Goal: Task Accomplishment & Management: Manage account settings

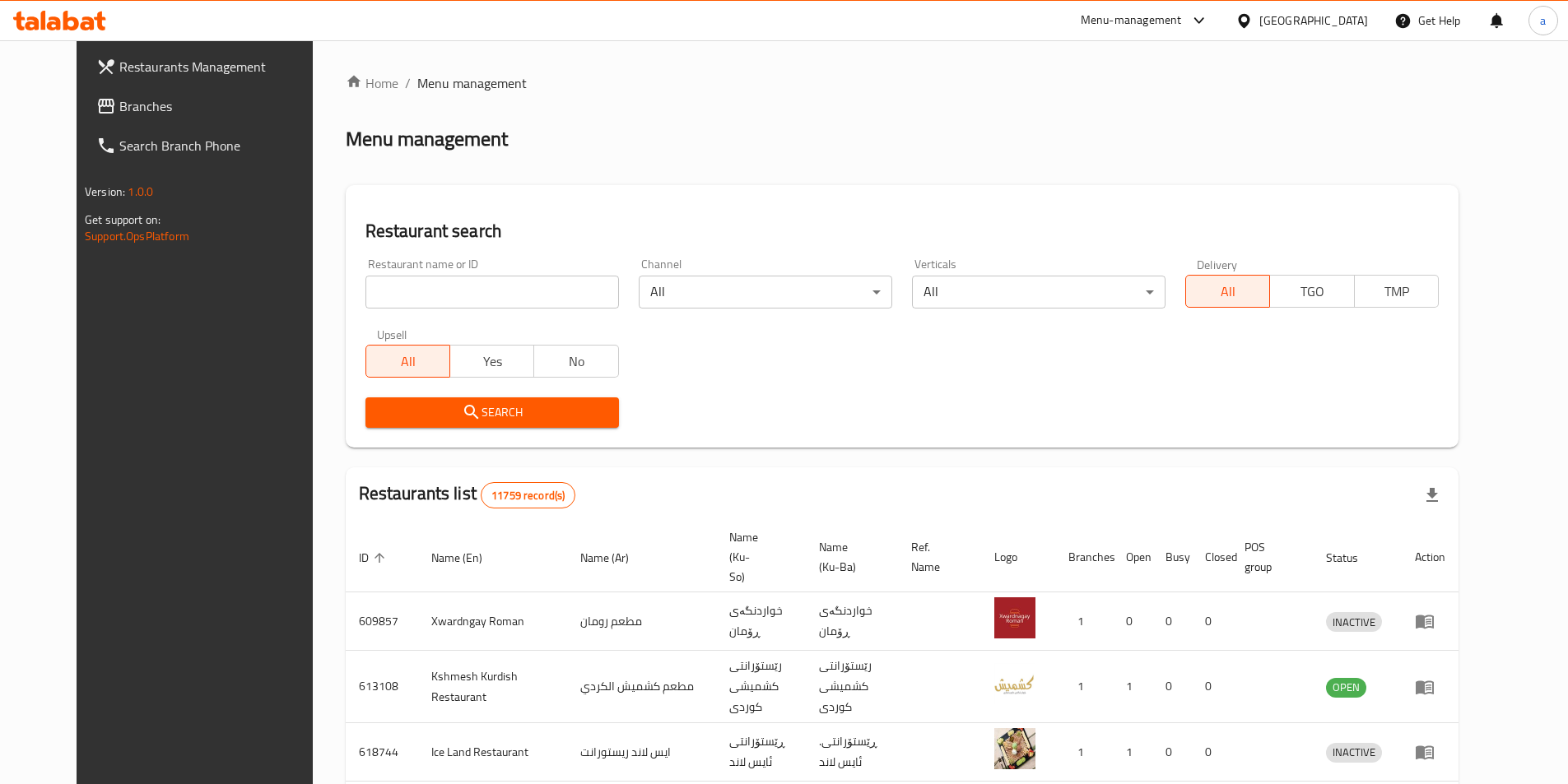
click at [119, 105] on span "Branches" at bounding box center [222, 106] width 205 height 20
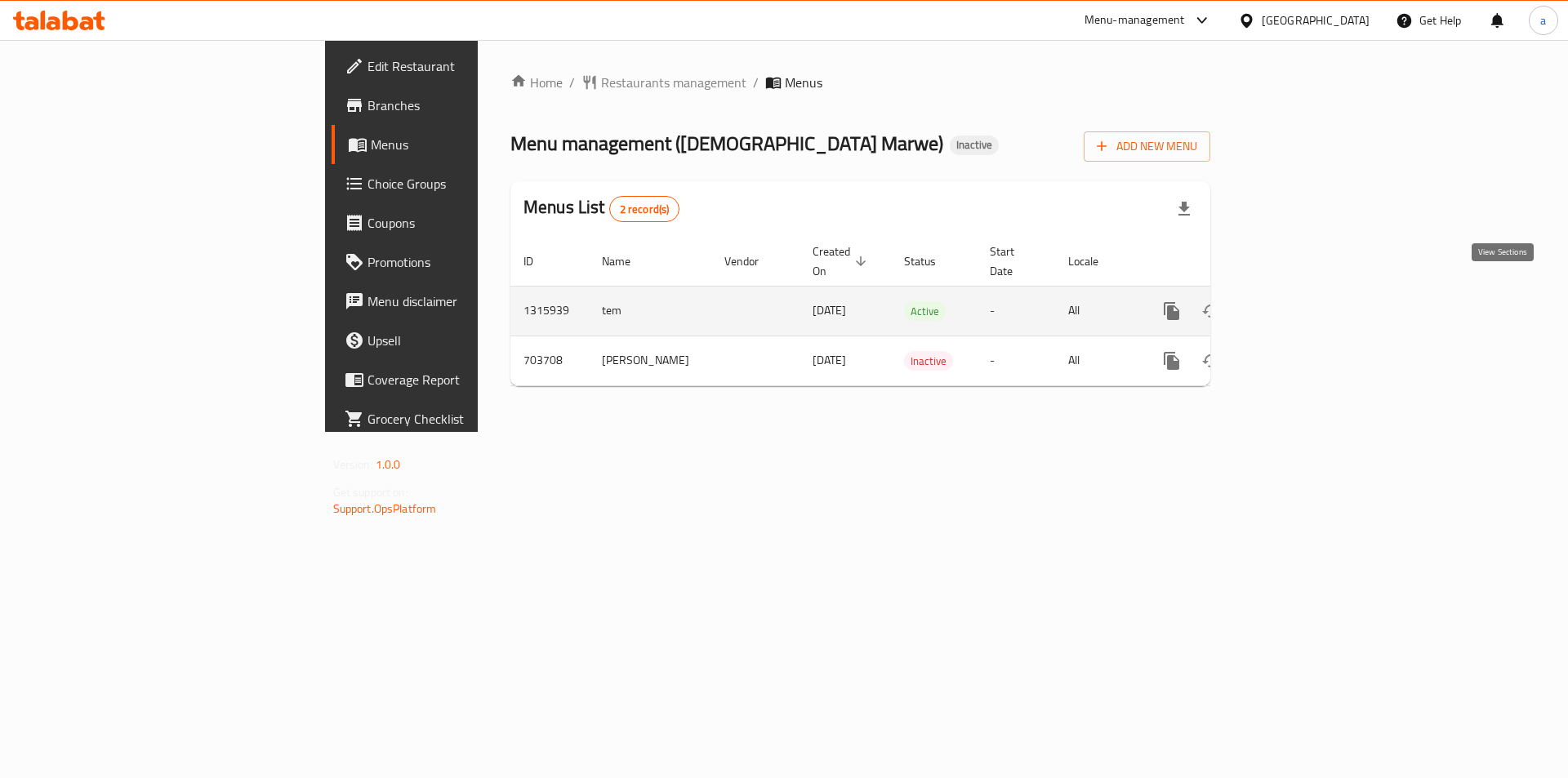
click at [1299, 301] on icon "enhanced table" at bounding box center [1290, 311] width 20 height 20
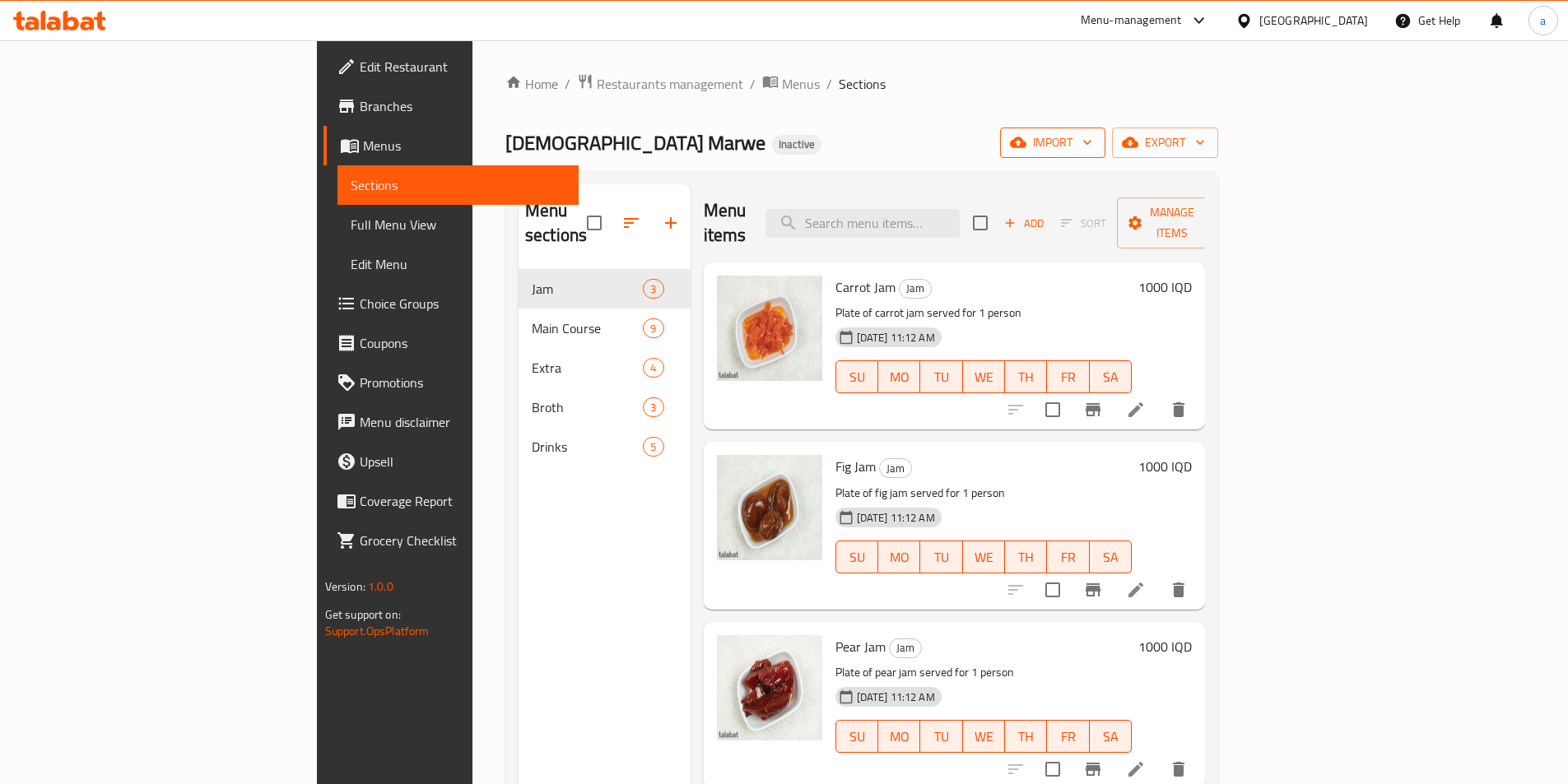
click at [1092, 143] on span "import" at bounding box center [1052, 143] width 79 height 21
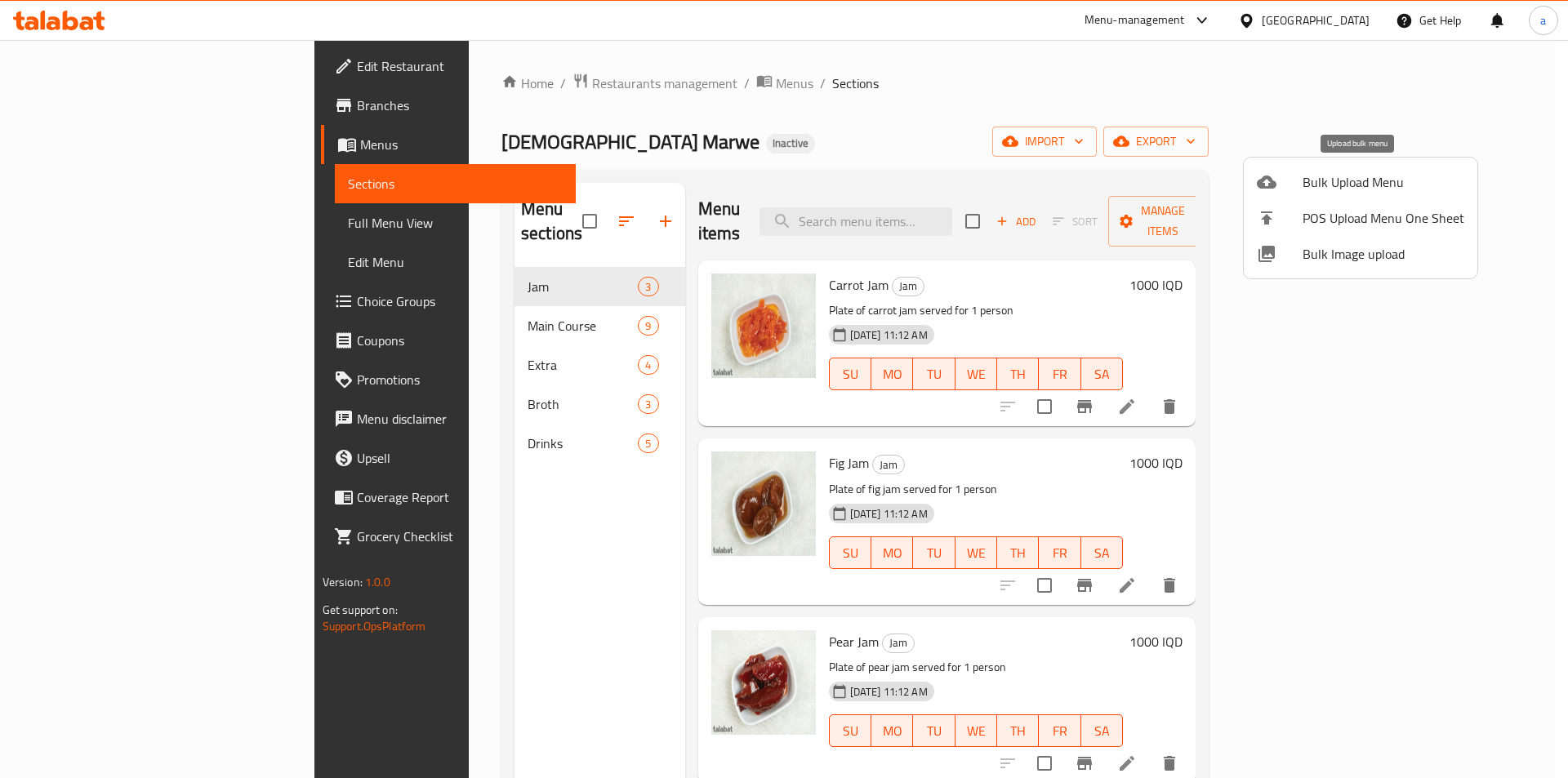
click at [1364, 182] on span "Bulk Upload Menu" at bounding box center [1383, 182] width 161 height 20
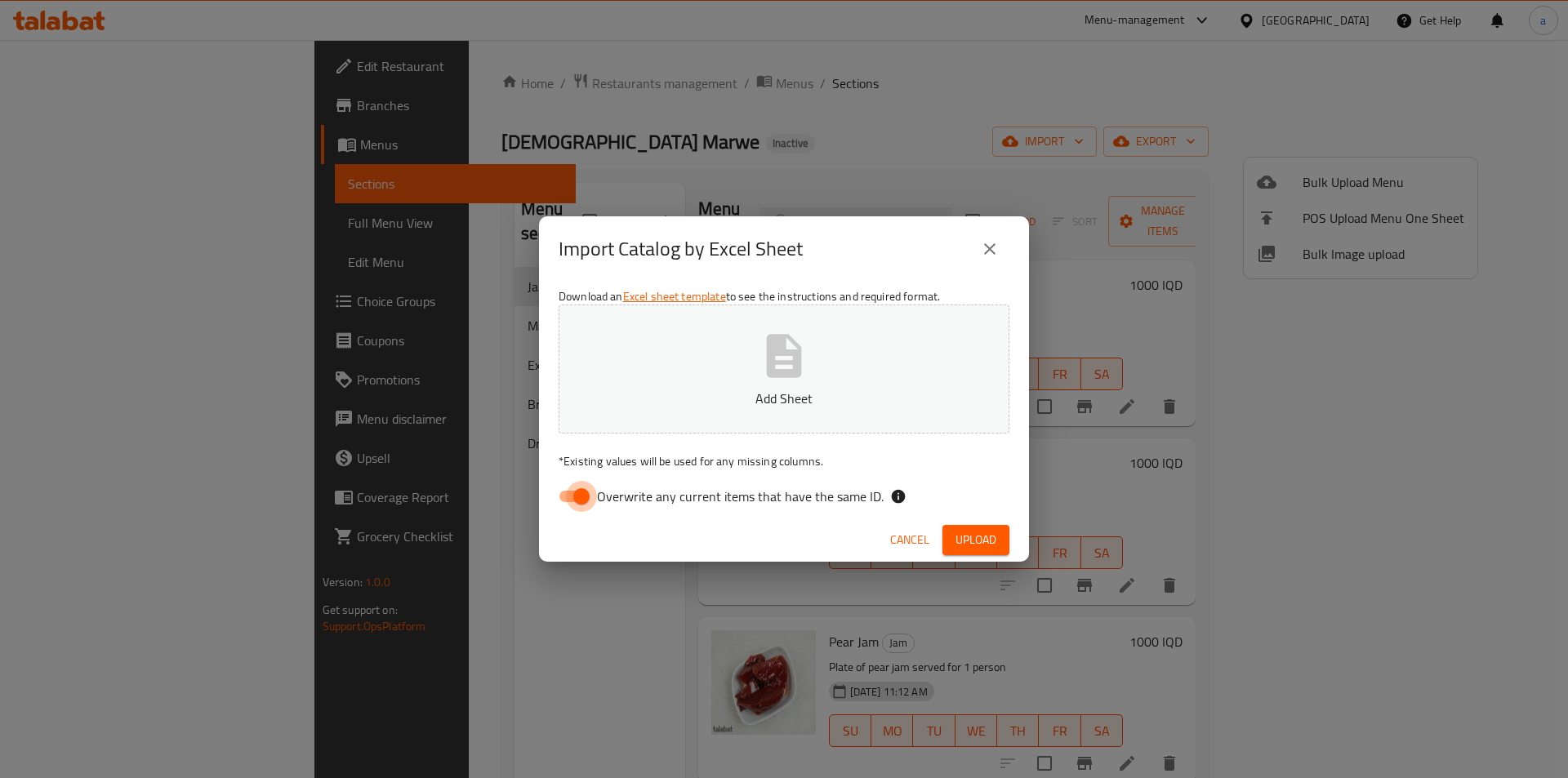
click at [576, 499] on input "Overwrite any current items that have the same ID." at bounding box center [581, 497] width 93 height 31
checkbox input "false"
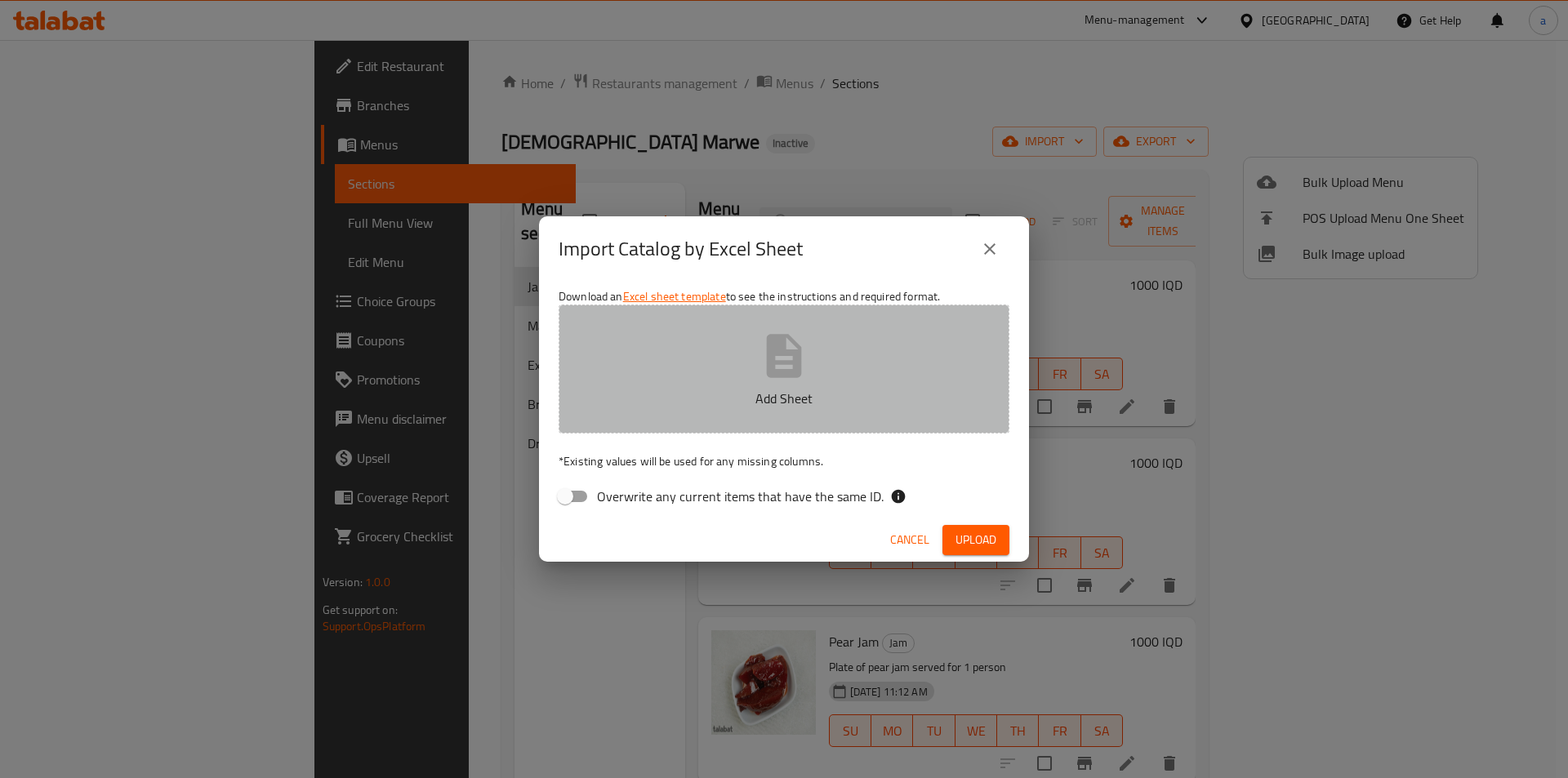
click at [710, 385] on button "Add Sheet" at bounding box center [784, 369] width 451 height 129
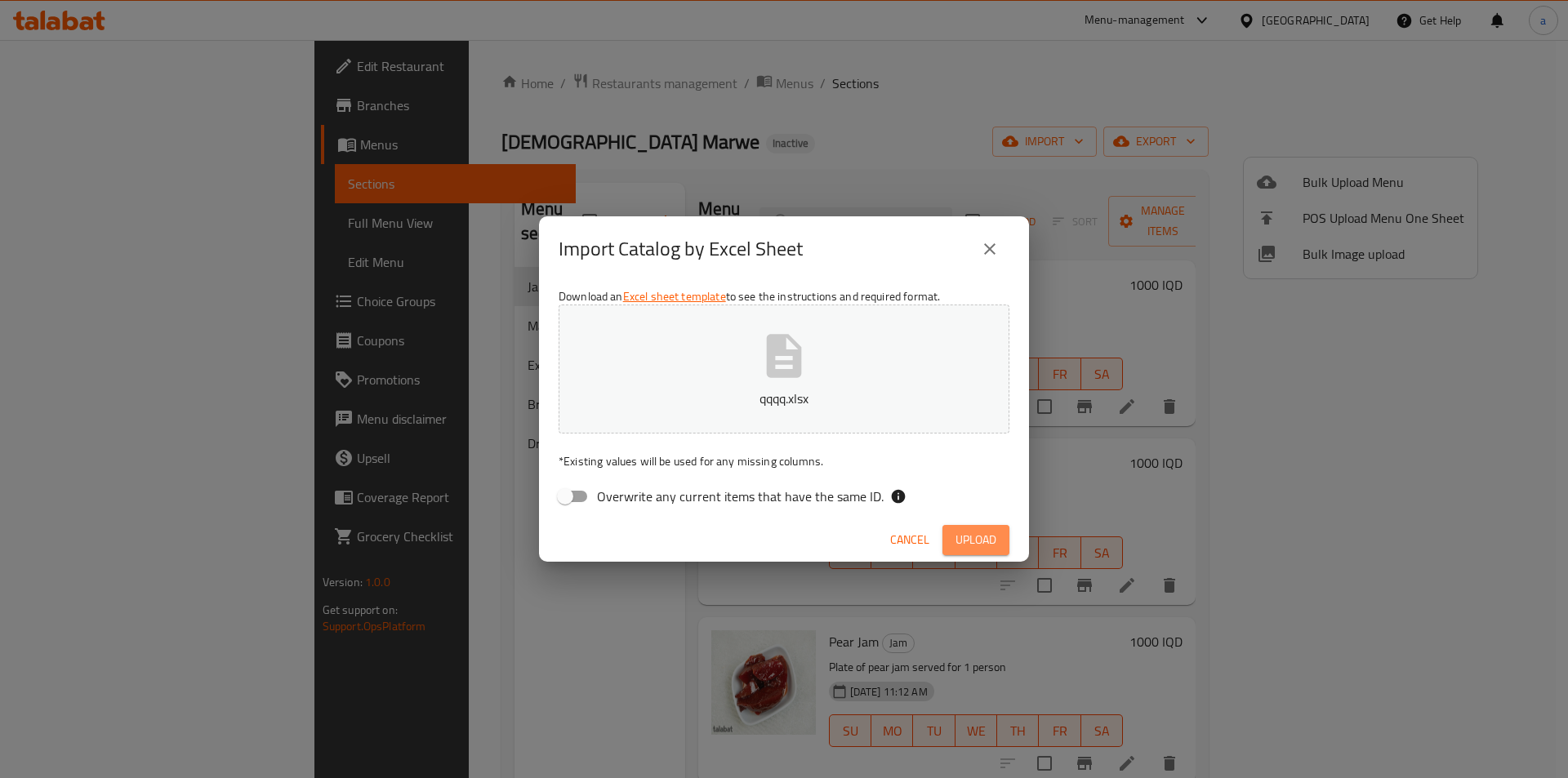
click at [972, 527] on button "Upload" at bounding box center [976, 540] width 67 height 31
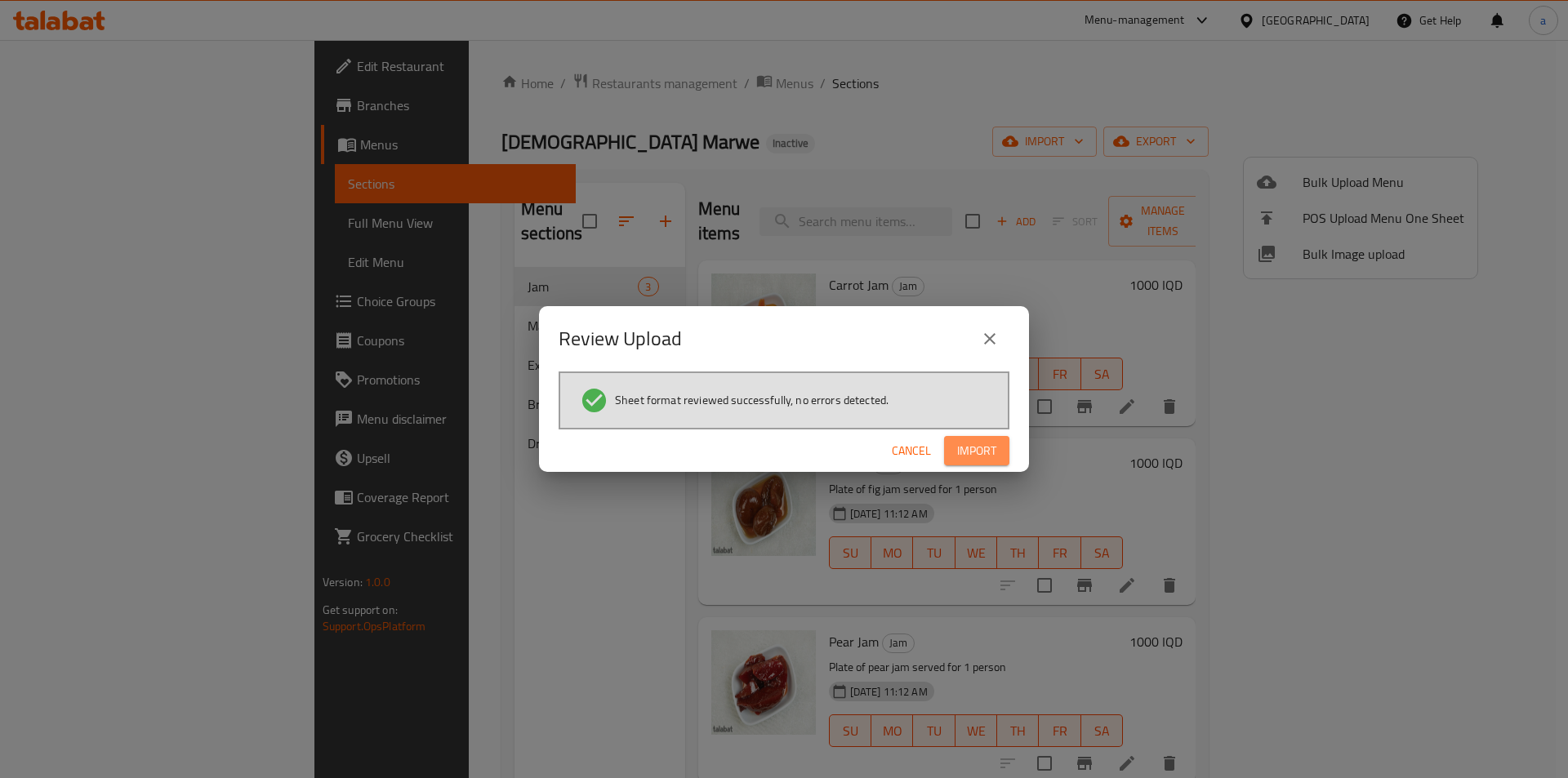
click at [971, 443] on span "Import" at bounding box center [977, 451] width 39 height 21
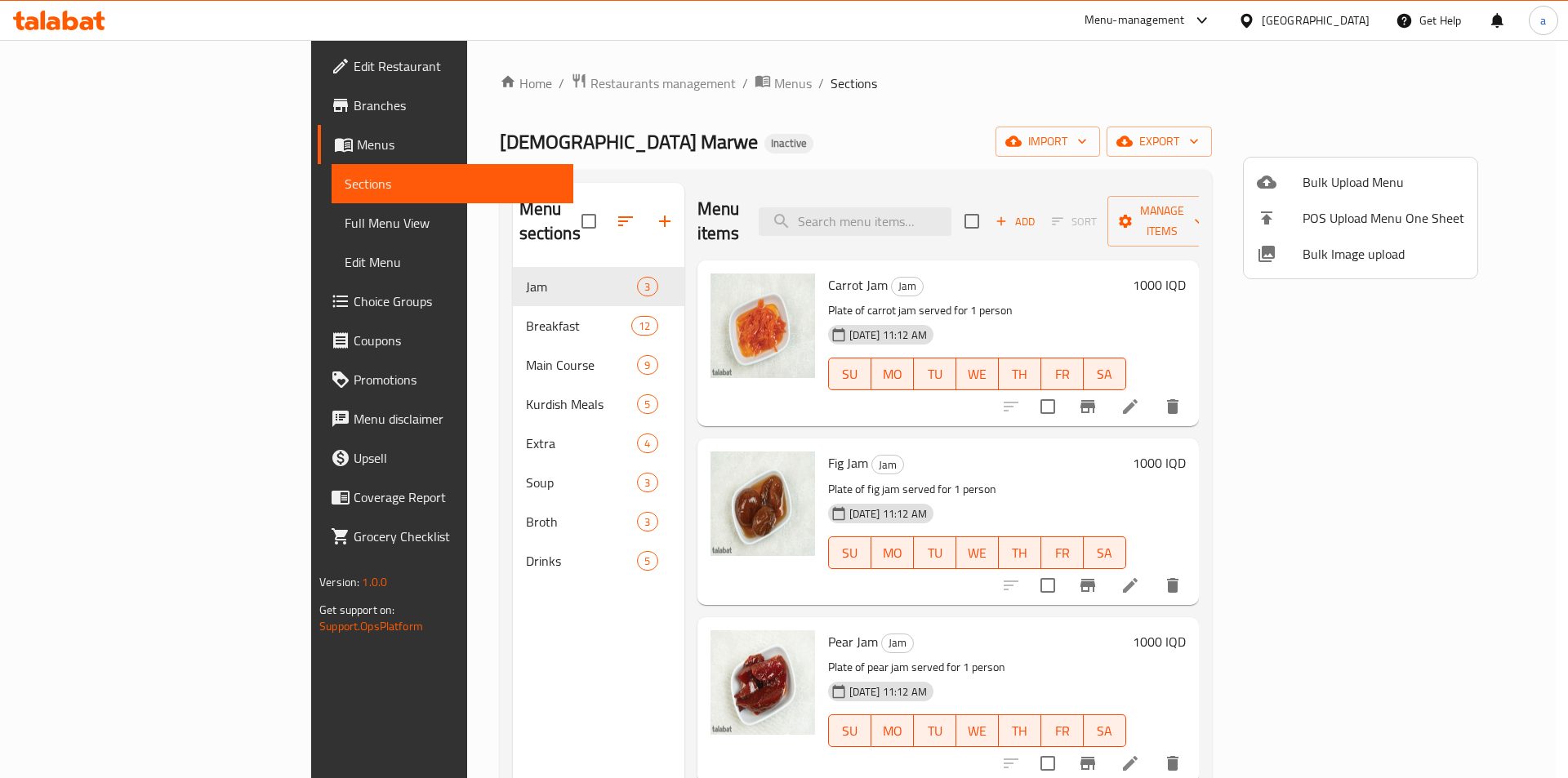
click at [396, 305] on div at bounding box center [784, 389] width 1568 height 778
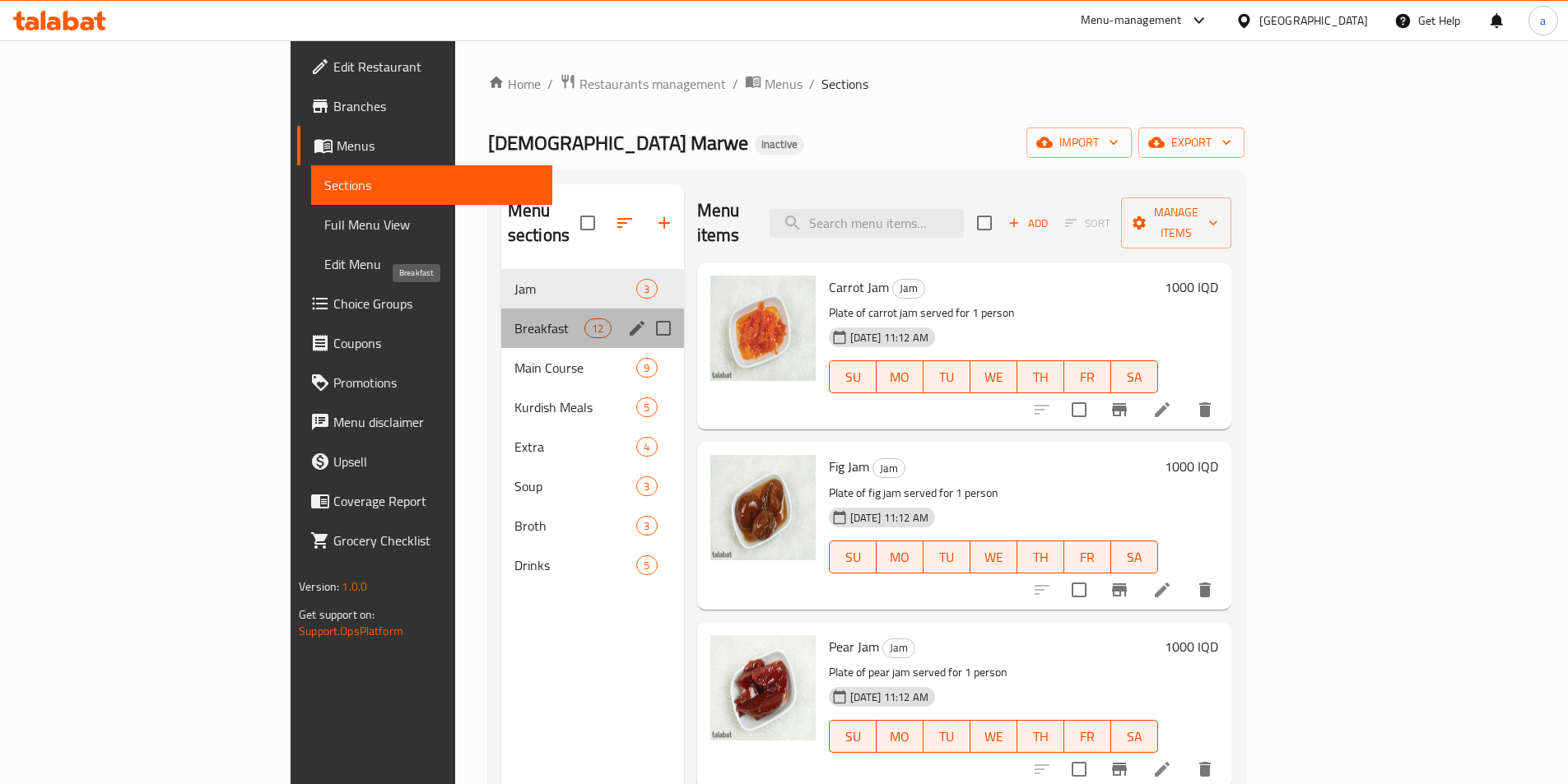
click at [514, 319] on span "Breakfast" at bounding box center [549, 329] width 70 height 20
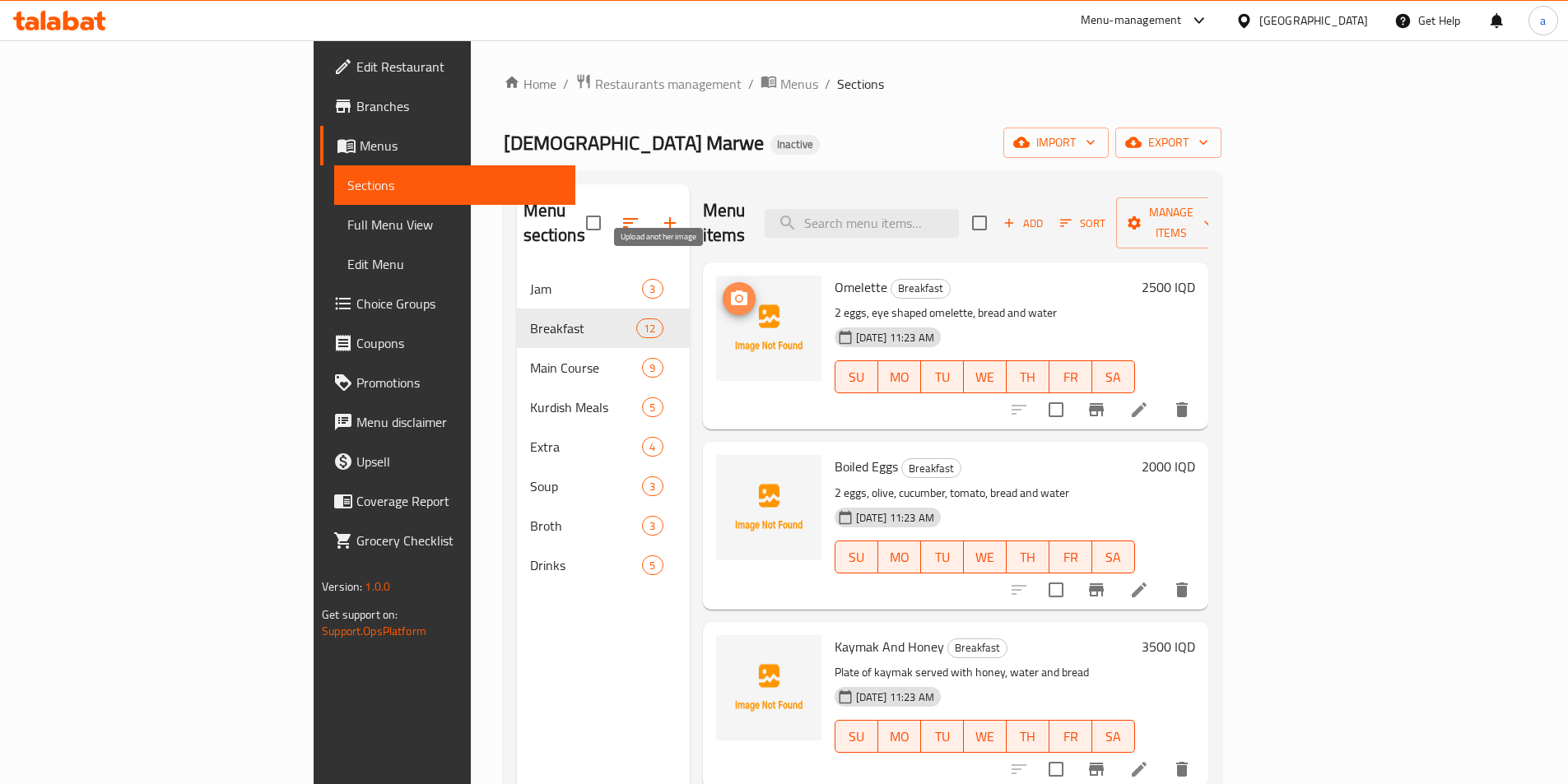
click at [722, 289] on span "upload picture" at bounding box center [739, 299] width 33 height 20
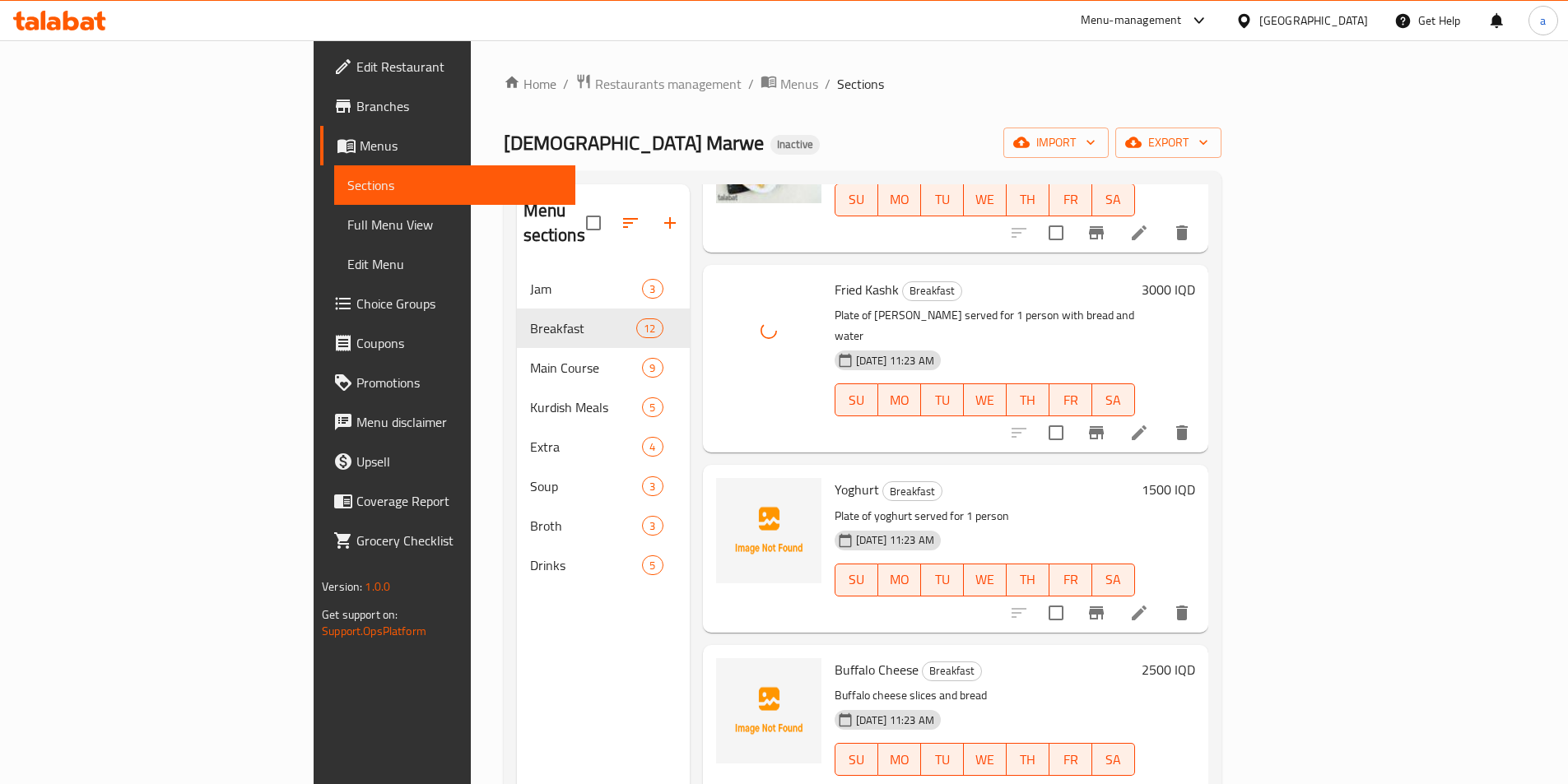
scroll to position [740, 0]
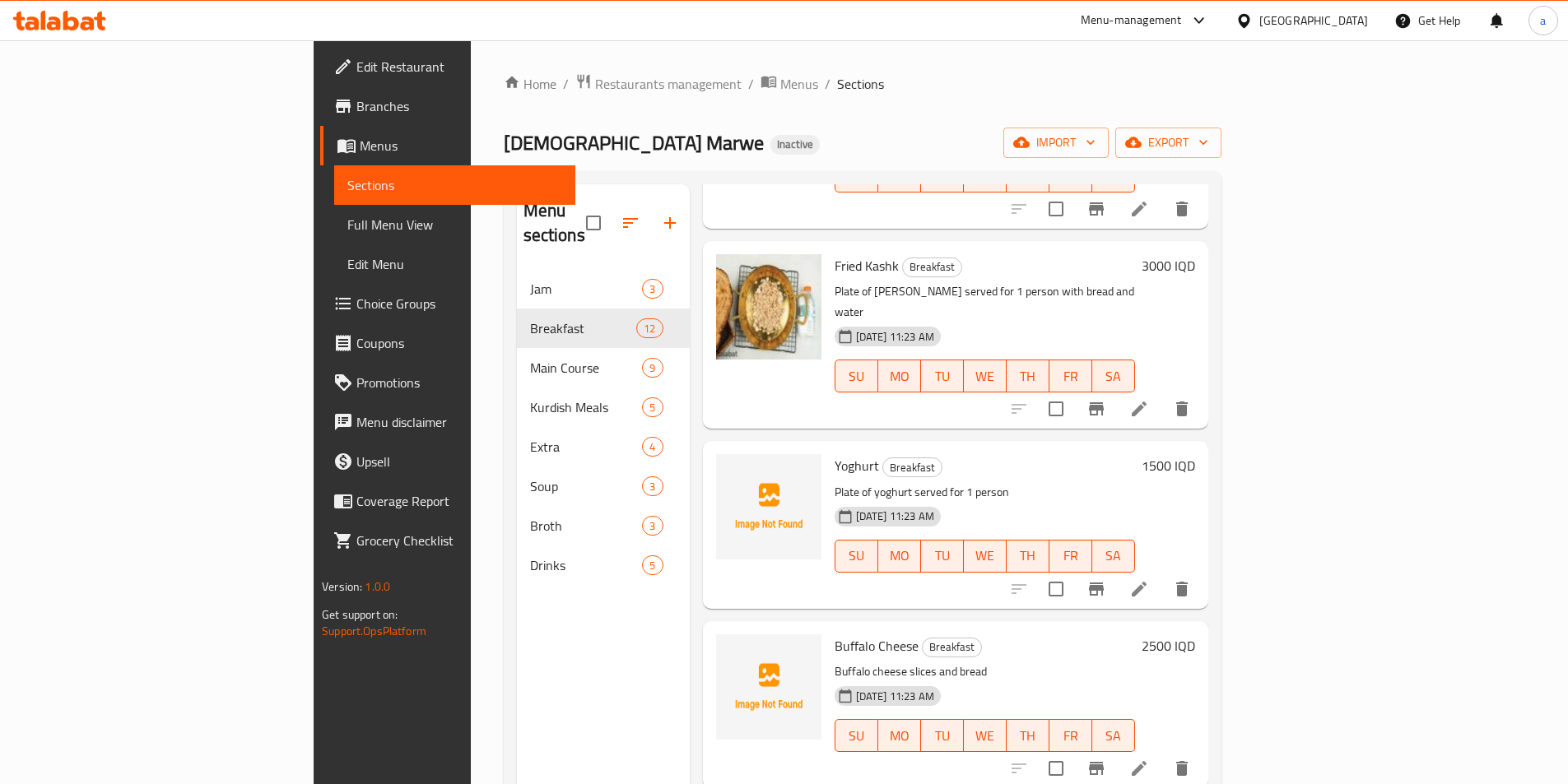
click at [835, 453] on span "Yoghurt" at bounding box center [857, 465] width 45 height 25
copy h6 "Yoghurt"
click at [517, 663] on div "Menu sections Jam 3 Breakfast 12 Main Course 9 Kurdish Meals 5 Extra 4 Soup 3 B…" at bounding box center [603, 576] width 173 height 784
click at [866, 101] on div "Home / Restaurants management / Menus / Sections Qawalti Marwe Inactive import …" at bounding box center [862, 528] width 718 height 908
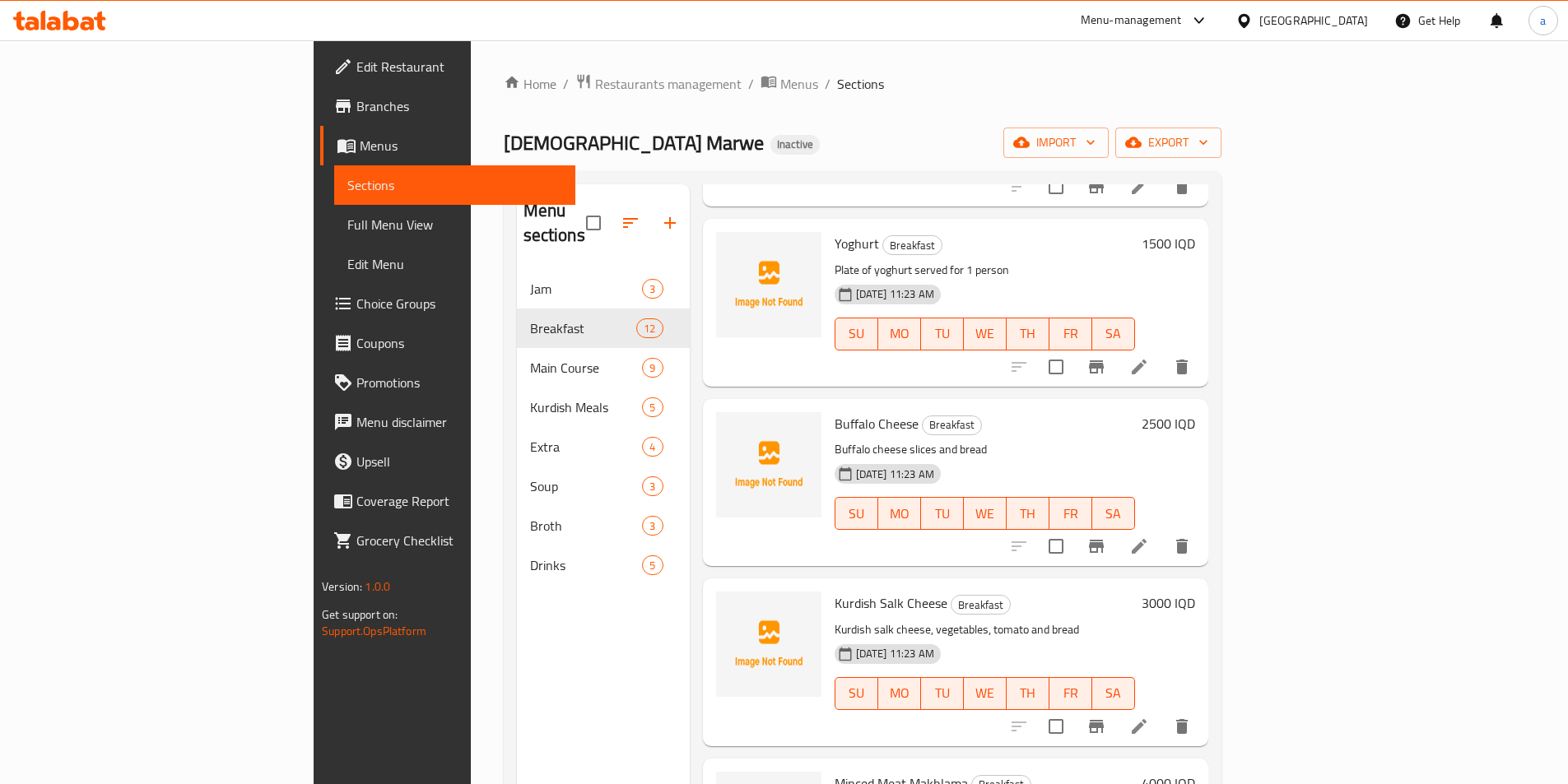
scroll to position [987, 0]
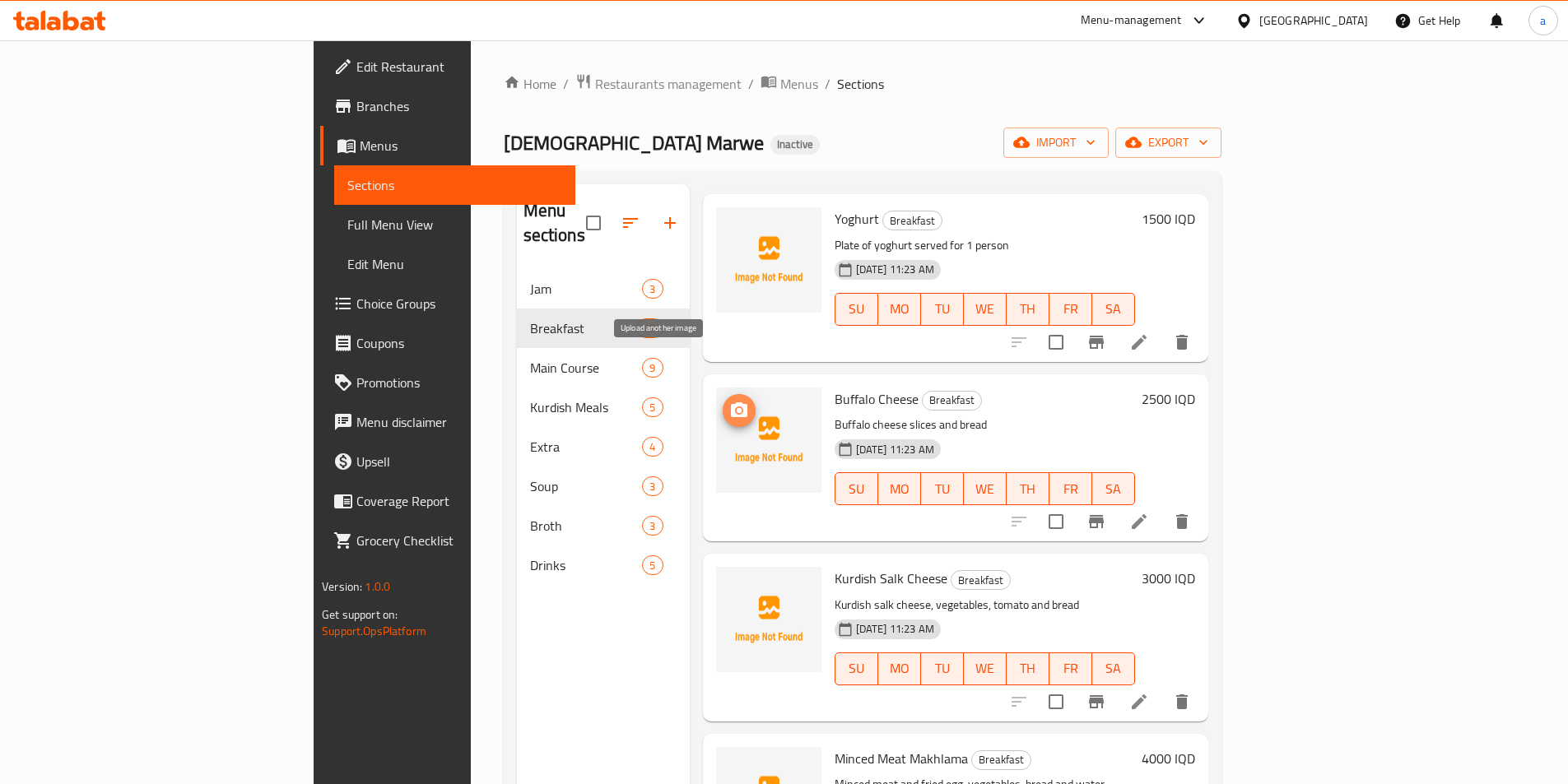
click at [730, 402] on icon "upload picture" at bounding box center [739, 410] width 16 height 15
drag, startPoint x: 754, startPoint y: 352, endPoint x: 839, endPoint y: 352, distance: 85.0
click at [839, 381] on div "Buffalo Cheese Breakfast Buffalo cheese slices and bread 06-10-2025 11:23 AM SU…" at bounding box center [984, 457] width 313 height 154
copy span "Buffalo Cheese"
click at [890, 159] on div "Home / Restaurants management / Menus / Sections Qawalti Marwe Inactive import …" at bounding box center [862, 528] width 718 height 908
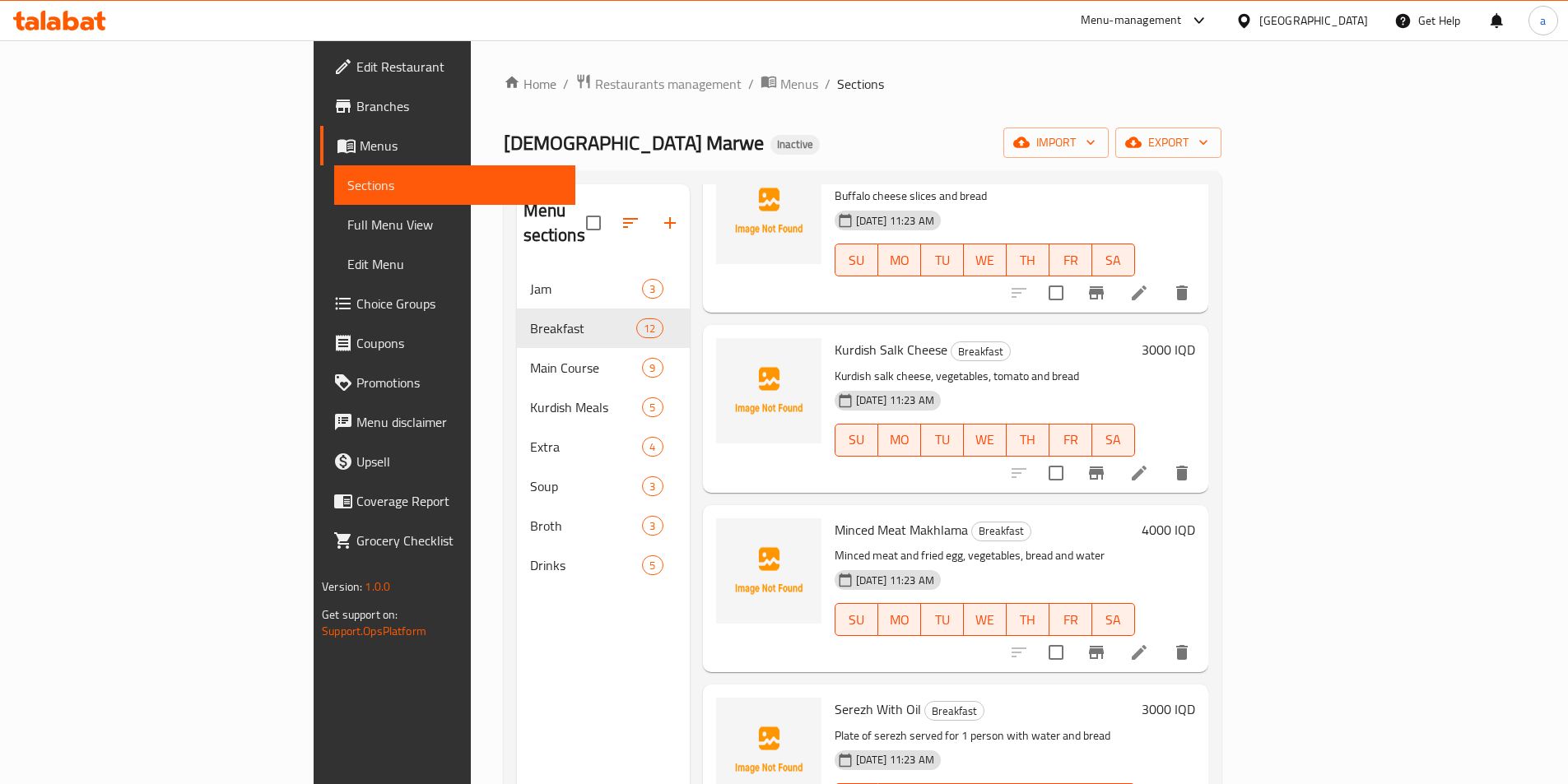
scroll to position [1235, 0]
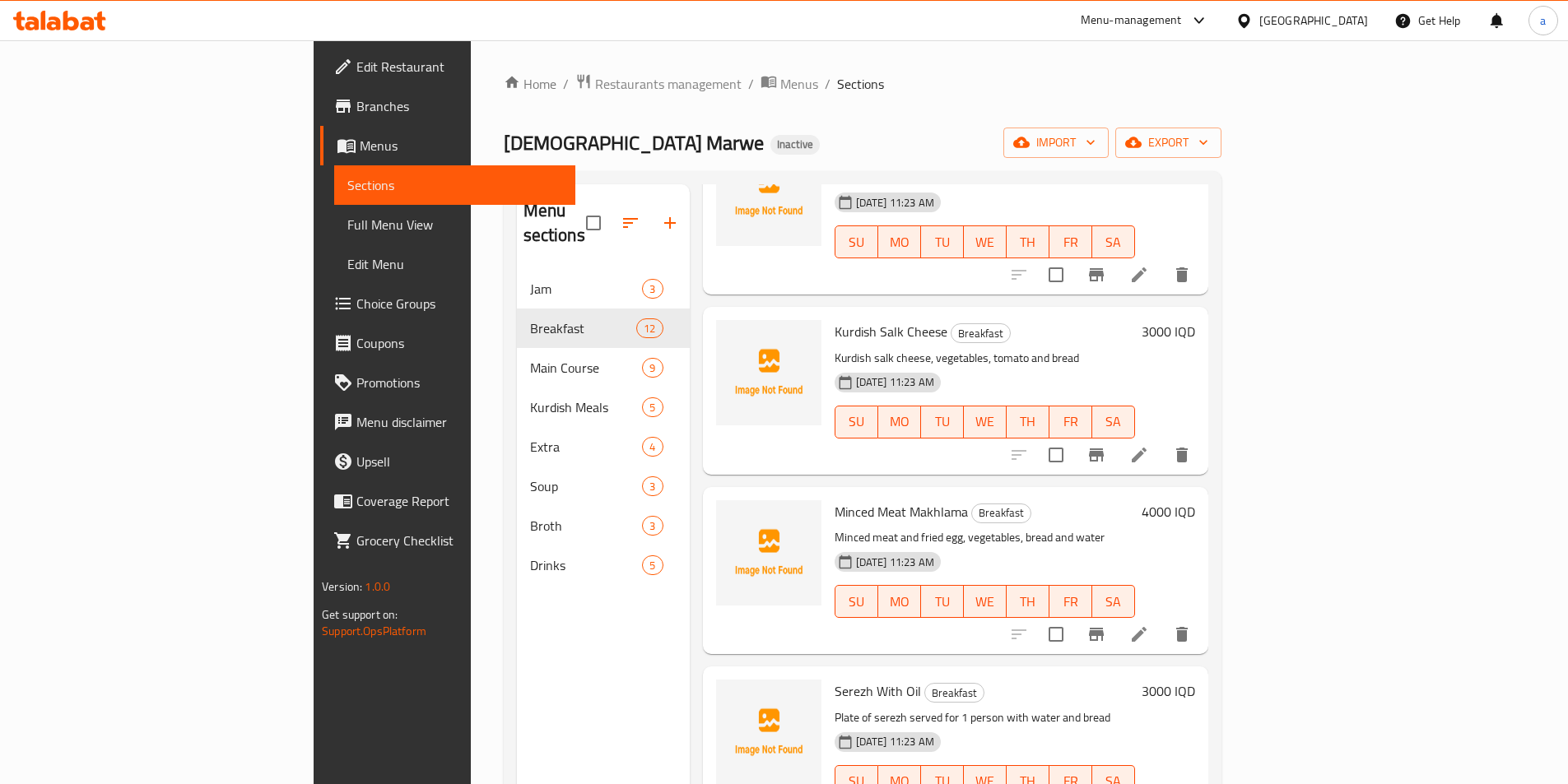
click at [835, 319] on span "Kurdish Salk Cheese" at bounding box center [891, 331] width 113 height 25
copy span "Kurdish"
drag, startPoint x: 423, startPoint y: 680, endPoint x: 669, endPoint y: 371, distance: 395.0
click at [517, 680] on div "Menu sections Jam 3 Breakfast 12 Main Course 9 Kurdish Meals 5 Extra 4 Soup 3 B…" at bounding box center [603, 576] width 173 height 784
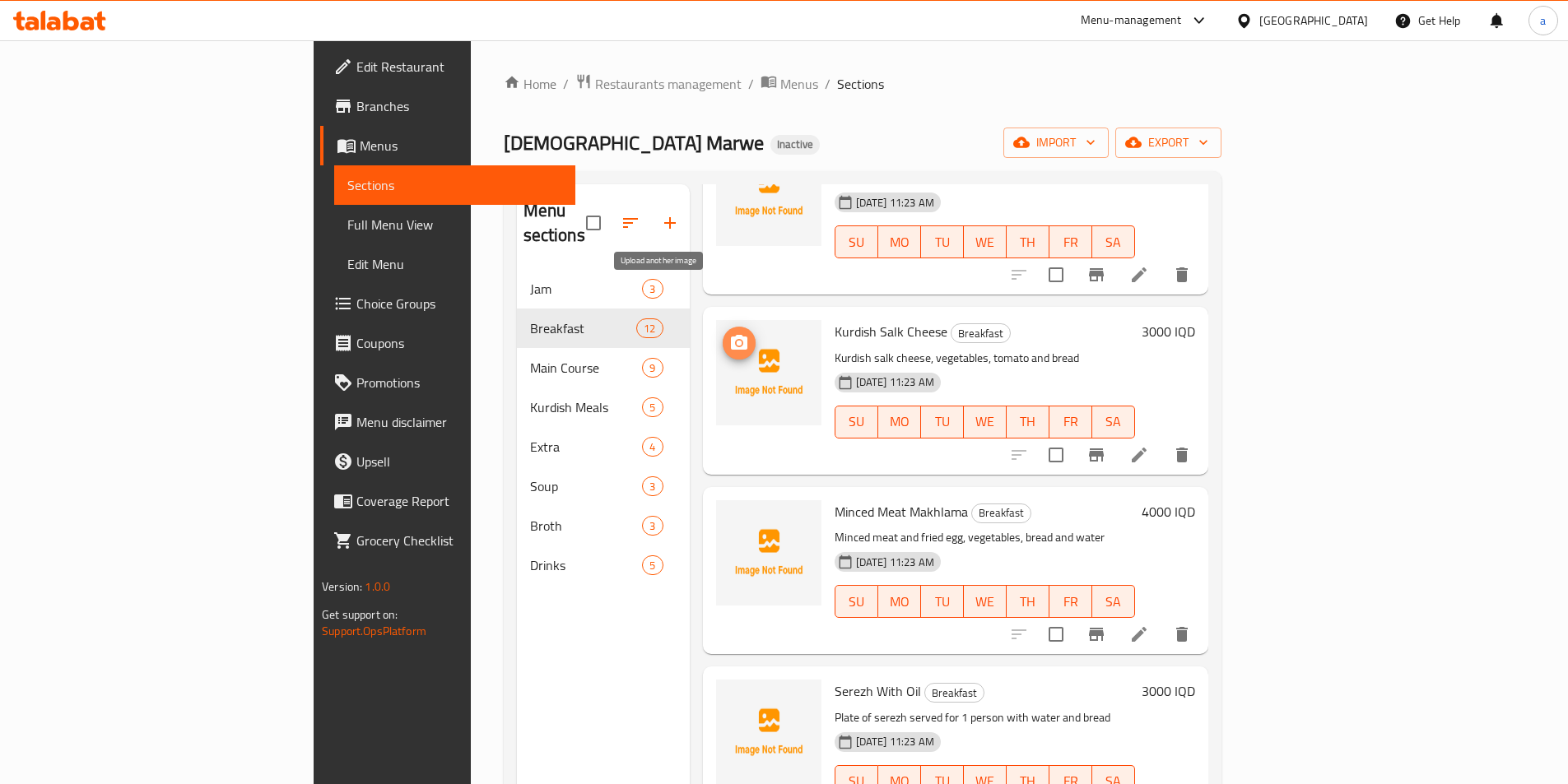
click at [730, 335] on icon "upload picture" at bounding box center [739, 342] width 16 height 15
drag, startPoint x: 749, startPoint y: 284, endPoint x: 865, endPoint y: 292, distance: 116.3
click at [865, 313] on div "Kurdish Salk Cheese Breakfast Kurdish salk cheese, vegetables, tomato and bread…" at bounding box center [984, 390] width 313 height 154
copy span "Kurdish Salk Cheese"
click at [870, 97] on div "Home / Restaurants management / Menus / Sections Qawalti Marwe Inactive import …" at bounding box center [862, 528] width 718 height 908
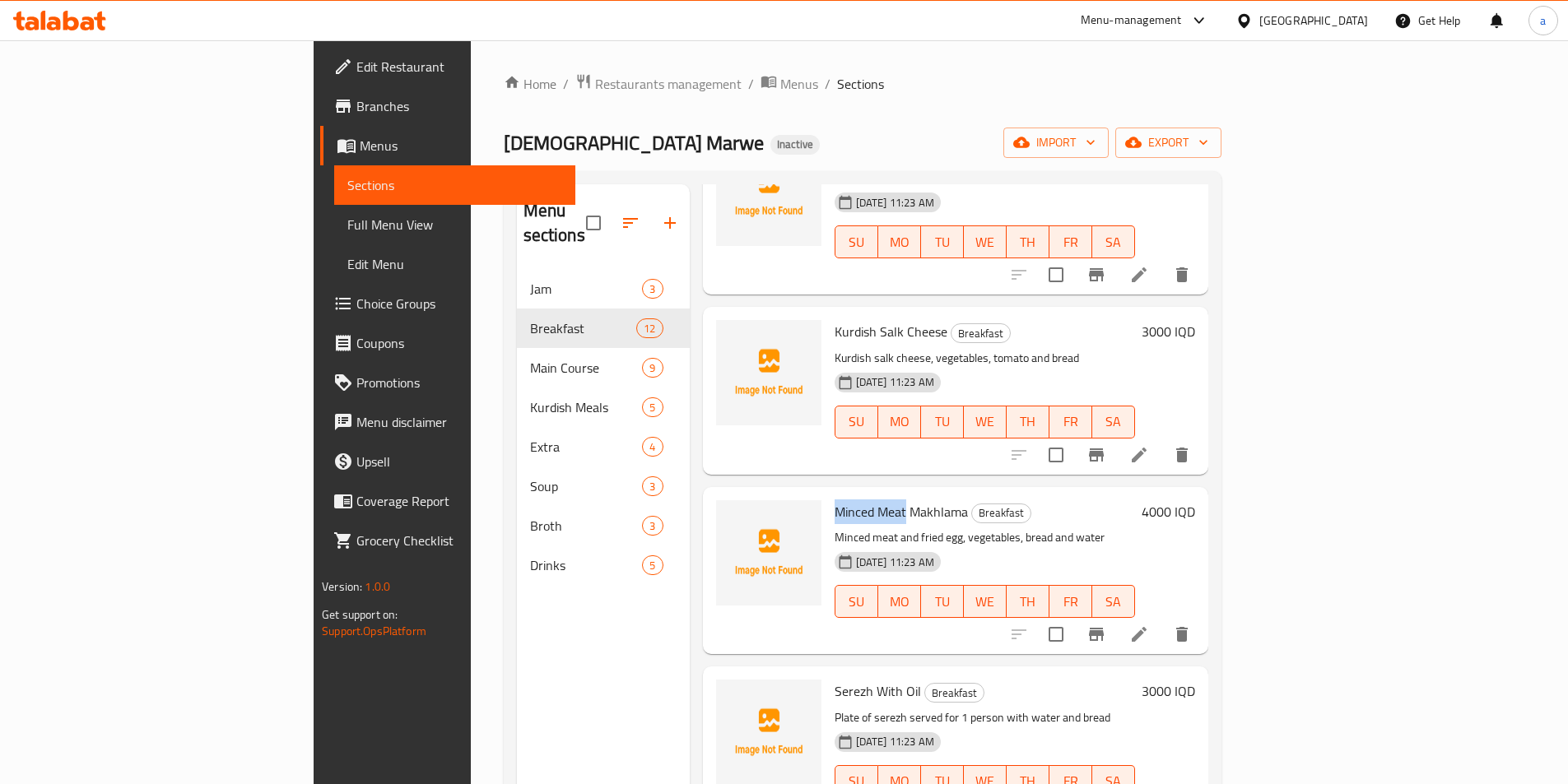
drag, startPoint x: 754, startPoint y: 468, endPoint x: 828, endPoint y: 478, distance: 74.7
click at [828, 494] on div "Minced Meat Makhlama Breakfast Minced meat and fried egg, vegetables, bread and…" at bounding box center [984, 571] width 313 height 154
copy span "Minced Meat"
click at [769, 487] on div "Minced Meat Makhlama Breakfast Minced meat and fried egg, vegetables, bread and…" at bounding box center [956, 571] width 505 height 167
click at [729, 513] on icon "upload picture" at bounding box center [739, 523] width 20 height 20
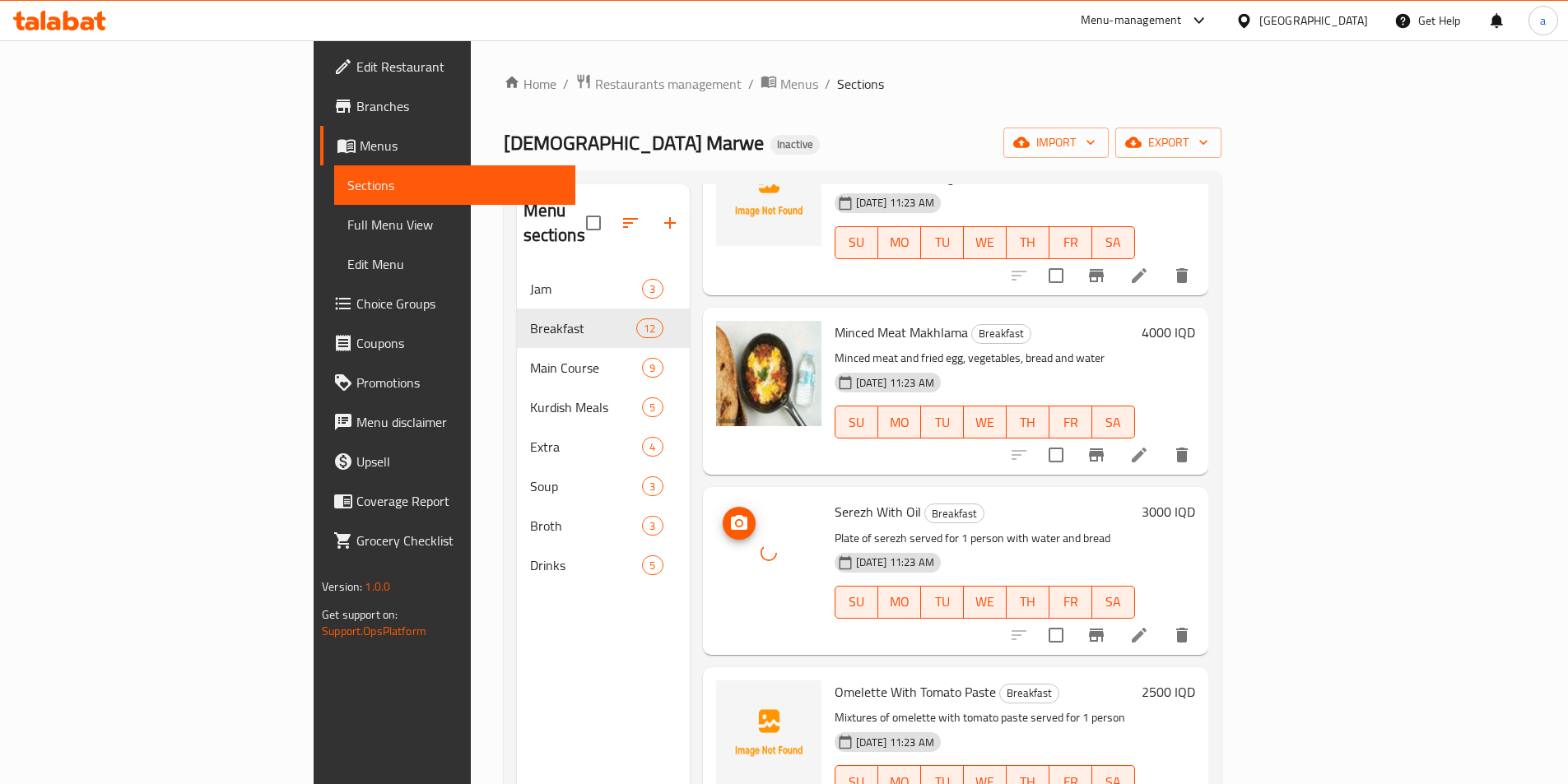
scroll to position [231, 0]
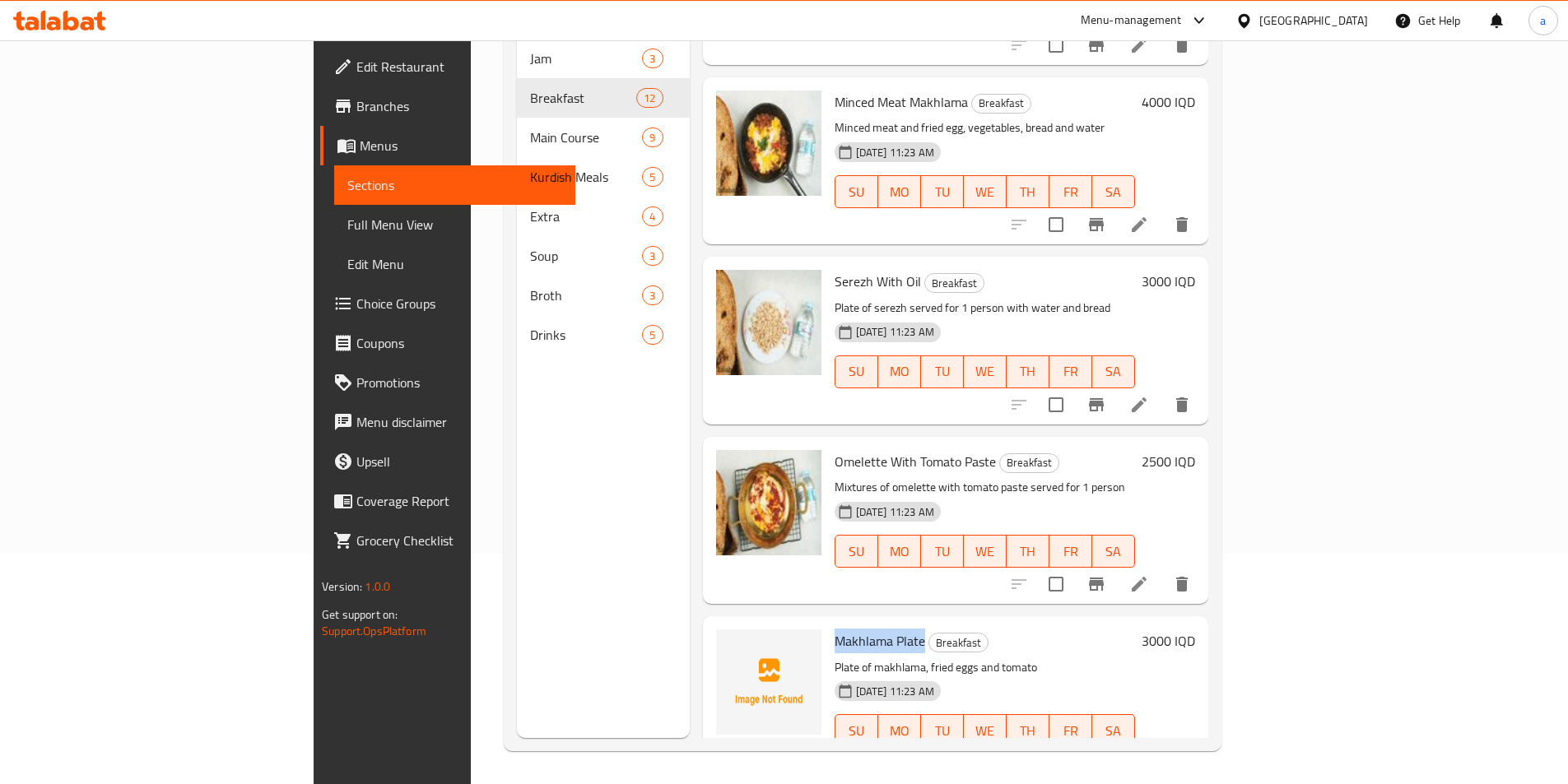
drag, startPoint x: 756, startPoint y: 599, endPoint x: 846, endPoint y: 597, distance: 90.0
click at [846, 629] on span "Makhlama Plate" at bounding box center [880, 640] width 91 height 25
copy span "Makhlama Plate"
click at [517, 355] on div "Menu sections Jam 3 Breakfast 12 Main Course 9 Kurdish Meals 5 Extra 4 Soup 3 B…" at bounding box center [603, 345] width 173 height 784
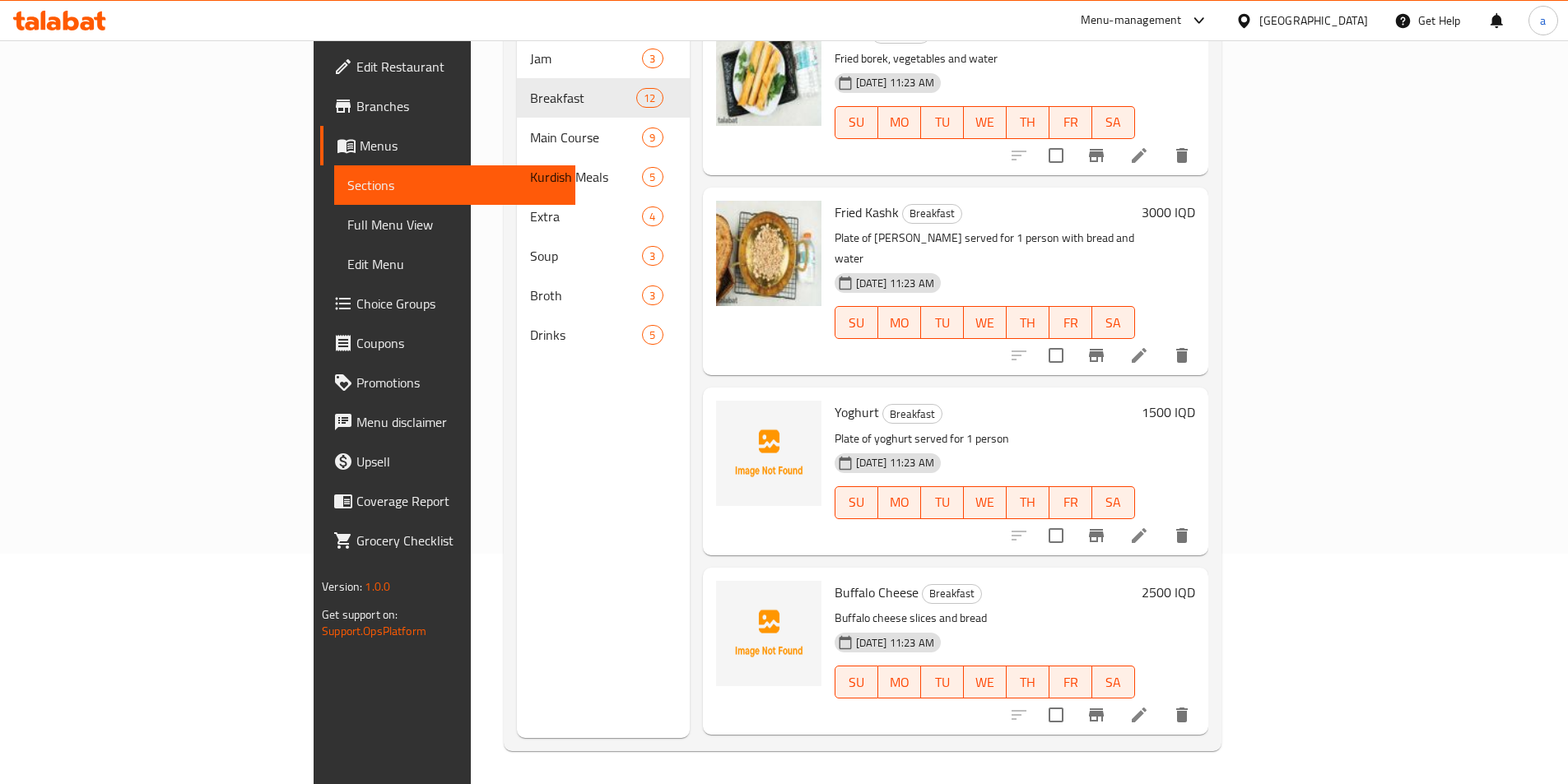
scroll to position [426, 0]
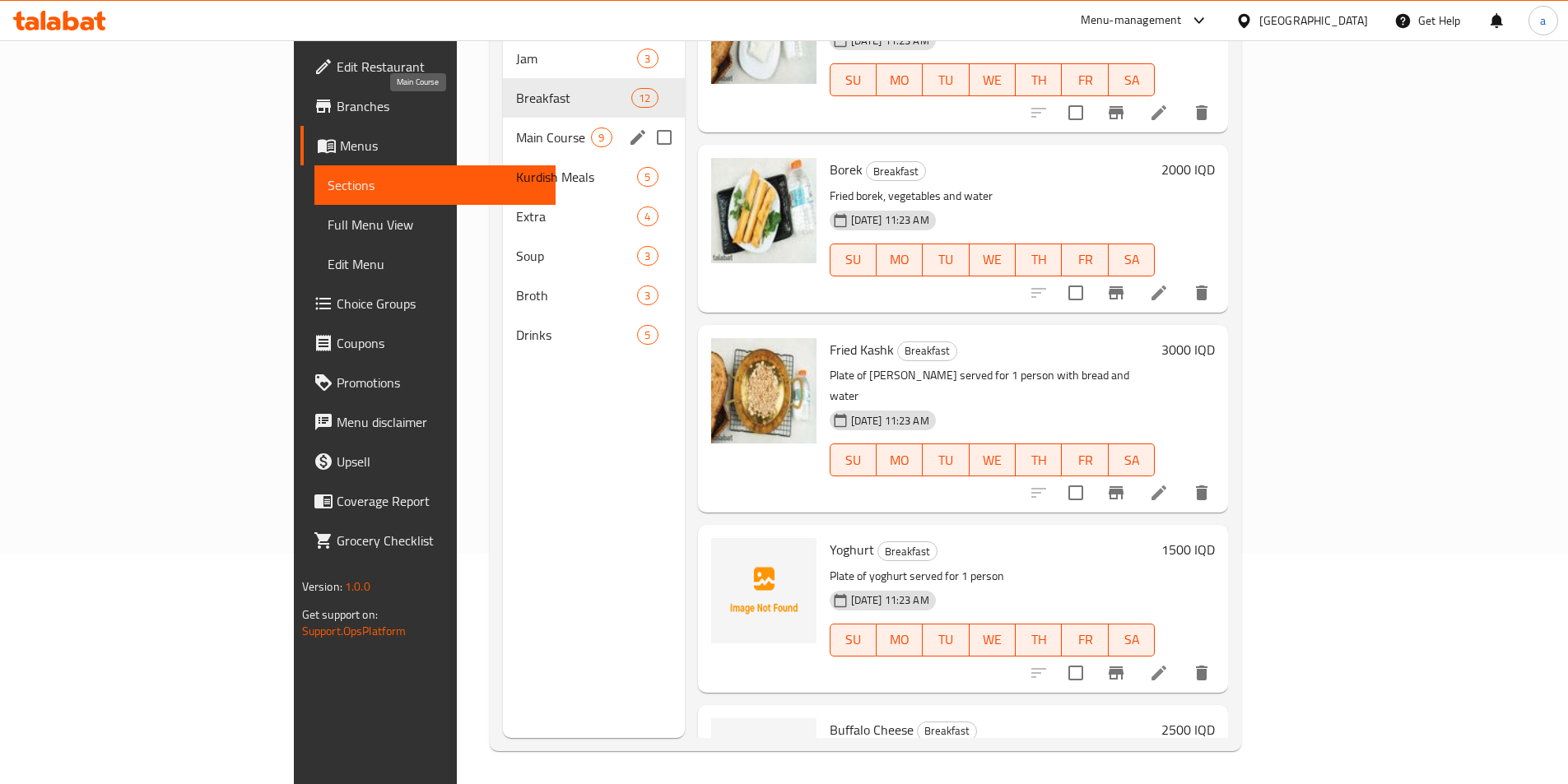
click at [516, 127] on span "Main Course" at bounding box center [553, 137] width 74 height 20
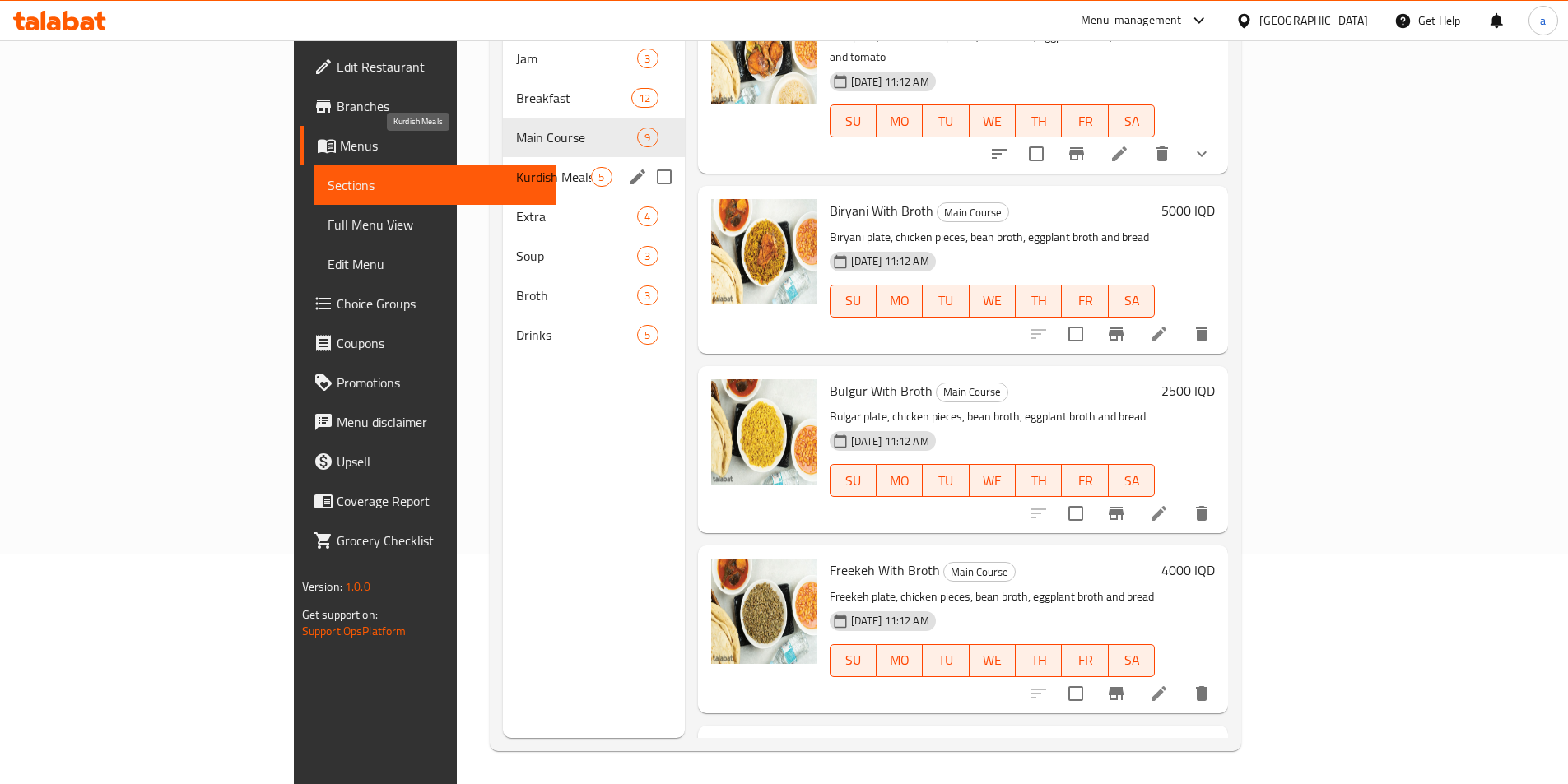
click at [516, 167] on span "Kurdish Meals" at bounding box center [553, 177] width 74 height 20
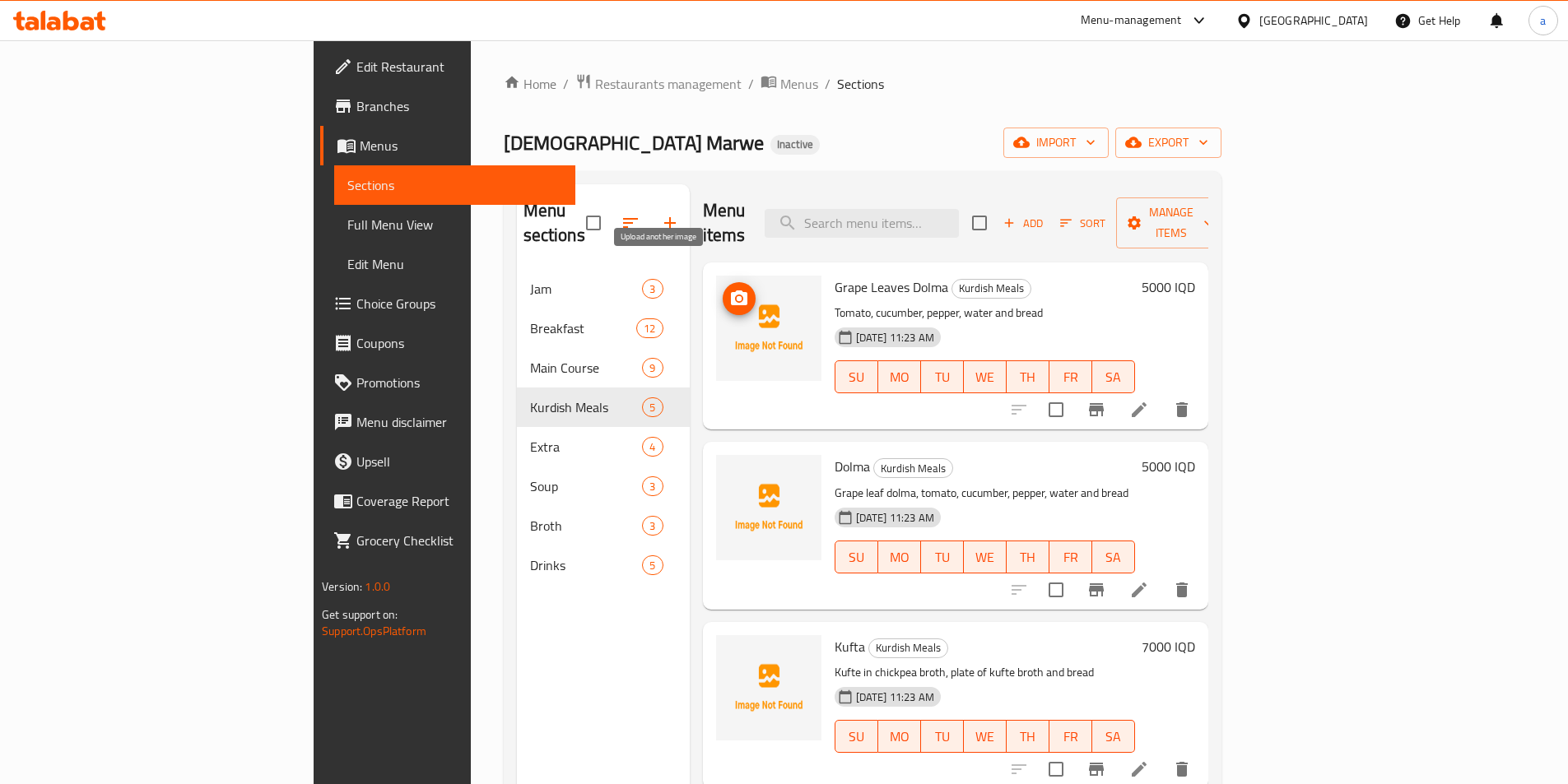
click at [729, 289] on icon "upload picture" at bounding box center [739, 299] width 20 height 20
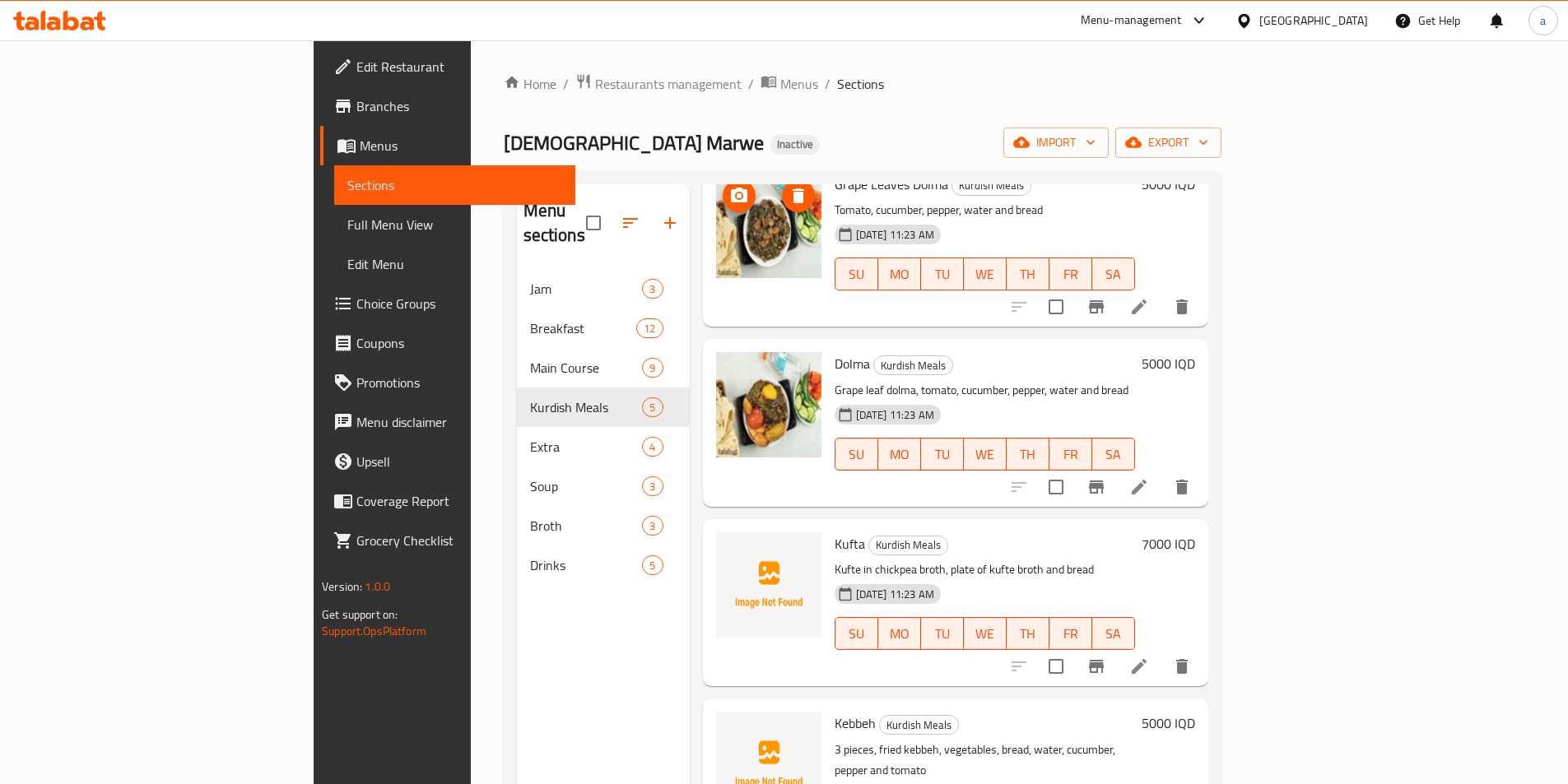
scroll to position [155, 0]
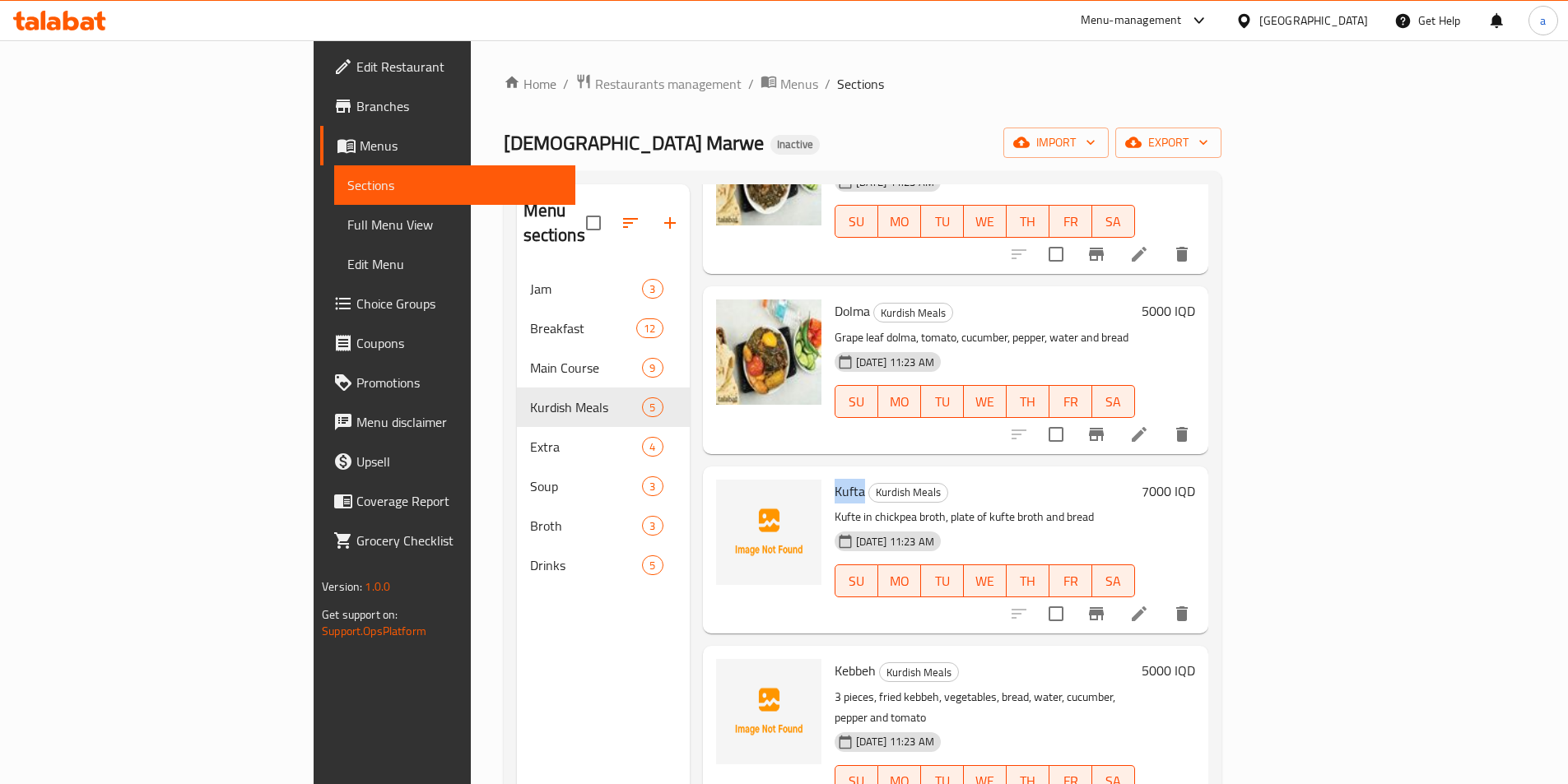
drag, startPoint x: 753, startPoint y: 468, endPoint x: 784, endPoint y: 466, distance: 31.1
click at [828, 473] on div "Kufta Kurdish Meals Kufte in chickpea broth, plate of kufte broth and bread 06-…" at bounding box center [984, 550] width 313 height 154
copy span "Kufta"
click at [313, 782] on div "Edit Restaurant Branches Menus Sections Full Menu View Edit Menu Choice Groups …" at bounding box center [444, 432] width 262 height 784
click at [853, 98] on div "Home / Restaurants management / Menus / Sections Qawalti Marwe Inactive import …" at bounding box center [862, 528] width 718 height 908
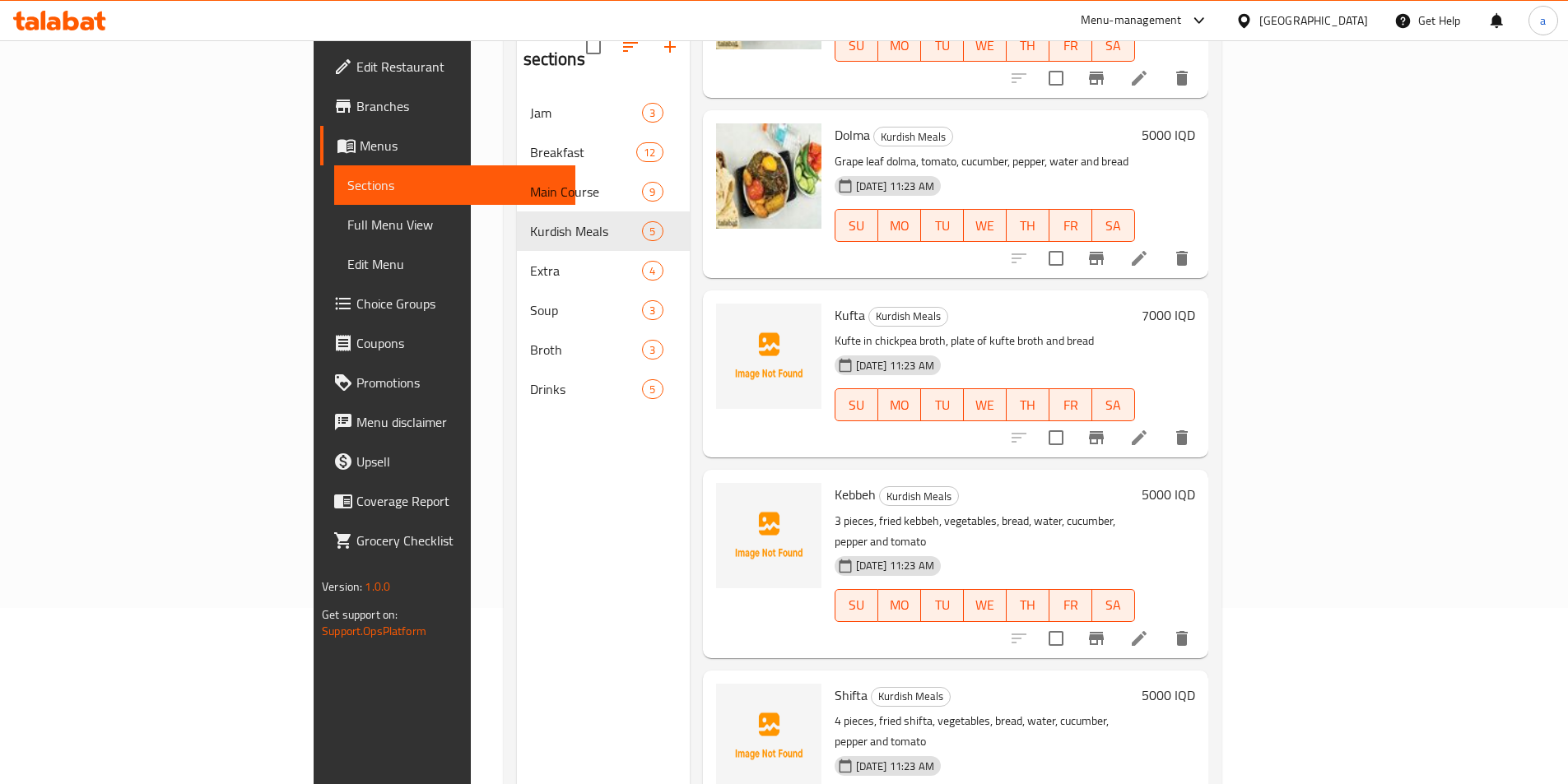
scroll to position [231, 0]
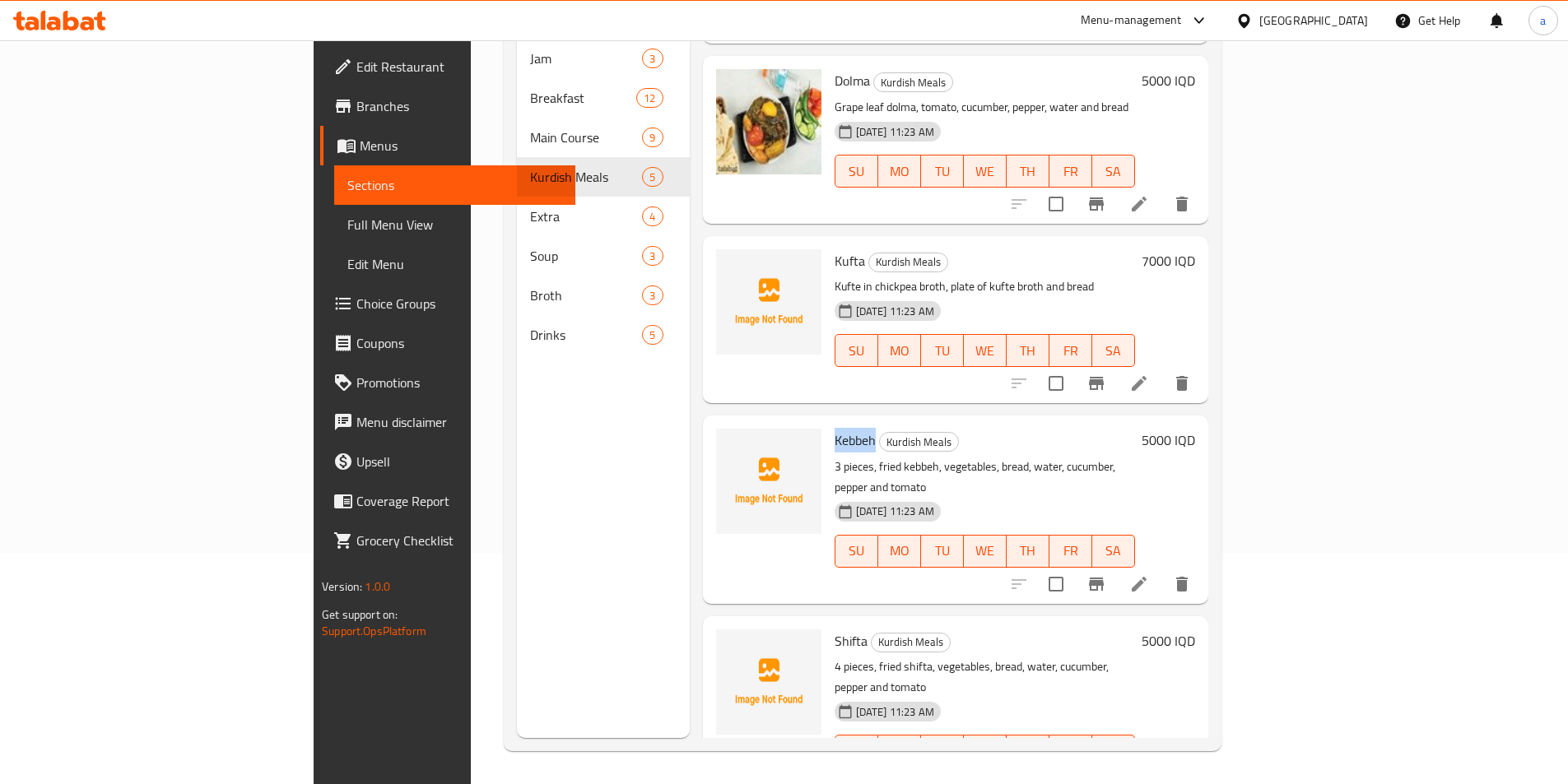
drag, startPoint x: 755, startPoint y: 413, endPoint x: 799, endPoint y: 425, distance: 45.6
click at [828, 425] on div "Kebbeh Kurdish Meals 3 pieces, fried kebbeh, vegetables, bread, water, cucumber…" at bounding box center [984, 510] width 313 height 174
copy span "Kebbeh"
click at [730, 443] on icon "upload picture" at bounding box center [739, 451] width 16 height 15
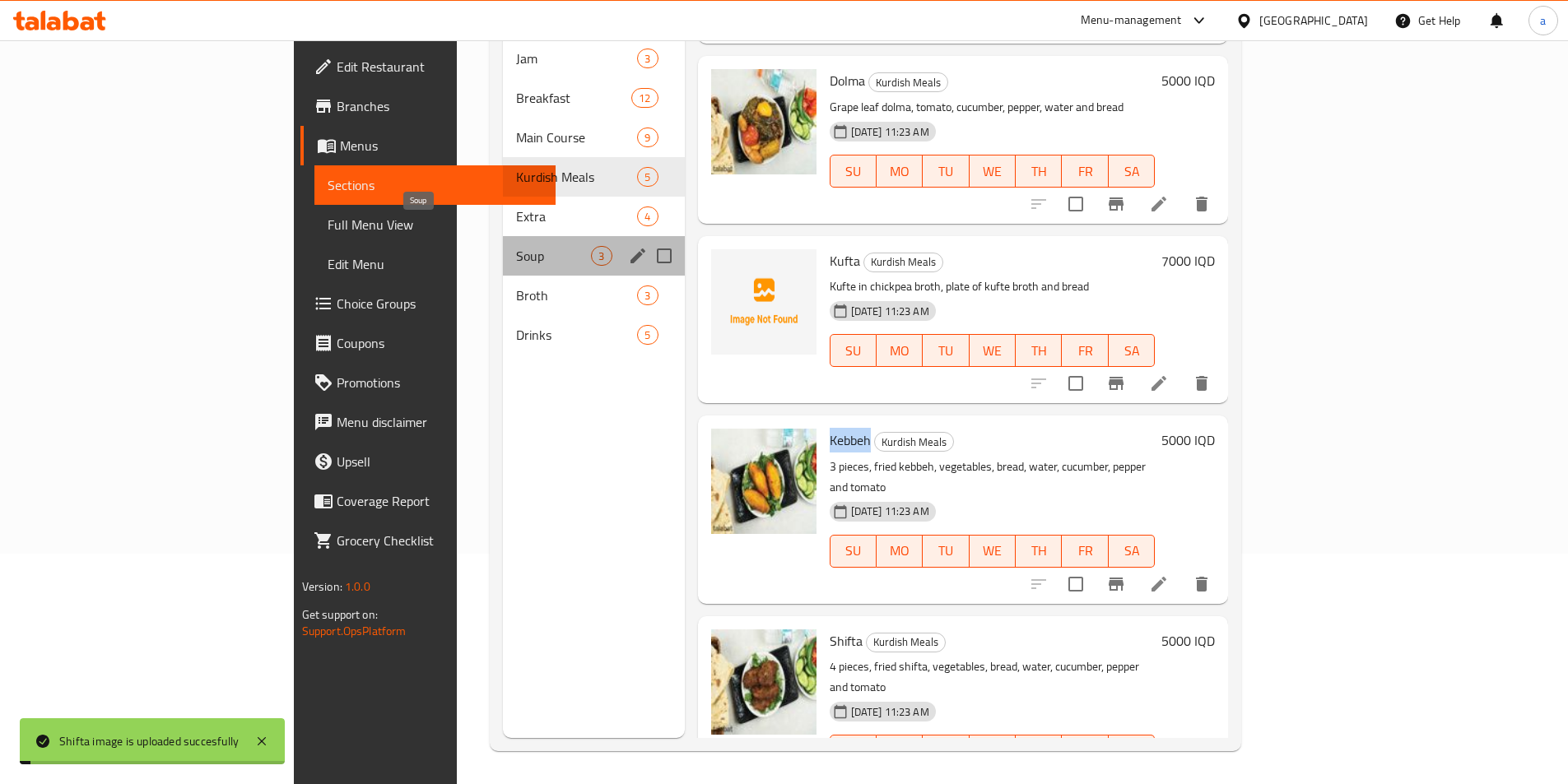
click at [516, 246] on span "Soup" at bounding box center [553, 256] width 74 height 20
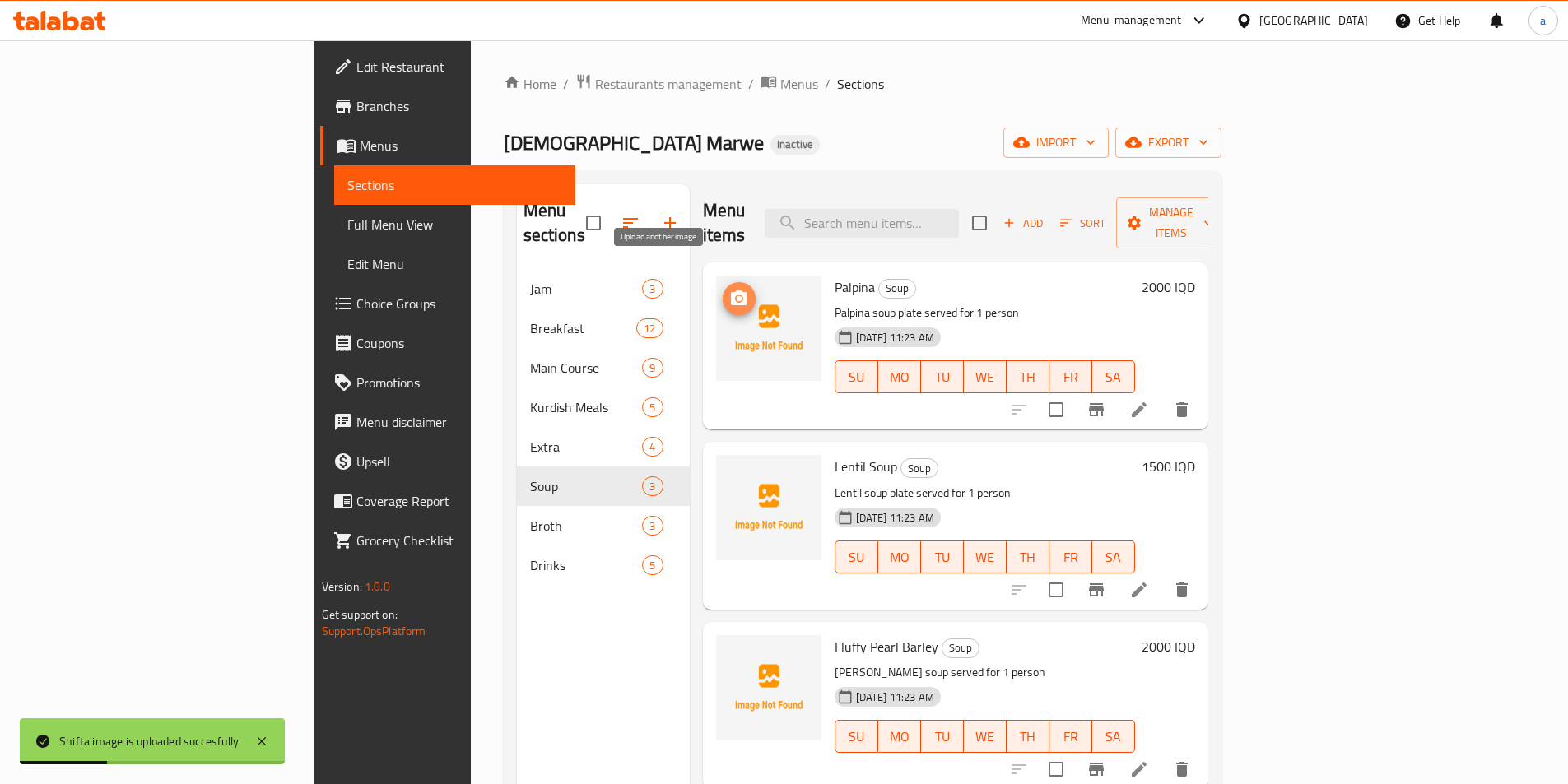
click at [730, 291] on icon "upload picture" at bounding box center [739, 298] width 16 height 15
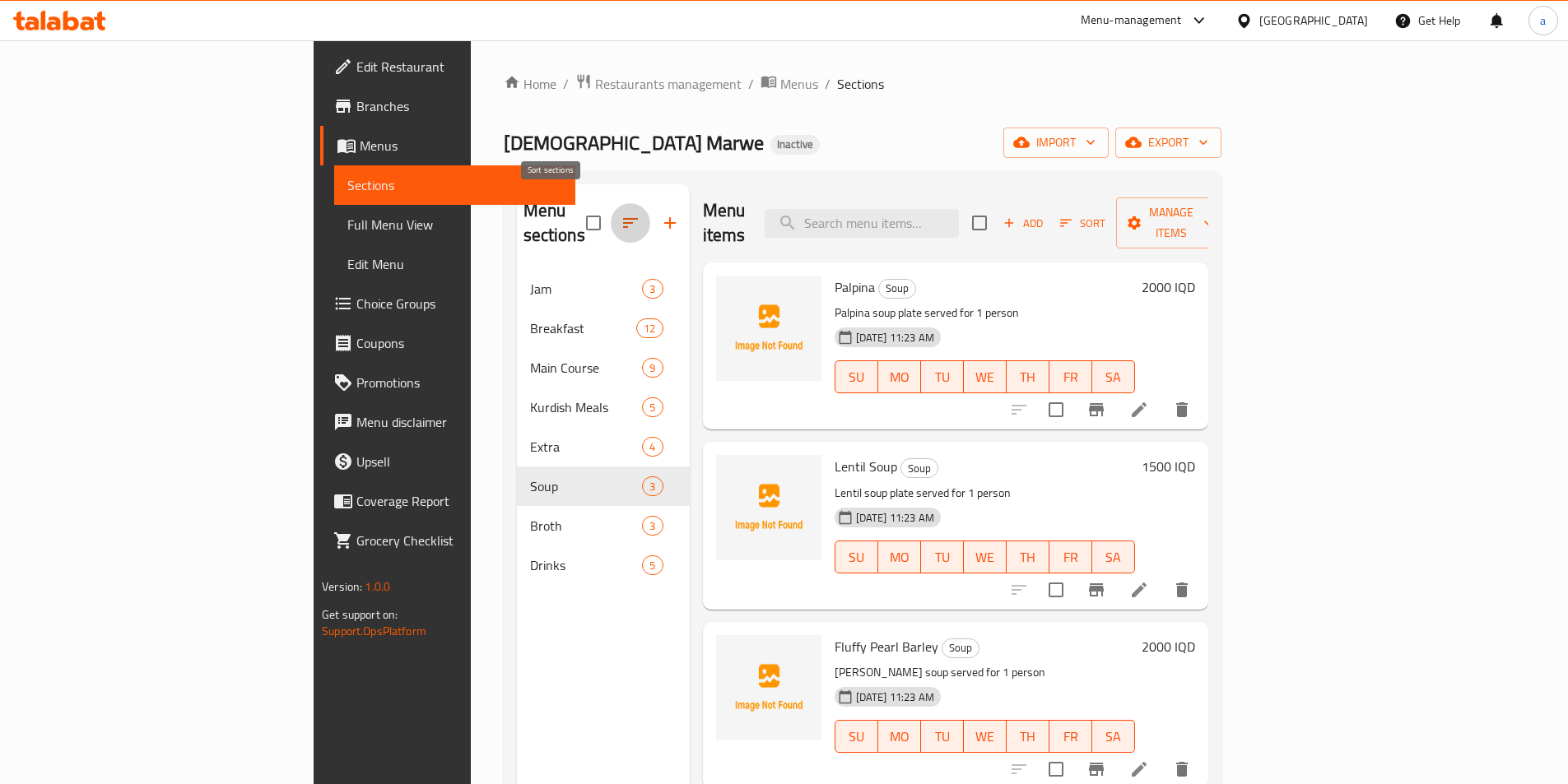
click at [620, 213] on icon "button" at bounding box center [630, 223] width 20 height 20
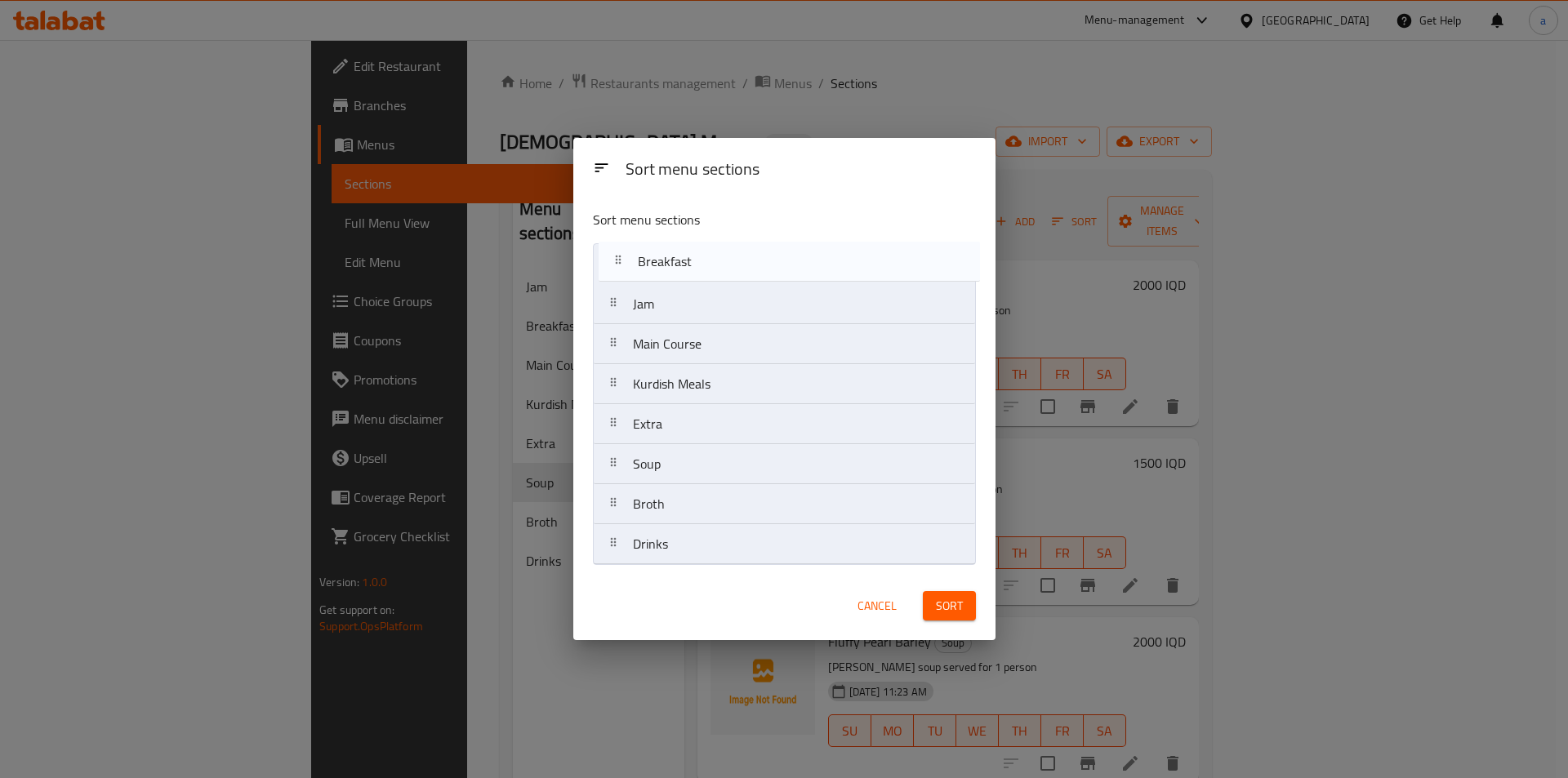
drag, startPoint x: 607, startPoint y: 307, endPoint x: 613, endPoint y: 256, distance: 51.4
click at [613, 256] on nav "Jam Breakfast Main Course Kurdish Meals Extra Soup Broth Drinks" at bounding box center [784, 404] width 383 height 322
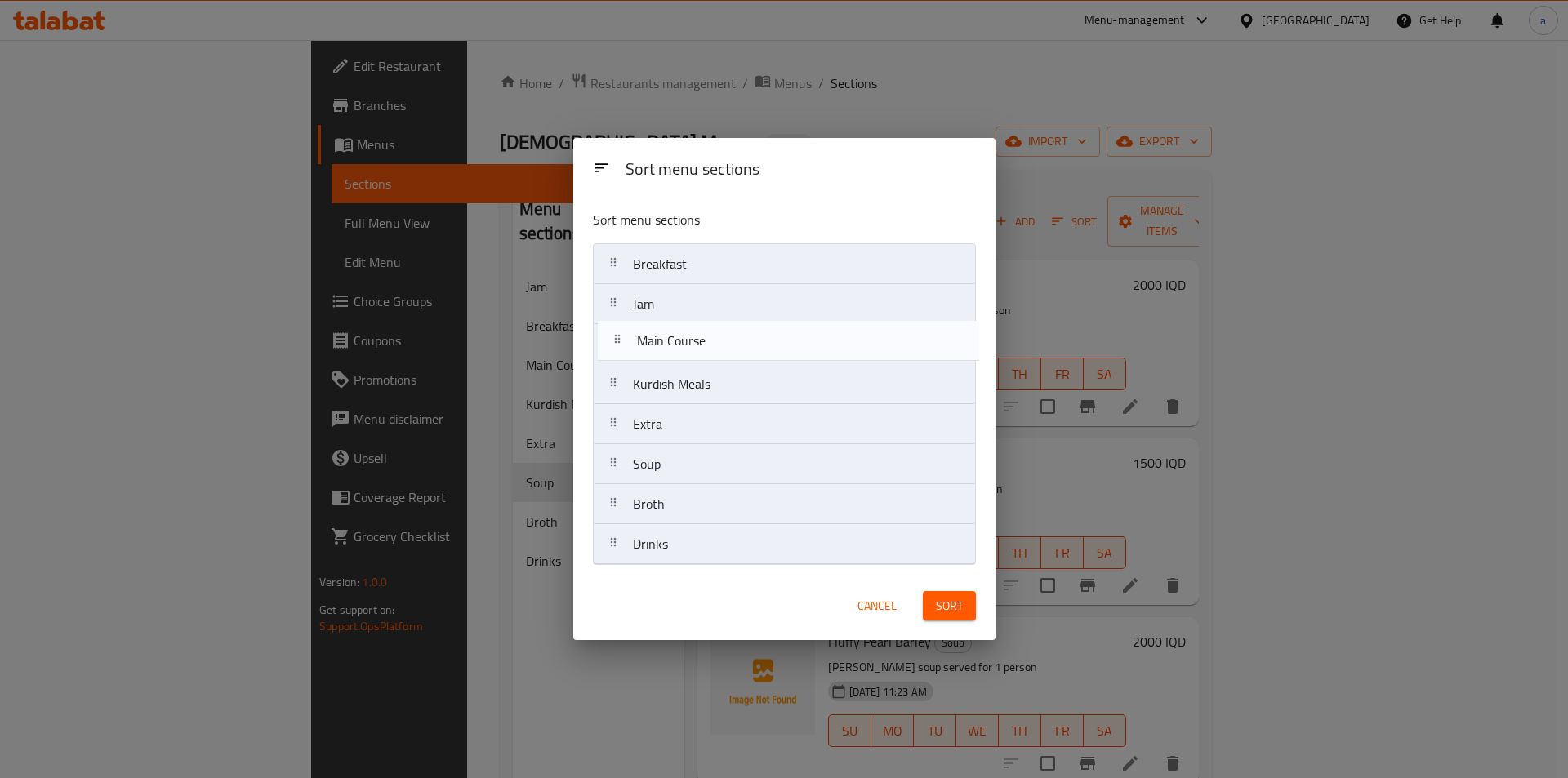
drag, startPoint x: 622, startPoint y: 356, endPoint x: 629, endPoint y: 343, distance: 14.8
click at [629, 343] on nav "Breakfast Jam Main Course Kurdish Meals Extra Soup Broth Drinks" at bounding box center [784, 404] width 383 height 322
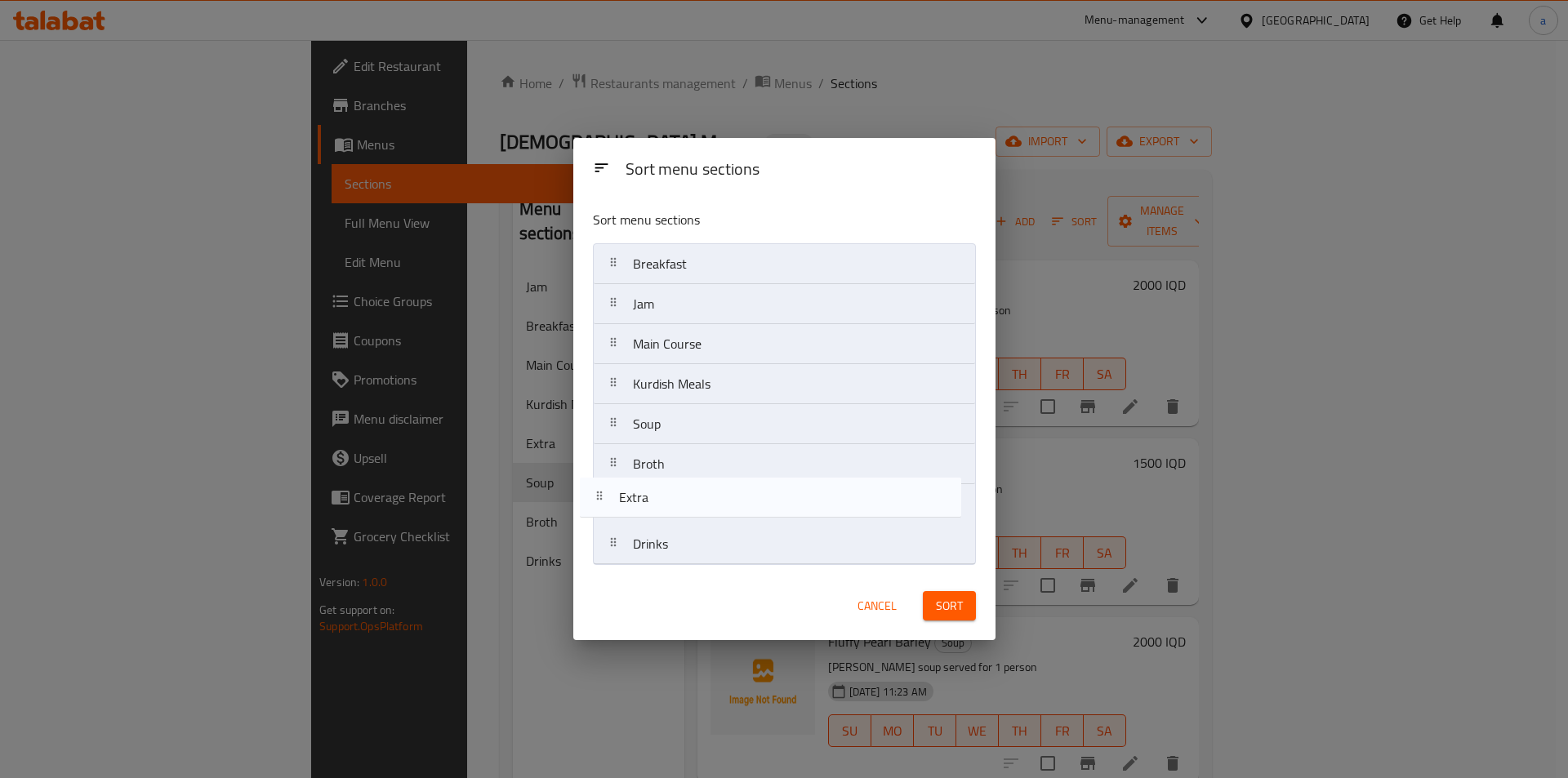
drag, startPoint x: 614, startPoint y: 428, endPoint x: 603, endPoint y: 510, distance: 82.7
click at [603, 510] on nav "Breakfast Jam Main Course Kurdish Meals Extra Soup Broth Drinks" at bounding box center [784, 404] width 383 height 322
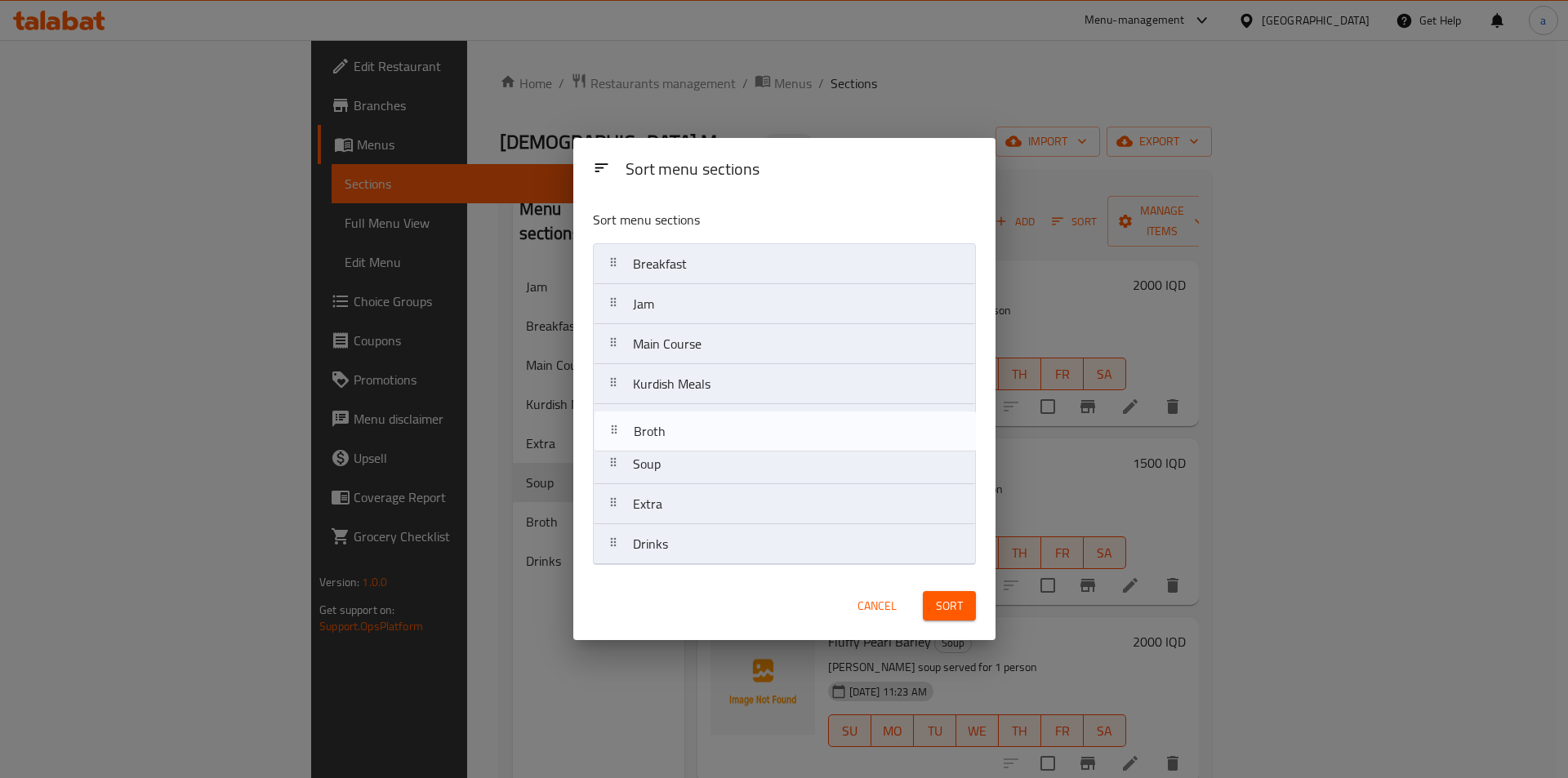
drag, startPoint x: 612, startPoint y: 467, endPoint x: 612, endPoint y: 416, distance: 51.0
click at [612, 416] on nav "Breakfast Jam Main Course Kurdish Meals Soup Broth Extra Drinks" at bounding box center [784, 404] width 383 height 322
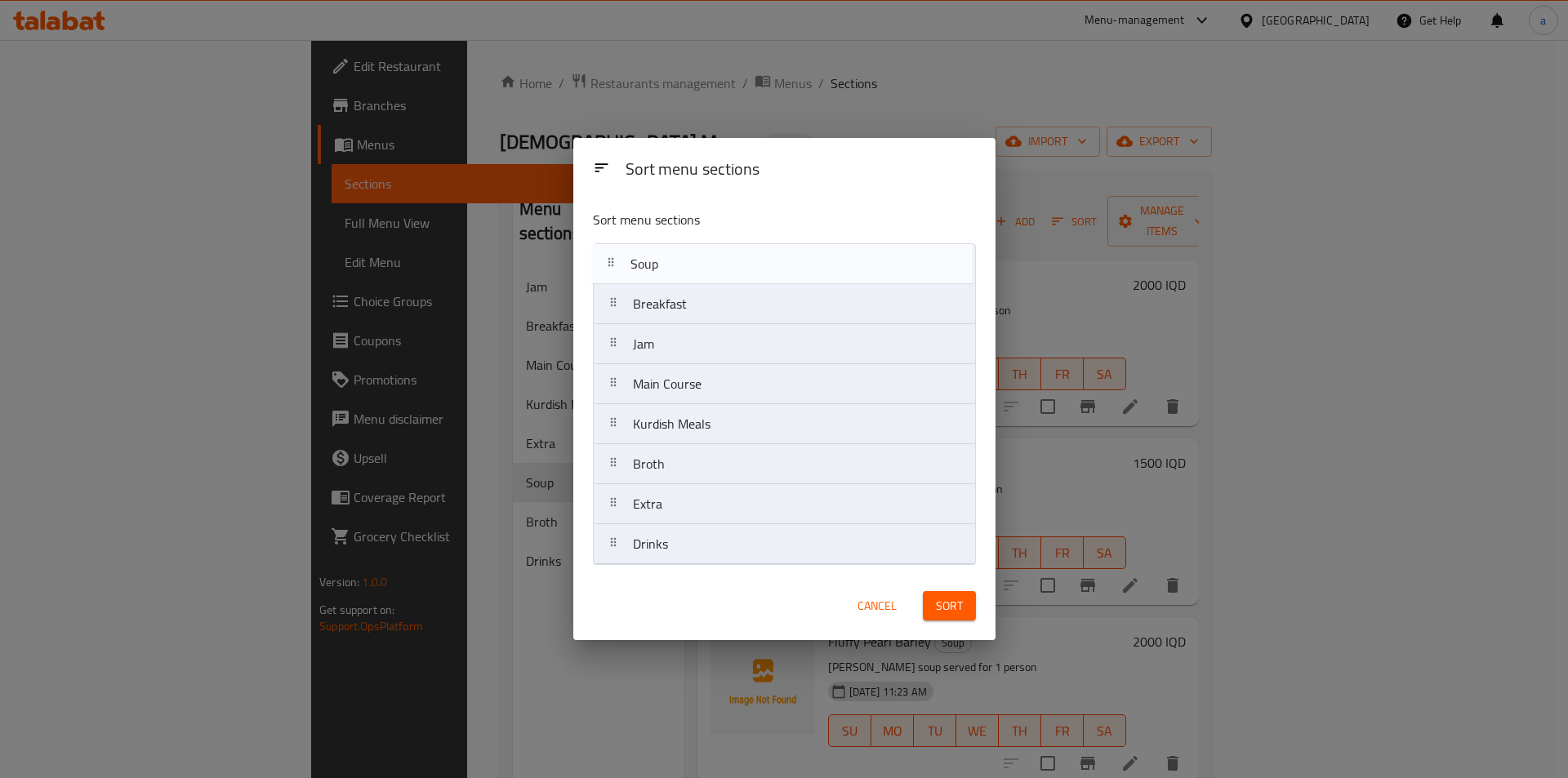
drag, startPoint x: 613, startPoint y: 471, endPoint x: 612, endPoint y: 265, distance: 206.0
click at [612, 265] on nav "Breakfast Jam Main Course Kurdish Meals Broth Soup Extra Drinks" at bounding box center [784, 404] width 383 height 322
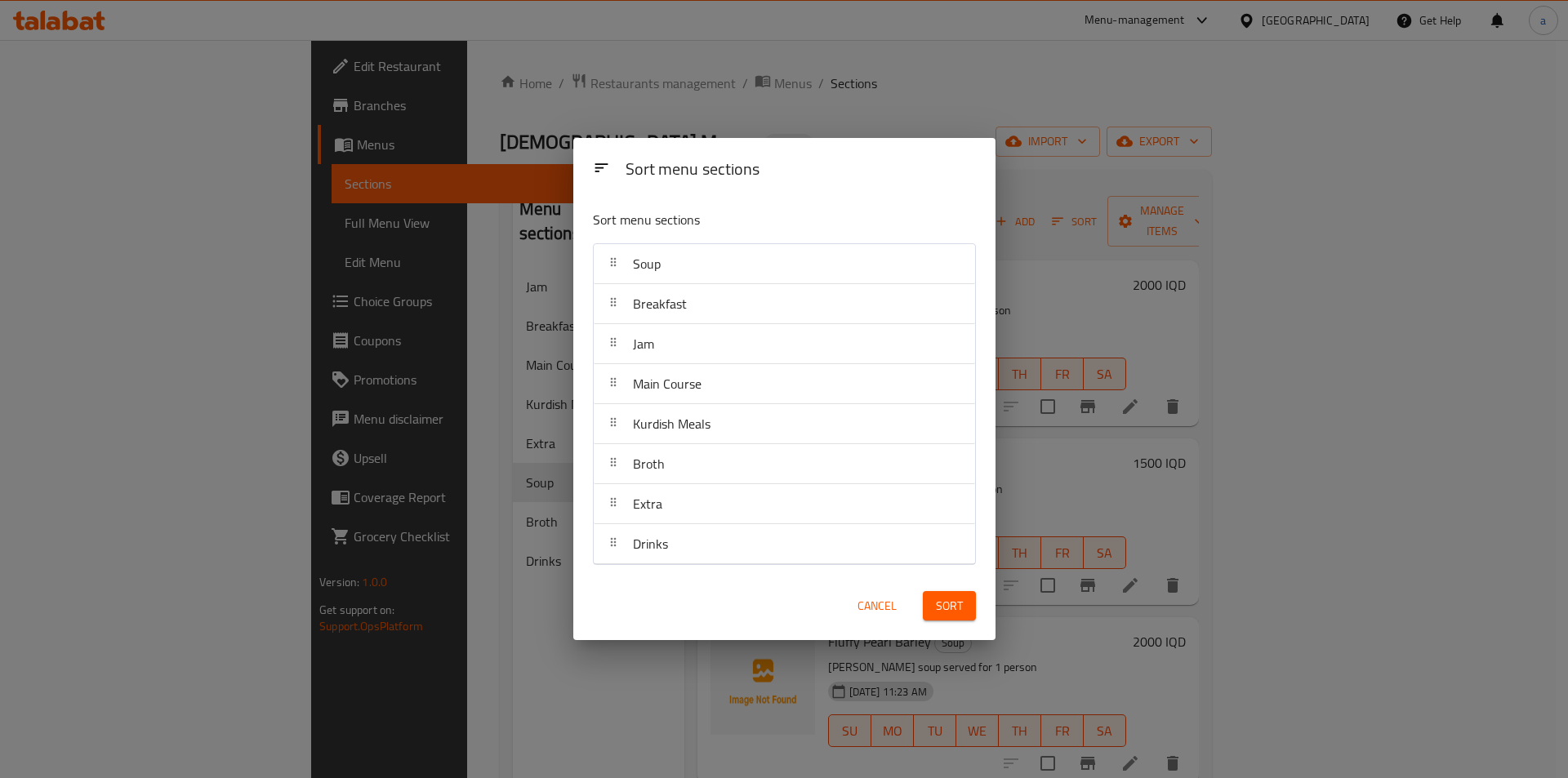
click at [953, 607] on span "Sort" at bounding box center [949, 606] width 27 height 21
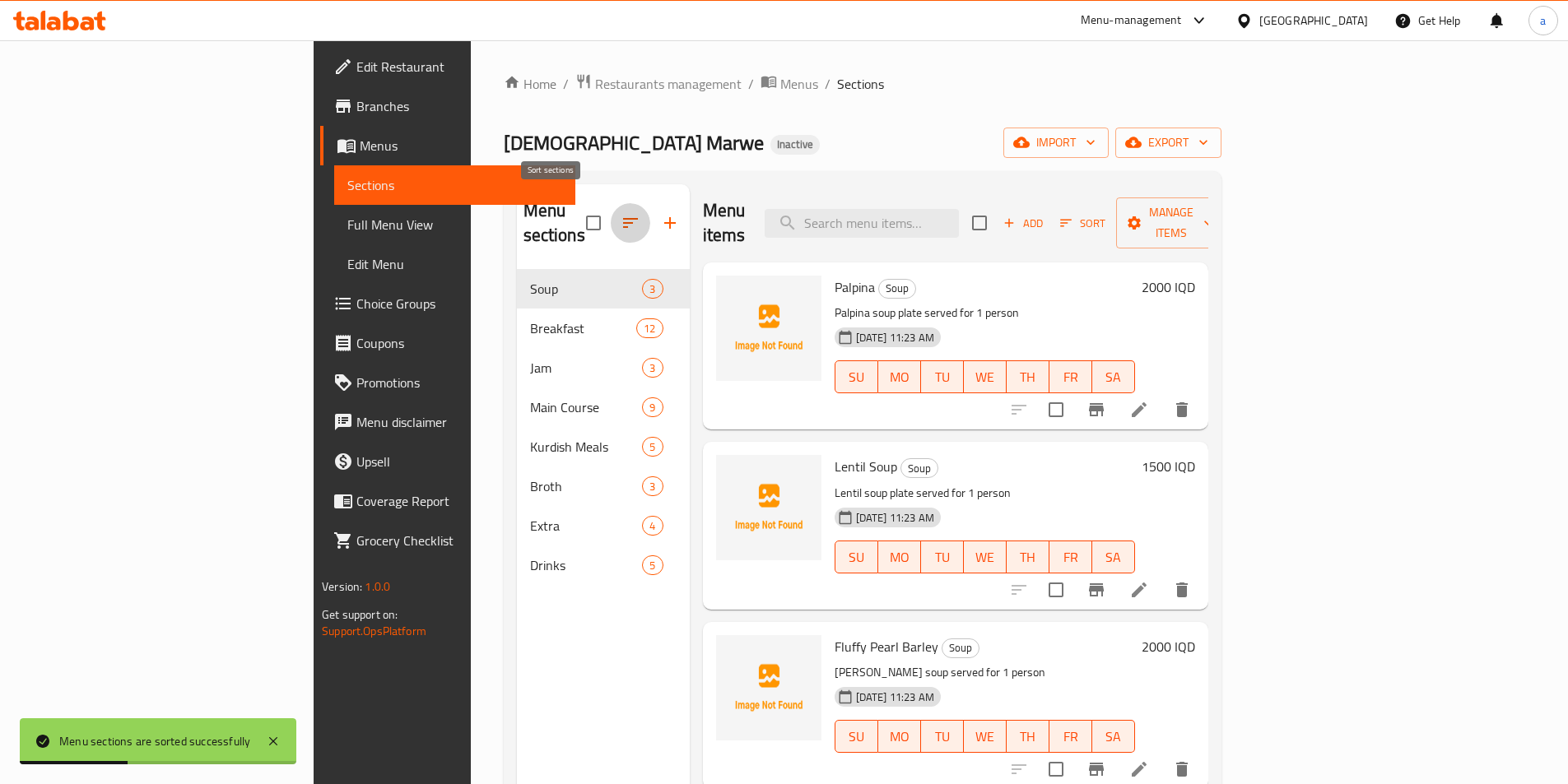
click at [623, 218] on icon "button" at bounding box center [630, 223] width 15 height 10
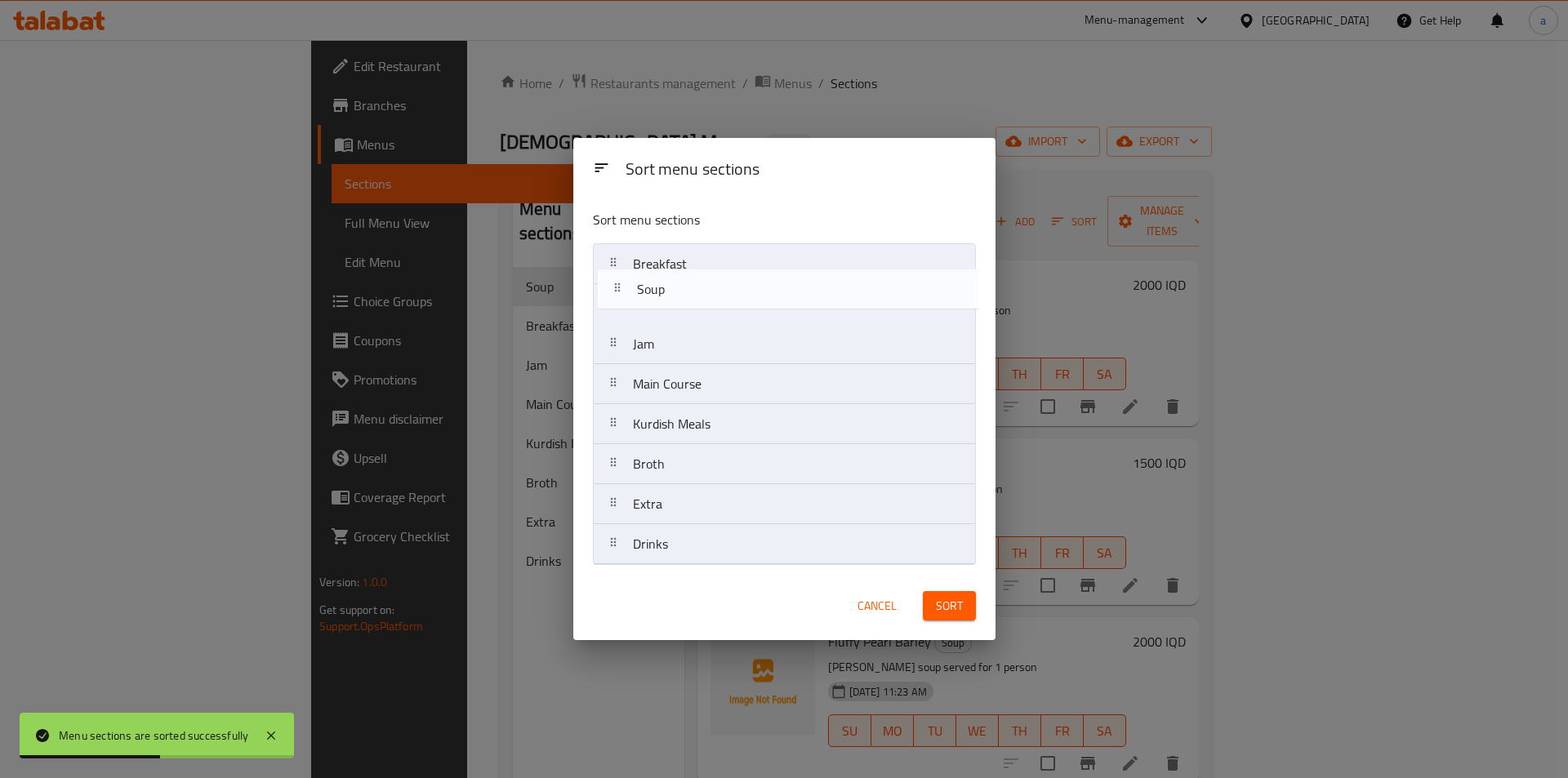
drag, startPoint x: 620, startPoint y: 278, endPoint x: 625, endPoint y: 306, distance: 28.4
click at [625, 306] on nav "Soup Breakfast Jam Main Course Kurdish Meals Broth Extra Drinks" at bounding box center [784, 404] width 383 height 322
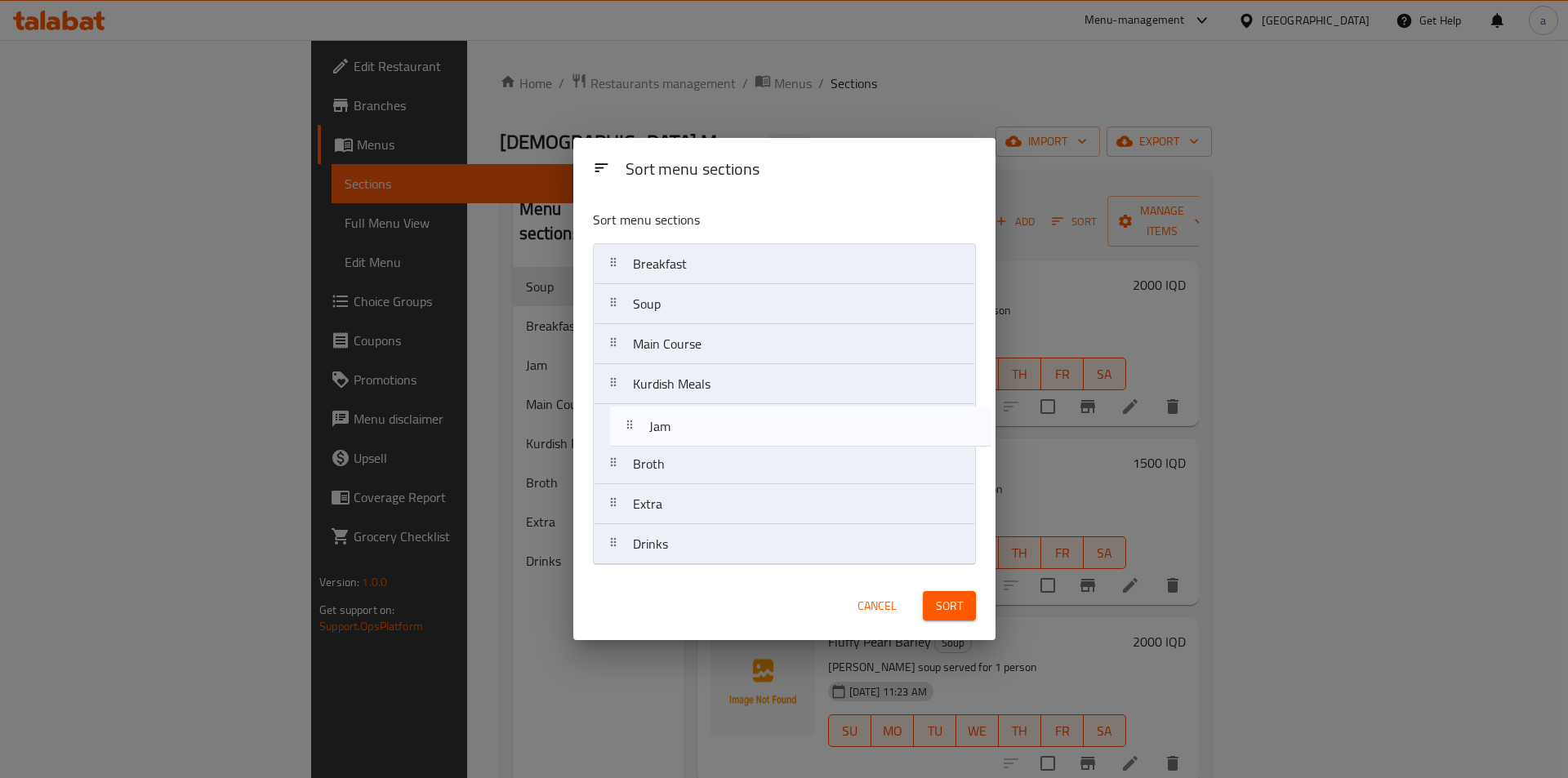
drag, startPoint x: 617, startPoint y: 337, endPoint x: 635, endPoint y: 426, distance: 90.8
click at [635, 426] on nav "Breakfast Soup Jam Main Course Kurdish Meals Broth Extra Drinks" at bounding box center [784, 404] width 383 height 322
drag, startPoint x: 613, startPoint y: 462, endPoint x: 613, endPoint y: 422, distance: 40.0
click at [613, 422] on nav "Breakfast Soup Main Course Kurdish Meals Jam Broth Extra Drinks" at bounding box center [784, 404] width 383 height 322
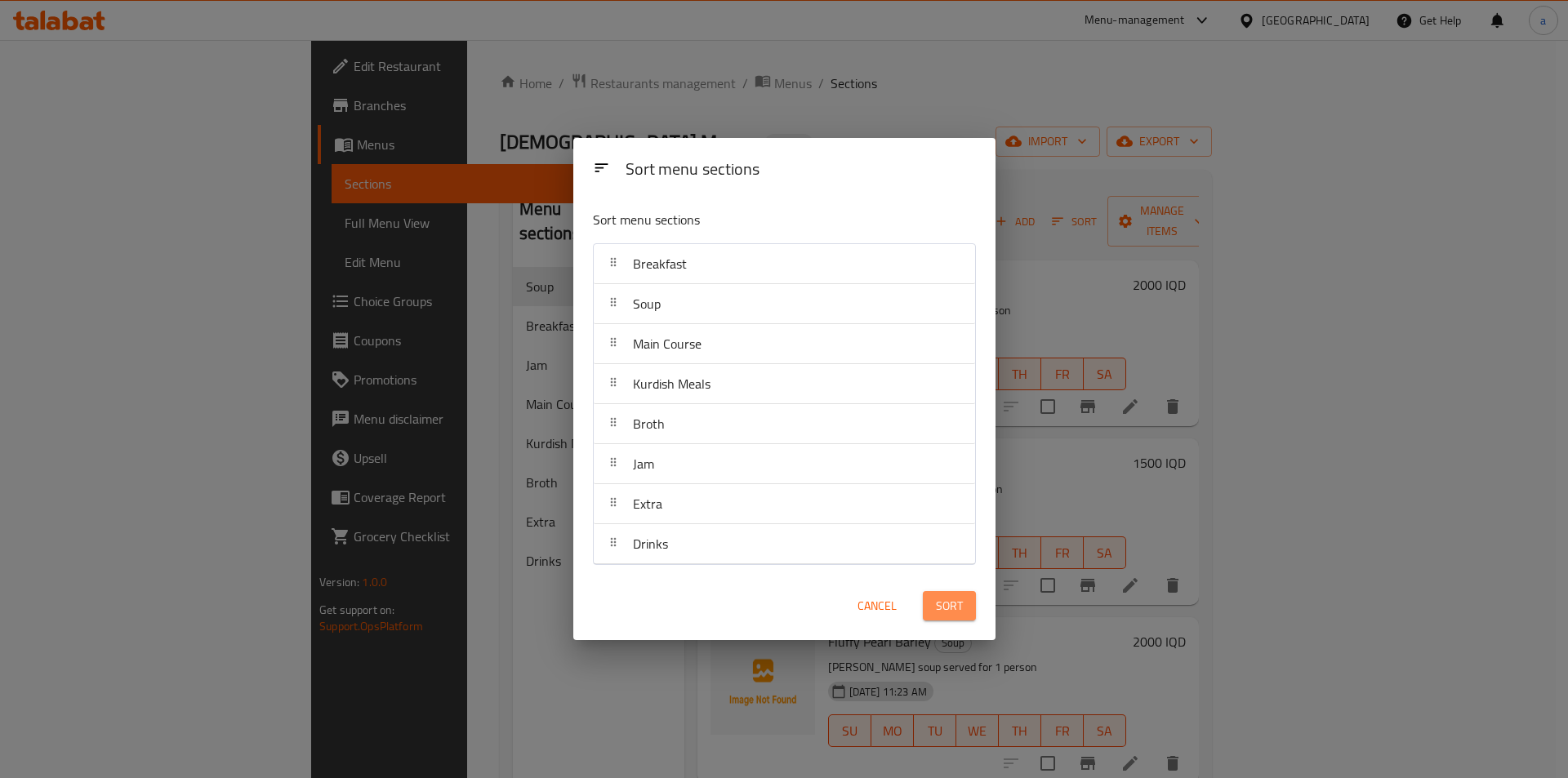
click at [943, 605] on span "Sort" at bounding box center [949, 606] width 27 height 21
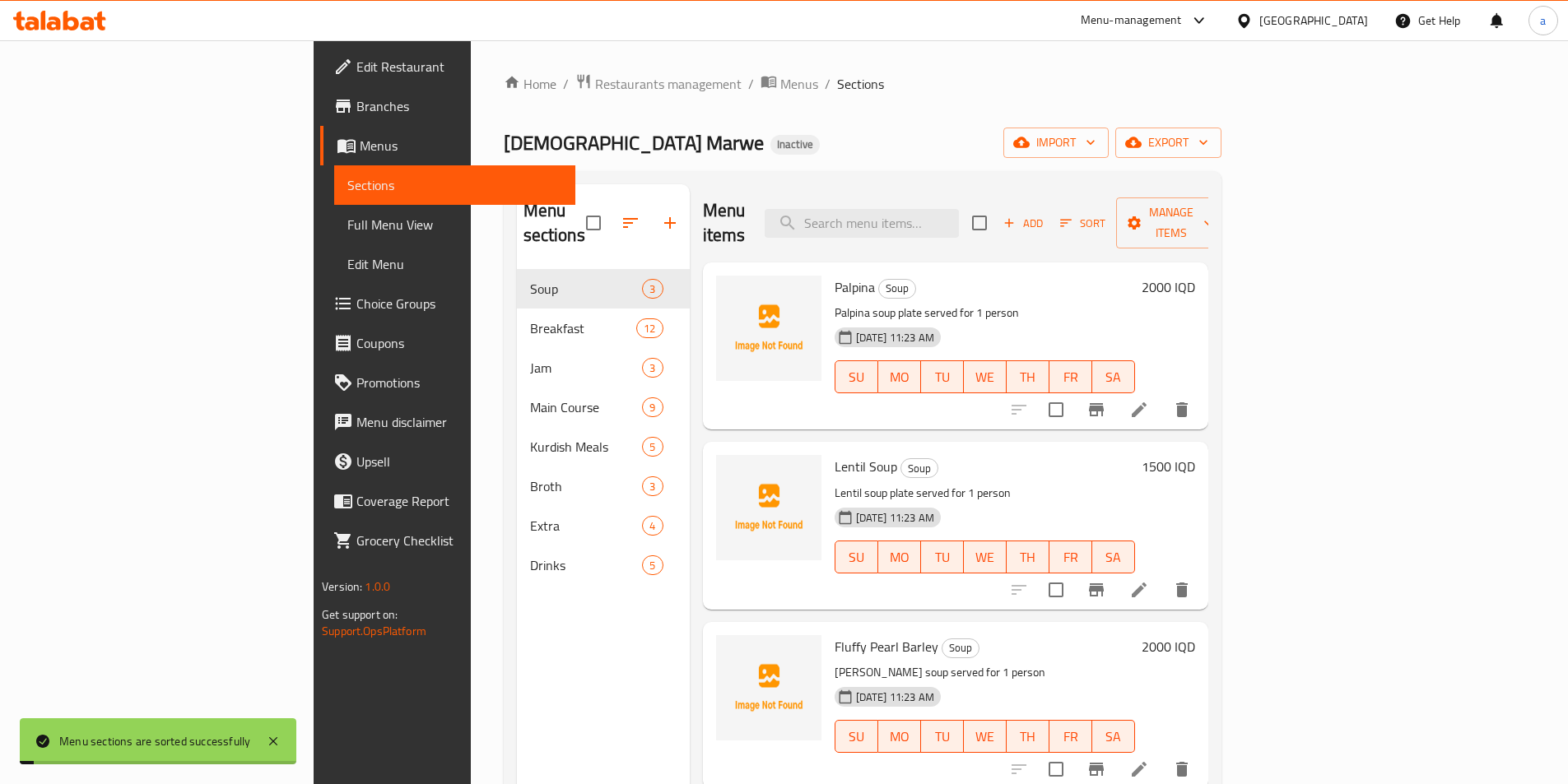
click at [517, 644] on div "Menu sections Soup 3 Breakfast 12 Jam 3 Main Course 9 Kurdish Meals 5 Broth 3 E…" at bounding box center [603, 576] width 173 height 784
click at [347, 214] on span "Full Menu View" at bounding box center [454, 224] width 214 height 20
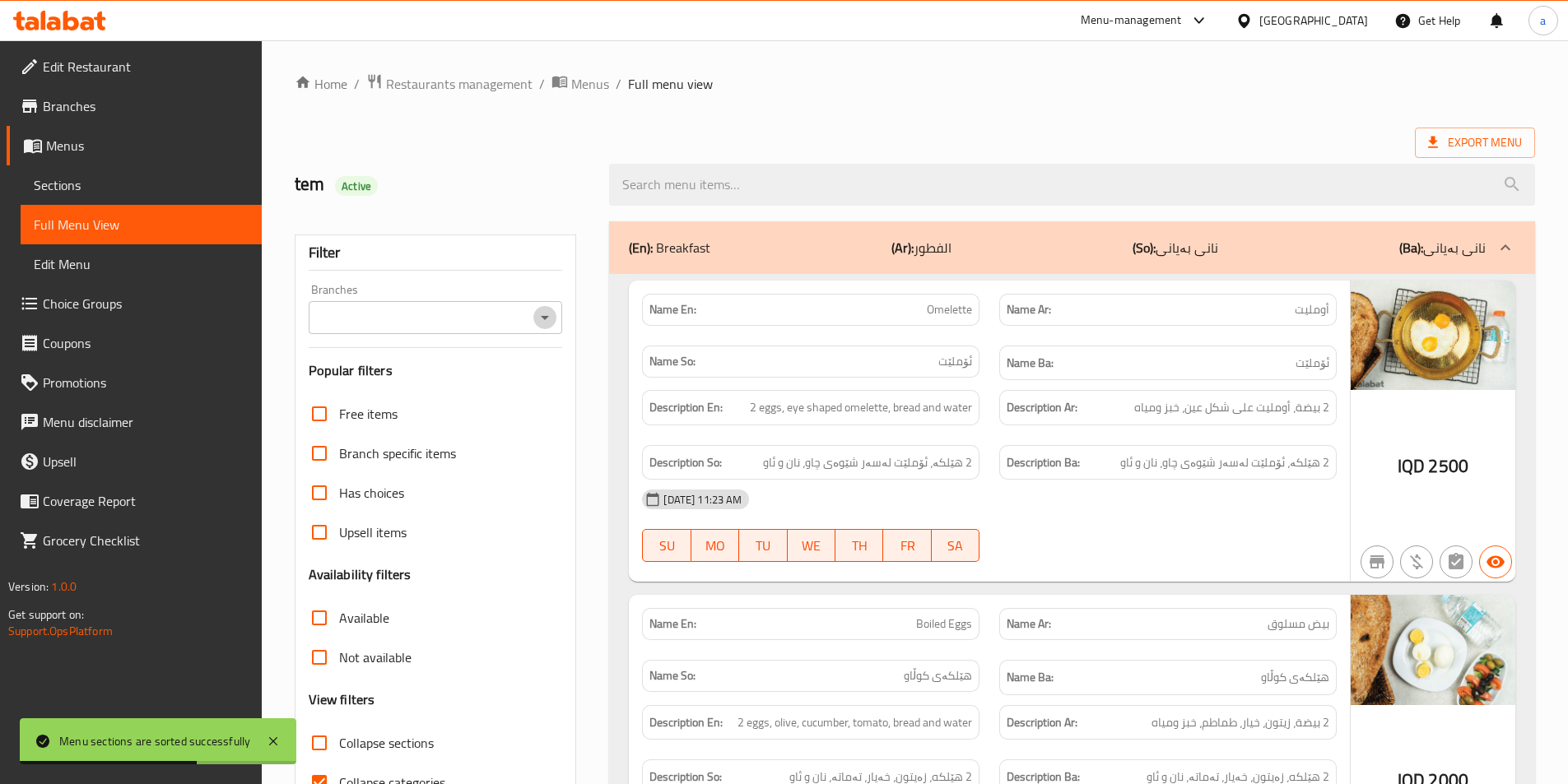
click at [540, 319] on icon "Open" at bounding box center [545, 318] width 20 height 20
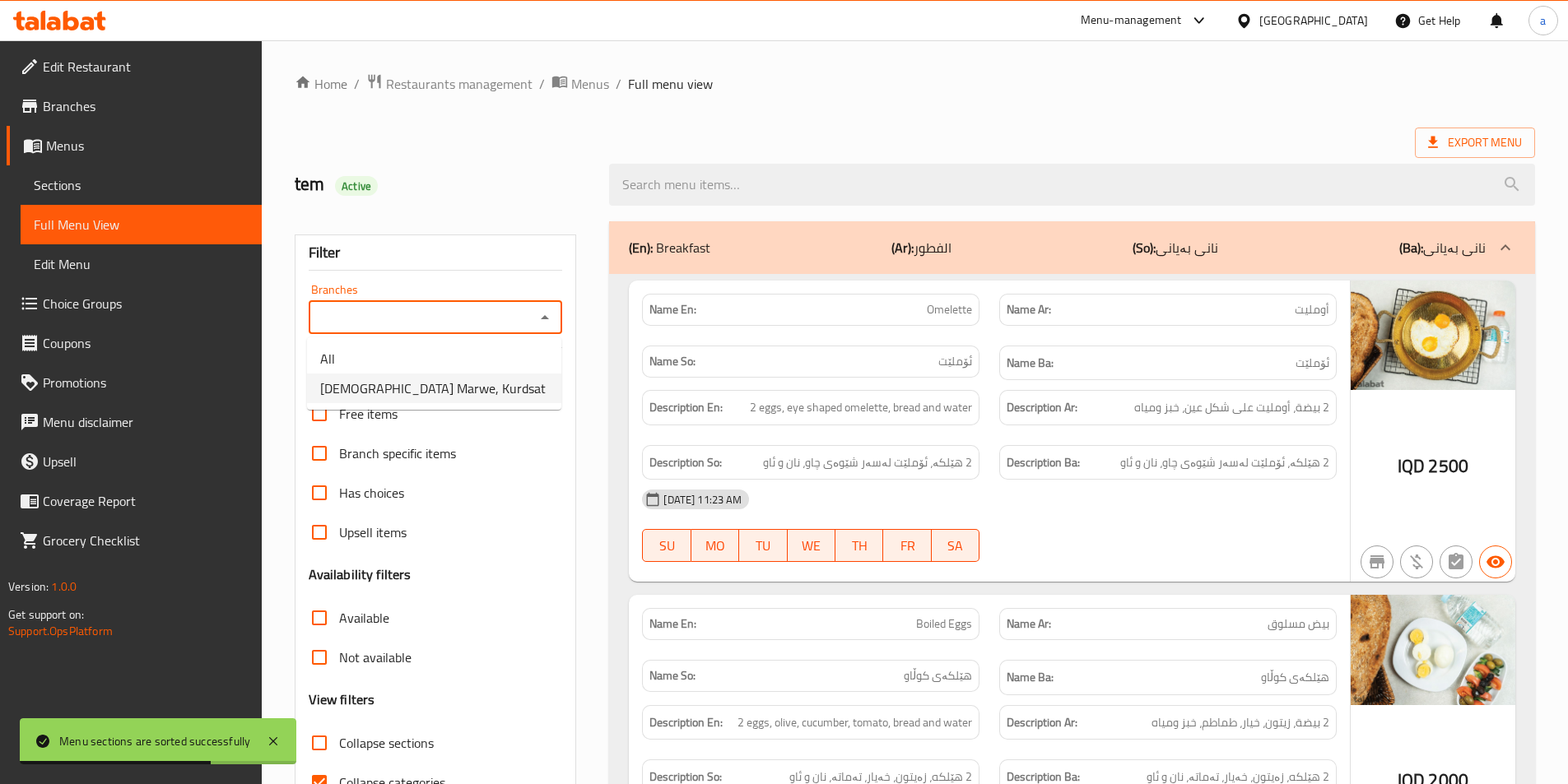
click at [467, 398] on li "Qawalti Marwe, Kurdsat" at bounding box center [434, 388] width 254 height 30
type input "Qawalti Marwe, Kurdsat"
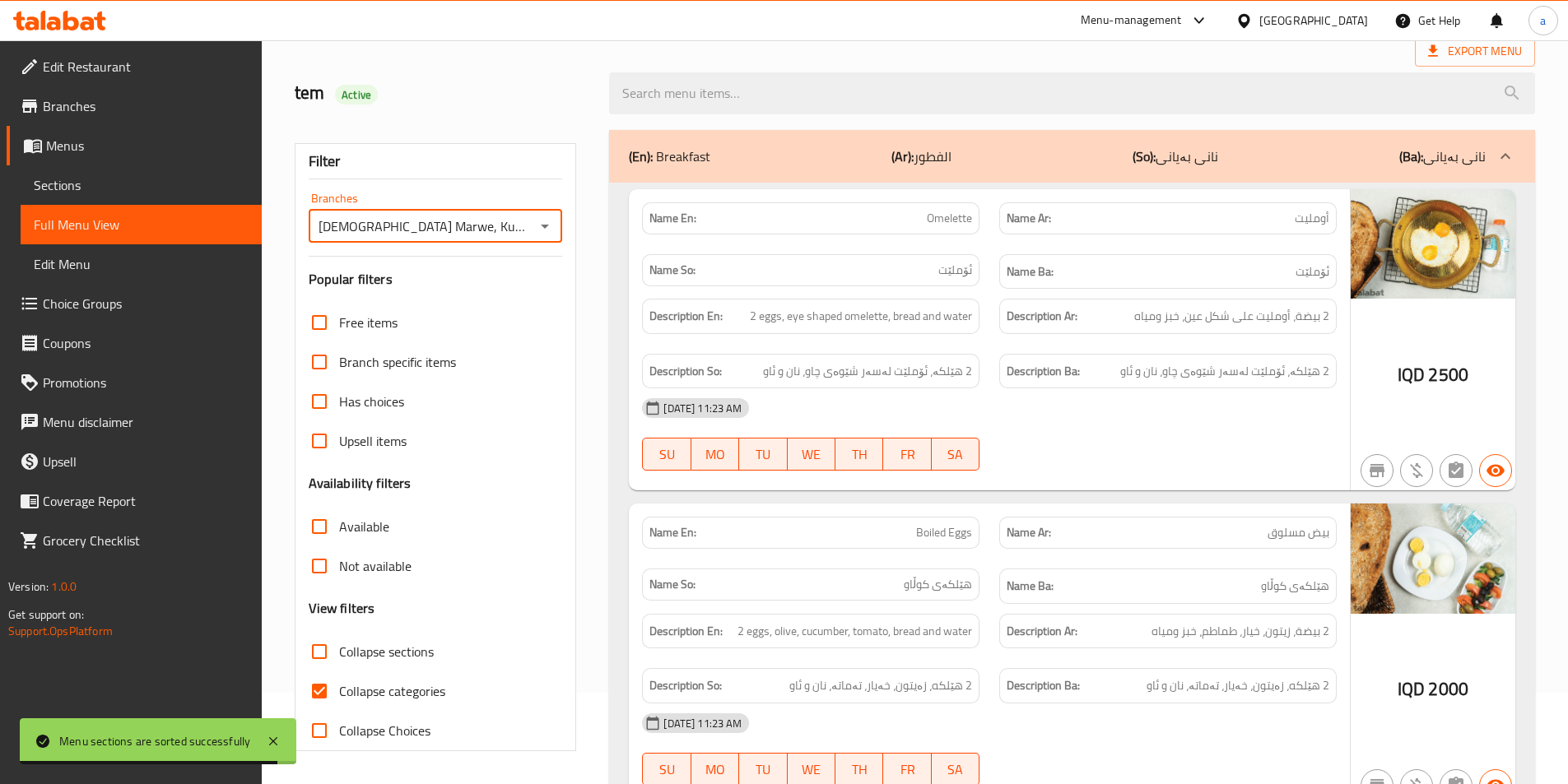
click at [334, 689] on input "Collapse categories" at bounding box center [319, 690] width 39 height 39
checkbox input "false"
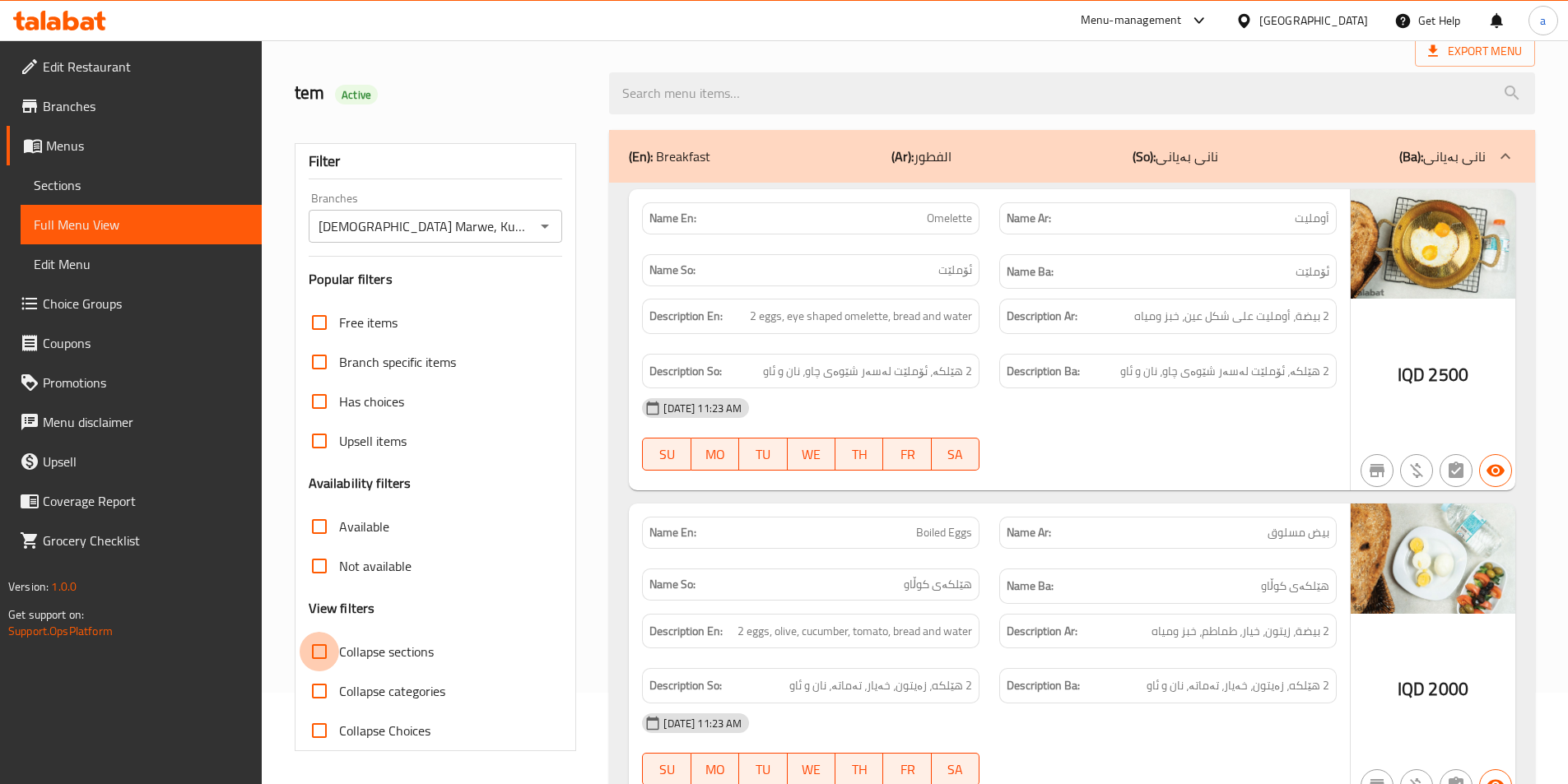
click at [312, 645] on input "Collapse sections" at bounding box center [319, 651] width 39 height 39
checkbox input "true"
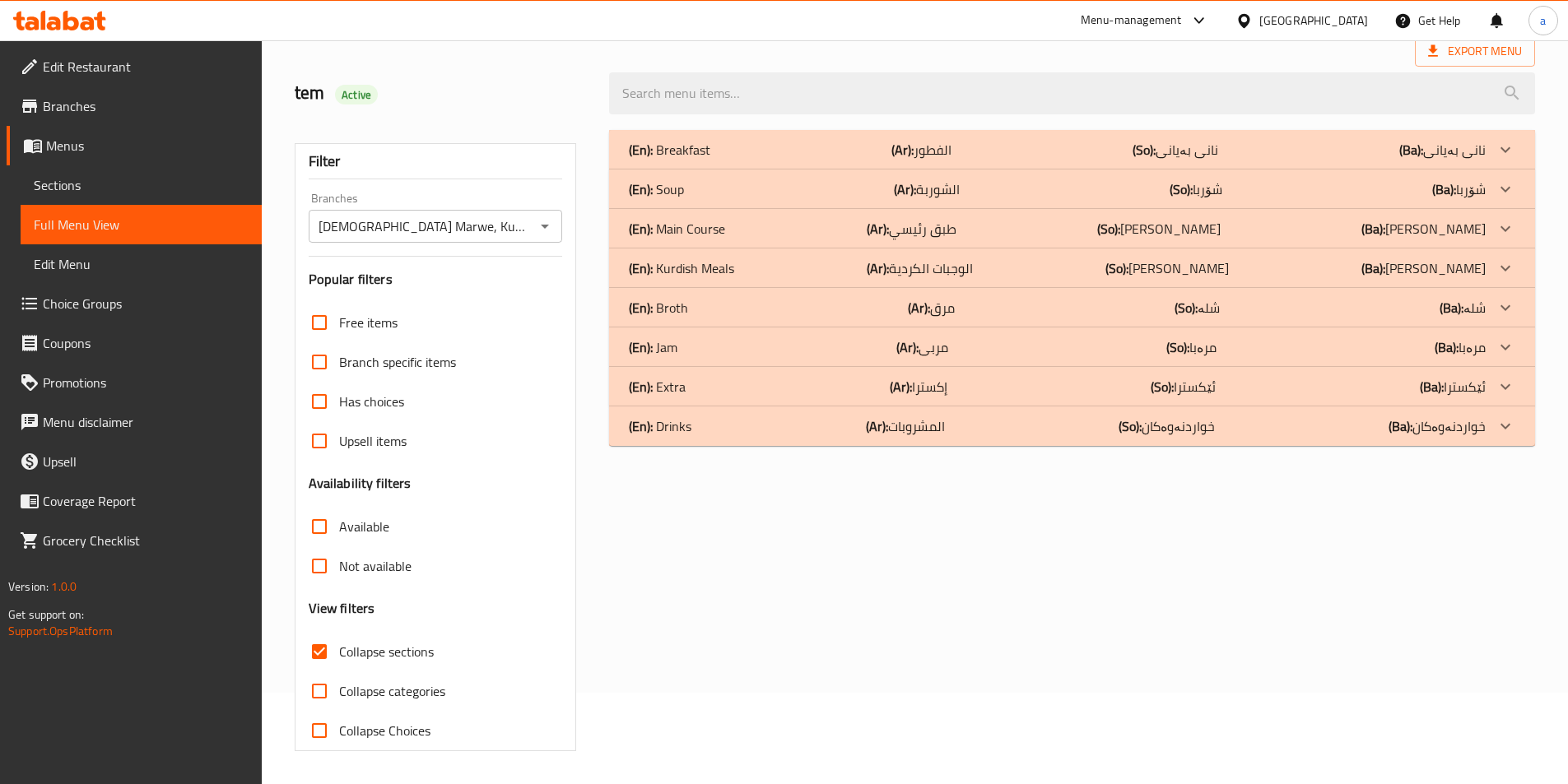
click at [973, 267] on p "(Ar): الوجبات الكردية" at bounding box center [919, 268] width 106 height 20
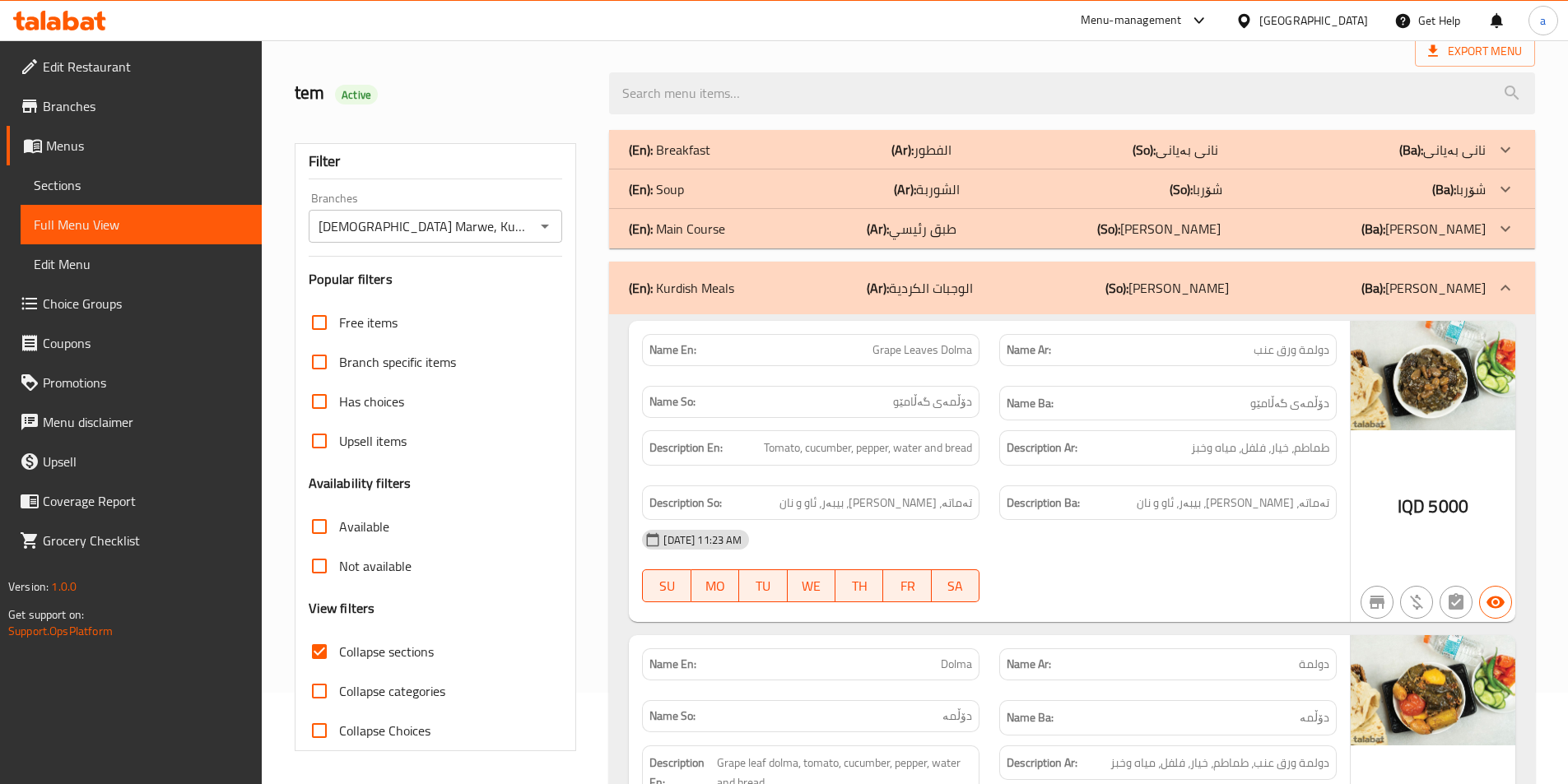
click at [957, 233] on p "(Ar): طبق رئيسي" at bounding box center [911, 229] width 90 height 20
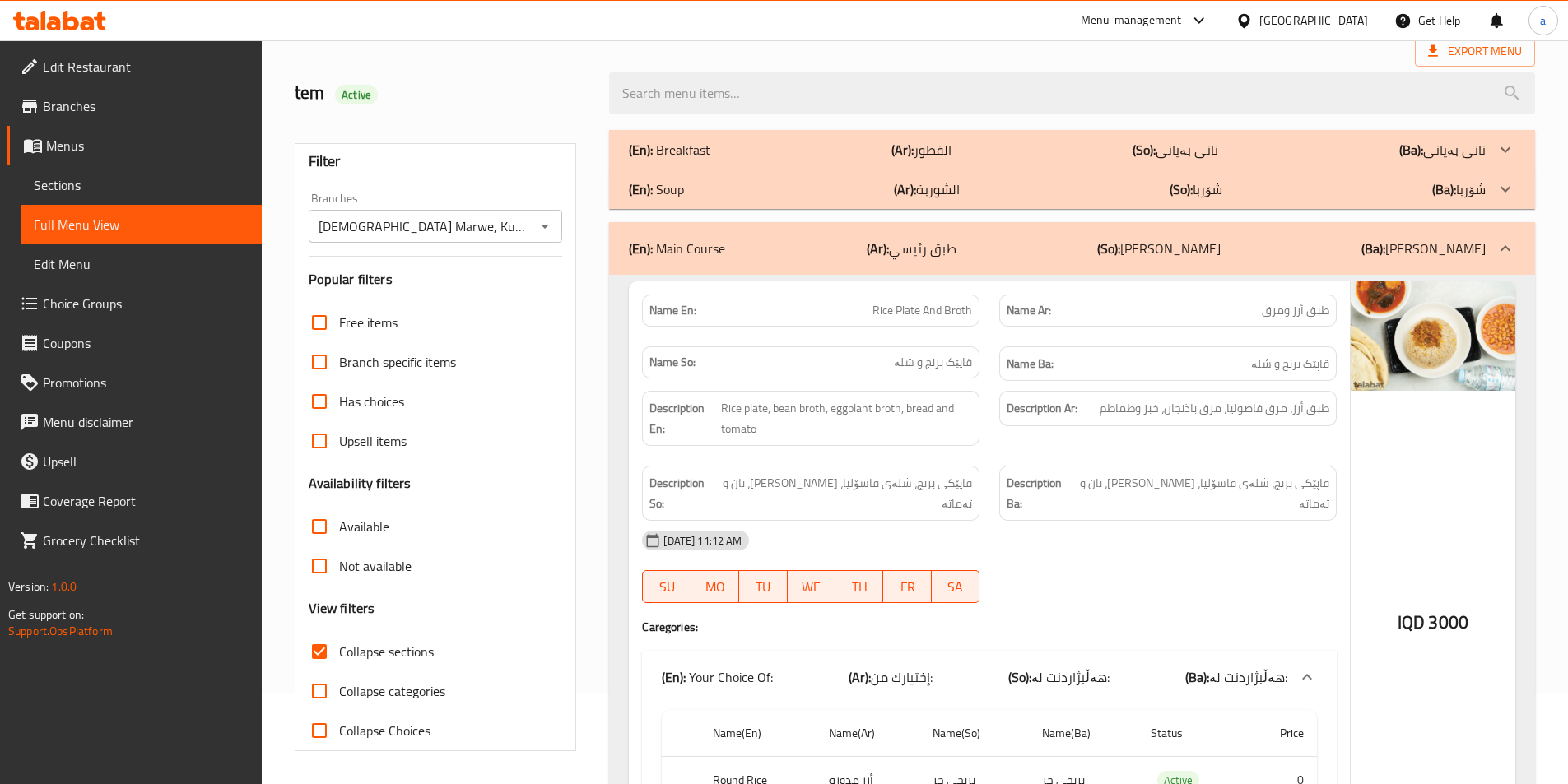
click at [968, 233] on div "(En): Main Course (Ar): طبق رئيسي (So): ژەمی سەرەکی (Ba): ژەمی سەرەکی" at bounding box center [1071, 249] width 926 height 53
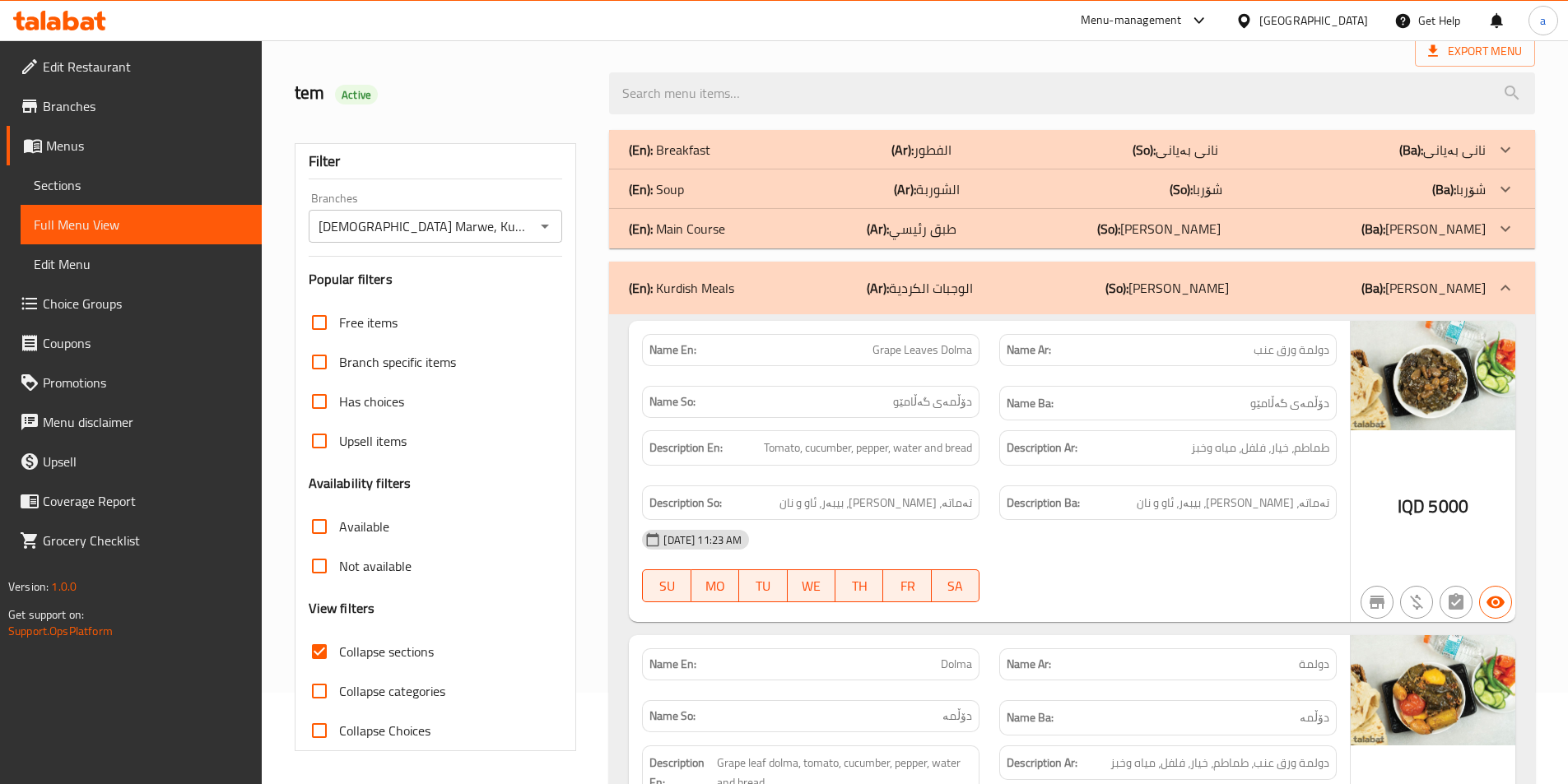
click at [803, 303] on div "(En): Kurdish Meals (Ar): الوجبات الكردية (So): ژەمە کوردیەکان (Ba): ژەمە کوردی…" at bounding box center [1071, 288] width 926 height 53
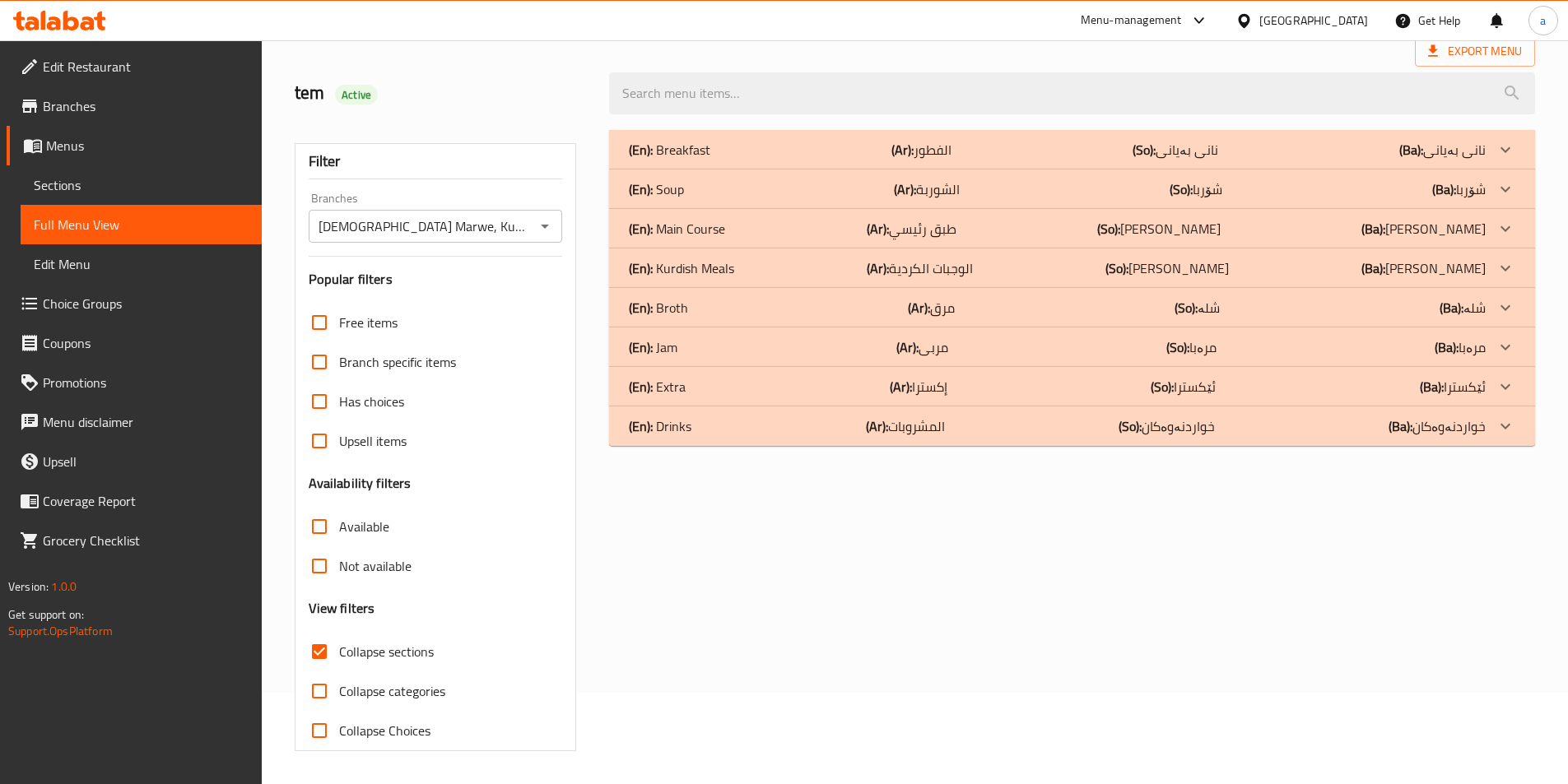
click at [758, 273] on div "(En): Kurdish Meals (Ar): الوجبات الكردية (So): ژەمە کوردیەکان (Ba): ژەمە کوردی…" at bounding box center [1057, 268] width 857 height 20
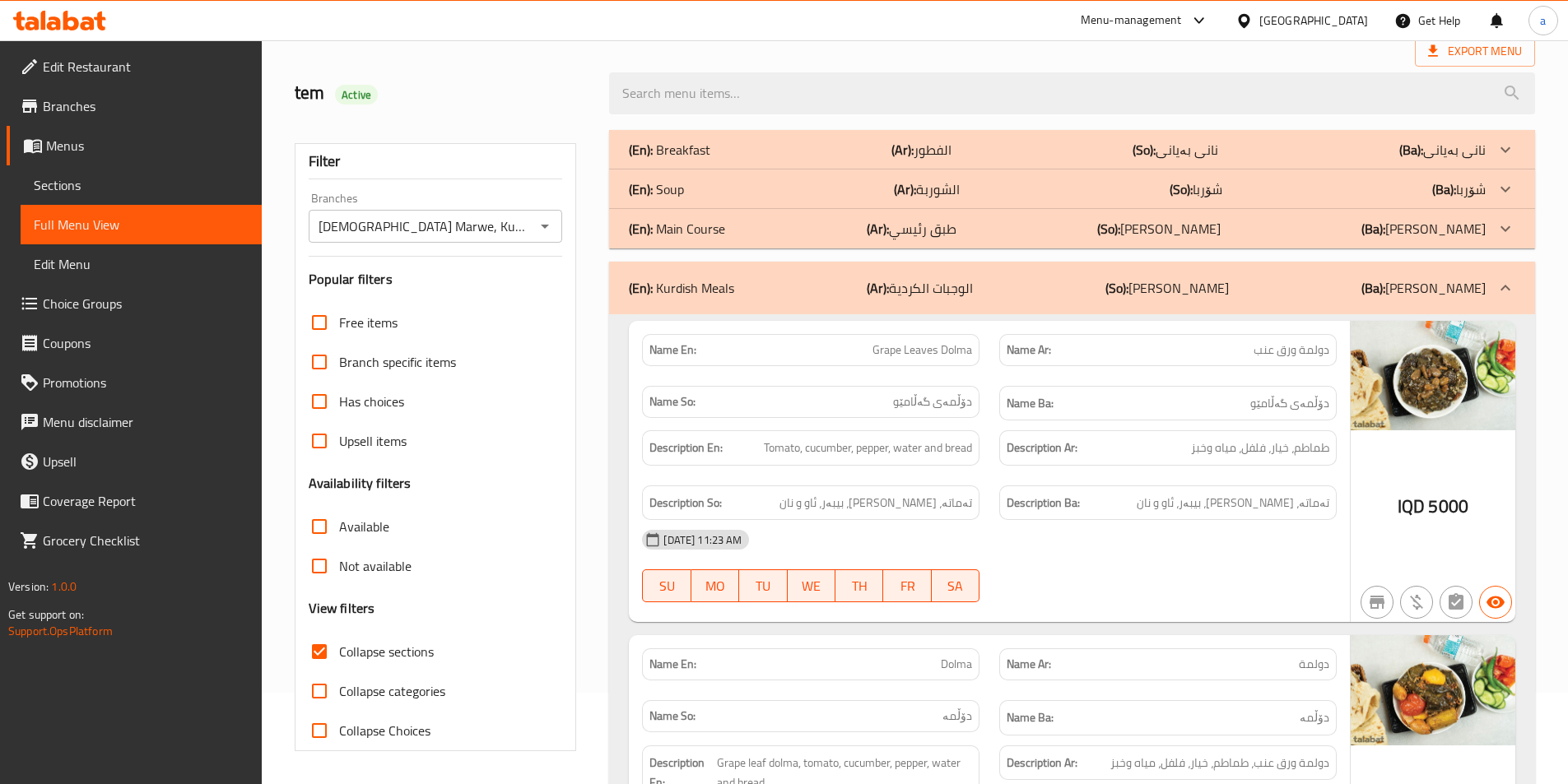
click at [961, 184] on div "(En): Soup (Ar): الشوربة (So): شۆربا (Ba): شۆربا" at bounding box center [1057, 189] width 857 height 20
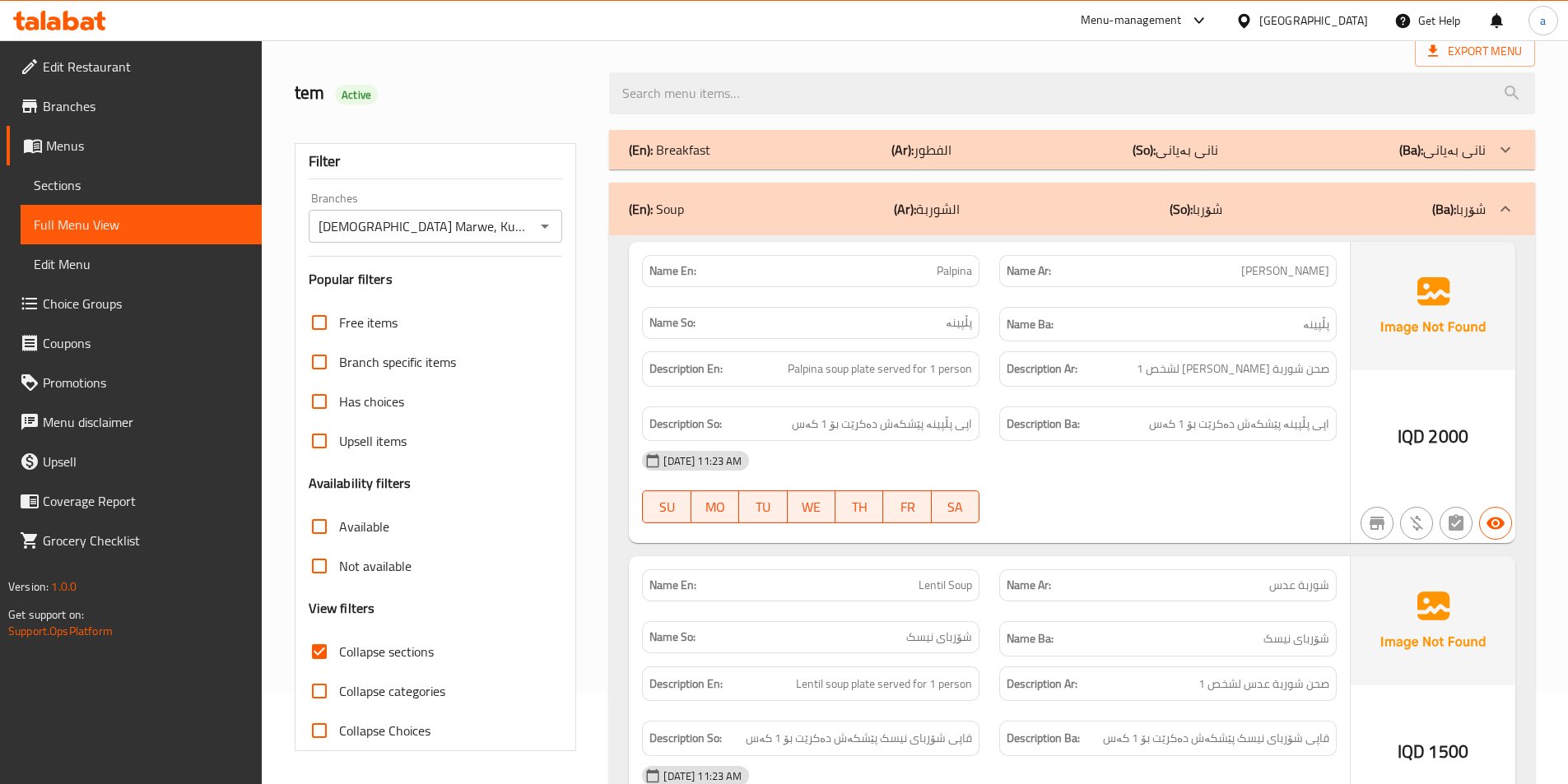
click at [951, 142] on p "(Ar): الفطور" at bounding box center [921, 150] width 60 height 20
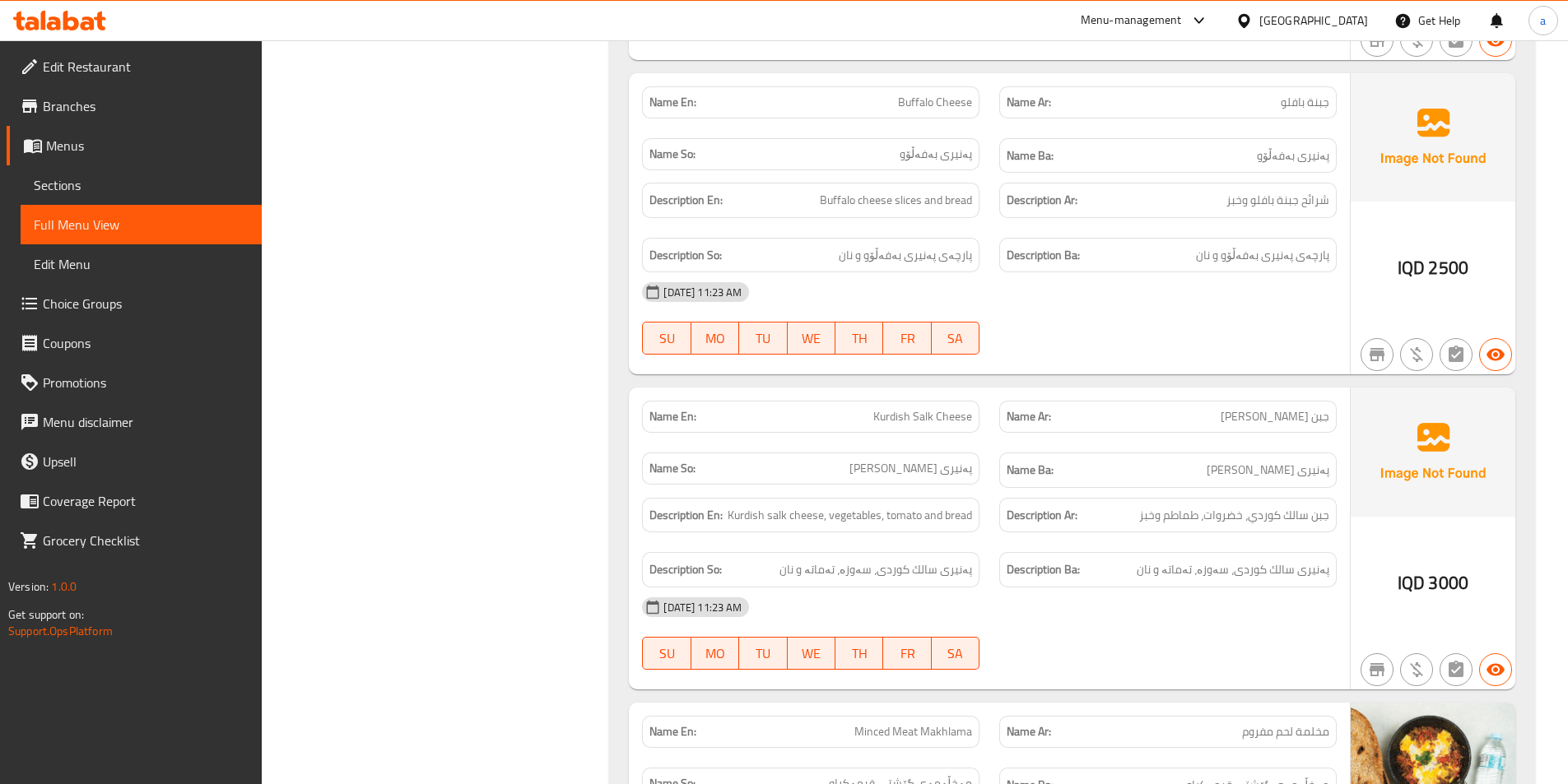
scroll to position [2222, 0]
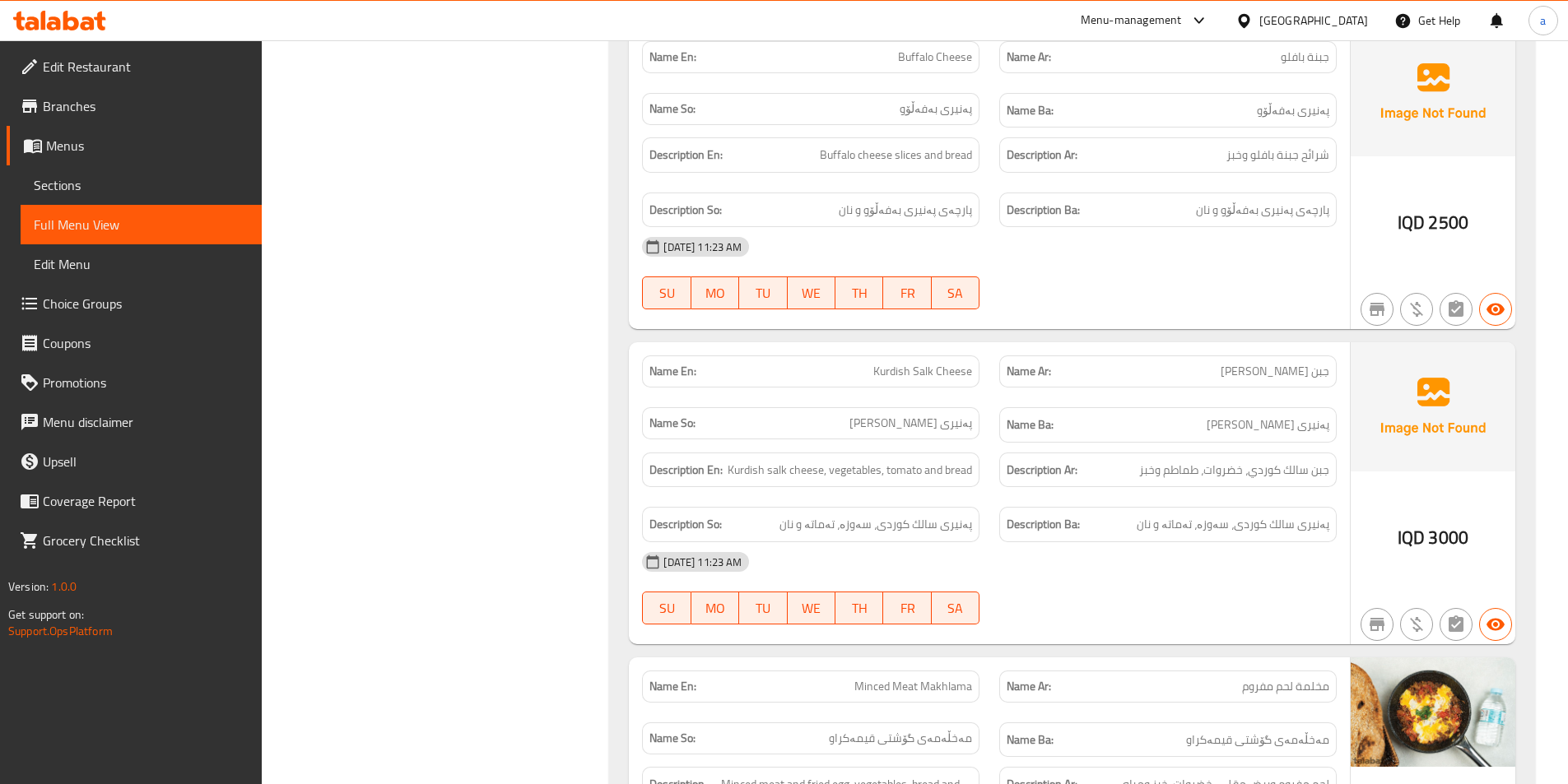
click at [1227, 362] on div "Name Ar: جبن سالك كوردي" at bounding box center [1167, 371] width 337 height 32
drag, startPoint x: 1245, startPoint y: 372, endPoint x: 1263, endPoint y: 378, distance: 19.0
click at [1263, 378] on p "Name Ar: جبن سالك كوردي" at bounding box center [1167, 372] width 323 height 17
drag, startPoint x: 875, startPoint y: 370, endPoint x: 990, endPoint y: 369, distance: 115.0
click at [991, 368] on div "Name En: Kurdish Salk Cheese Name Ar: جبن سالك كوردي Name So: پەنیرى سالك کوردی…" at bounding box center [989, 399] width 714 height 107
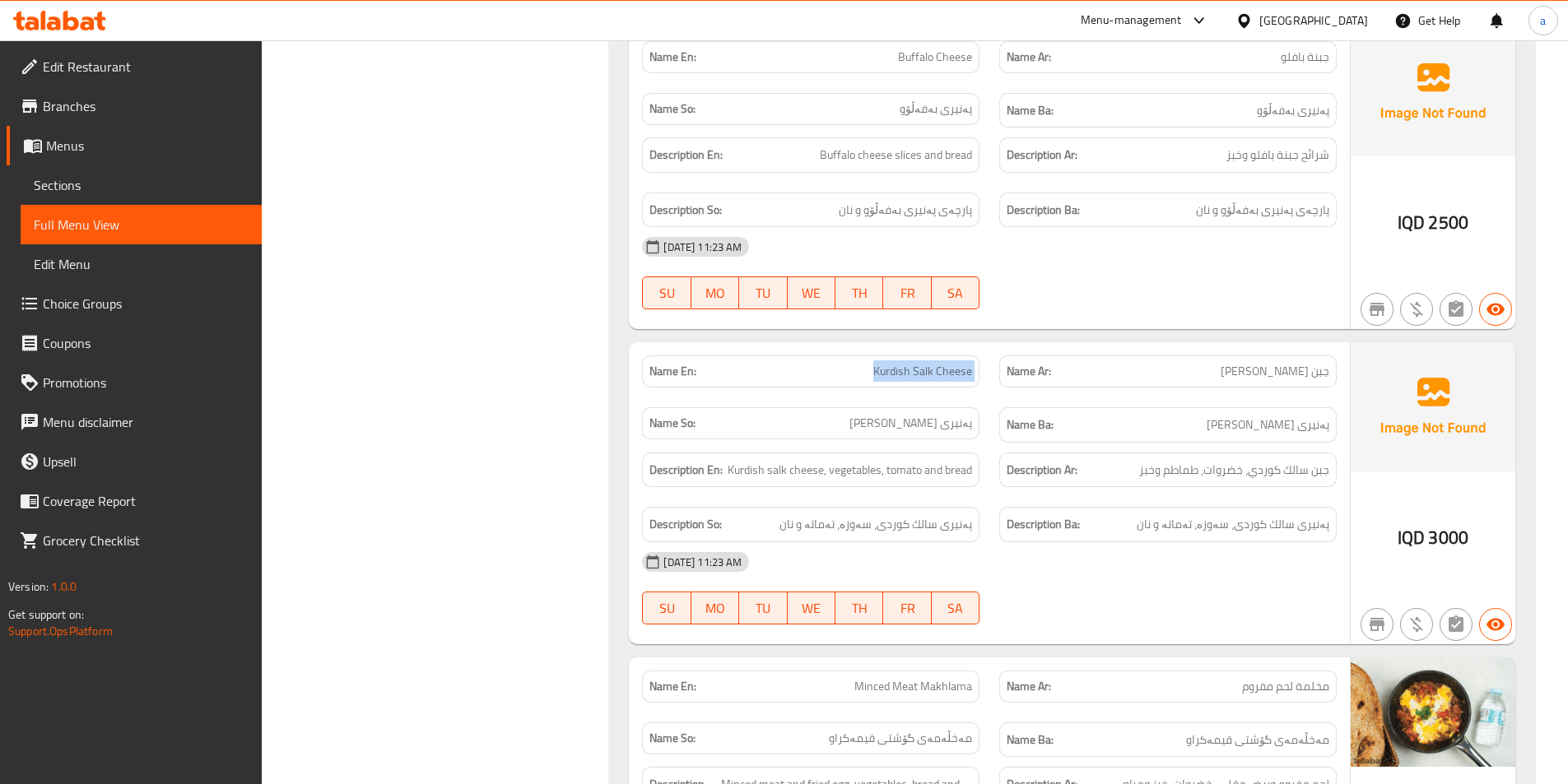
copy span "Kurdish Salk Cheese"
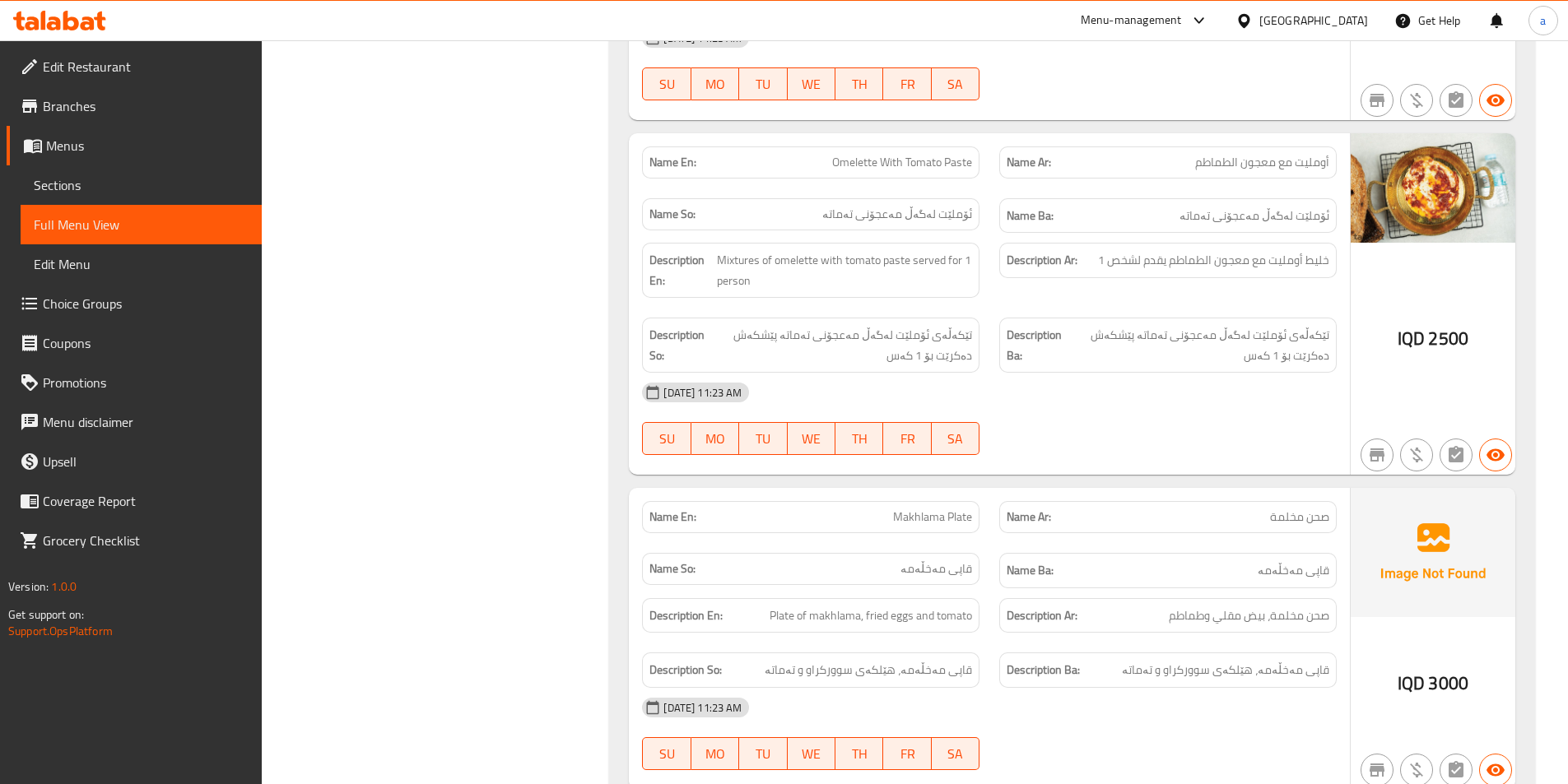
scroll to position [3704, 0]
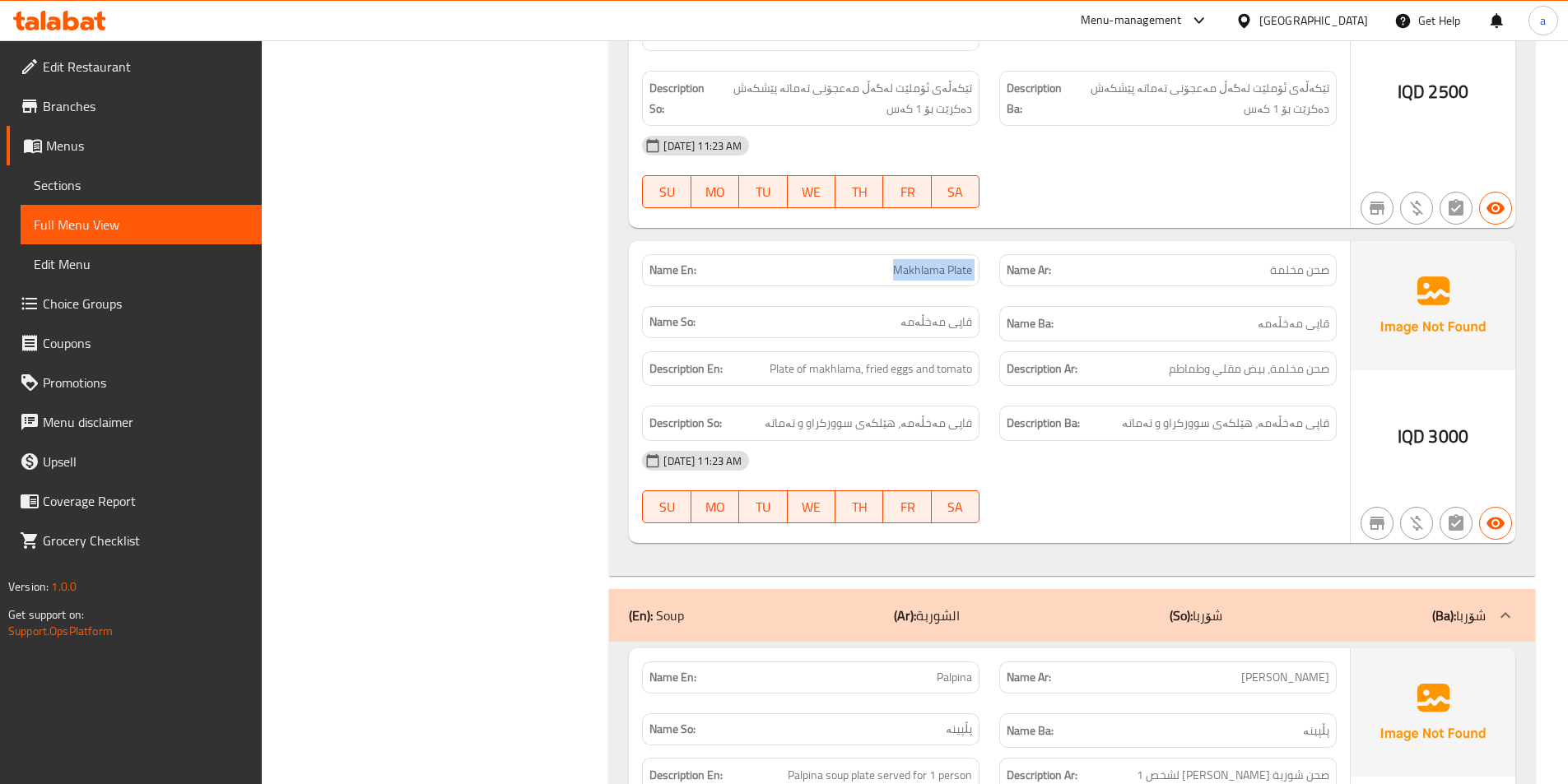
drag, startPoint x: 895, startPoint y: 255, endPoint x: 997, endPoint y: 265, distance: 102.5
click at [997, 265] on div "Name En: Makhlama Plate Name Ar: صحن مخلمة Name So: قاپی مەخڵەمە Name Ba: قاپی …" at bounding box center [989, 298] width 714 height 107
copy span "Makhlama Plate"
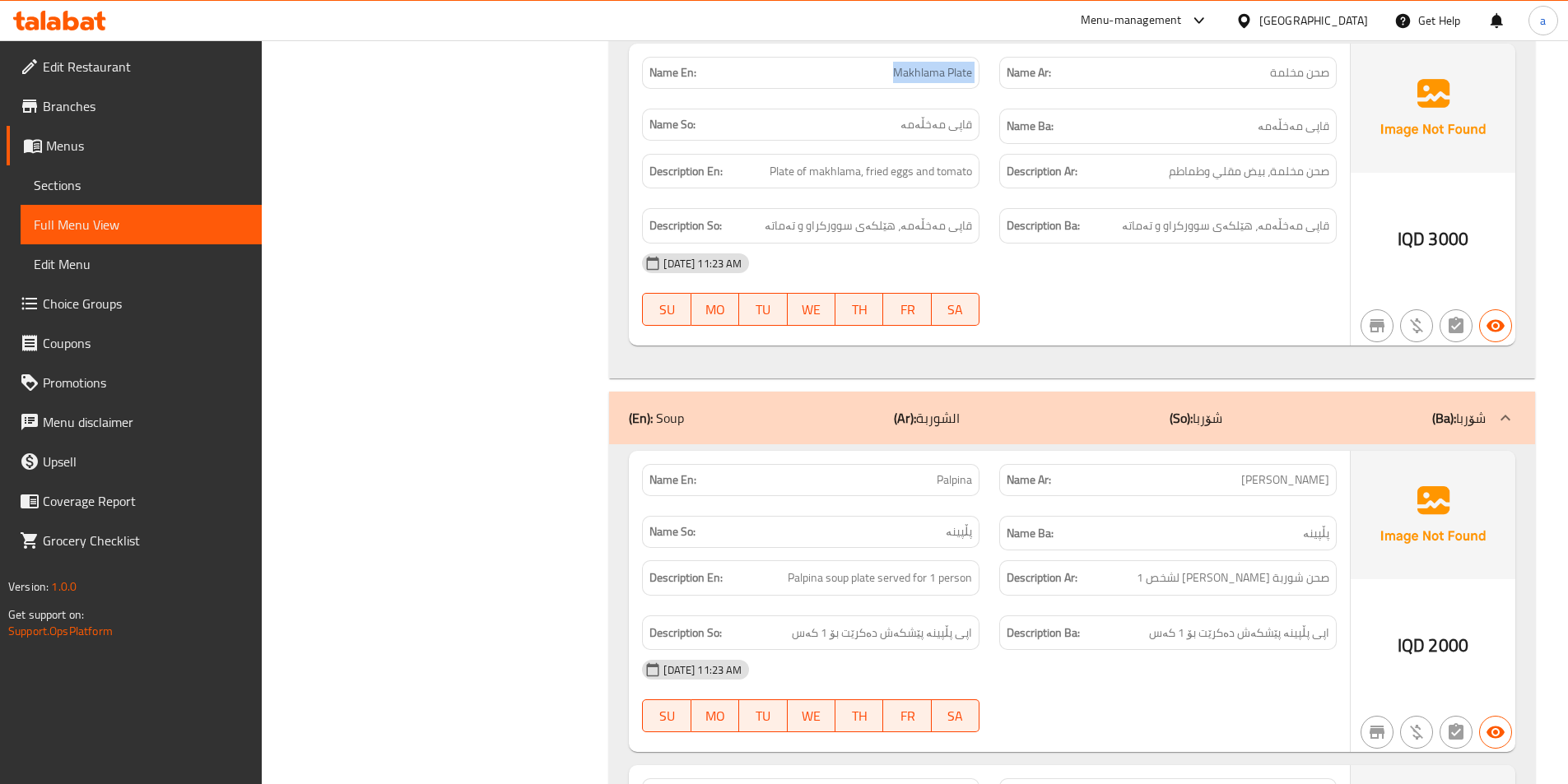
scroll to position [3950, 0]
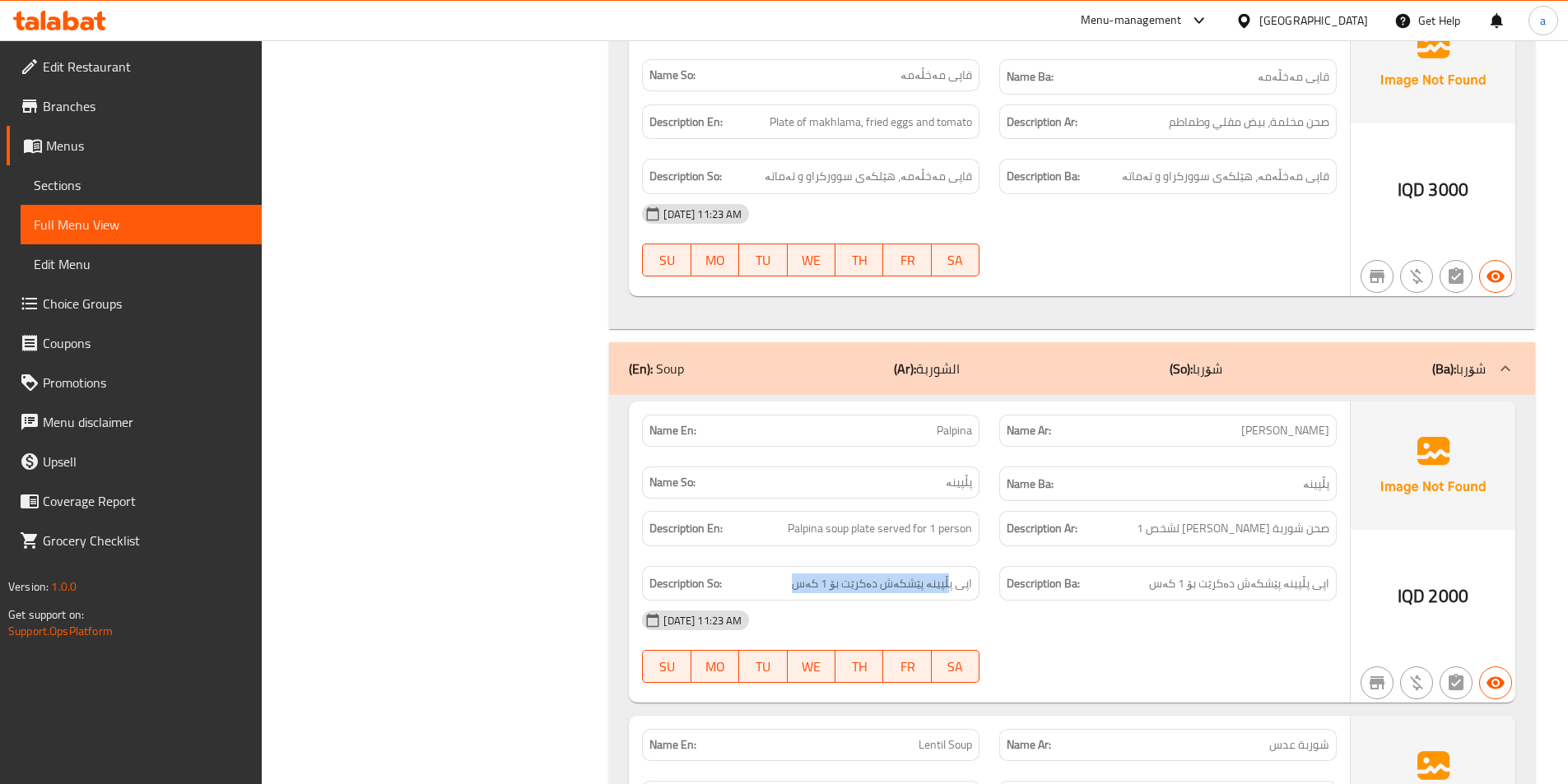
drag, startPoint x: 948, startPoint y: 561, endPoint x: 990, endPoint y: 571, distance: 43.2
click at [990, 571] on div "Description En: Palpina soup plate served for 1 person Description Ar: صحن شورب…" at bounding box center [989, 556] width 714 height 109
click at [960, 573] on span "اپی پڵپینە پێشکەش دەکرێت بۆ 1 کەس" at bounding box center [881, 583] width 180 height 21
click at [1128, 519] on h6 "Description Ar: صحن شوربة بربين لشخص 1" at bounding box center [1167, 529] width 323 height 21
drag, startPoint x: 907, startPoint y: 414, endPoint x: 988, endPoint y: 427, distance: 82.0
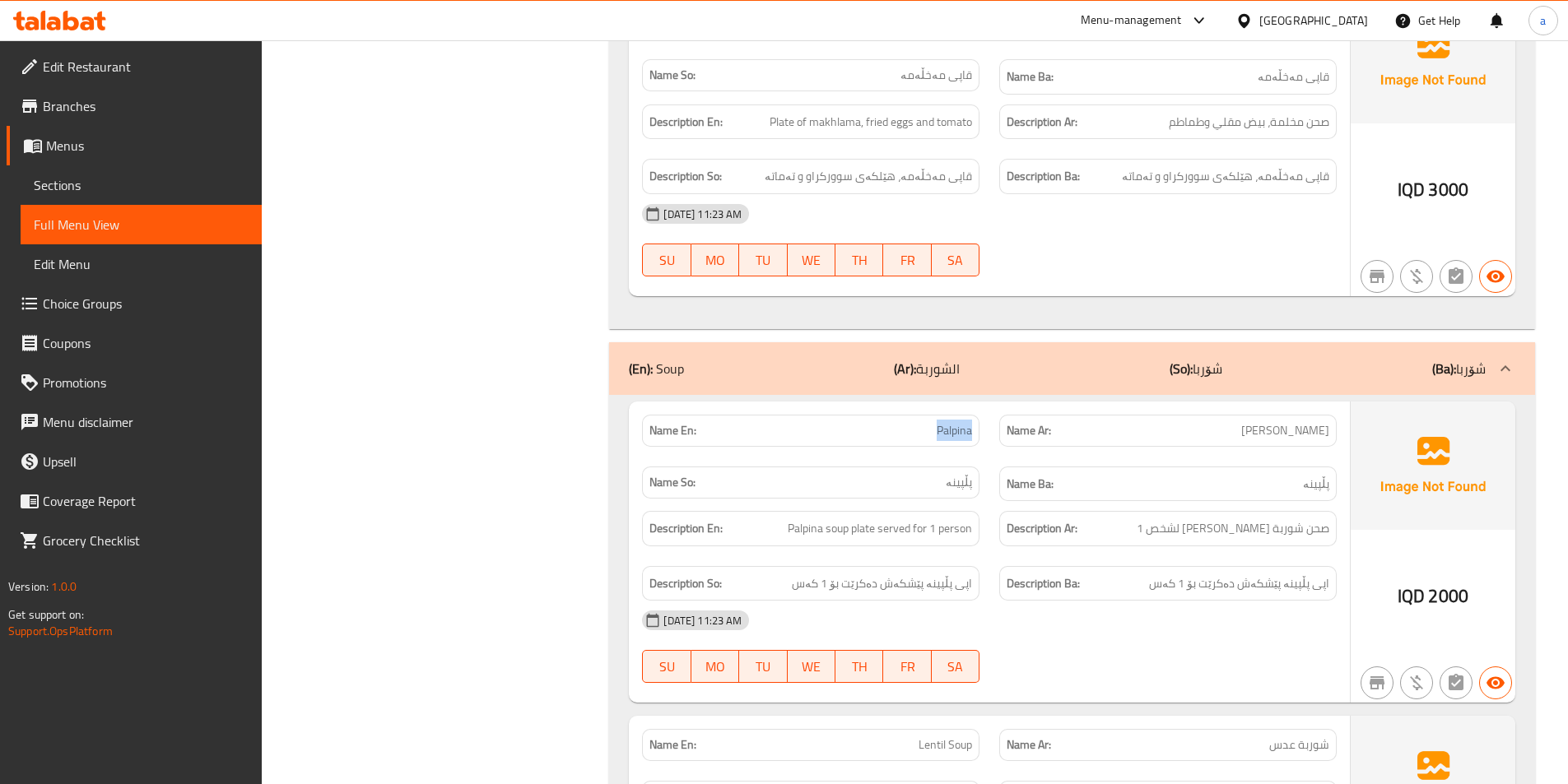
click at [988, 427] on div "Name En: Palpina" at bounding box center [810, 431] width 357 height 52
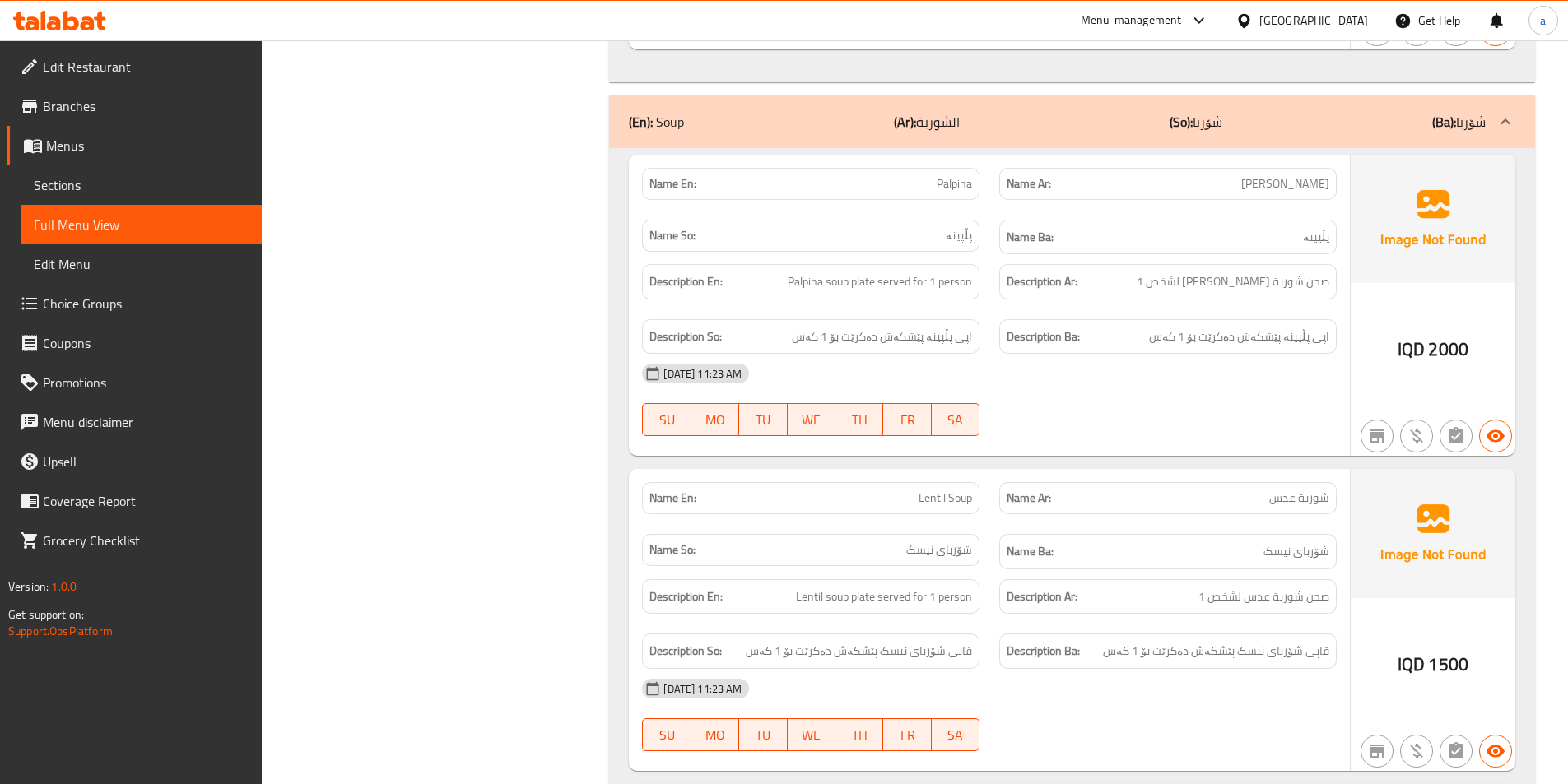
click at [958, 541] on span "شۆربای نیسک" at bounding box center [938, 550] width 65 height 17
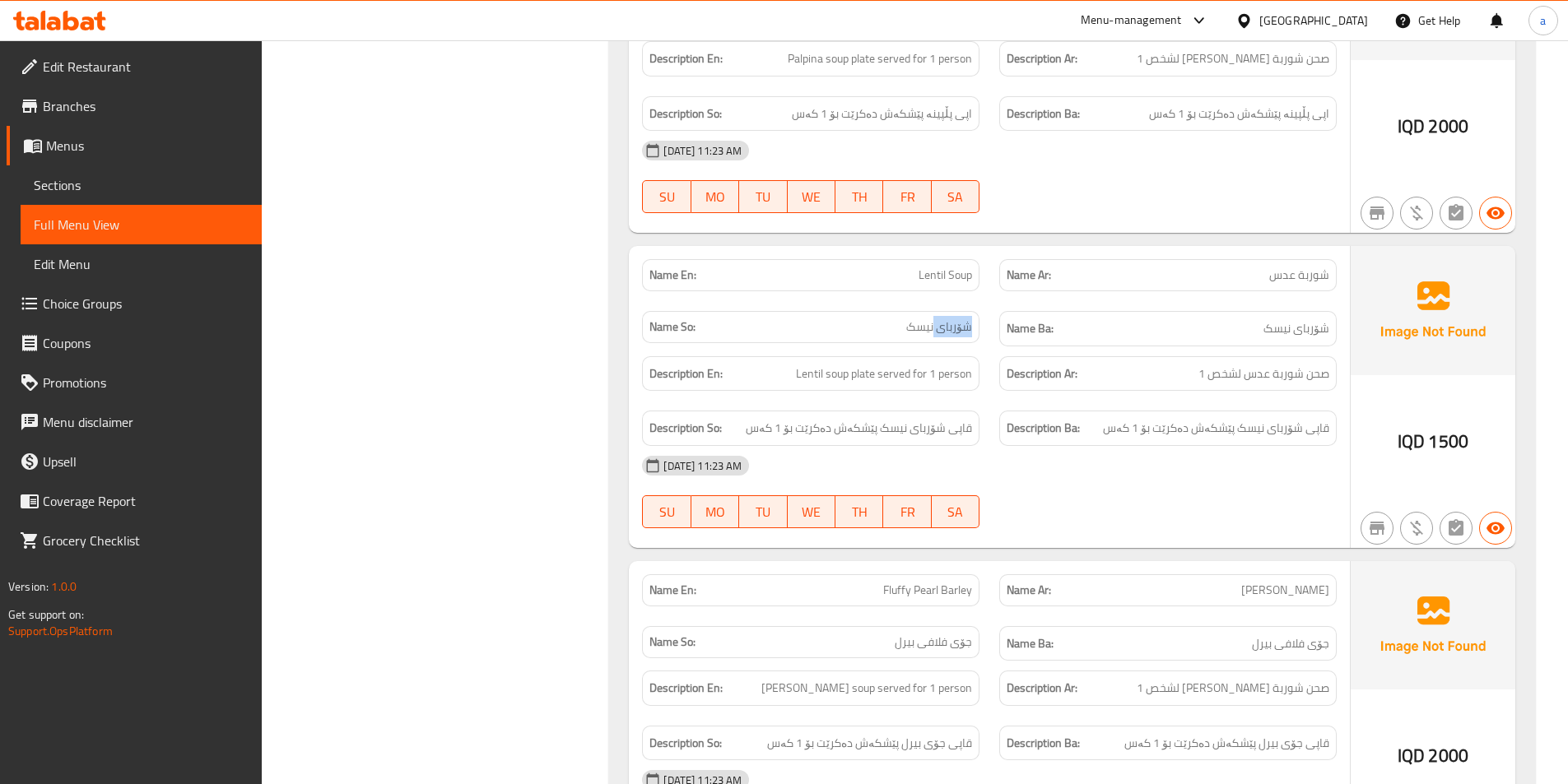
scroll to position [4444, 0]
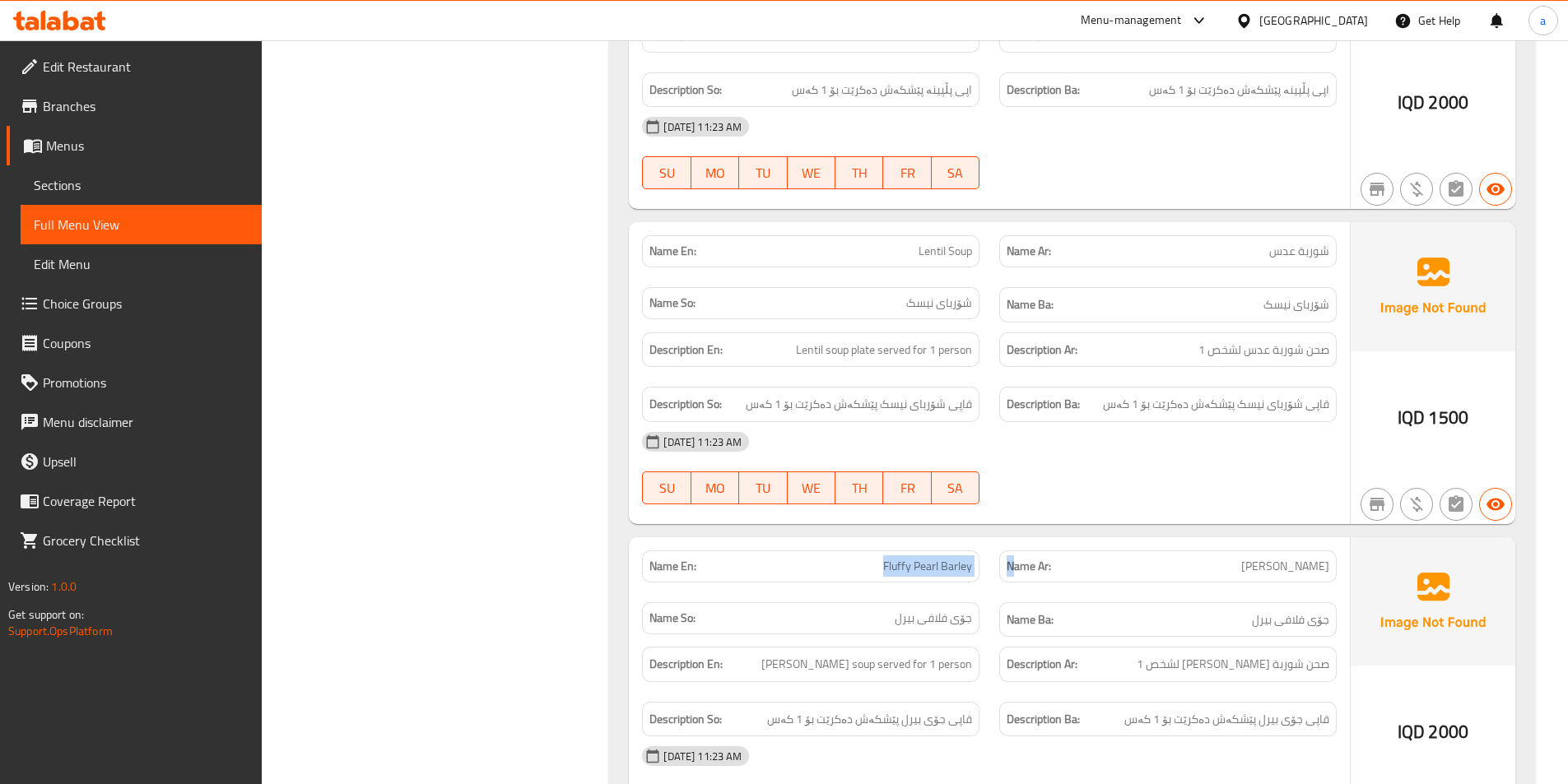
drag, startPoint x: 853, startPoint y: 543, endPoint x: 1011, endPoint y: 555, distance: 158.5
click at [1011, 555] on div "Name En: Fluffy Pearl Barley Name Ar: شعير فلافي بيرل Name So: جۆى فلافى بيرل N…" at bounding box center [989, 594] width 714 height 107
click at [841, 556] on div "Name En: Fluffy Pearl Barley" at bounding box center [810, 566] width 337 height 32
drag, startPoint x: 943, startPoint y: 550, endPoint x: 955, endPoint y: 551, distance: 12.0
click at [955, 558] on p "Name En: Fluffy Pearl Barley" at bounding box center [810, 566] width 323 height 17
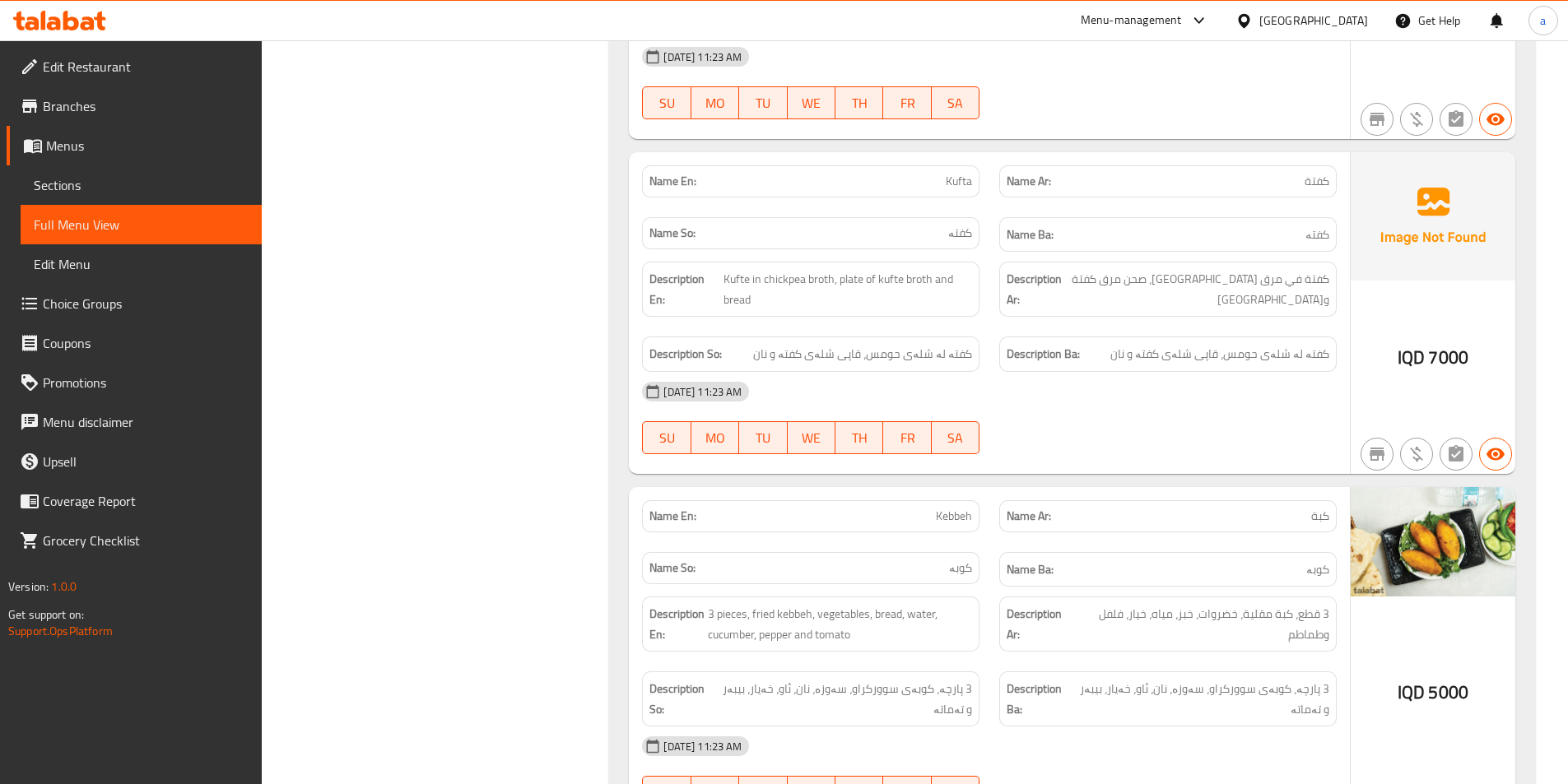
scroll to position [5827, 0]
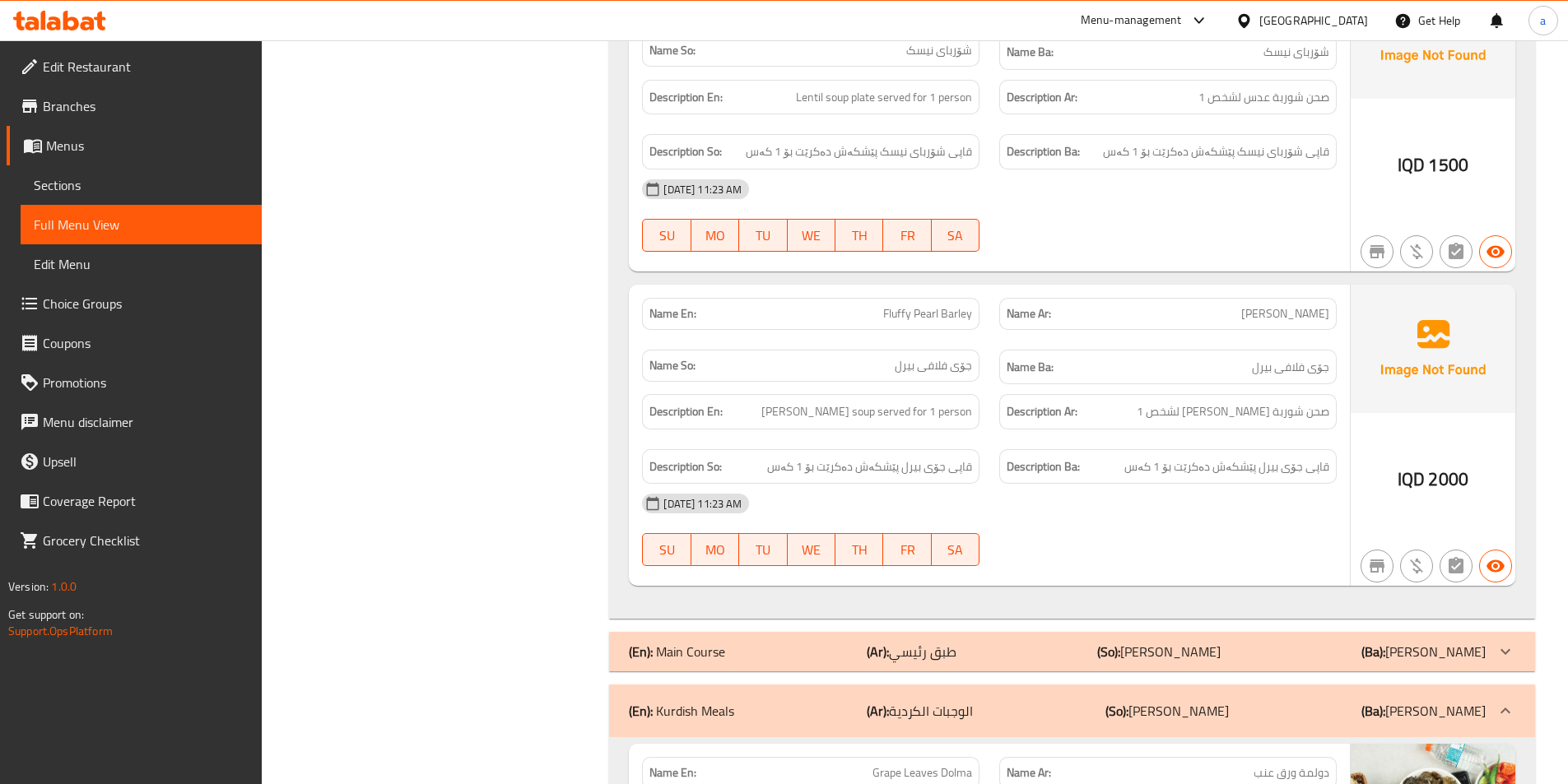
scroll to position [4450, 0]
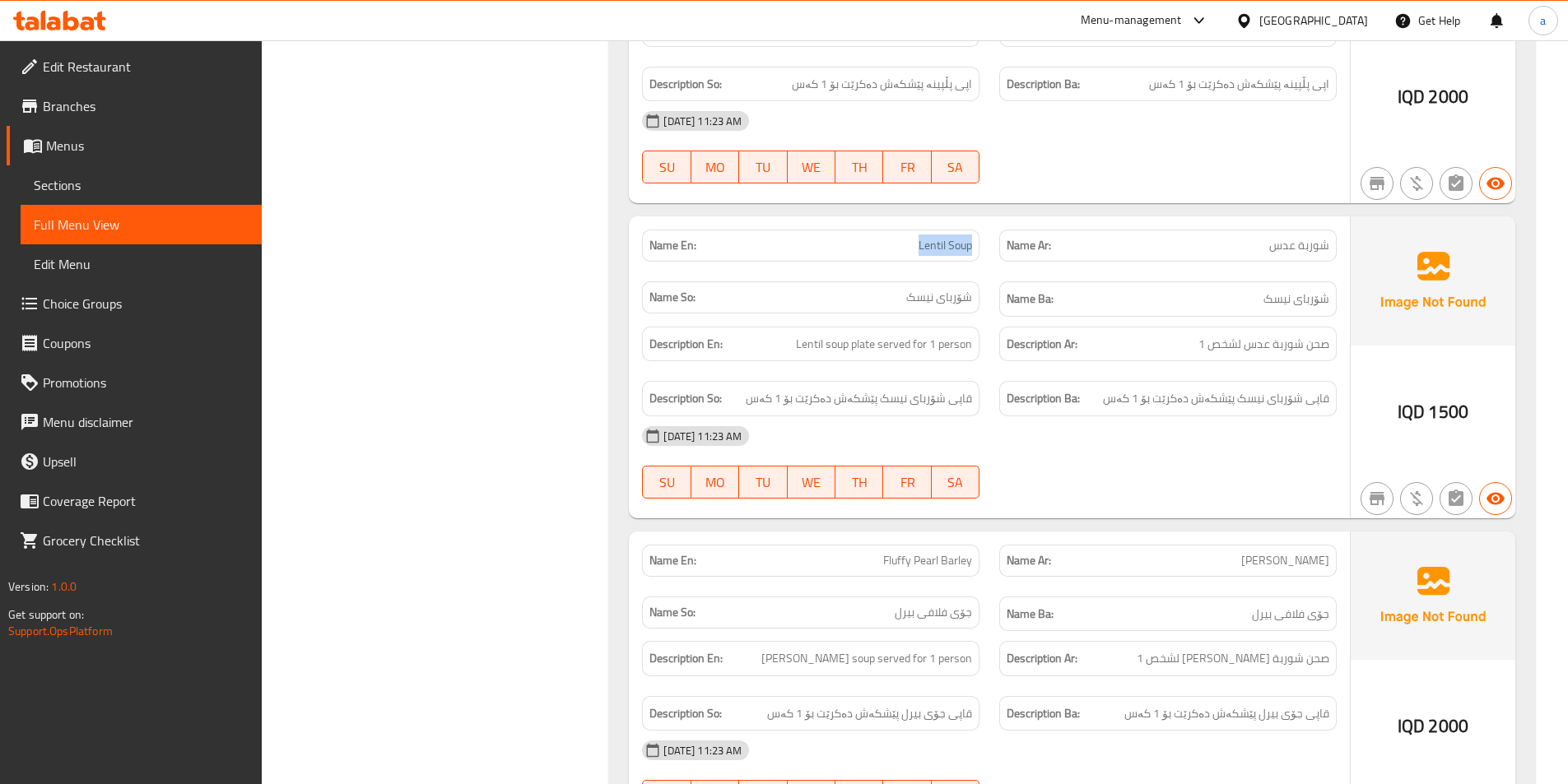
drag, startPoint x: 895, startPoint y: 227, endPoint x: 984, endPoint y: 227, distance: 89.0
click at [984, 227] on div "Name En: Lentil Soup" at bounding box center [810, 245] width 357 height 52
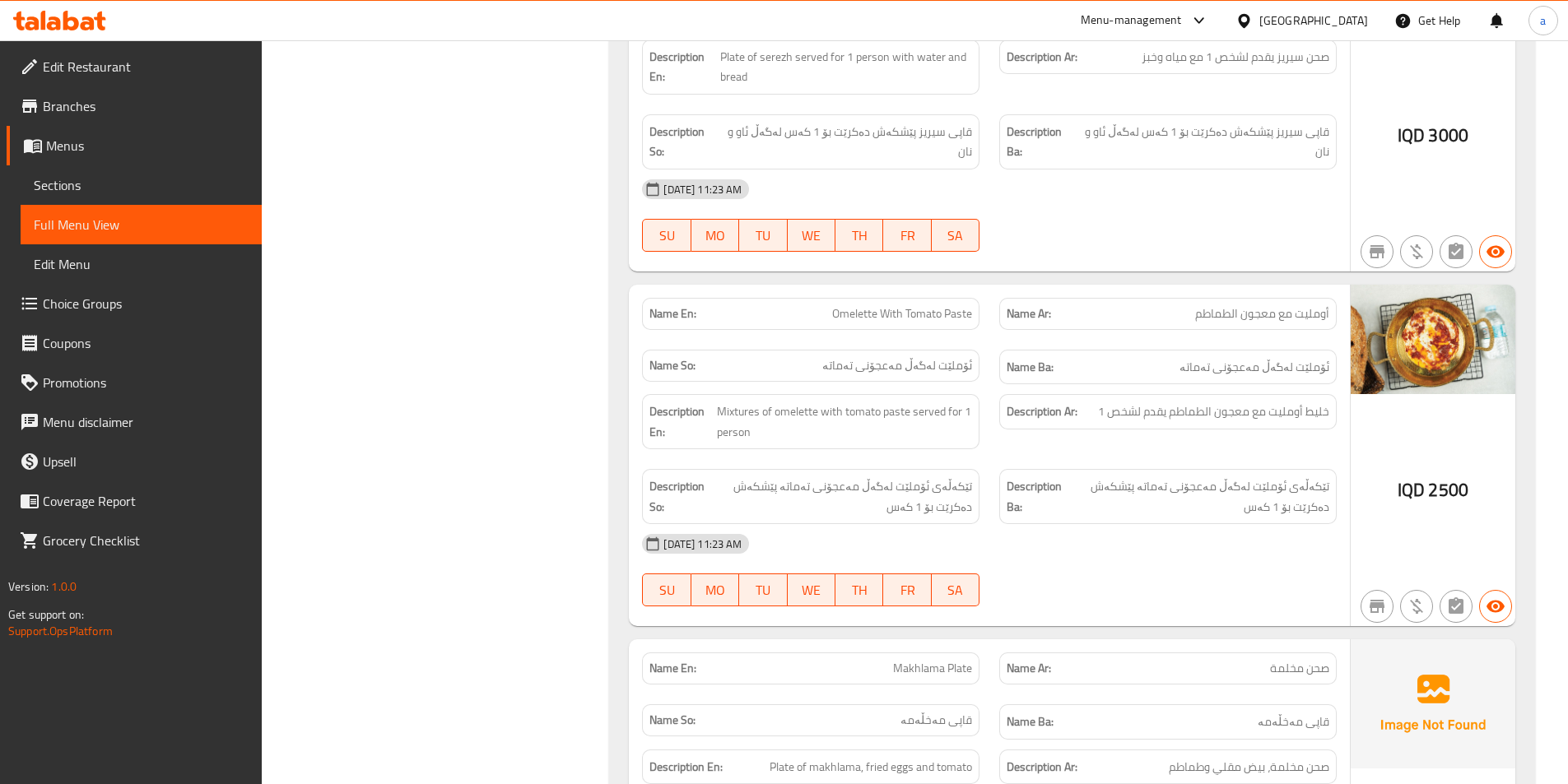
scroll to position [4067, 0]
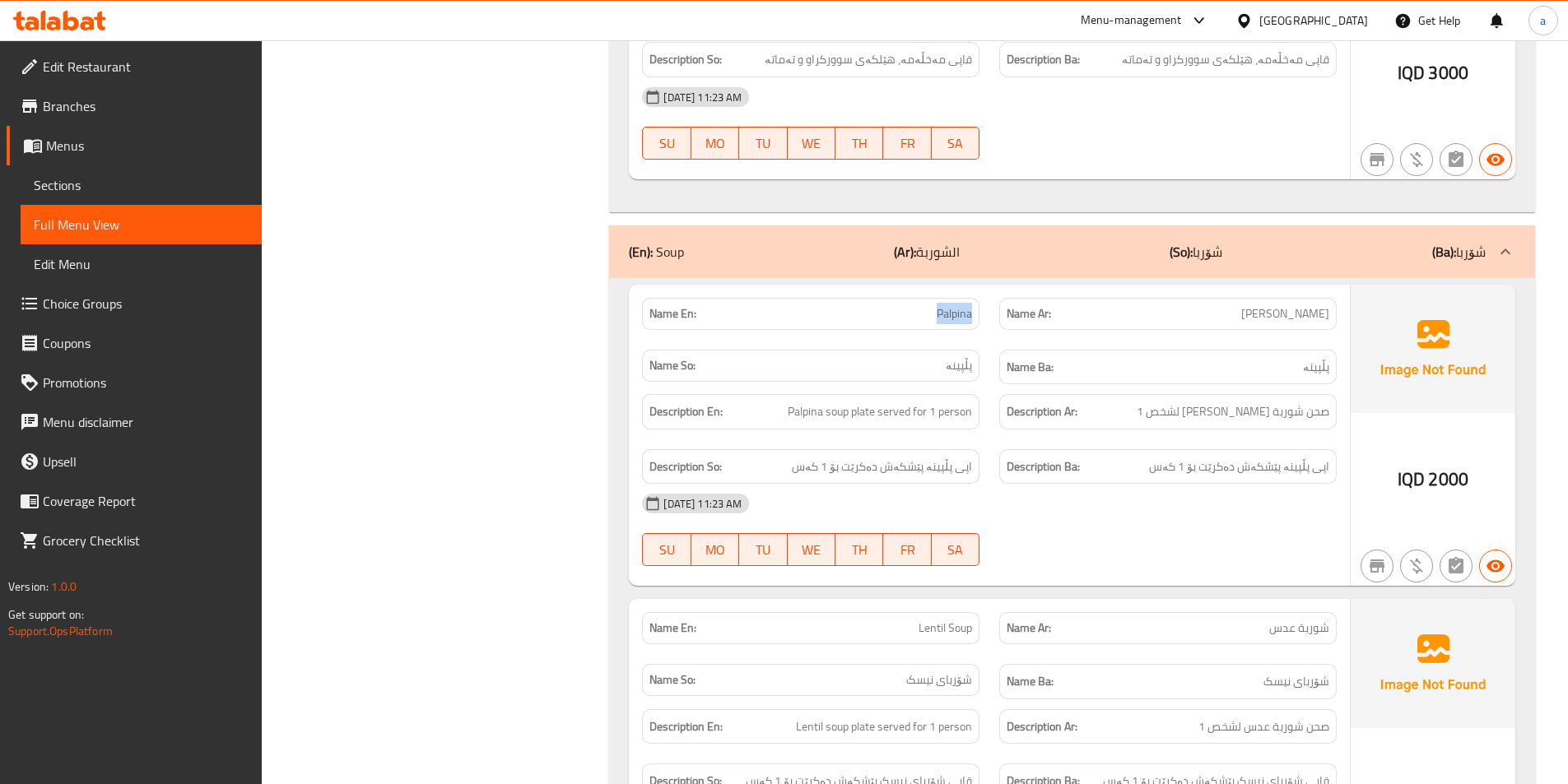
drag, startPoint x: 928, startPoint y: 288, endPoint x: 984, endPoint y: 296, distance: 56.6
click at [984, 296] on div "Name En: Palpina" at bounding box center [810, 313] width 357 height 52
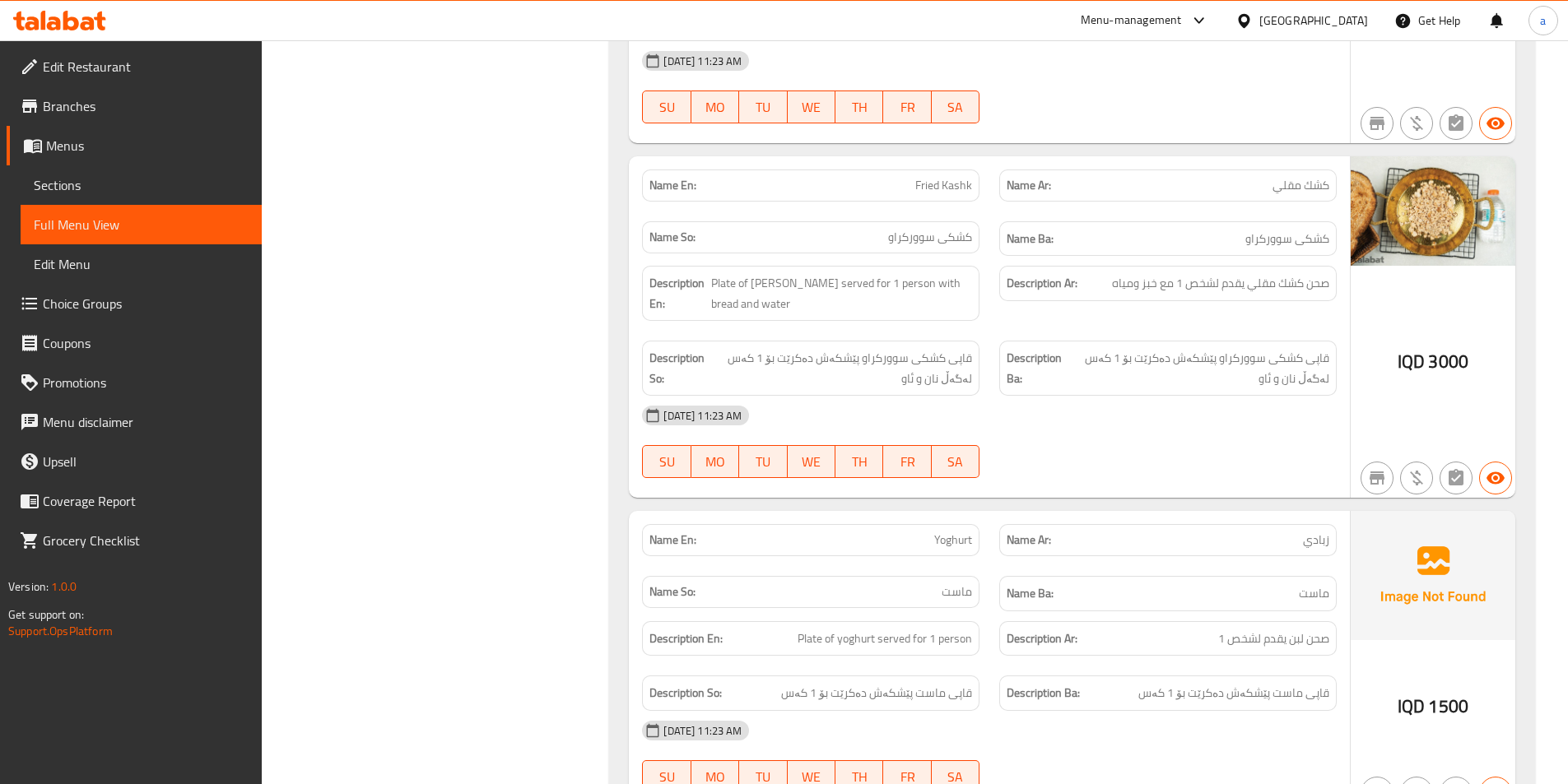
scroll to position [4697, 0]
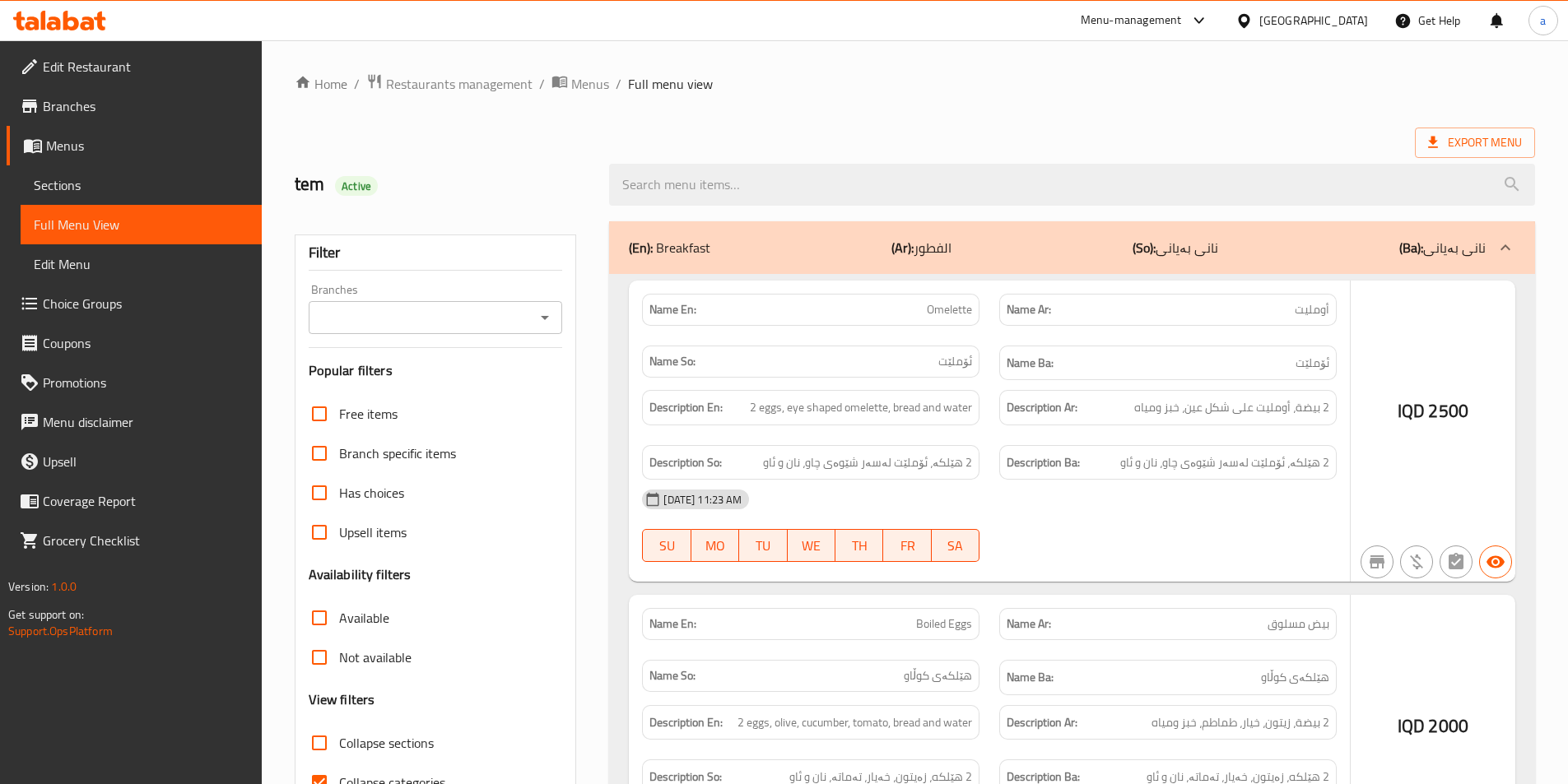
click at [125, 268] on div at bounding box center [784, 392] width 1568 height 784
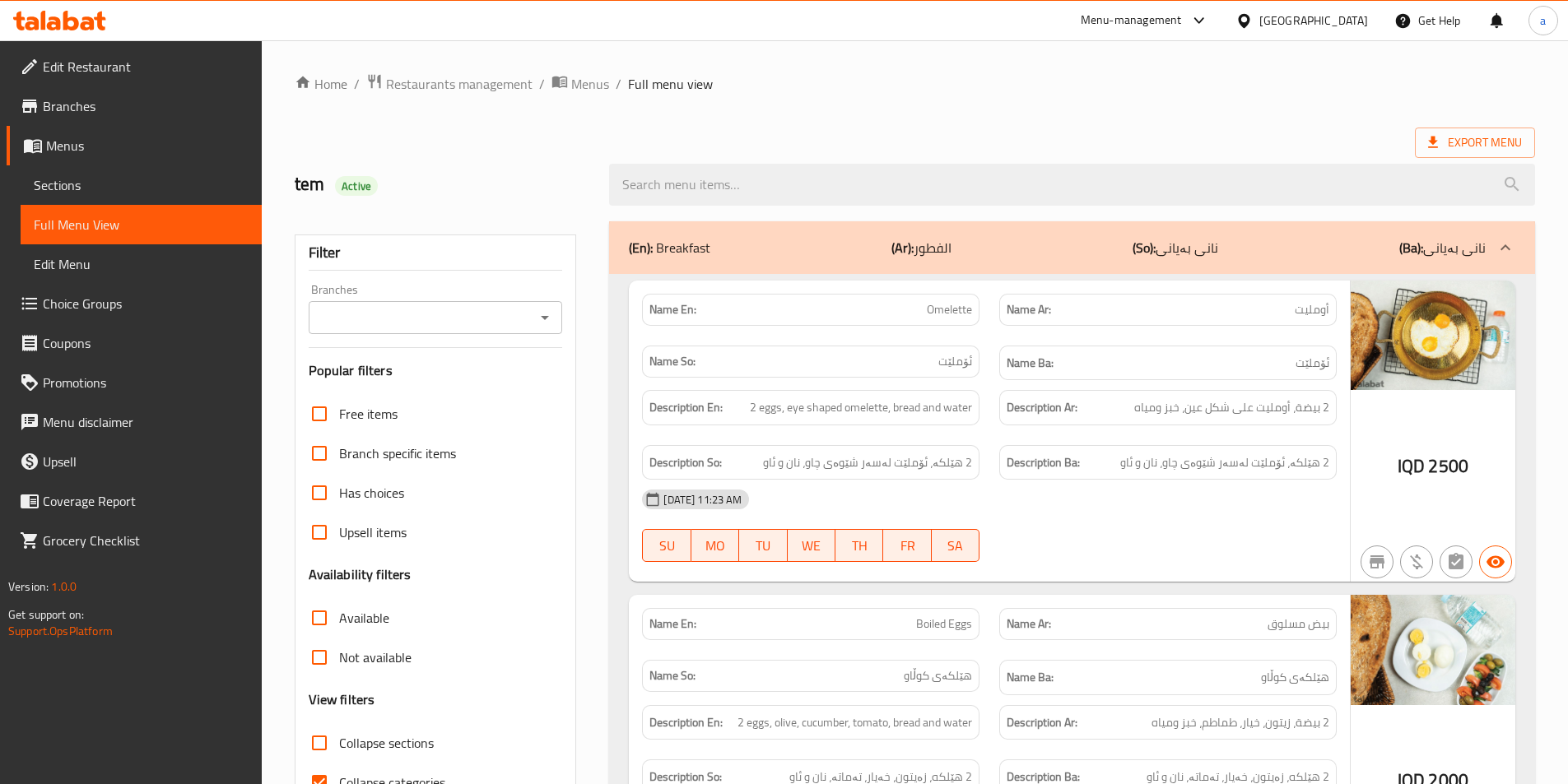
click at [81, 178] on span "Sections" at bounding box center [141, 185] width 214 height 20
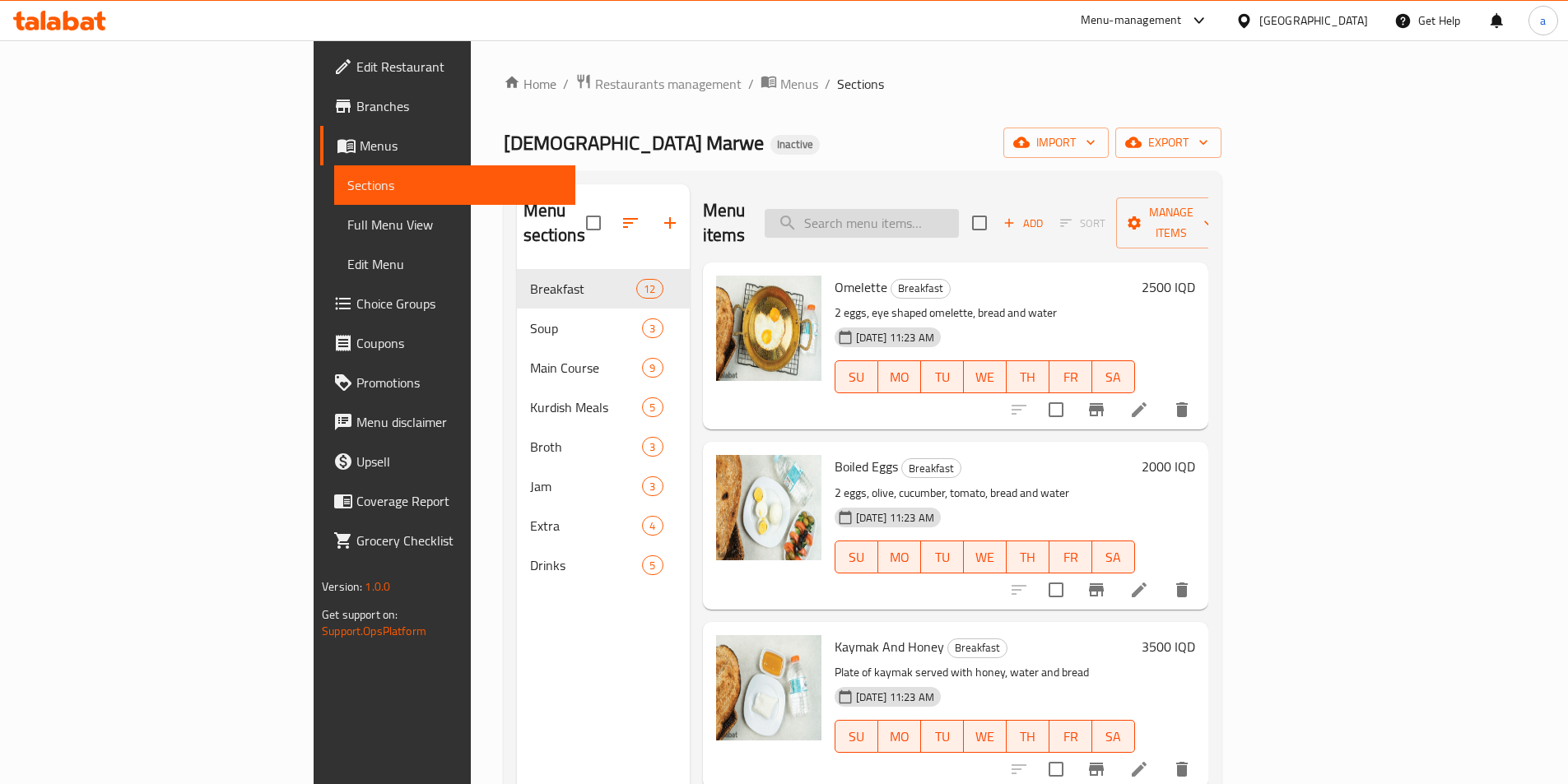
click at [942, 217] on input "search" at bounding box center [862, 223] width 194 height 29
paste input "Kurdish Salk Cheese"
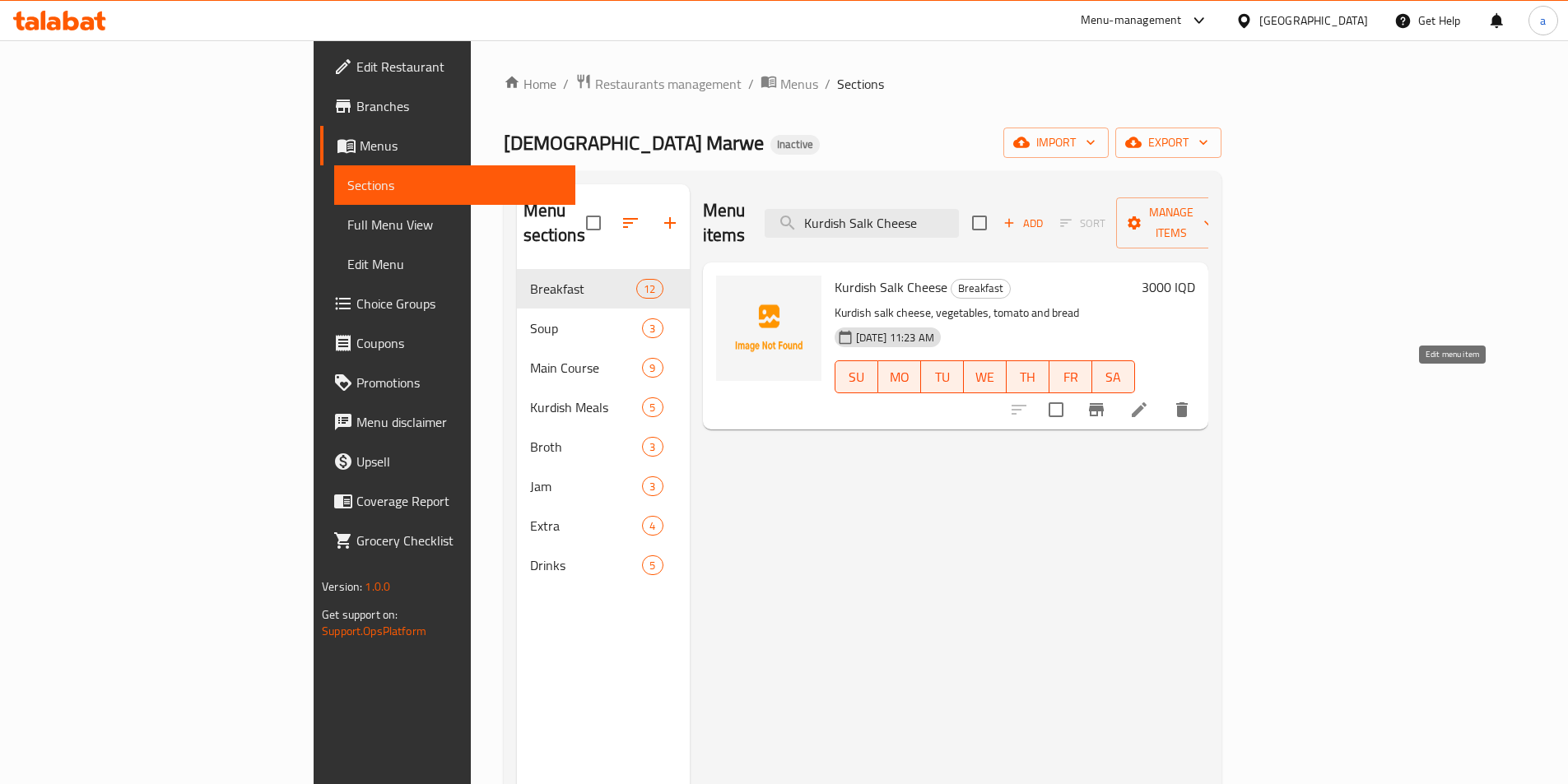
type input "Kurdish Salk Cheese"
click at [1149, 400] on icon at bounding box center [1139, 410] width 20 height 20
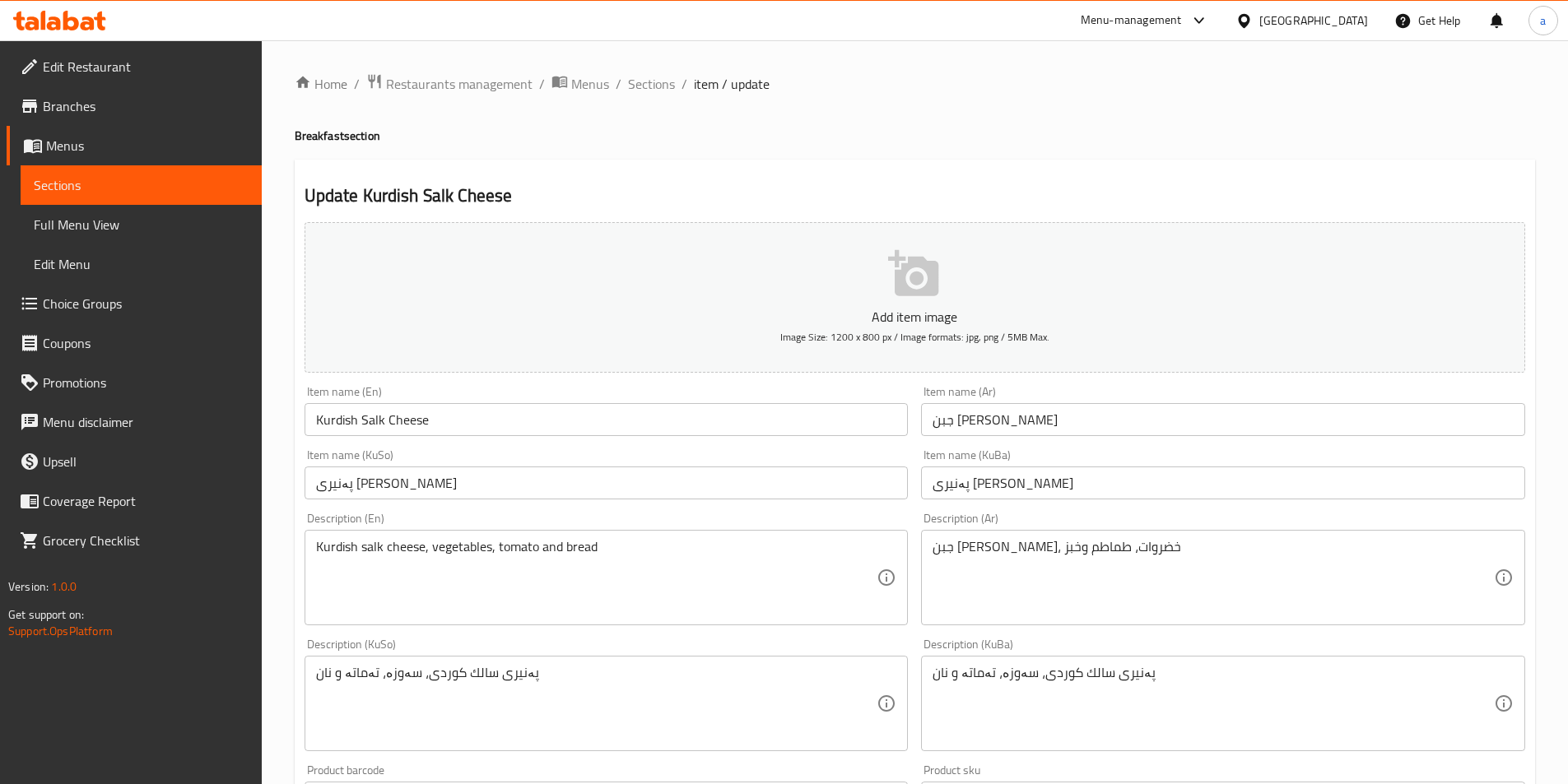
click at [938, 418] on input "جبن سالك كوردي" at bounding box center [1223, 420] width 604 height 33
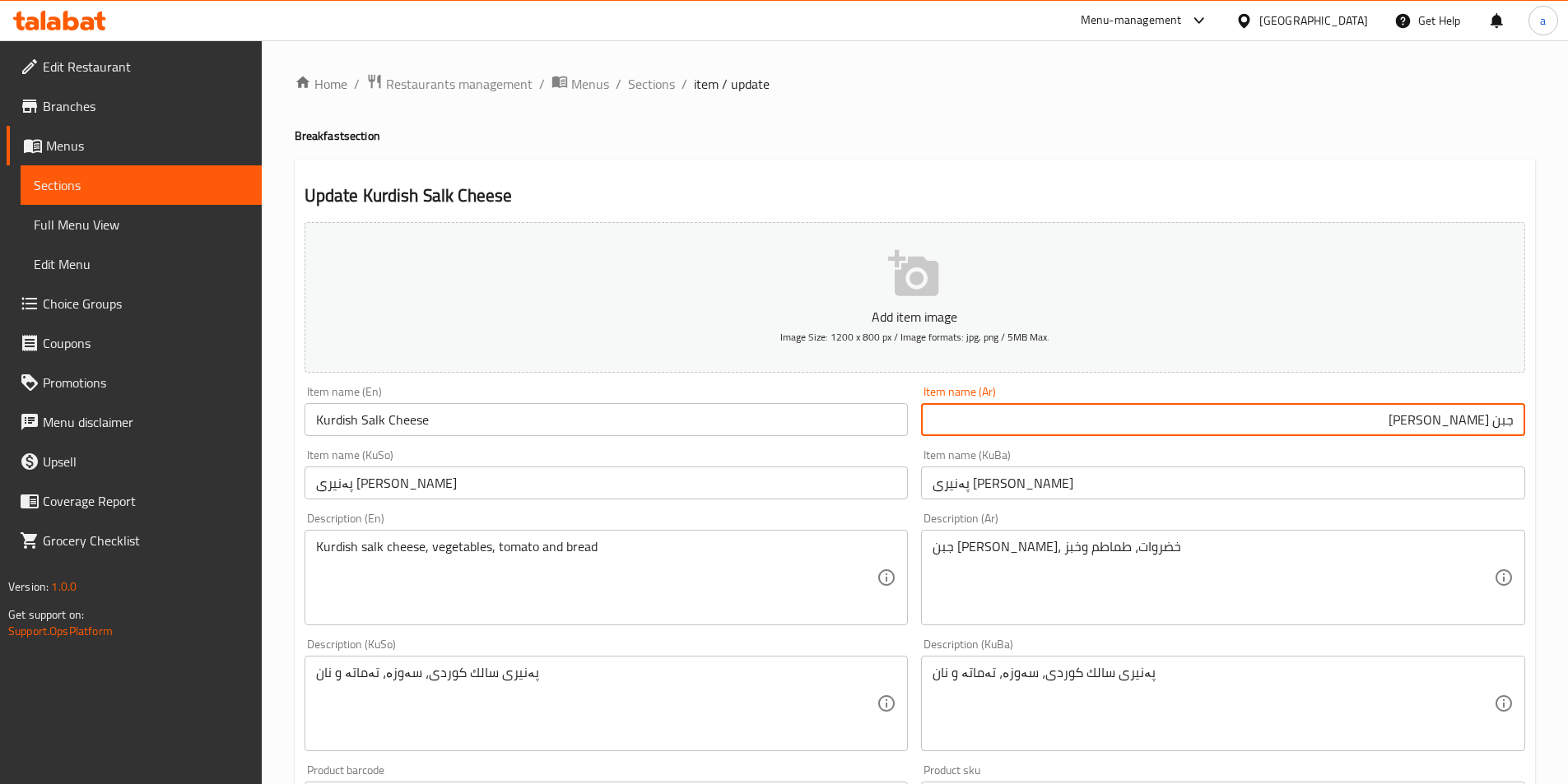
click at [1320, 426] on input "جبن سالك كوردي" at bounding box center [1223, 420] width 604 height 33
type input "جبن سالك كوردية"
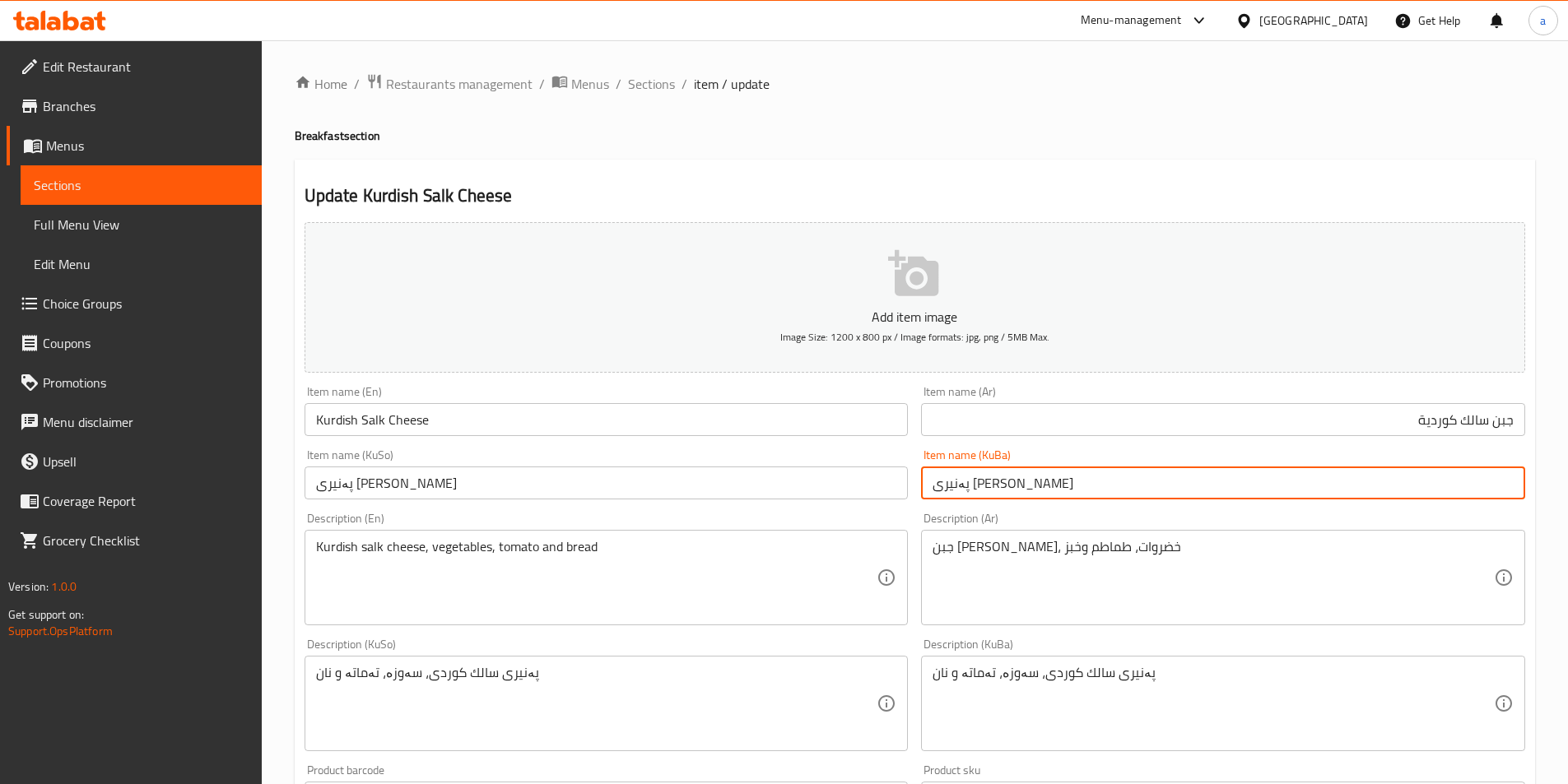
click at [1057, 485] on input "پەنیرى سالك کوردی" at bounding box center [1223, 483] width 604 height 33
click at [973, 480] on input "پەنیرى سالك کوردی" at bounding box center [1223, 483] width 604 height 33
drag, startPoint x: 1083, startPoint y: 477, endPoint x: 893, endPoint y: 491, distance: 190.5
click at [893, 491] on div "Add item image Image Size: 1200 x 800 px / Image formats: jpg, png / 5MB Max. I…" at bounding box center [915, 664] width 1234 height 898
type input "پەنیرى سالكى کوردی"
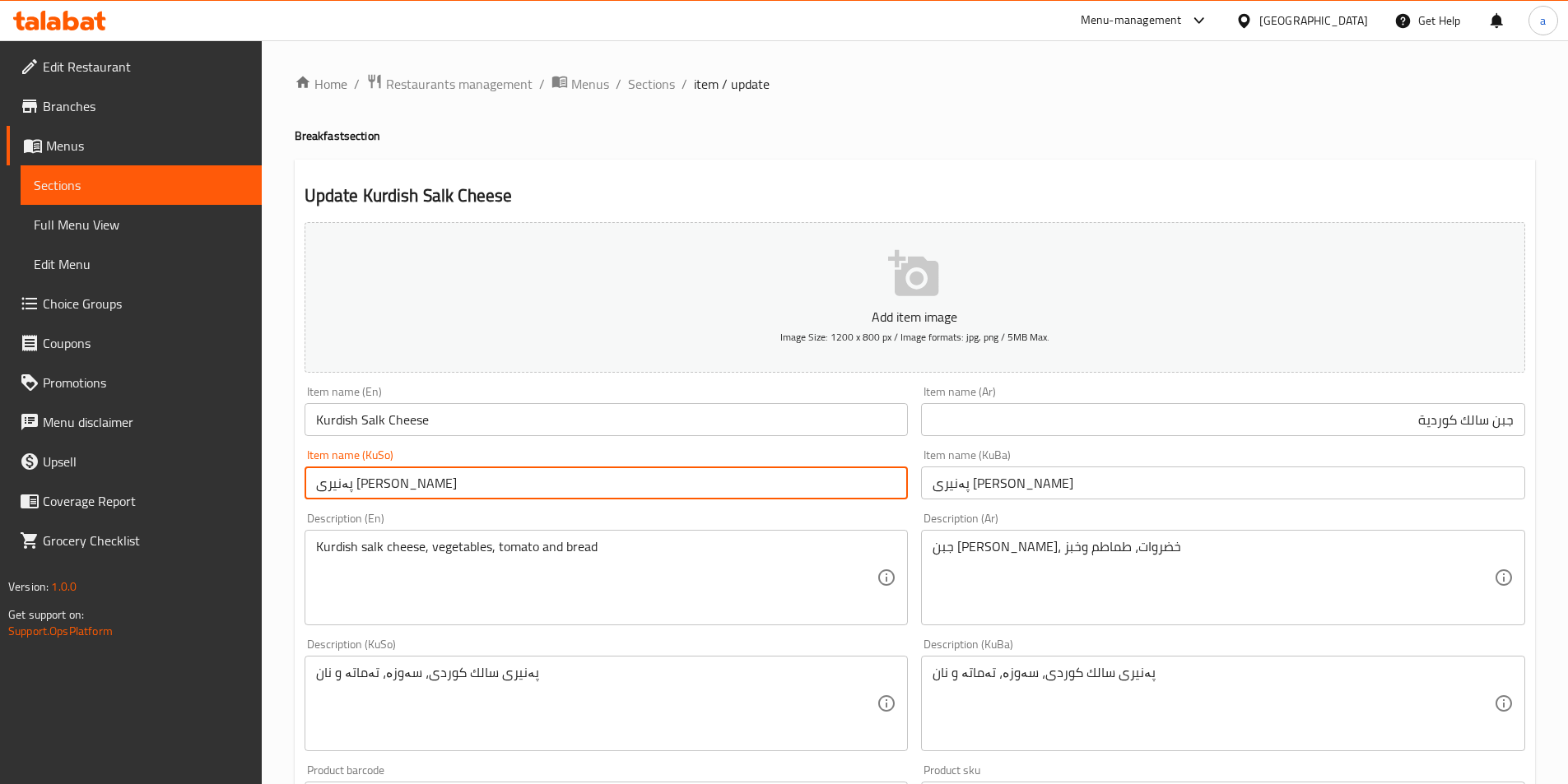
paste input "ى"
drag, startPoint x: 439, startPoint y: 481, endPoint x: 273, endPoint y: 486, distance: 166.1
click at [273, 486] on div "Home / Restaurants management / Menus / Sections / item / update Breakfast sect…" at bounding box center [915, 690] width 1306 height 1299
type input "پەنیرى سالكى کوردی"
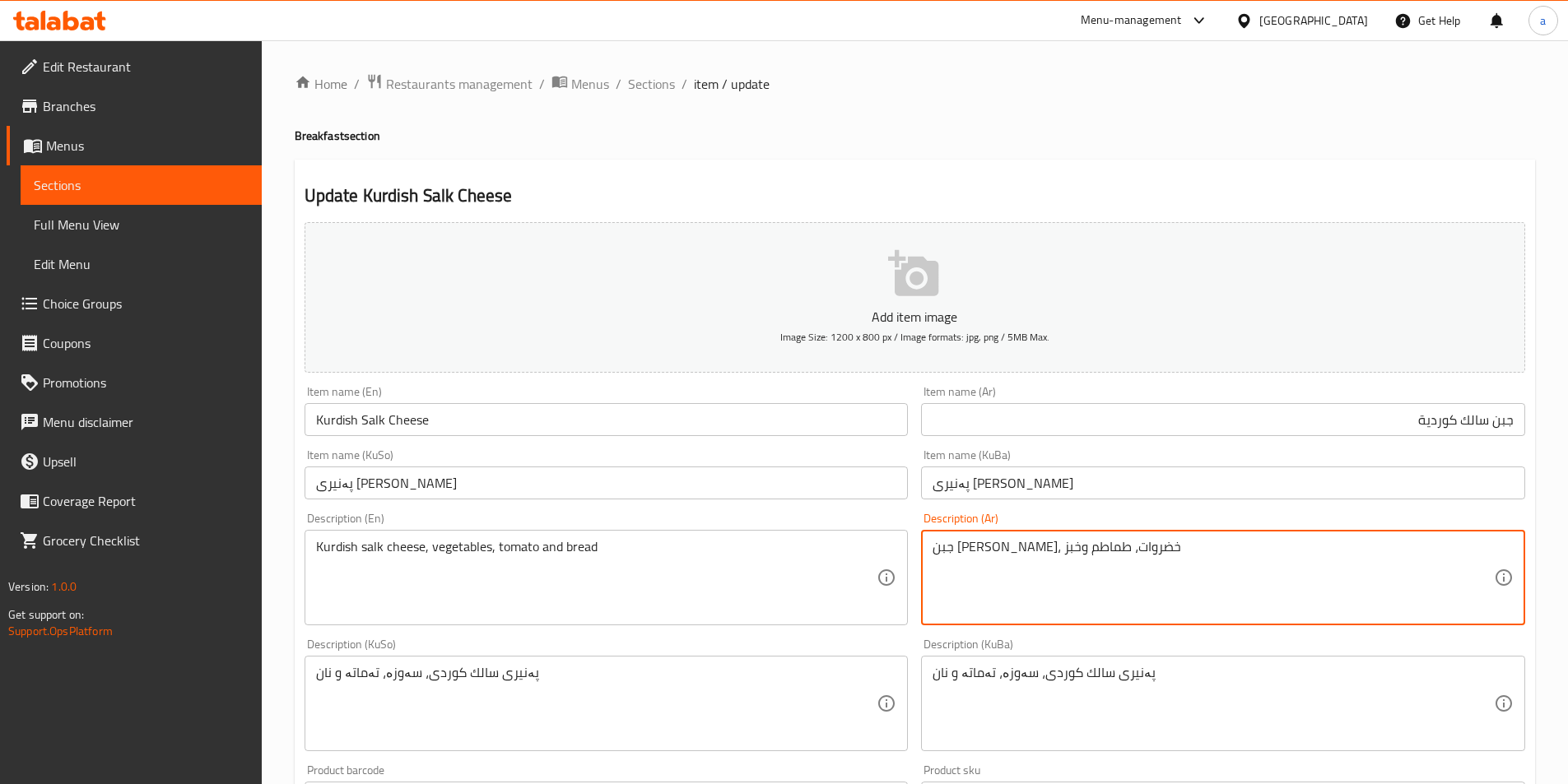
click at [1130, 547] on textarea "جبن سالك كوردي، خضروات، طماطم وخبز" at bounding box center [1213, 578] width 561 height 78
click at [1494, 424] on input "جبن سالك كوردية" at bounding box center [1223, 420] width 604 height 33
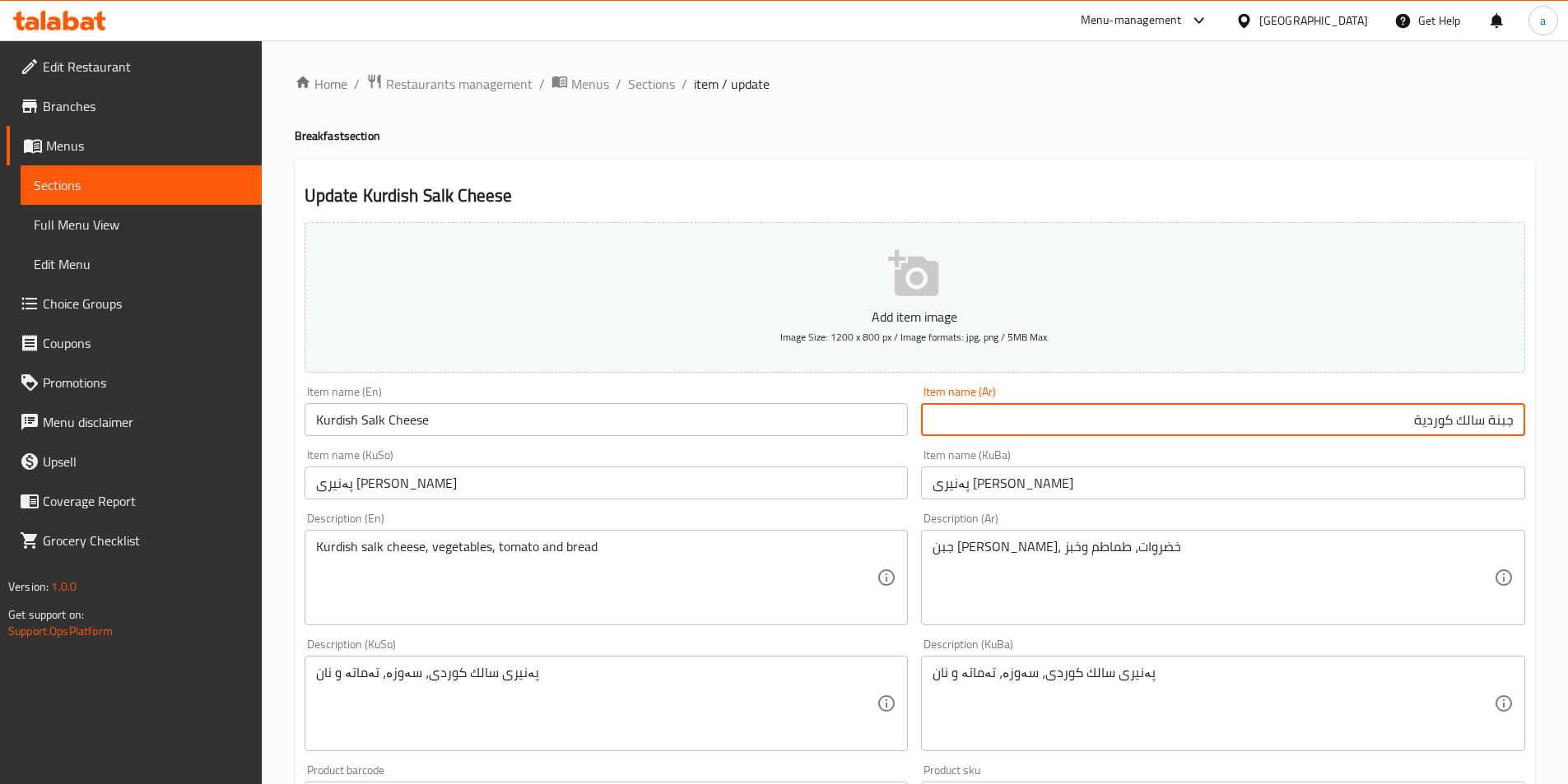
type input "جبنة سالك كوردية"
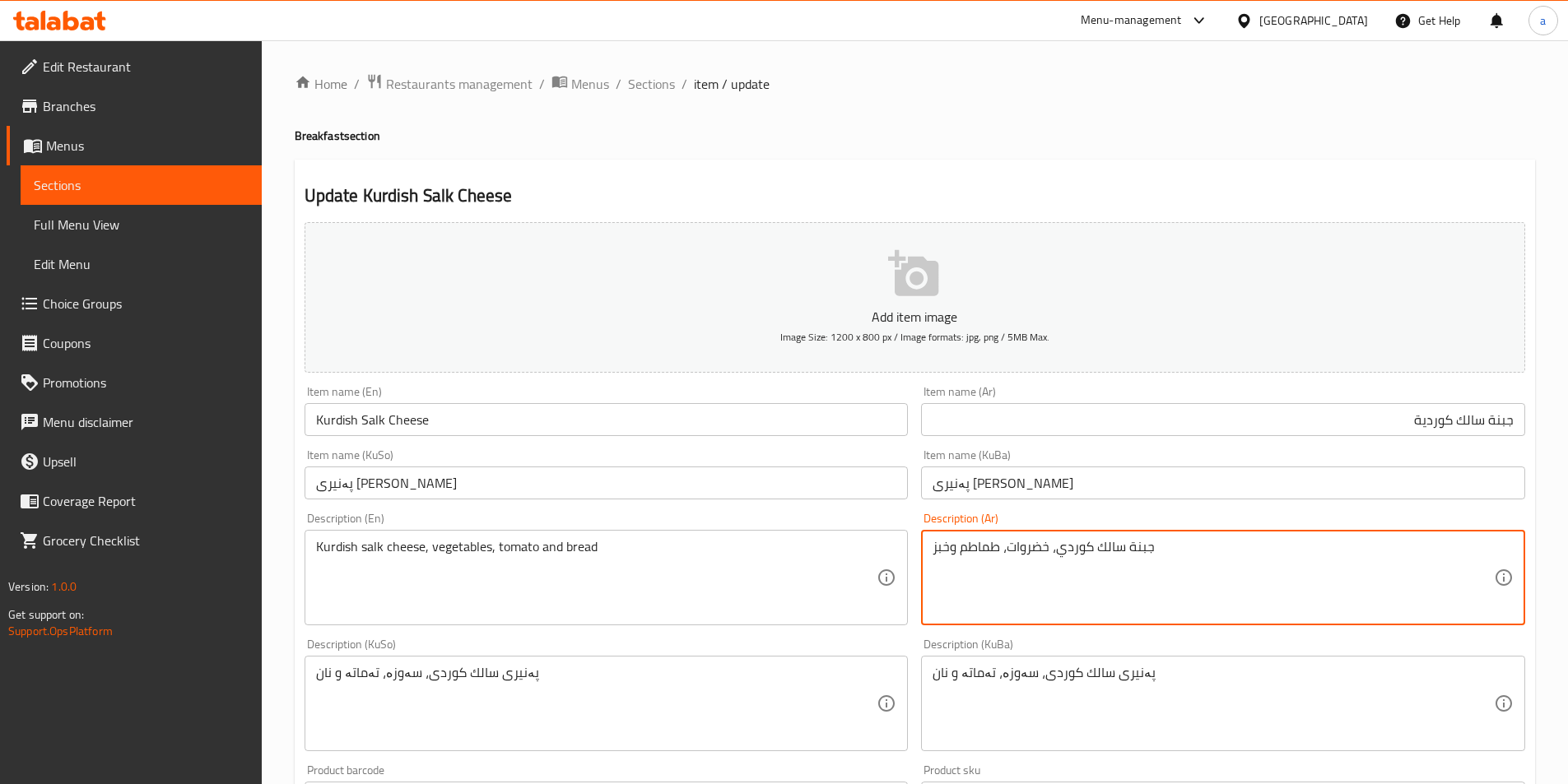
click at [1054, 551] on textarea "جبنة سالك كوردي، خضروات، طماطم وخبز" at bounding box center [1213, 578] width 561 height 78
click at [1057, 551] on textarea "جبنة سالك كوردي، خضروات، طماطم وخبز" at bounding box center [1213, 578] width 561 height 78
type textarea "جبنة سالك كوردي، خضروات، طماطم وخبز"
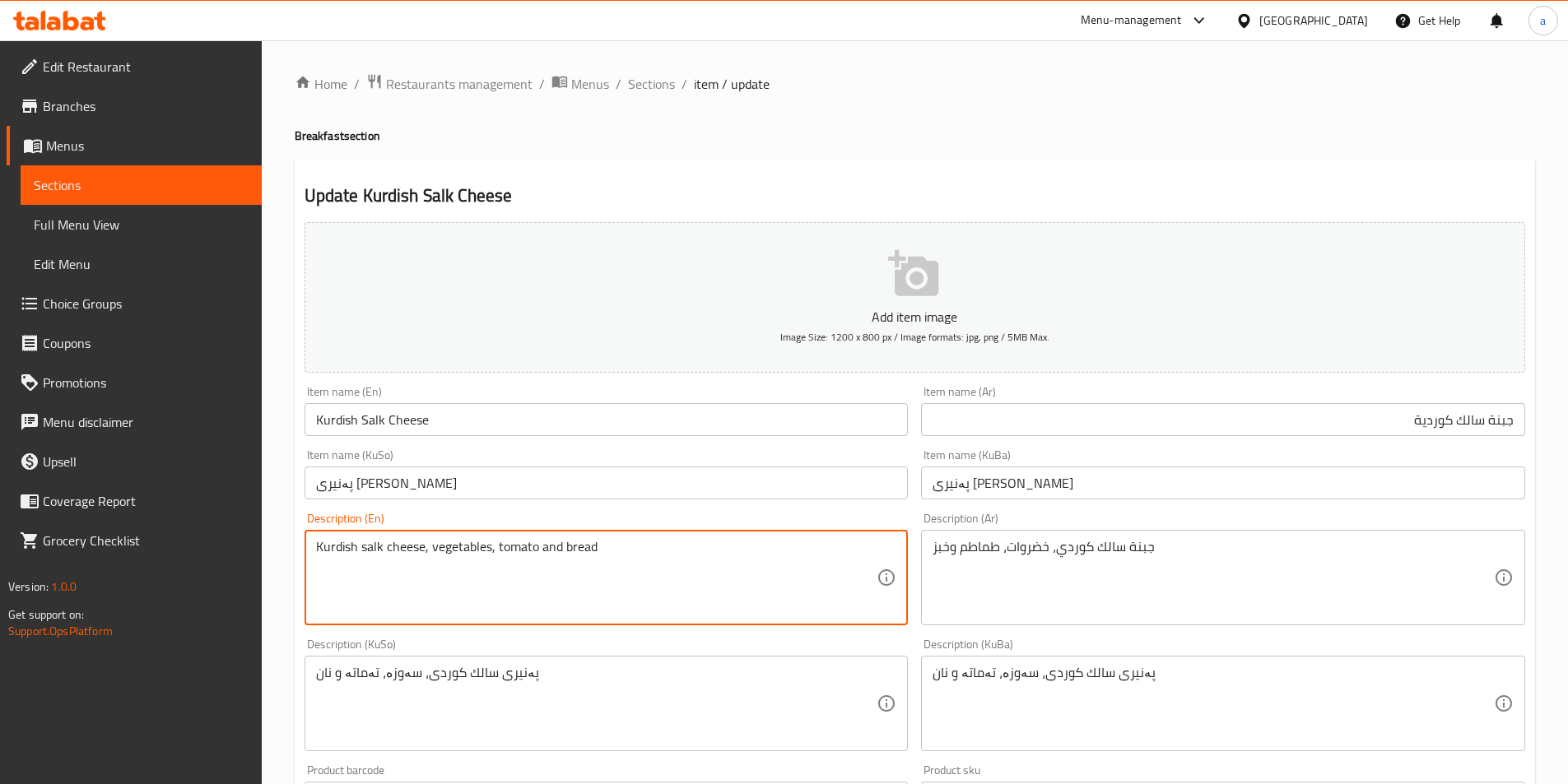
drag, startPoint x: 432, startPoint y: 547, endPoint x: 135, endPoint y: 567, distance: 297.7
click at [316, 543] on textarea "vegetables, tomato and bread" at bounding box center [597, 578] width 561 height 78
type textarea "Vegetables, tomato and bread"
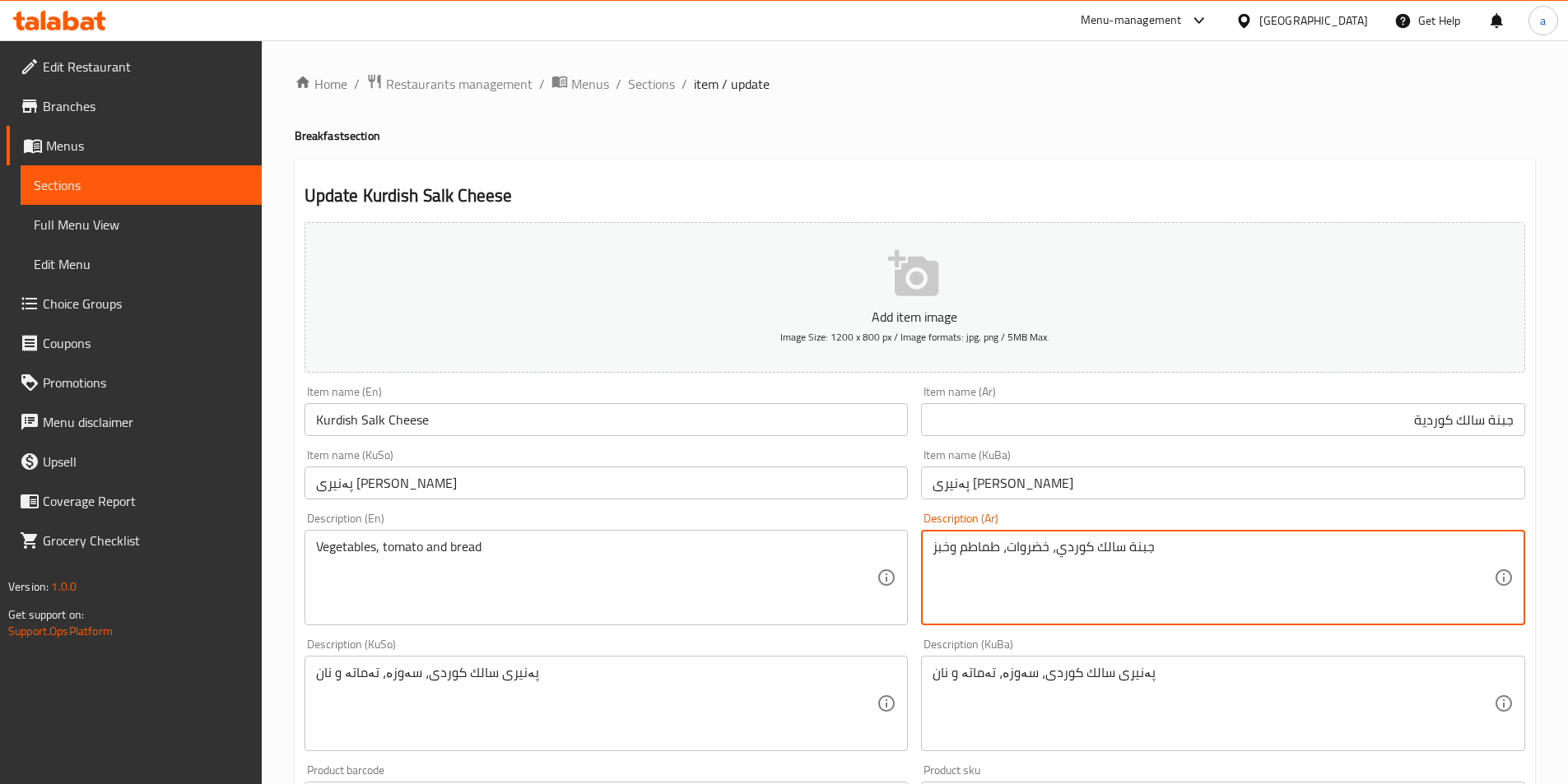
drag, startPoint x: 1049, startPoint y: 543, endPoint x: 1207, endPoint y: 564, distance: 159.4
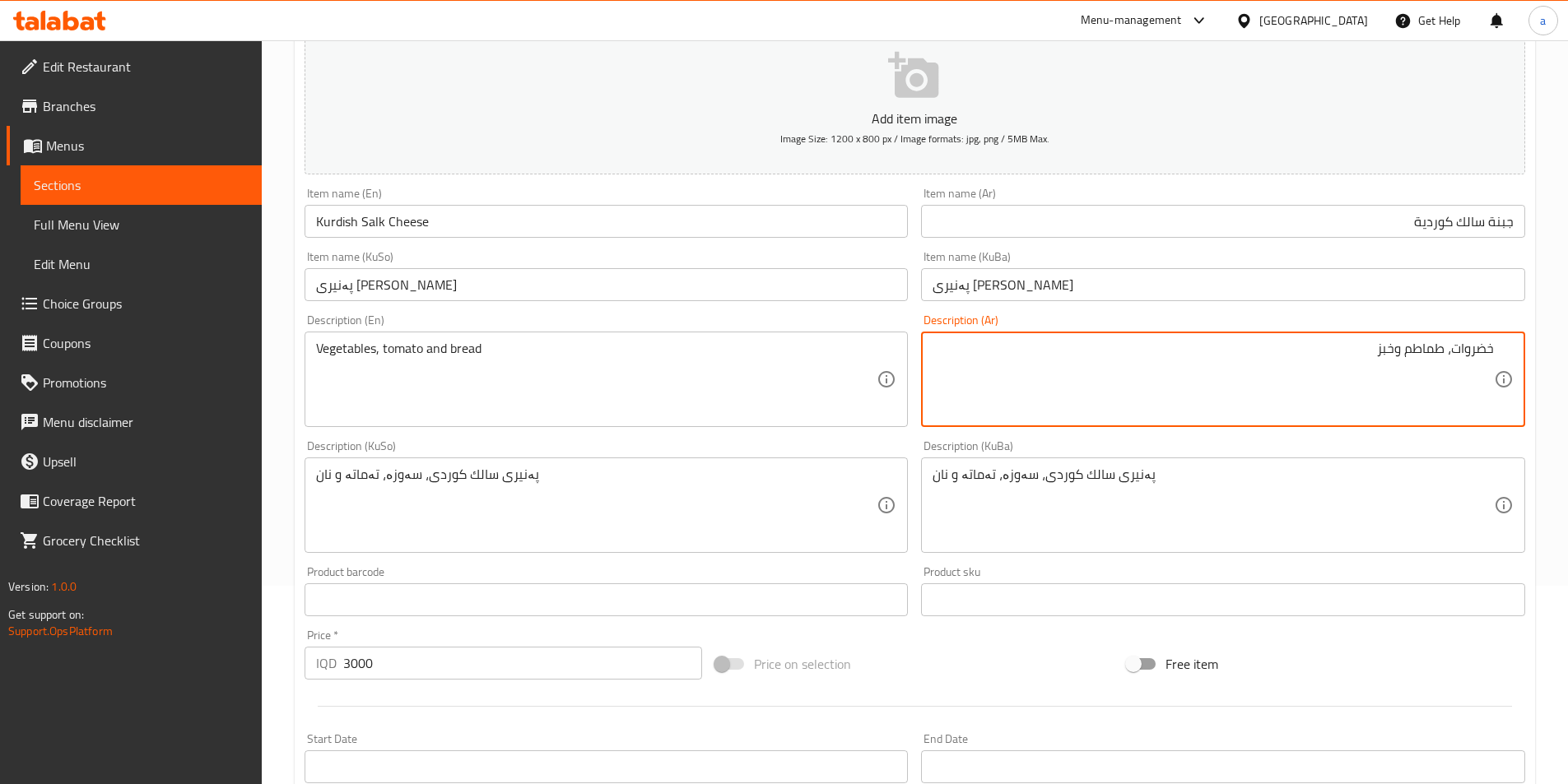
scroll to position [247, 0]
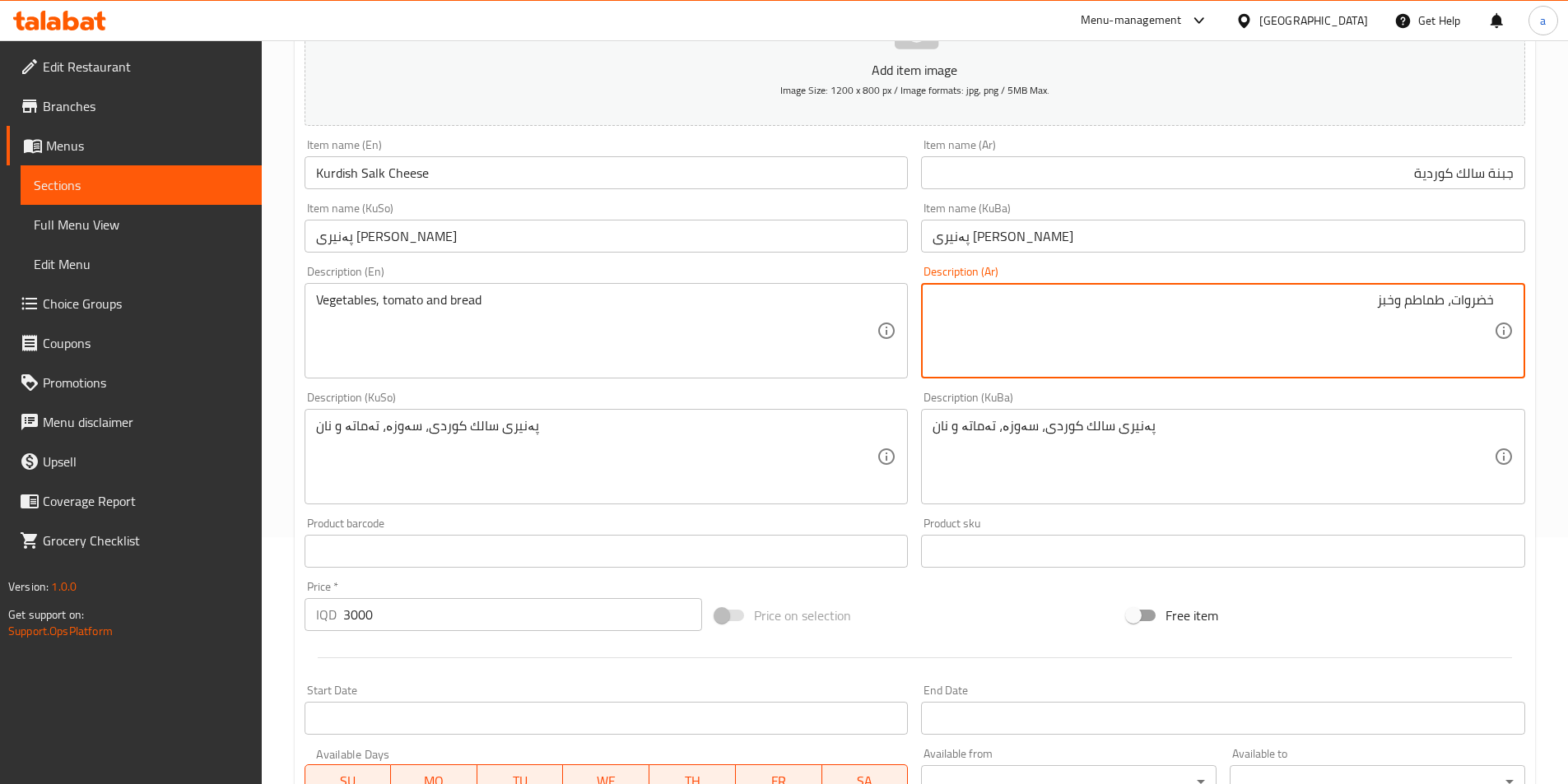
type textarea "خضروات، طماطم وخبز"
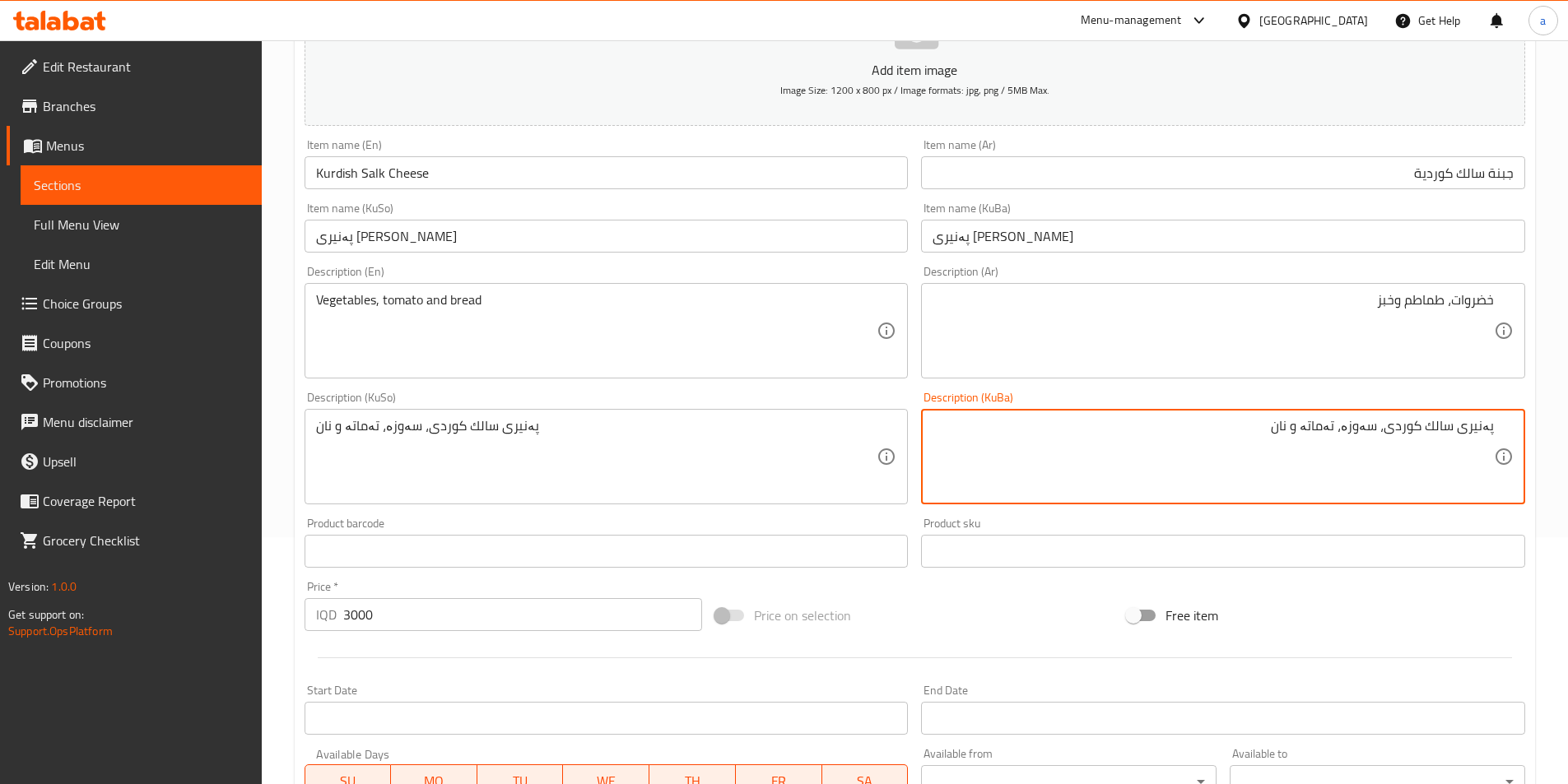
drag, startPoint x: 1379, startPoint y: 431, endPoint x: 1577, endPoint y: 454, distance: 199.3
click at [1567, 457] on html "​ Menu-management Iraq Get Help a Edit Restaurant Branches Menus Sections Full …" at bounding box center [784, 144] width 1568 height 784
drag, startPoint x: 1350, startPoint y: 426, endPoint x: 1542, endPoint y: 450, distance: 193.5
click at [1542, 450] on div "Home / Restaurants management / Menus / Sections / item / update Breakfast sect…" at bounding box center [915, 443] width 1306 height 1299
type textarea "سەوزە، تەماتە و نان"
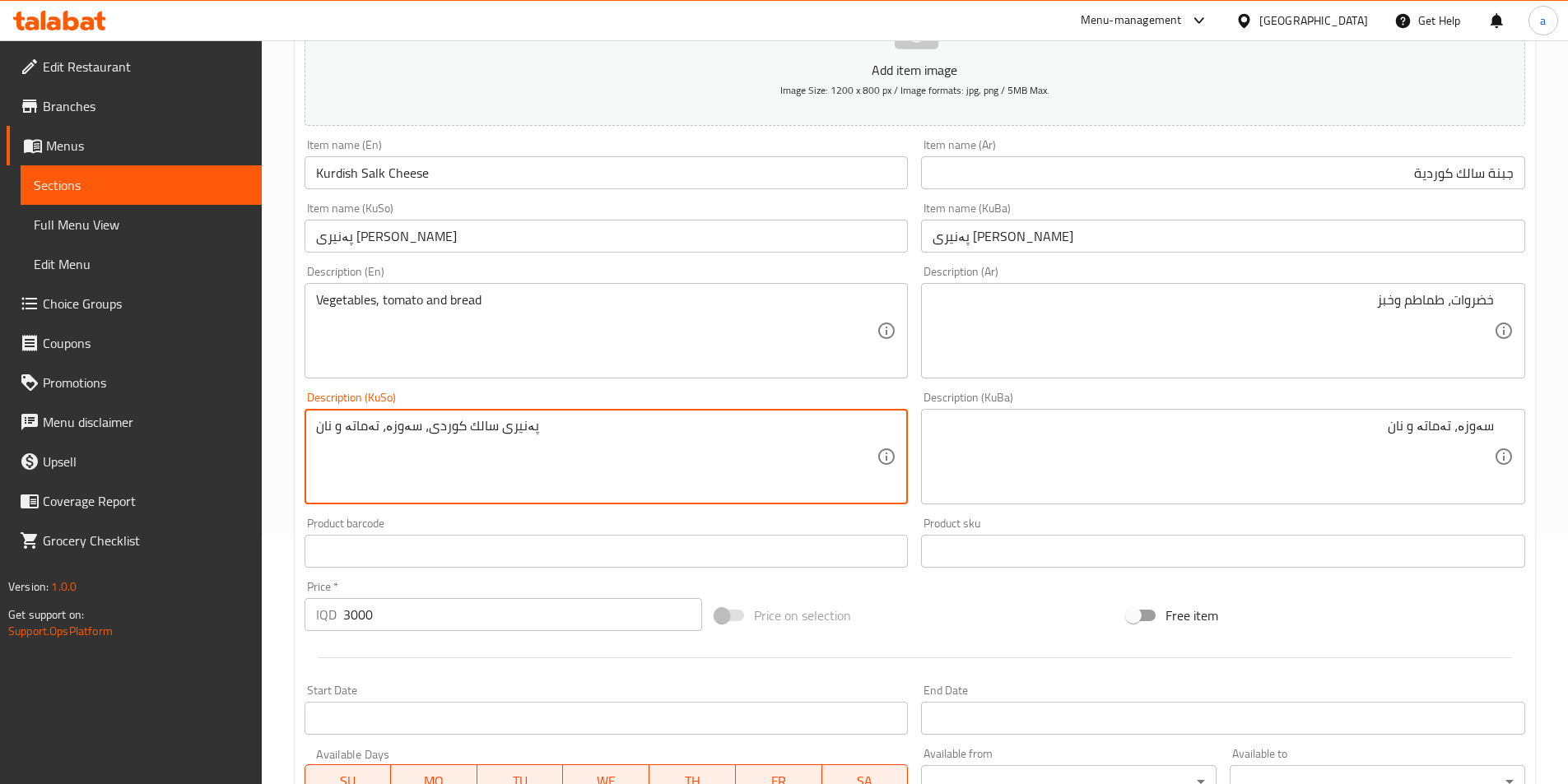
drag, startPoint x: 638, startPoint y: 429, endPoint x: 225, endPoint y: 432, distance: 413.0
paste textarea
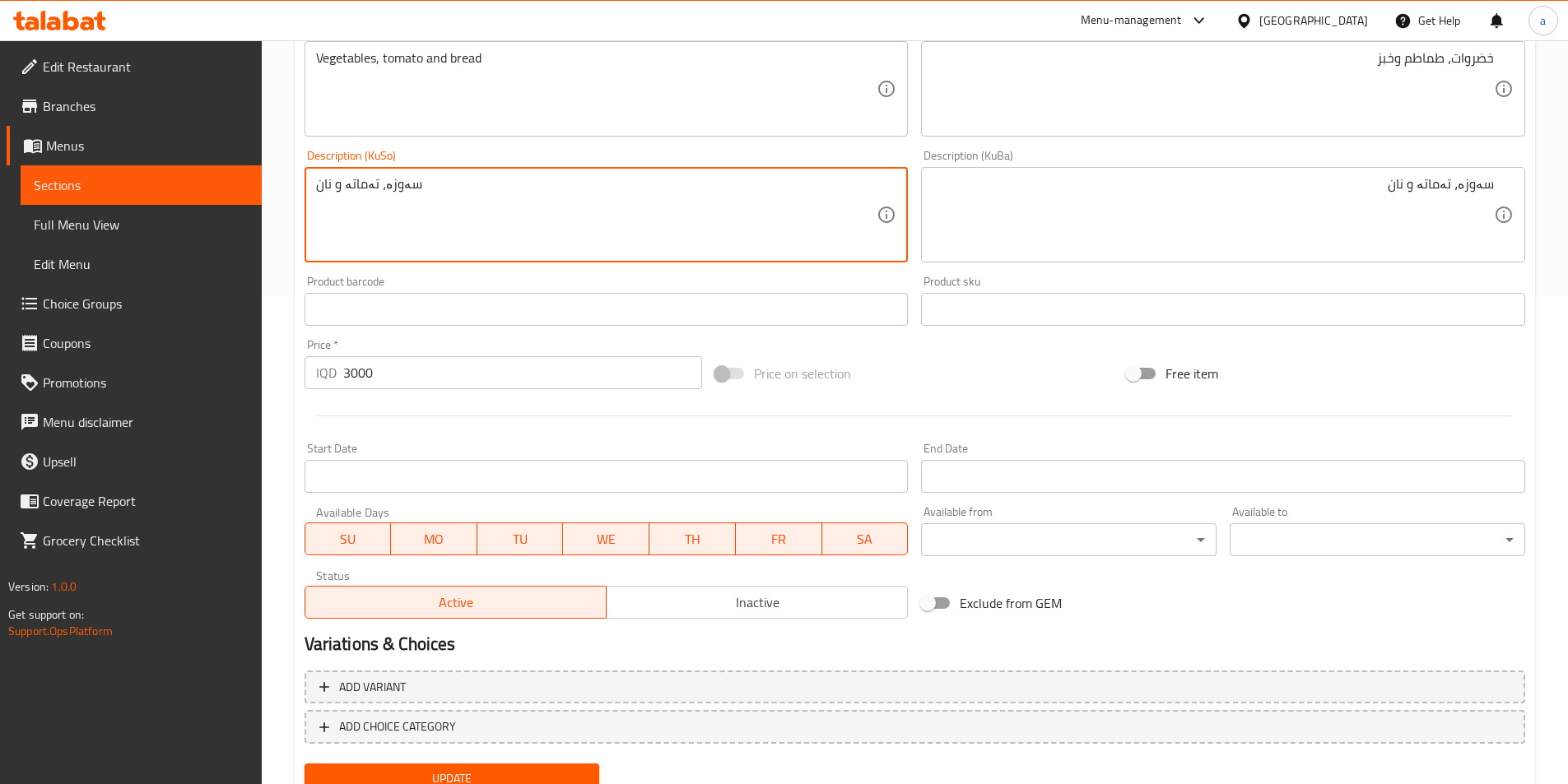
scroll to position [555, 0]
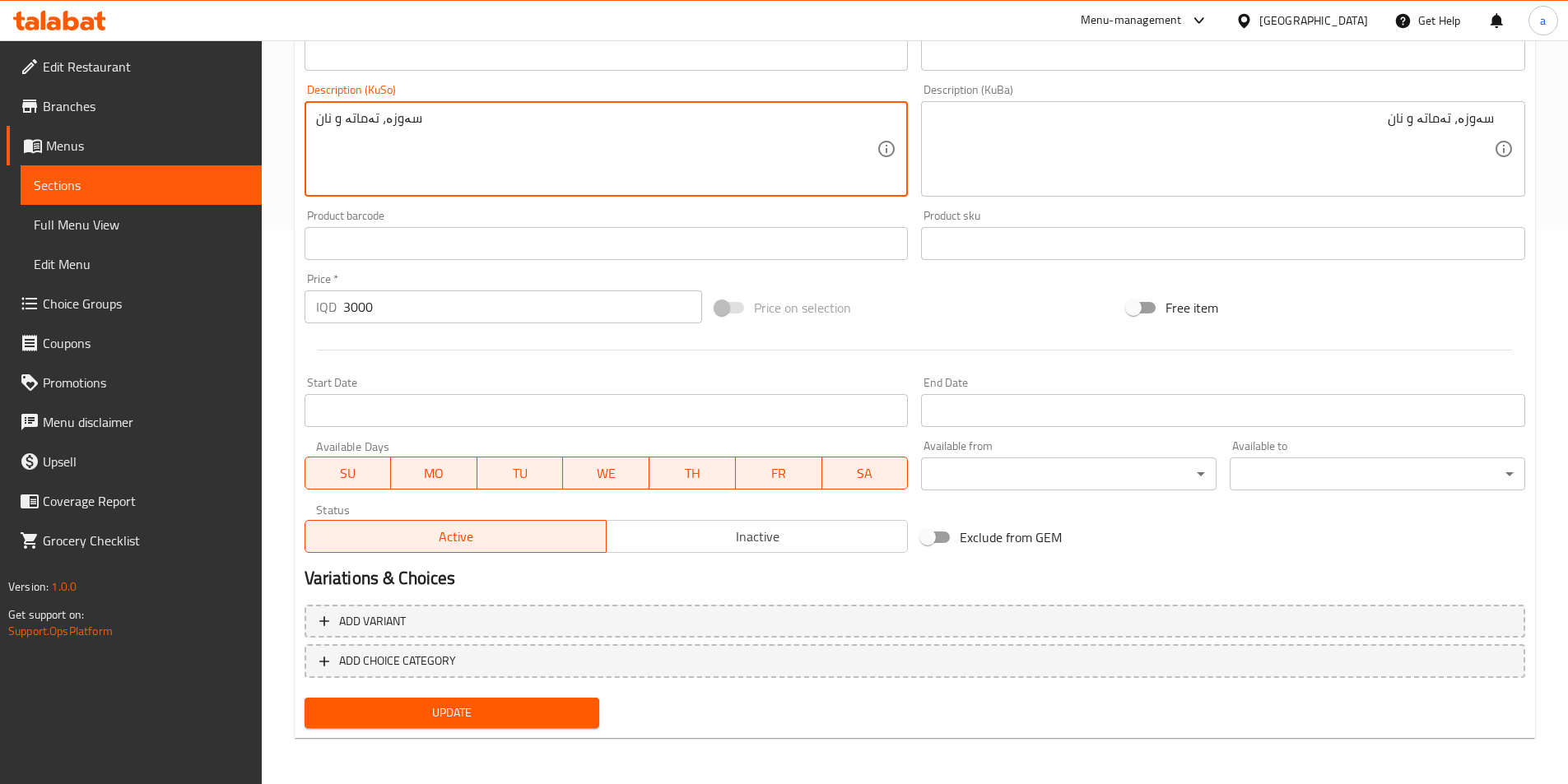
type textarea "سەوزە، تەماتە و نان"
click at [410, 712] on span "Update" at bounding box center [452, 713] width 269 height 21
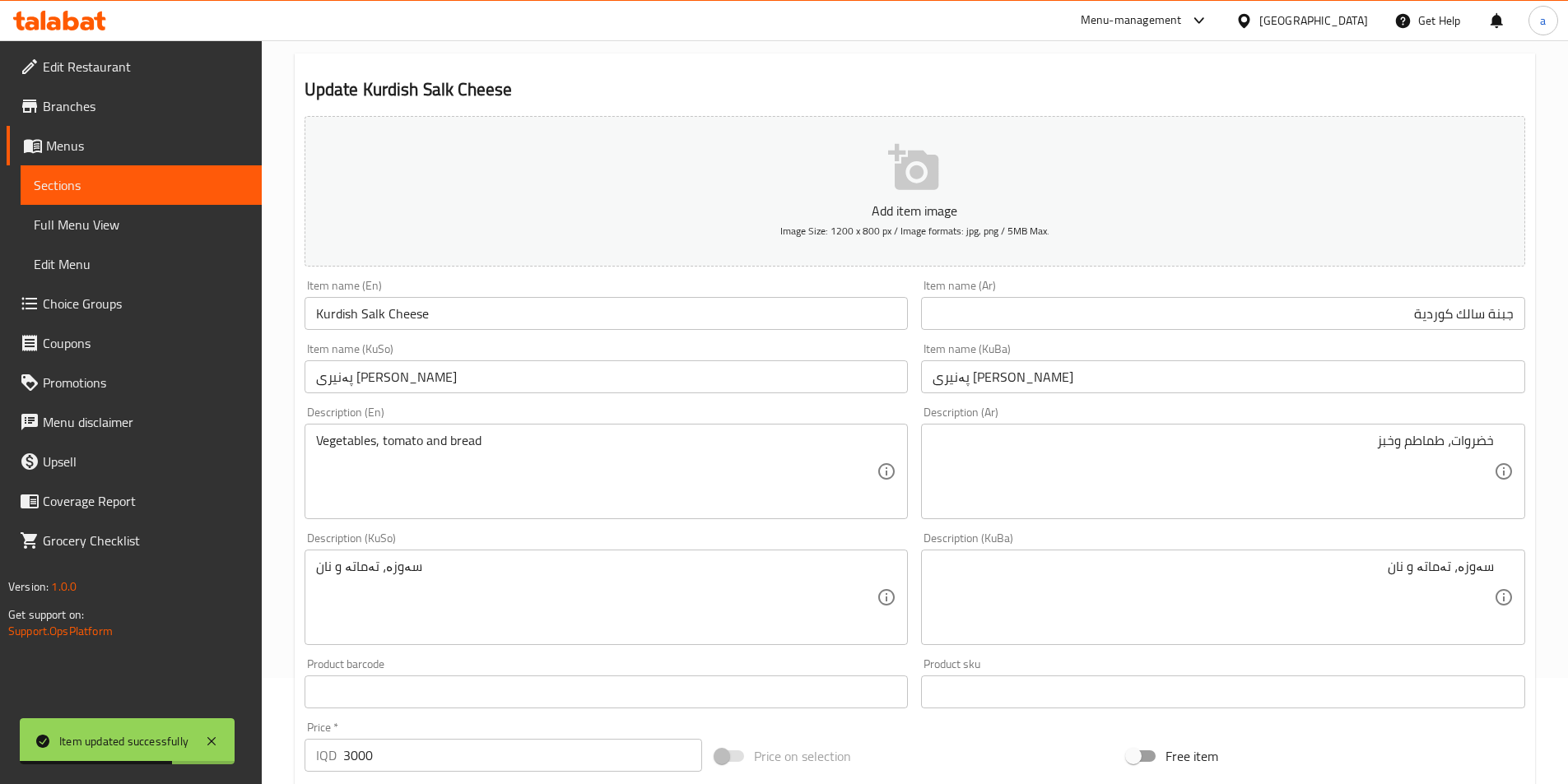
scroll to position [0, 0]
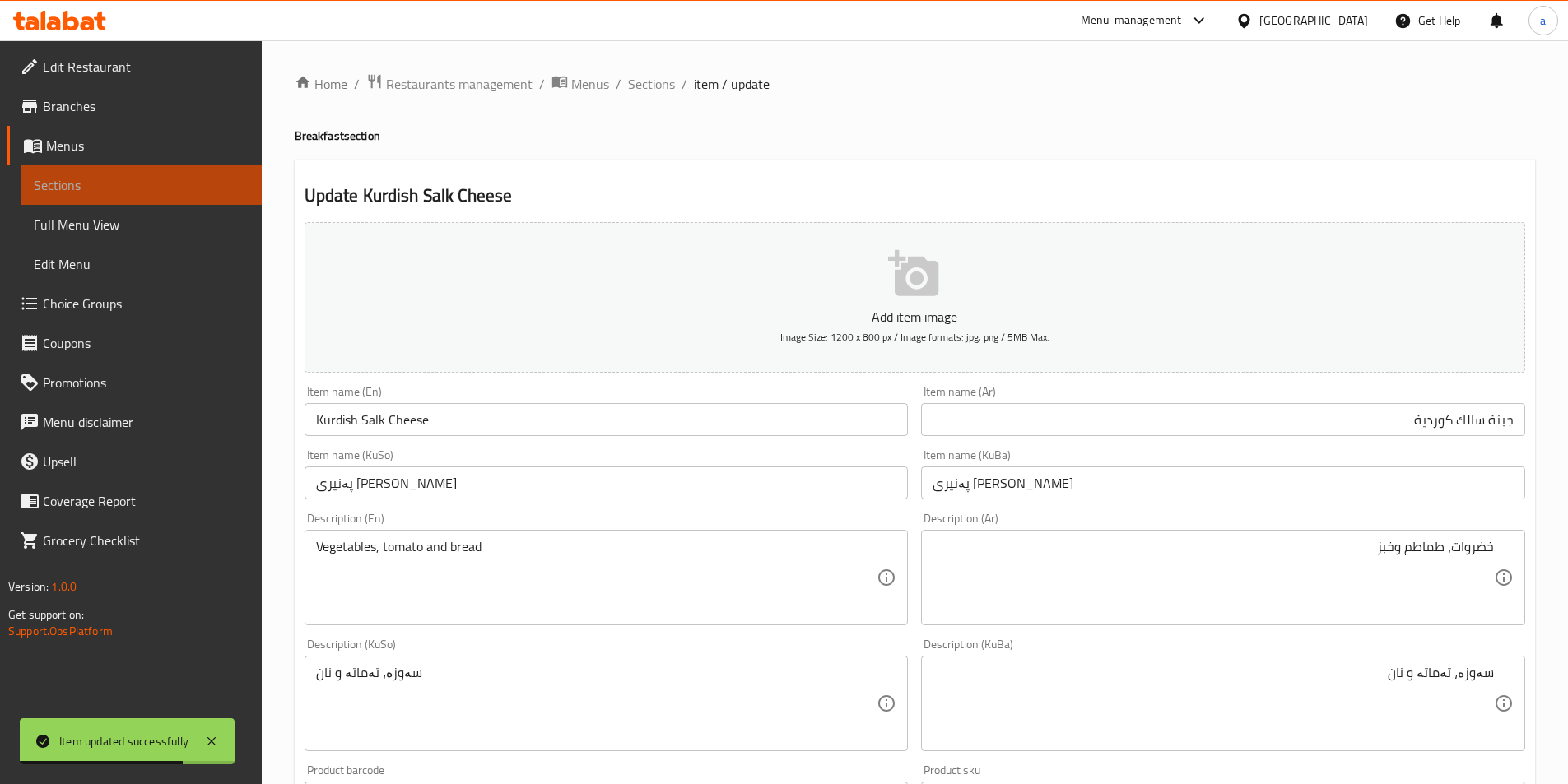
click at [76, 168] on link "Sections" at bounding box center [141, 184] width 241 height 39
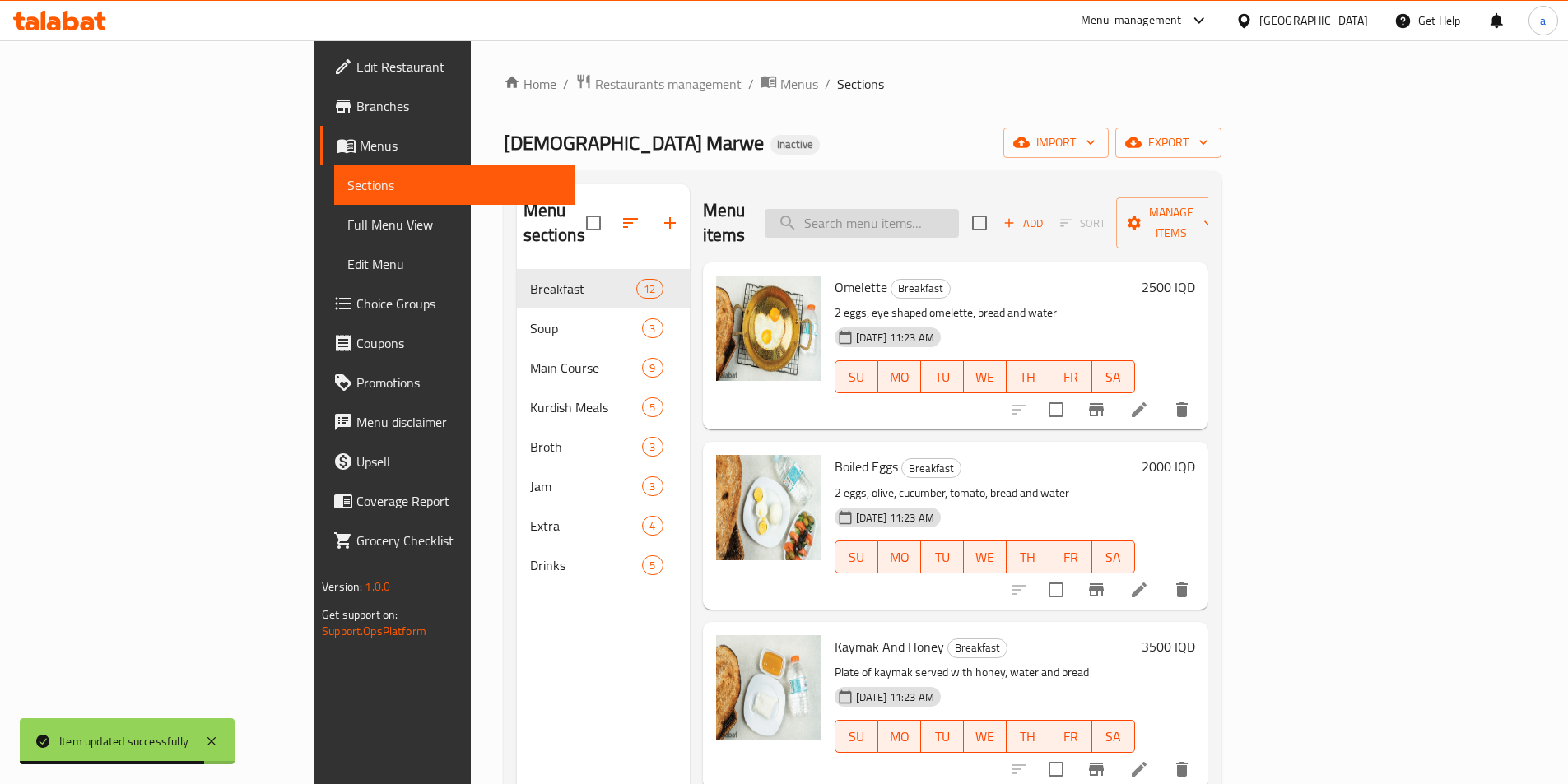
click at [931, 216] on input "search" at bounding box center [862, 223] width 194 height 29
paste input "Makhlama Plate"
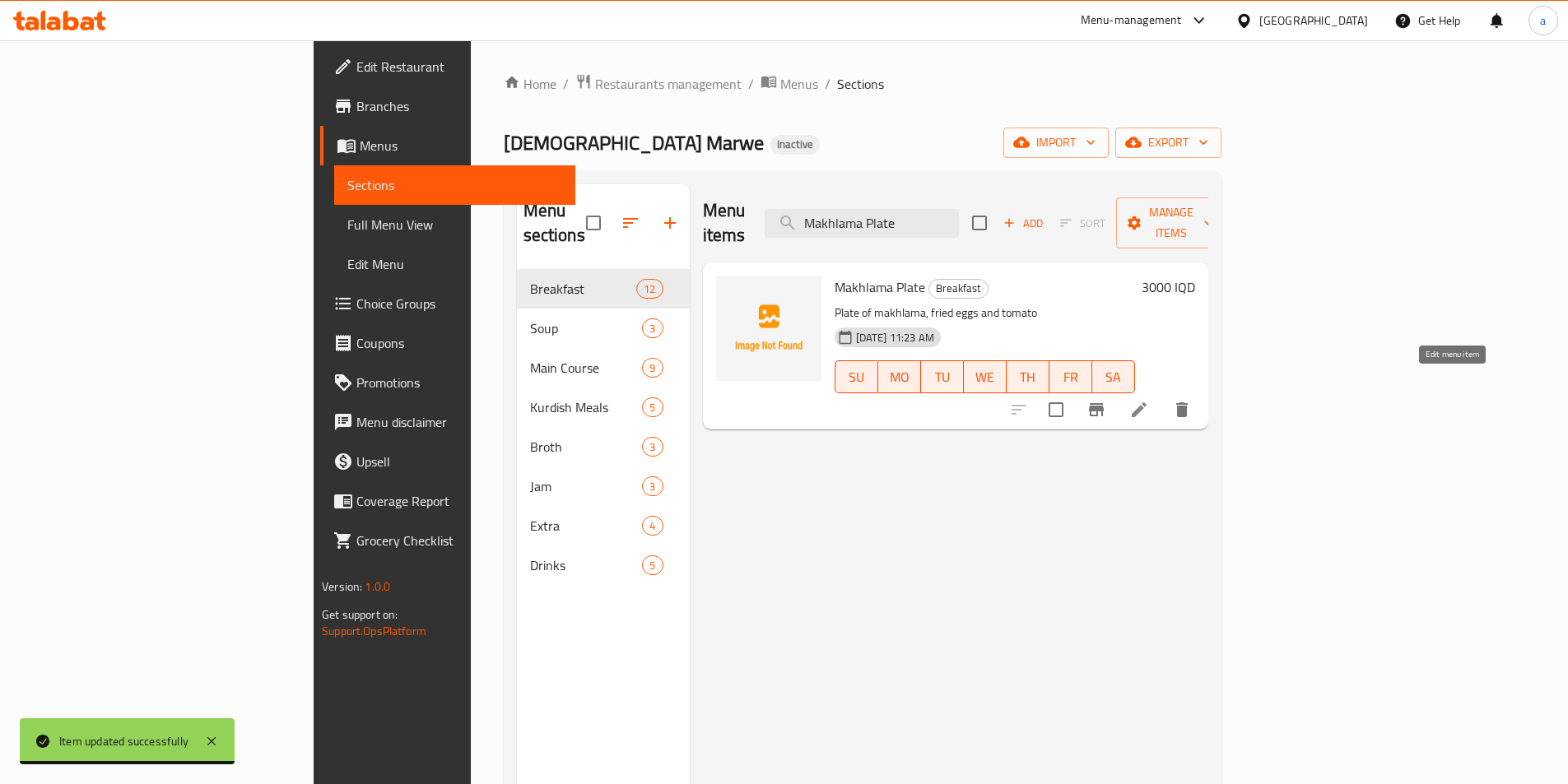
type input "Makhlama Plate"
click at [1149, 400] on icon at bounding box center [1139, 410] width 20 height 20
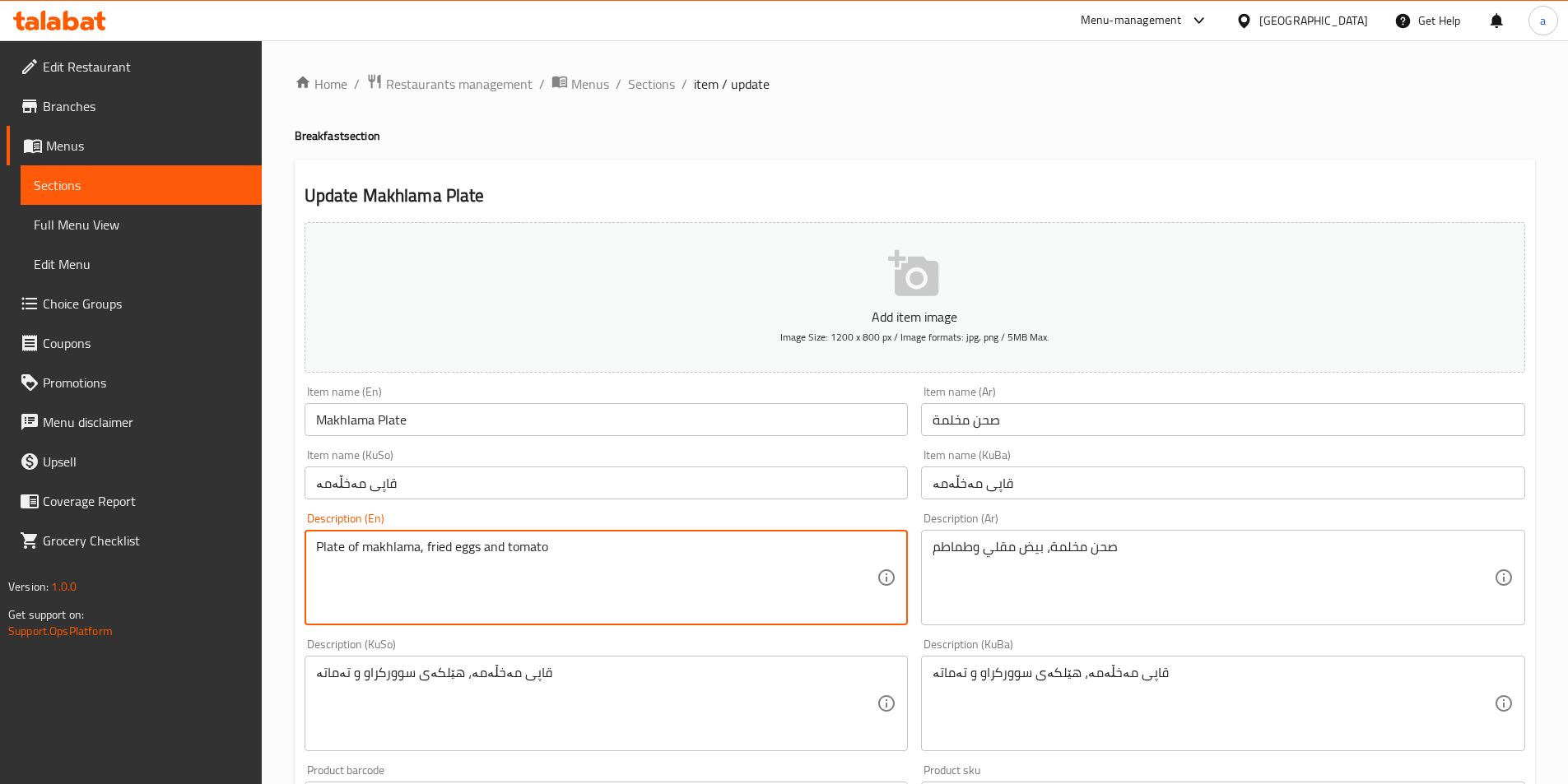
drag, startPoint x: 424, startPoint y: 544, endPoint x: 72, endPoint y: 571, distance: 353.0
click at [313, 548] on div "fried eggs and tomato Description (En)" at bounding box center [606, 577] width 604 height 95
type textarea "Fried eggs and tomato"
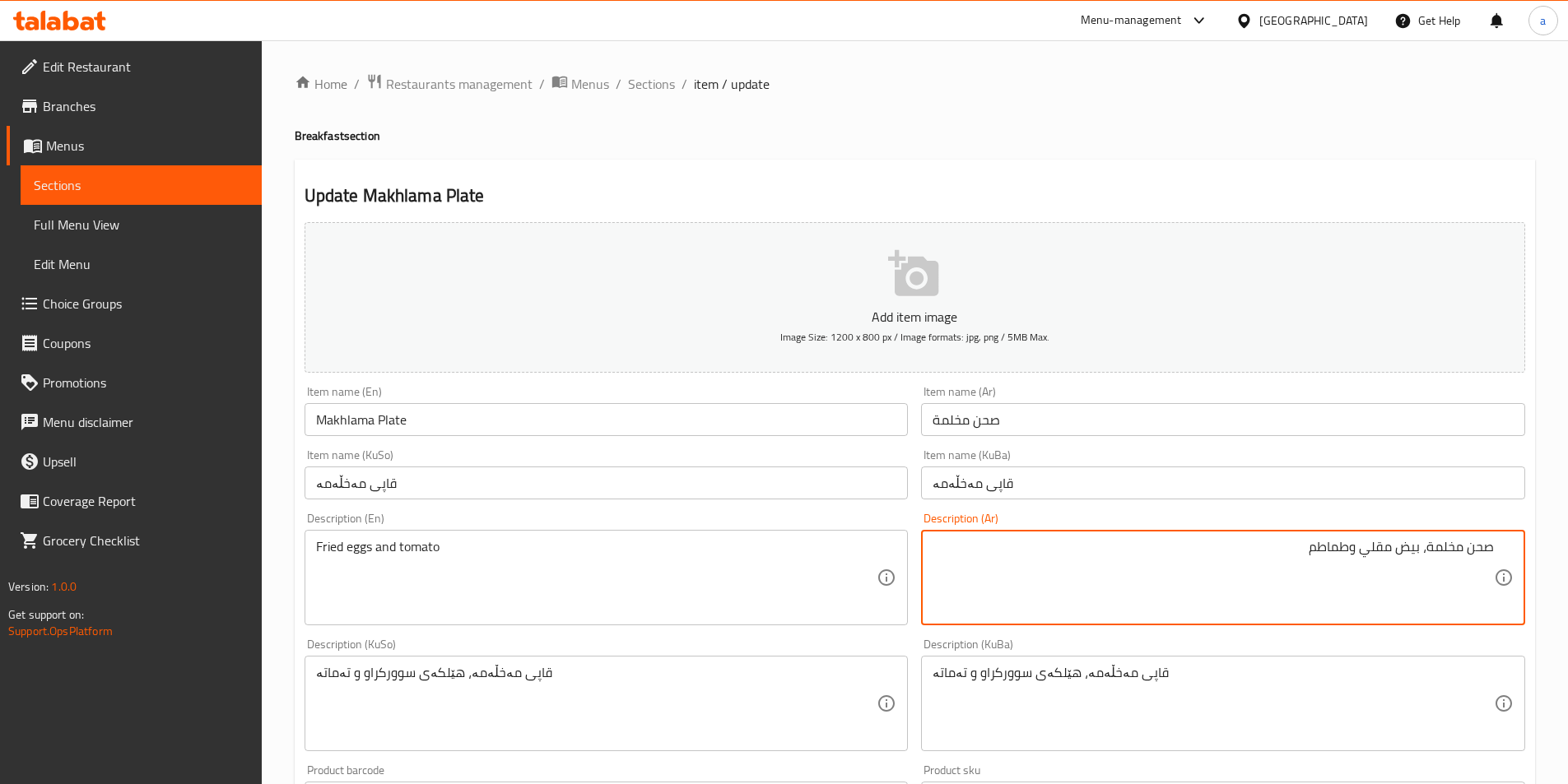
drag, startPoint x: 1420, startPoint y: 548, endPoint x: 1543, endPoint y: 576, distance: 126.1
click at [1543, 576] on div "Home / Restaurants management / Menus / Sections / item / update Breakfast sect…" at bounding box center [915, 690] width 1306 height 1299
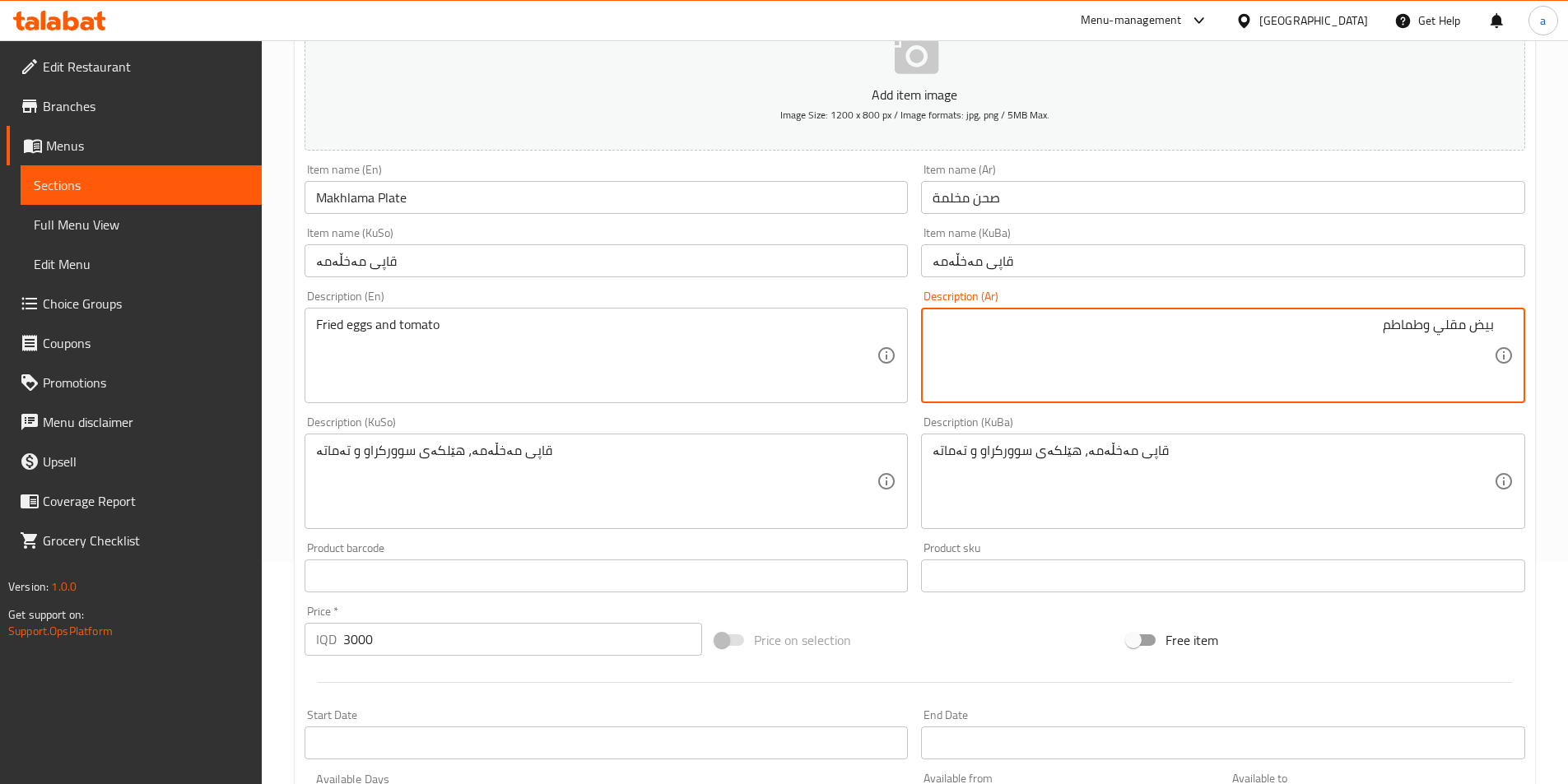
scroll to position [247, 0]
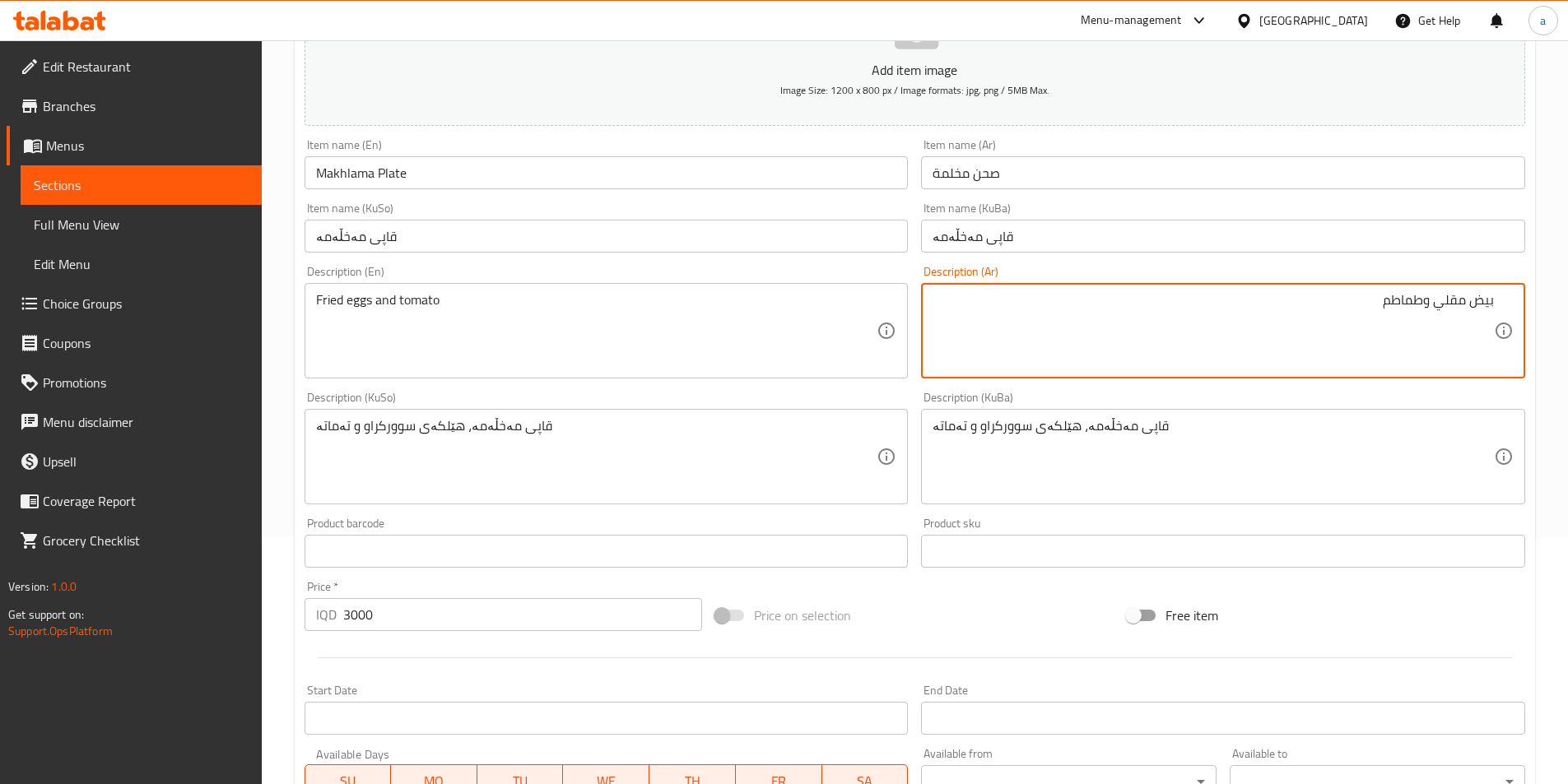
type textarea "بيض مقلي وطماطم"
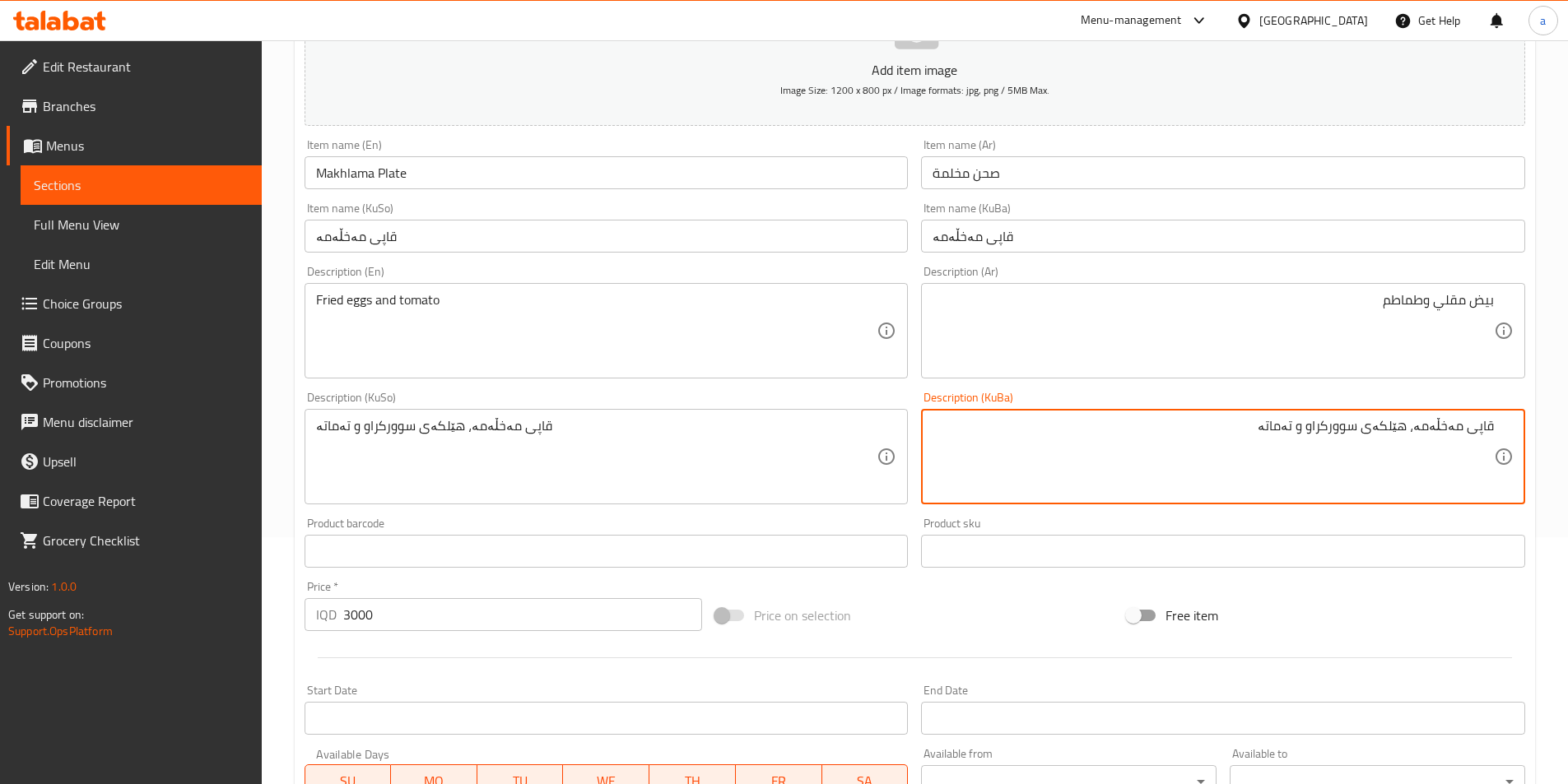
drag, startPoint x: 1415, startPoint y: 428, endPoint x: 1535, endPoint y: 431, distance: 120.0
click at [1535, 431] on div "Home / Restaurants management / Menus / Sections / item / update Breakfast sect…" at bounding box center [915, 443] width 1306 height 1299
drag, startPoint x: 1305, startPoint y: 429, endPoint x: 1562, endPoint y: 441, distance: 257.3
click at [1562, 441] on div "Home / Restaurants management / Menus / Sections / item / update Breakfast sect…" at bounding box center [915, 443] width 1306 height 1299
type textarea "هێلکەی سوورکراو و تەماتە"
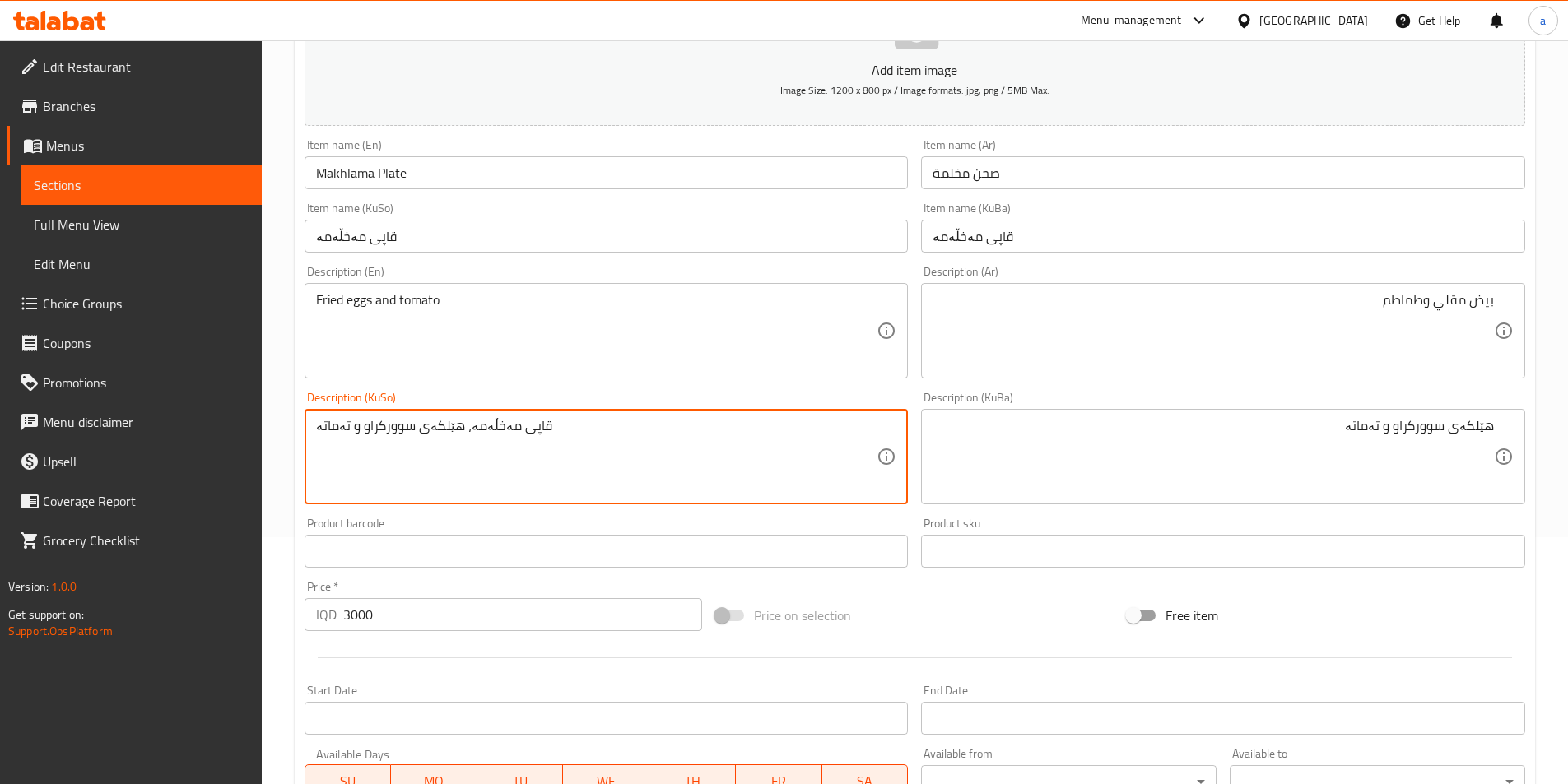
drag, startPoint x: 687, startPoint y: 430, endPoint x: 217, endPoint y: 451, distance: 470.5
paste textarea
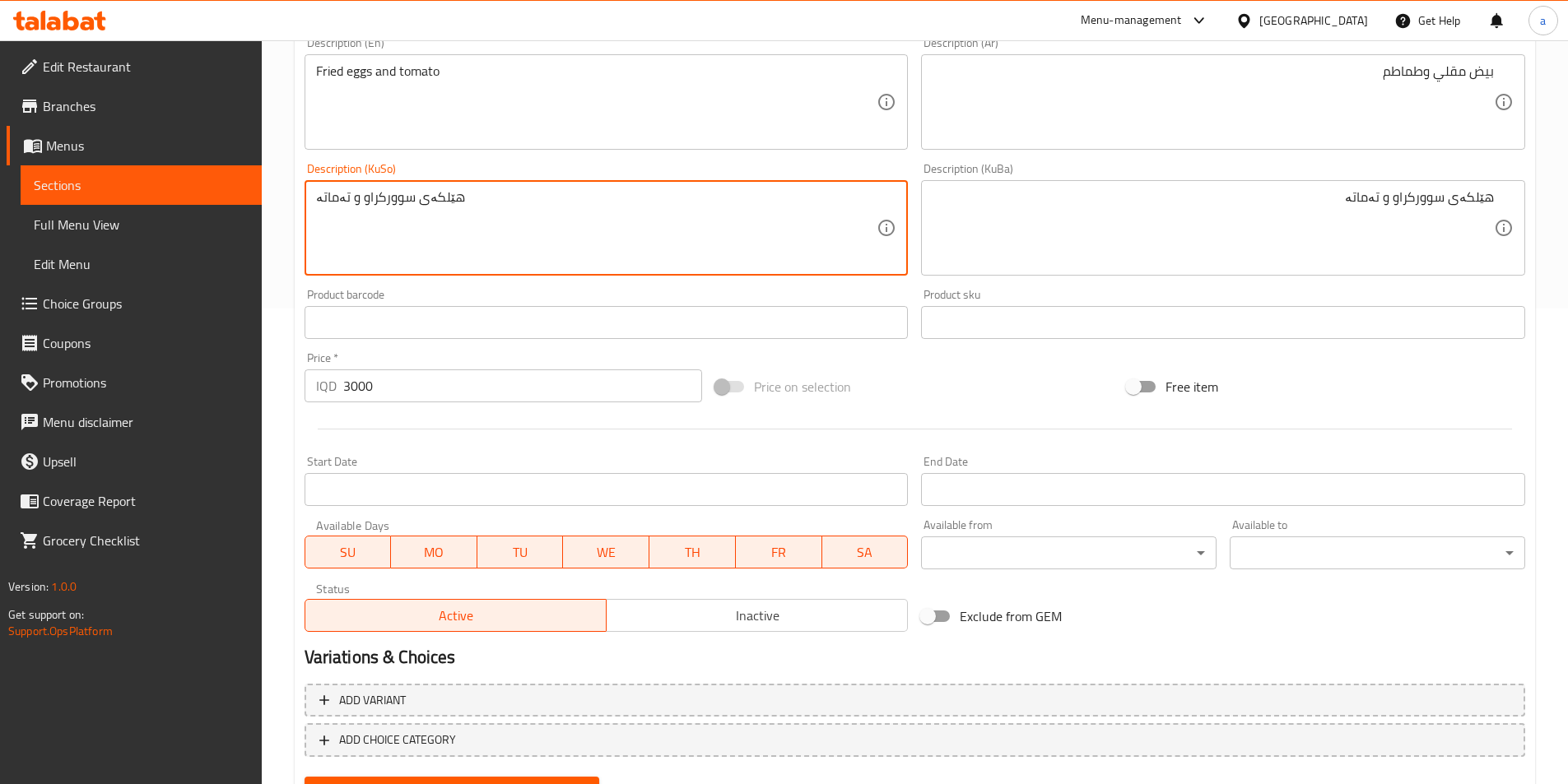
scroll to position [555, 0]
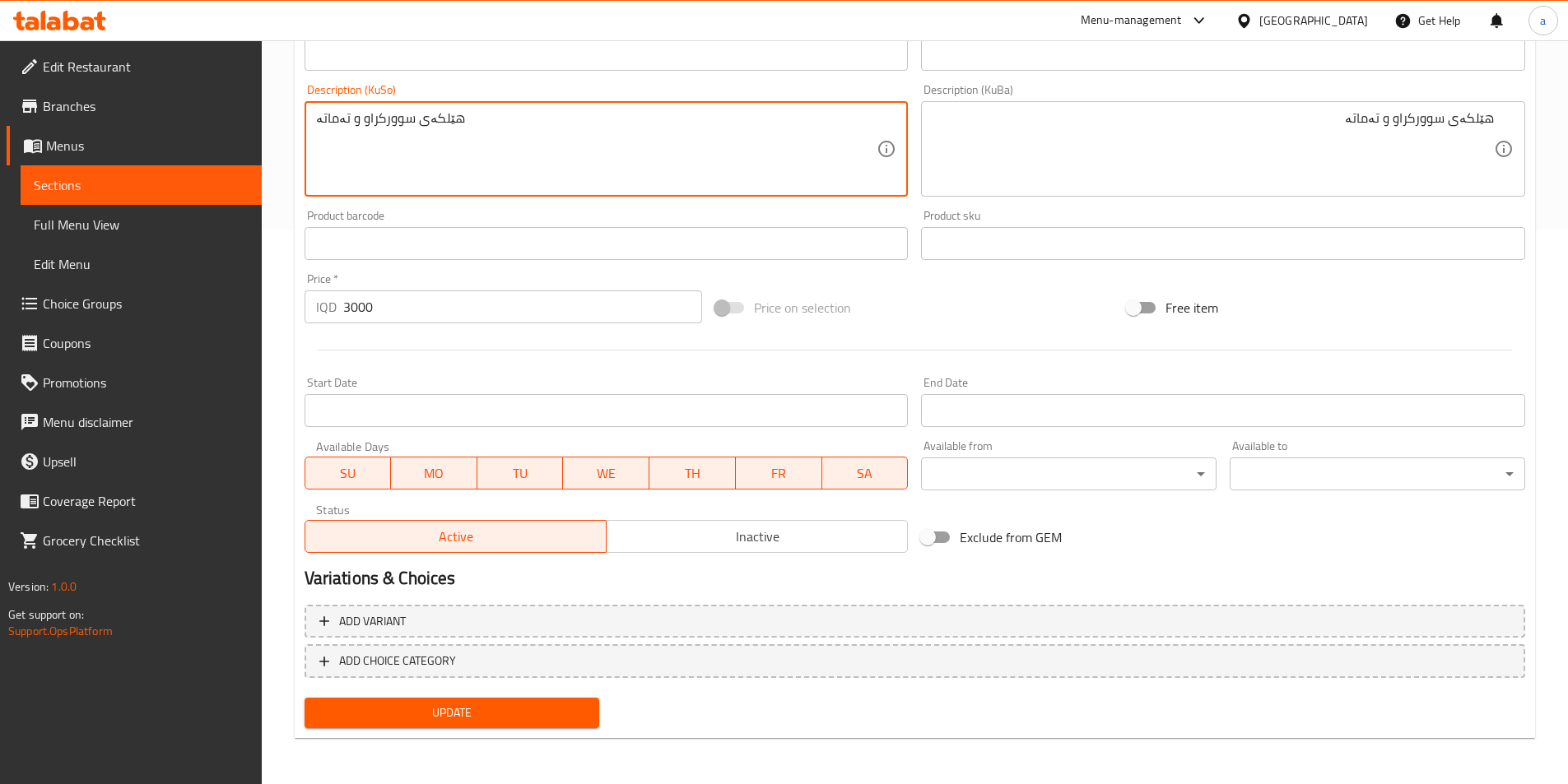
type textarea "هێلکەی سوورکراو و تەماتە"
click at [446, 711] on span "Update" at bounding box center [452, 713] width 269 height 21
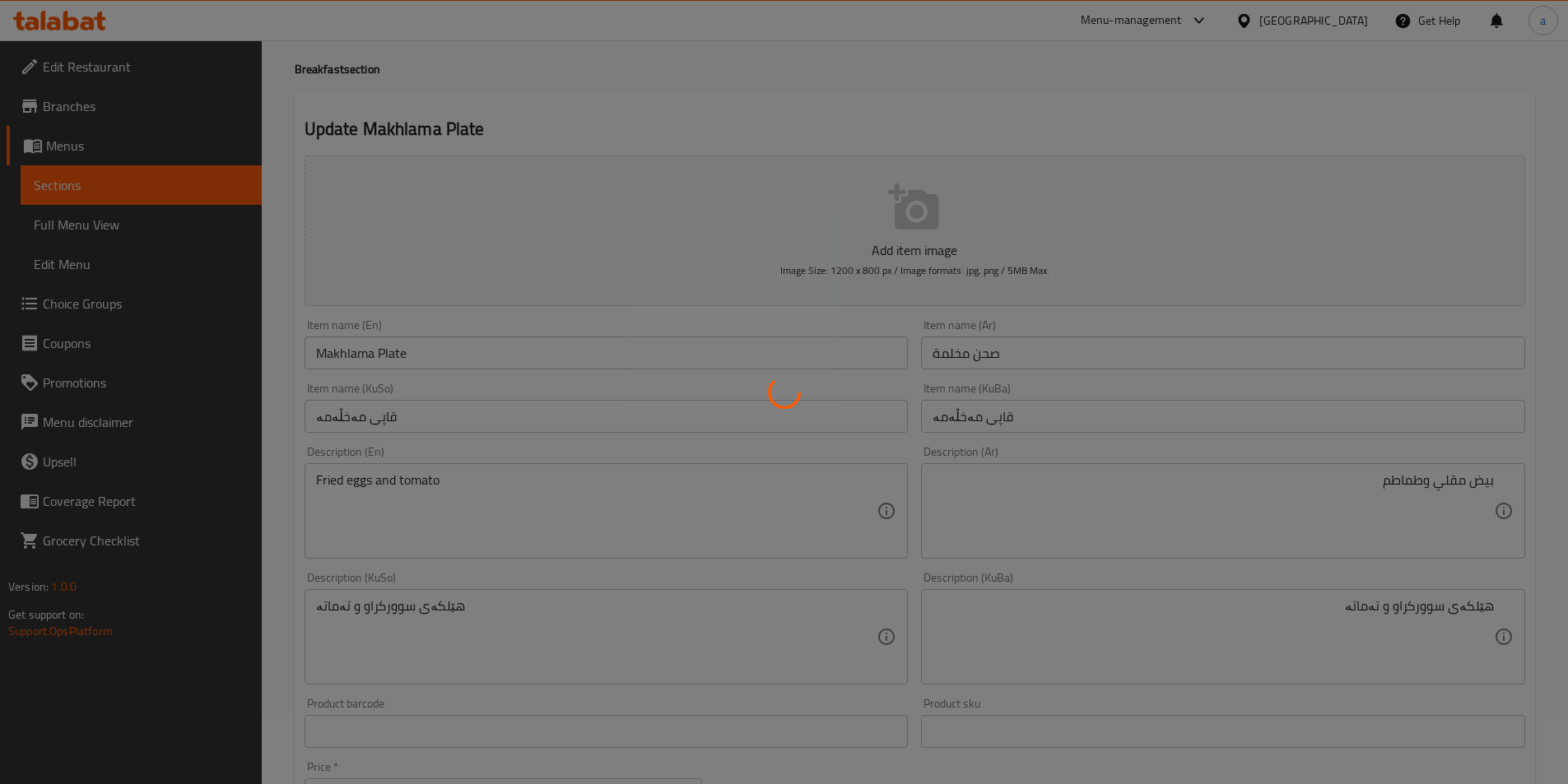
scroll to position [0, 0]
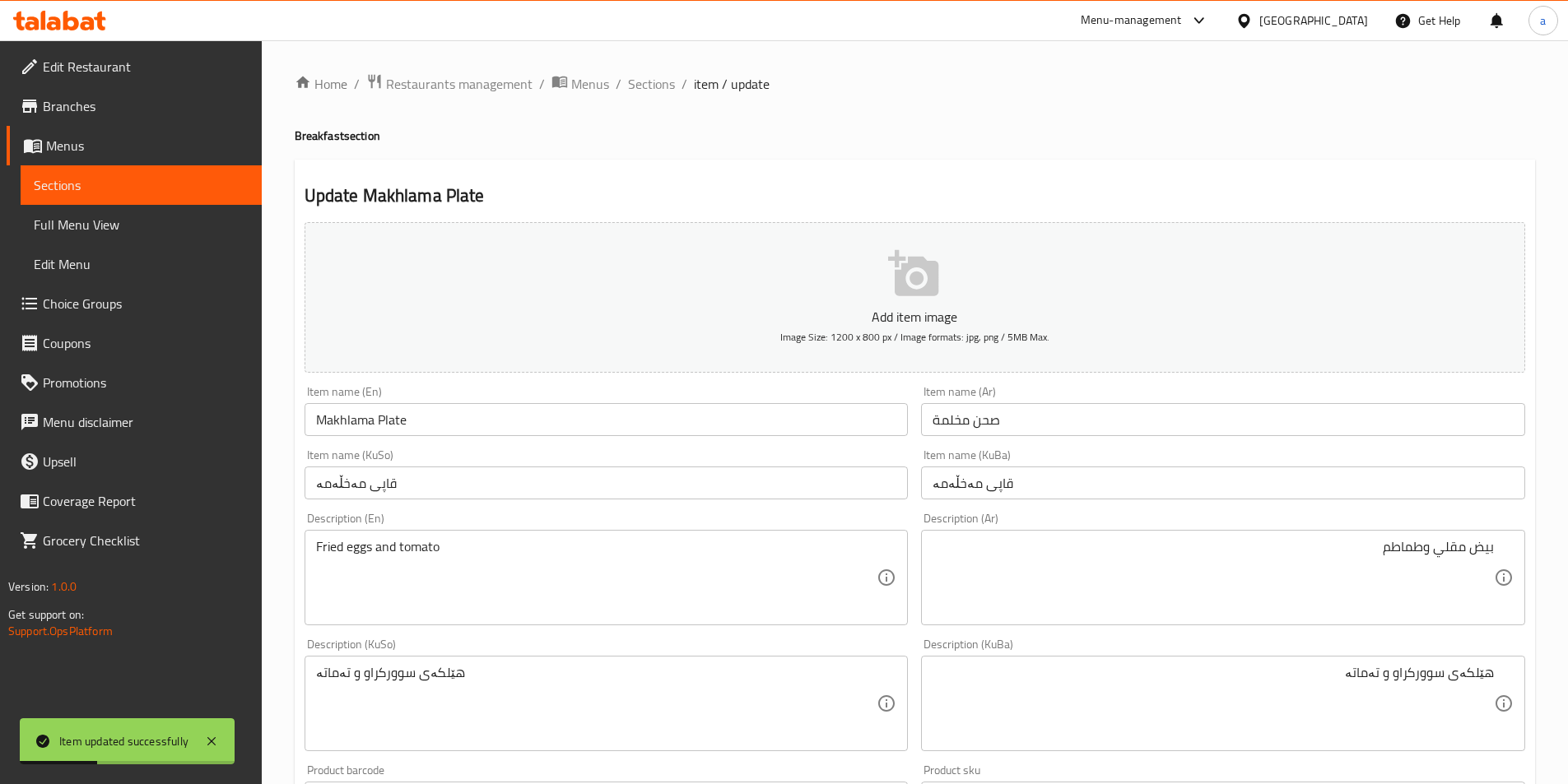
click at [154, 186] on span "Sections" at bounding box center [141, 185] width 214 height 20
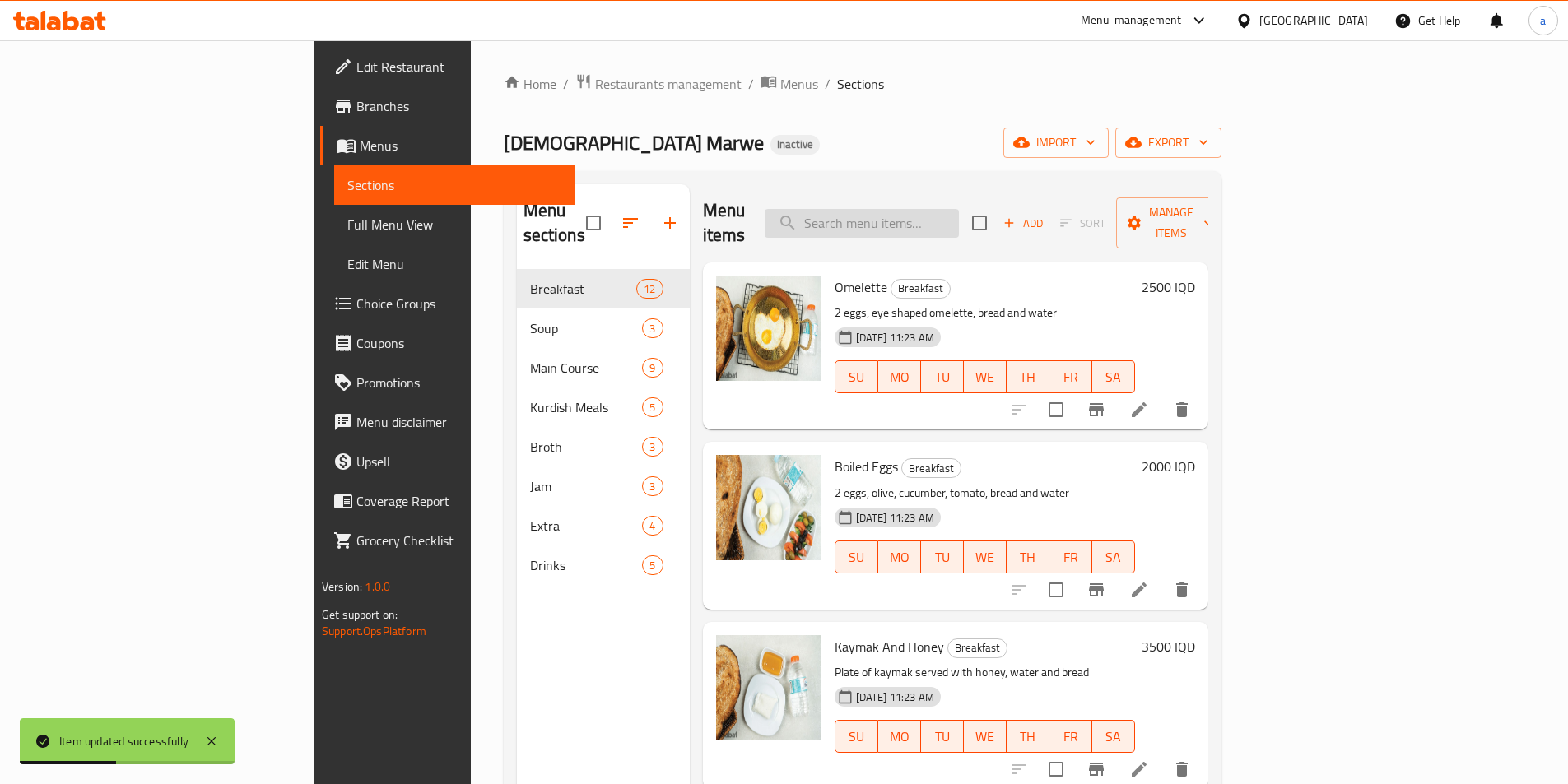
click at [958, 209] on input "search" at bounding box center [862, 223] width 194 height 29
paste input "Palpina"
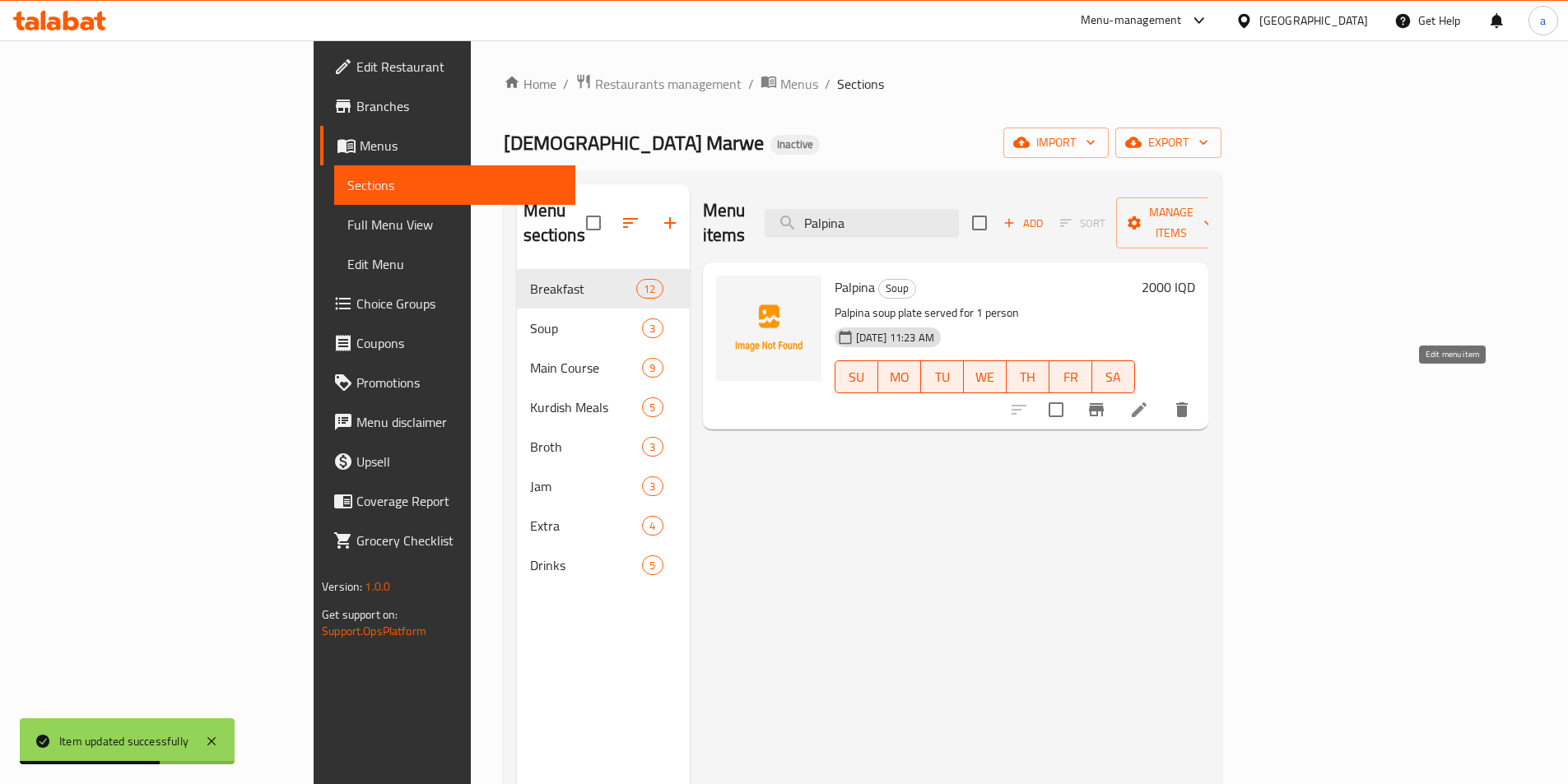
type input "Palpina"
click at [1149, 400] on icon at bounding box center [1139, 410] width 20 height 20
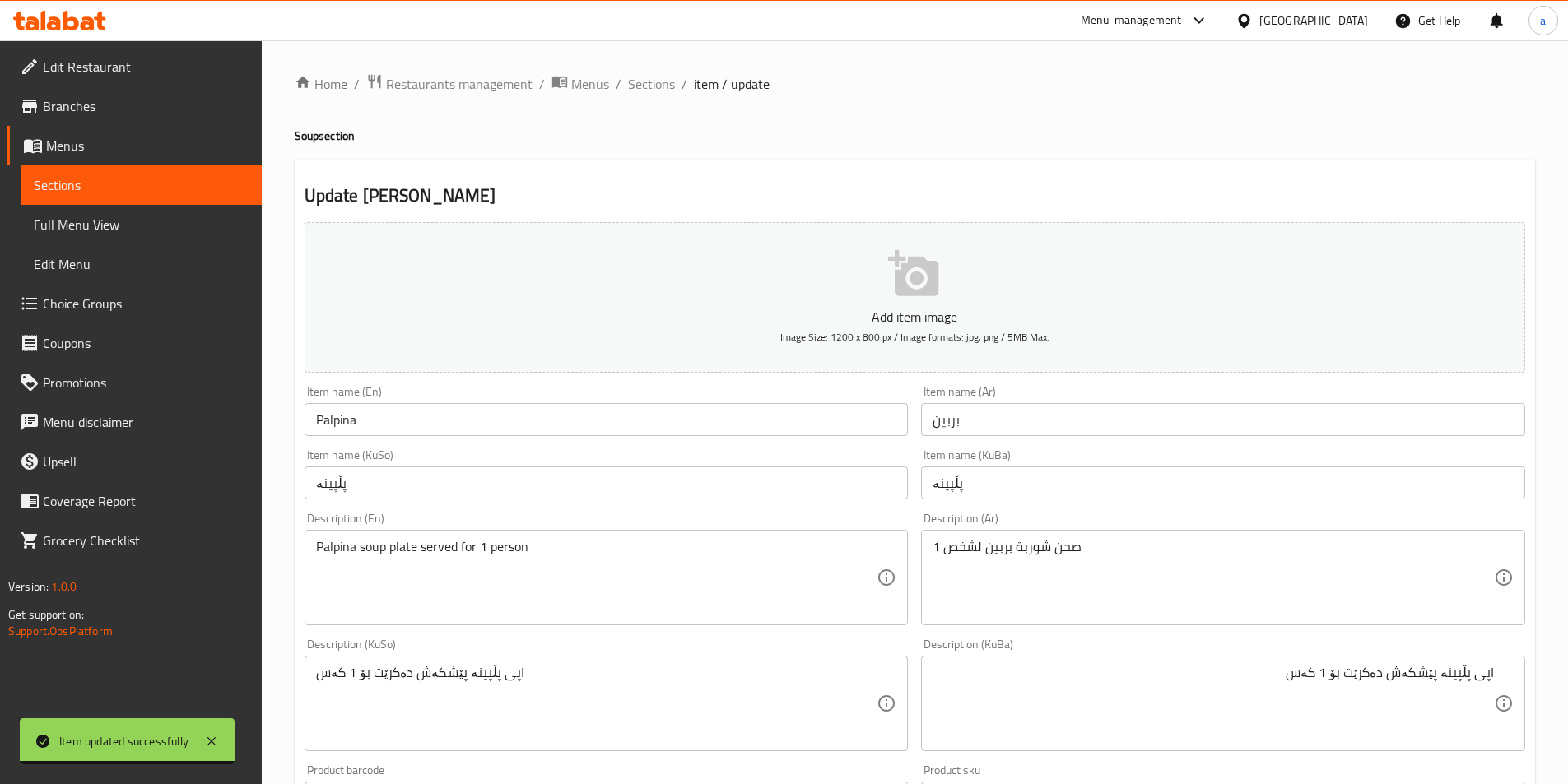
click at [1496, 674] on div "اپی پڵپینە پێشکەش دەکرێت بۆ 1 کەس Description (KuBa)" at bounding box center [1223, 703] width 604 height 95
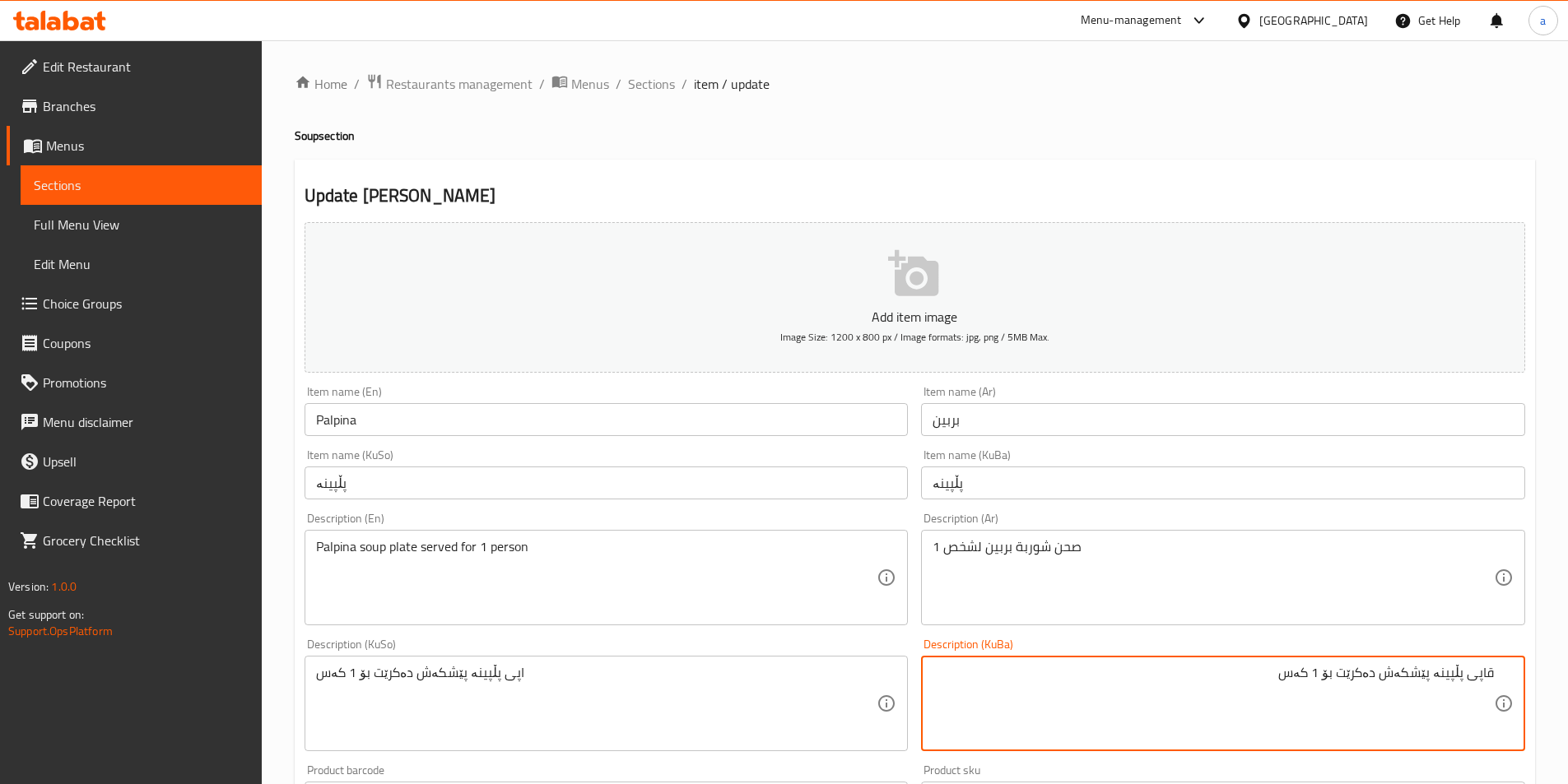
drag, startPoint x: 1239, startPoint y: 687, endPoint x: 1579, endPoint y: 672, distance: 340.3
click at [1567, 672] on html "​ Menu-management Iraq Get Help a Edit Restaurant Branches Menus Sections Full …" at bounding box center [784, 392] width 1568 height 784
type textarea "قاپی پڵپینە پێشکەش دەکرێت بۆ 1 کەس"
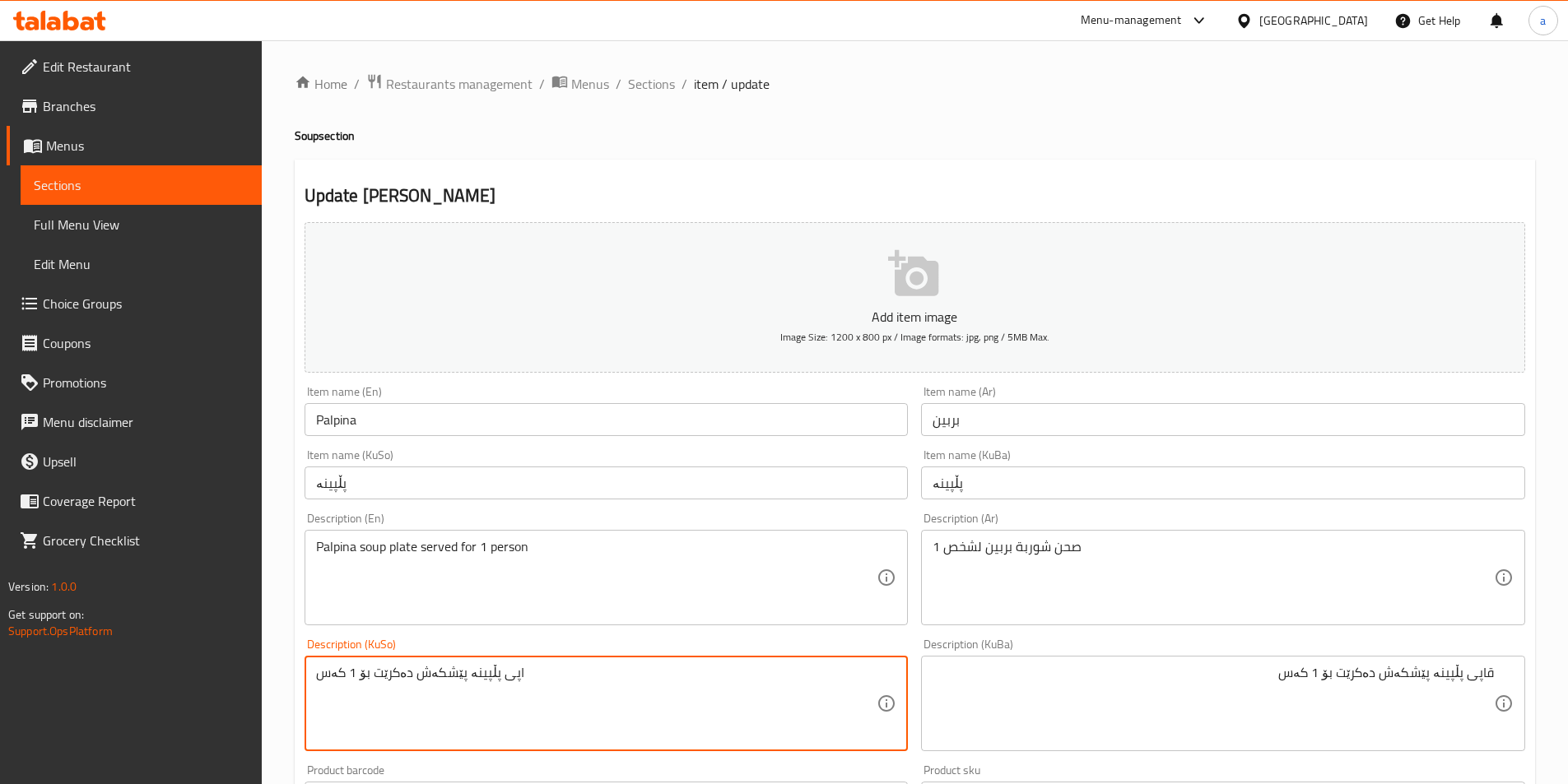
paste textarea "ق"
click at [486, 674] on textarea "قاپی پڵپینە پێشکەش دەکرێت بۆ 1 کەس" at bounding box center [597, 704] width 561 height 78
type textarea "قاپی پڵپینە پێشکەش دەکرێت بۆ 1 کەس"
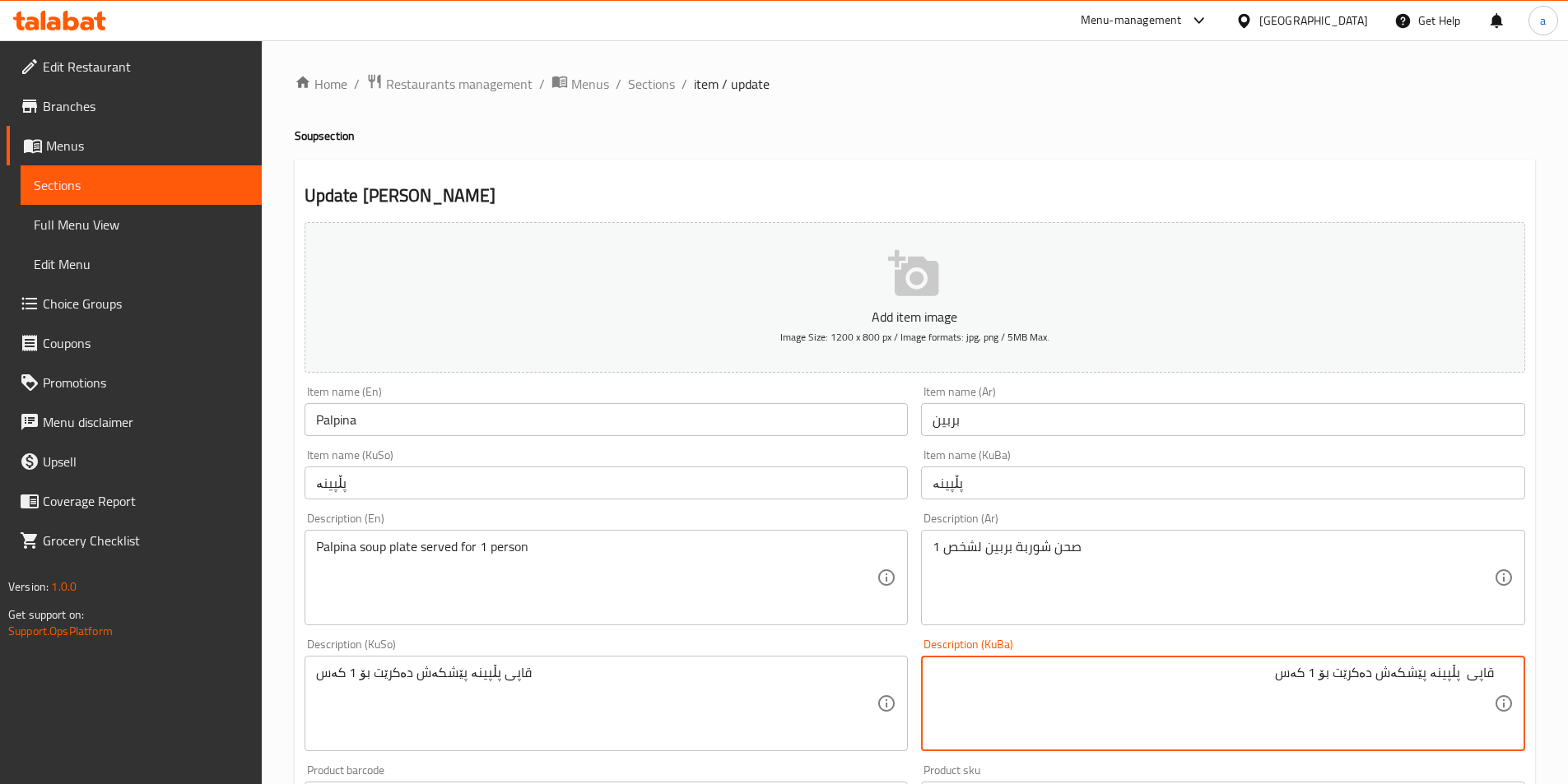
paste textarea "شۆربای"
drag, startPoint x: 1417, startPoint y: 680, endPoint x: 1429, endPoint y: 687, distance: 13.9
click at [1429, 687] on textarea "قاپی شۆربای پڵپینە پێشکەش دەکرێت بۆ 1 کەس" at bounding box center [1213, 704] width 561 height 78
drag, startPoint x: 1219, startPoint y: 675, endPoint x: 1563, endPoint y: 696, distance: 344.6
click at [1563, 696] on div "Home / Restaurants management / Menus / Sections / item / update Soup section U…" at bounding box center [915, 690] width 1306 height 1299
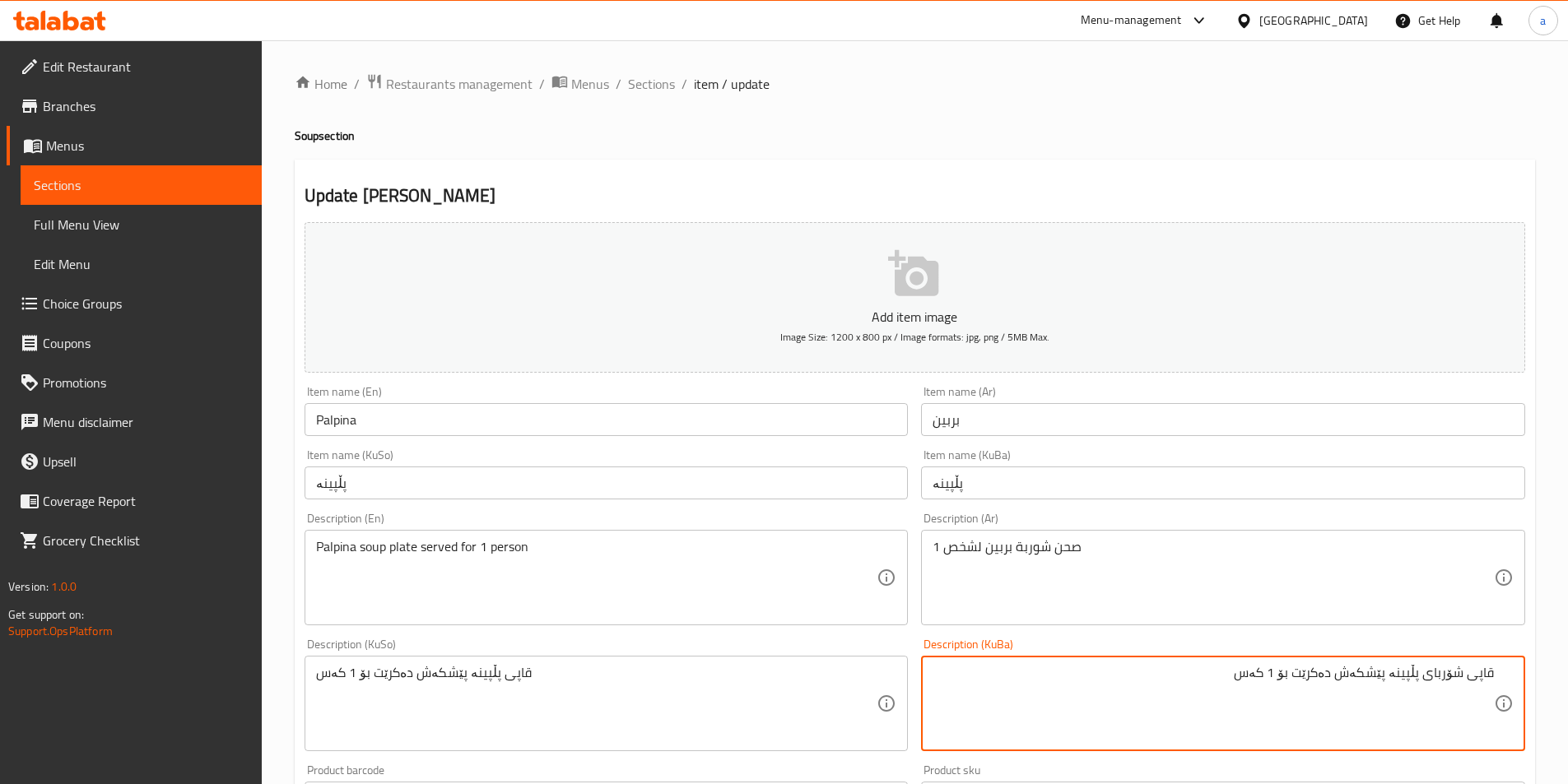
type textarea "قاپی شۆربای پڵپینە پێشکەش دەکرێت بۆ 1 کەس"
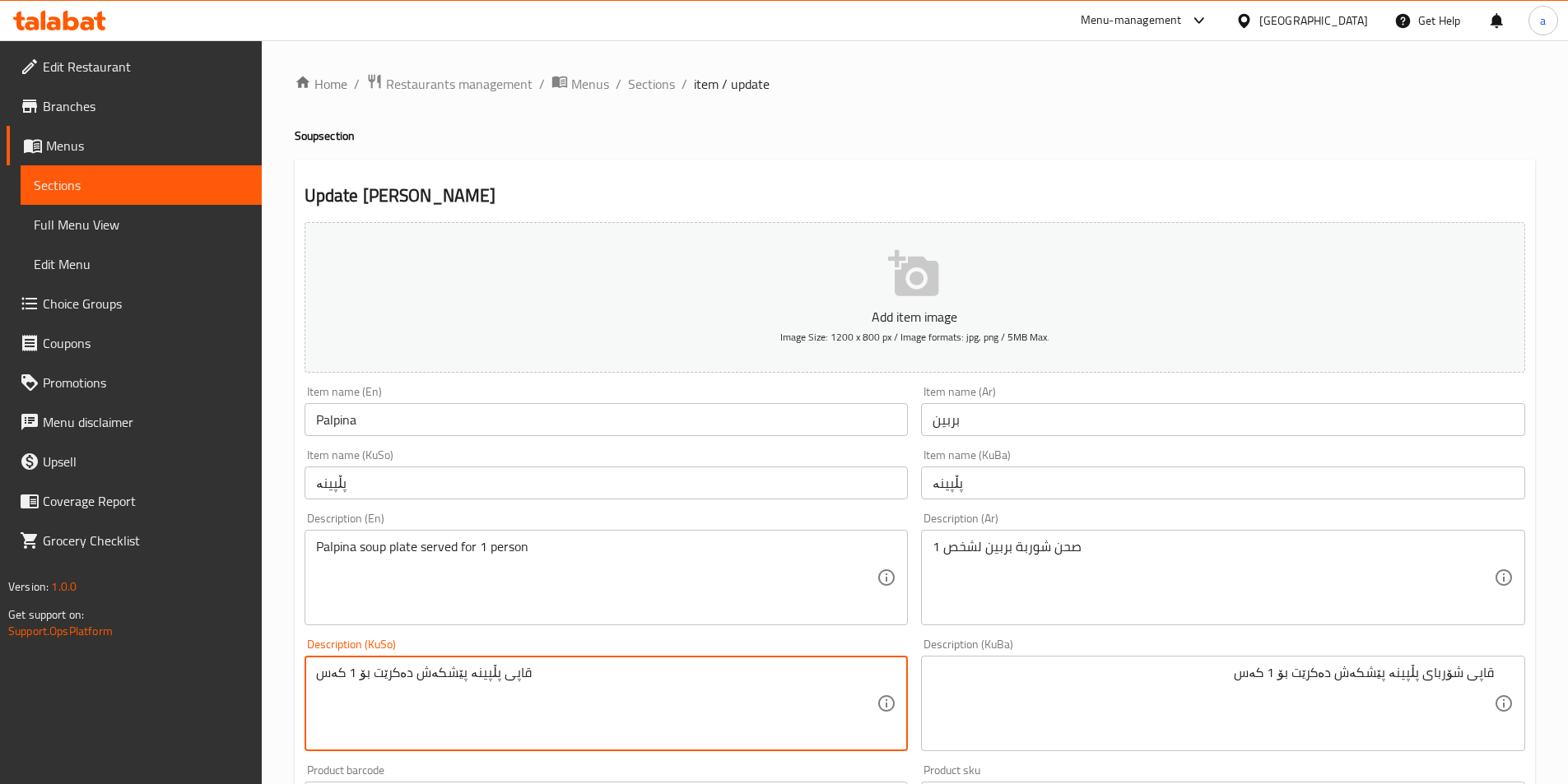
drag, startPoint x: 248, startPoint y: 660, endPoint x: 117, endPoint y: 643, distance: 132.1
paste textarea "شۆربای"
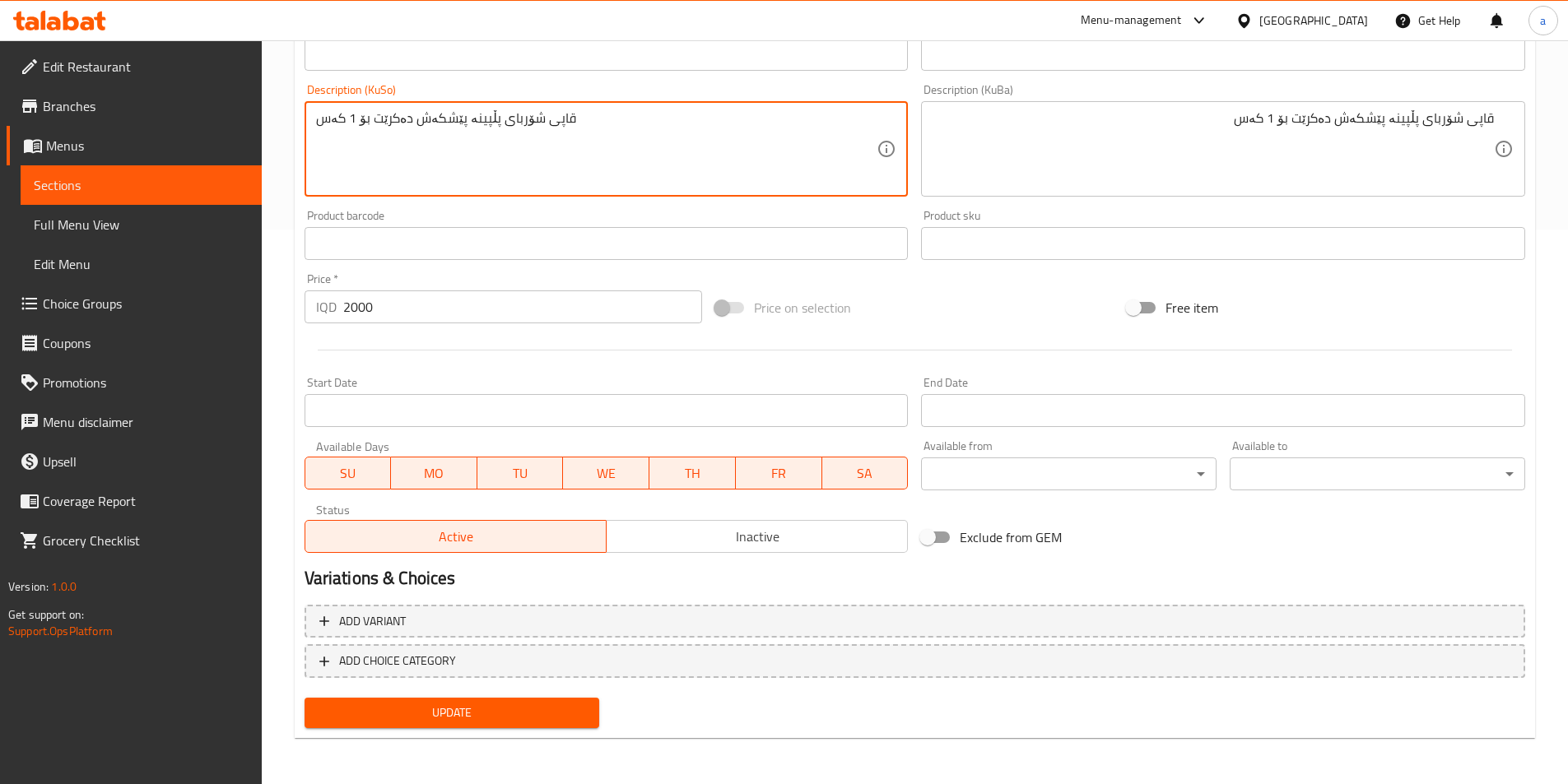
type textarea "قاپی شۆربای پڵپینە پێشکەش دەکرێت بۆ 1 کەس"
click at [477, 698] on button "Update" at bounding box center [452, 713] width 295 height 31
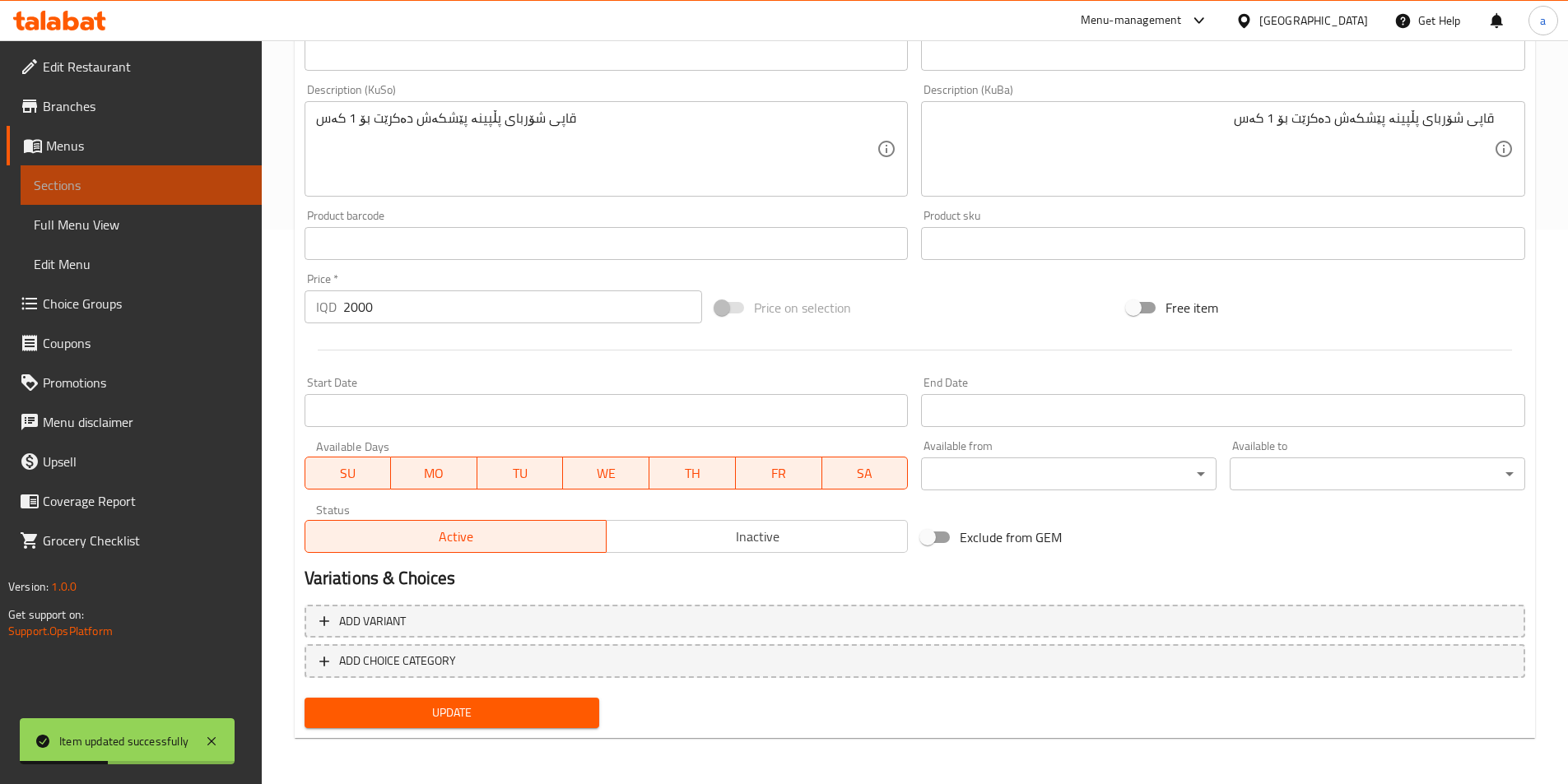
click at [172, 190] on span "Sections" at bounding box center [141, 185] width 214 height 20
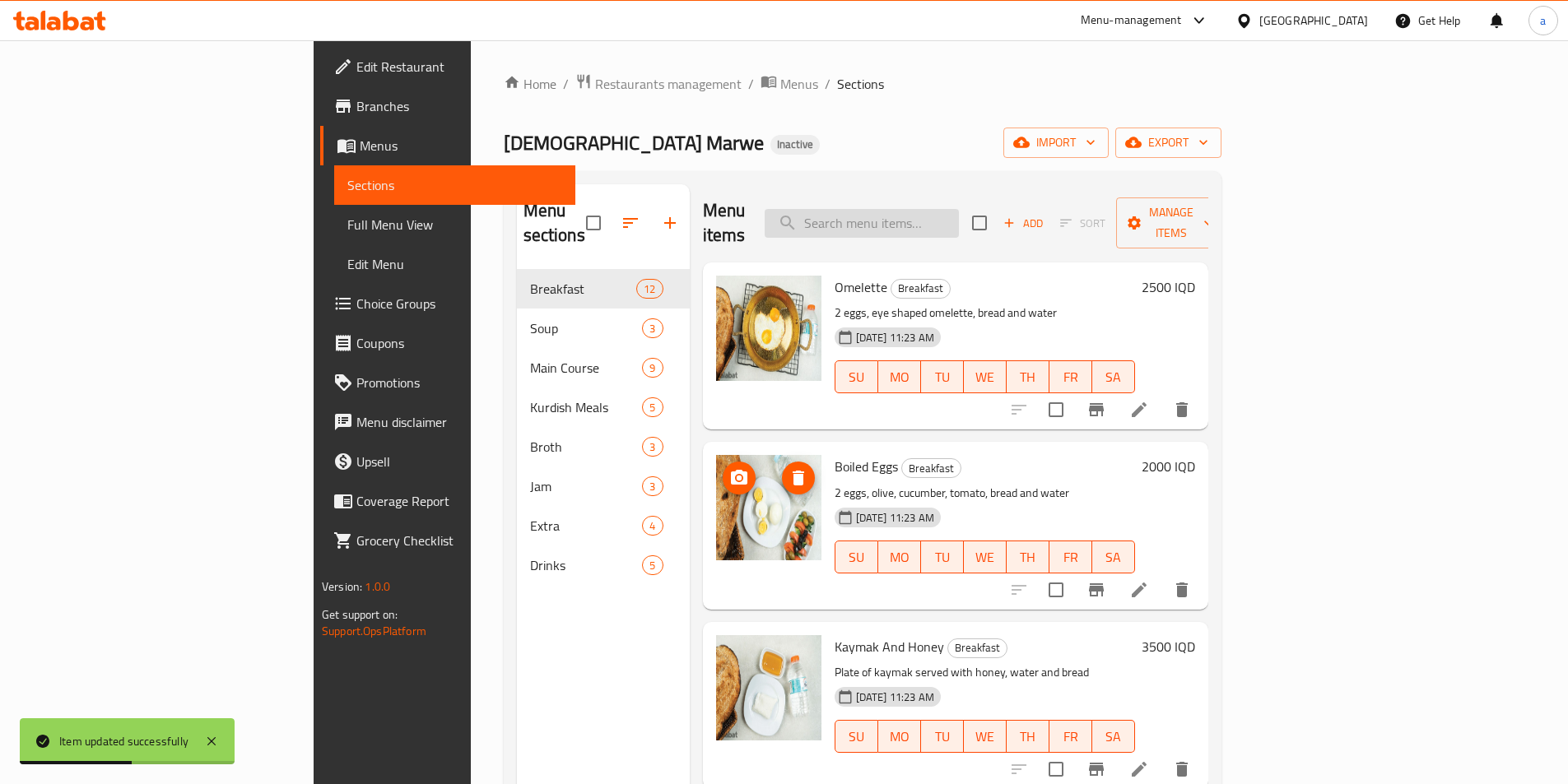
click at [958, 215] on input "search" at bounding box center [862, 223] width 194 height 29
paste input "Fluffy Pearl Ba"
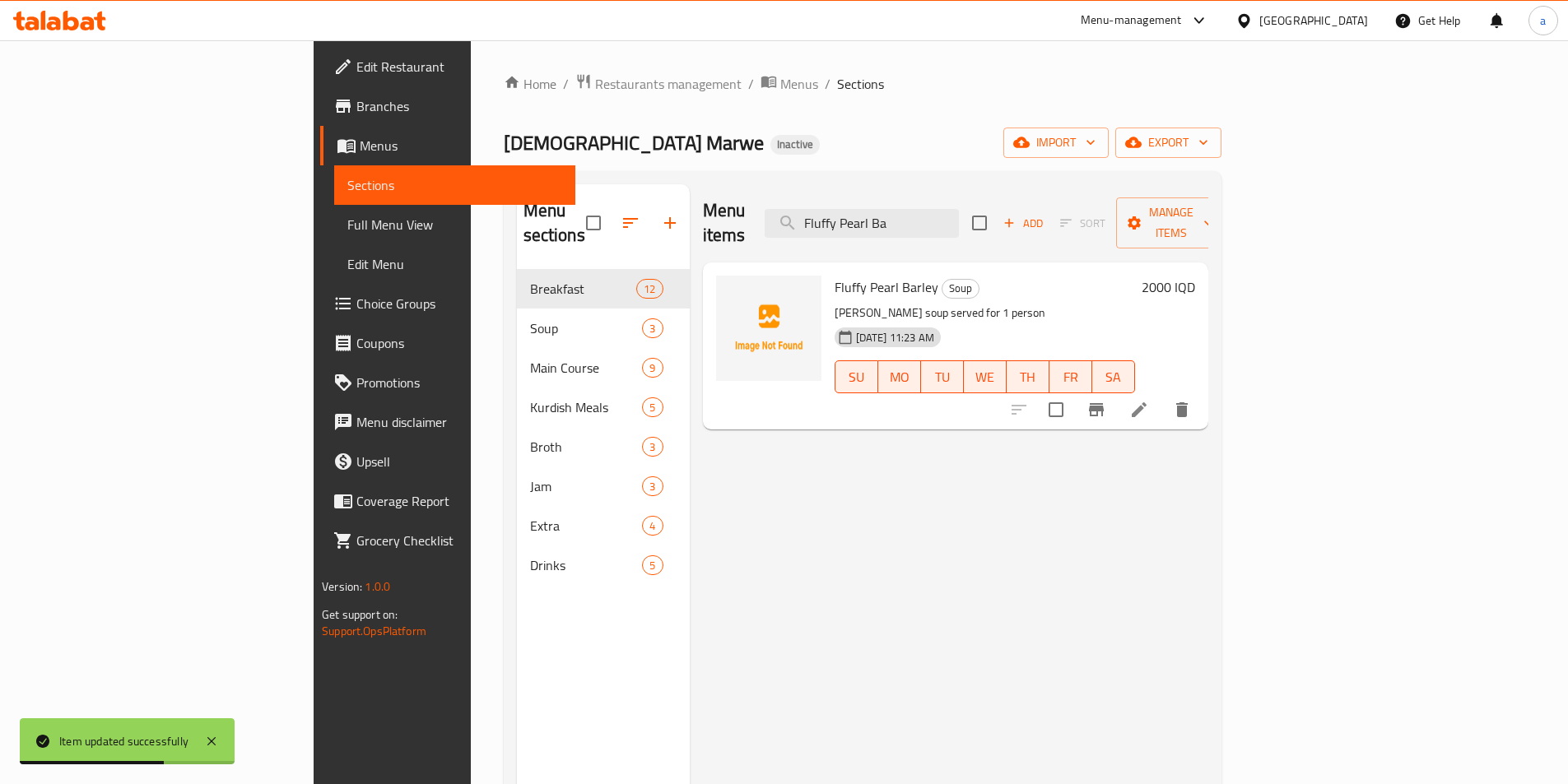
type input "Fluffy Pearl Ba"
click at [1146, 402] on icon at bounding box center [1139, 410] width 15 height 15
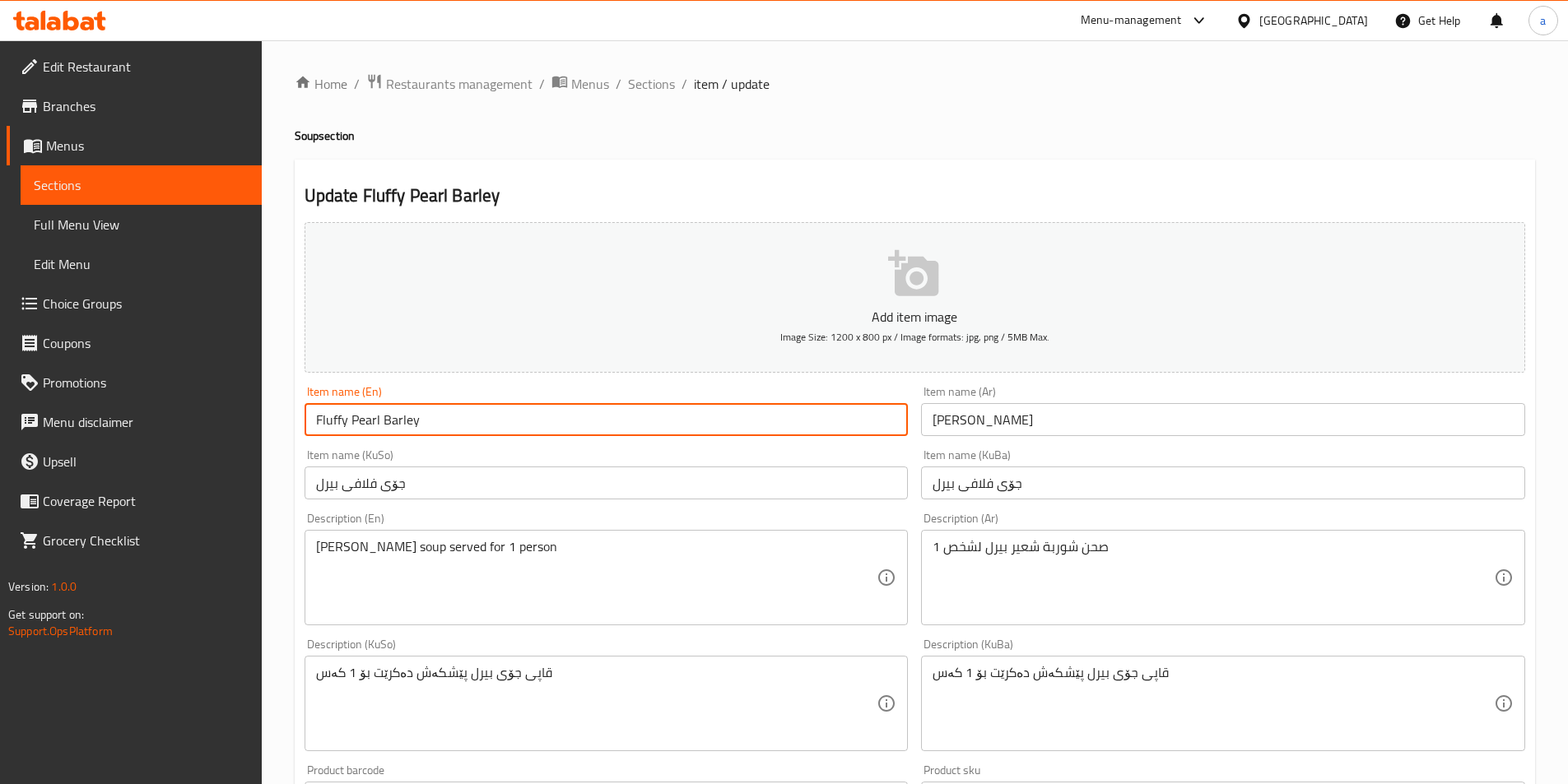
click at [591, 412] on input "Fluffy Pearl Barley" at bounding box center [606, 420] width 604 height 33
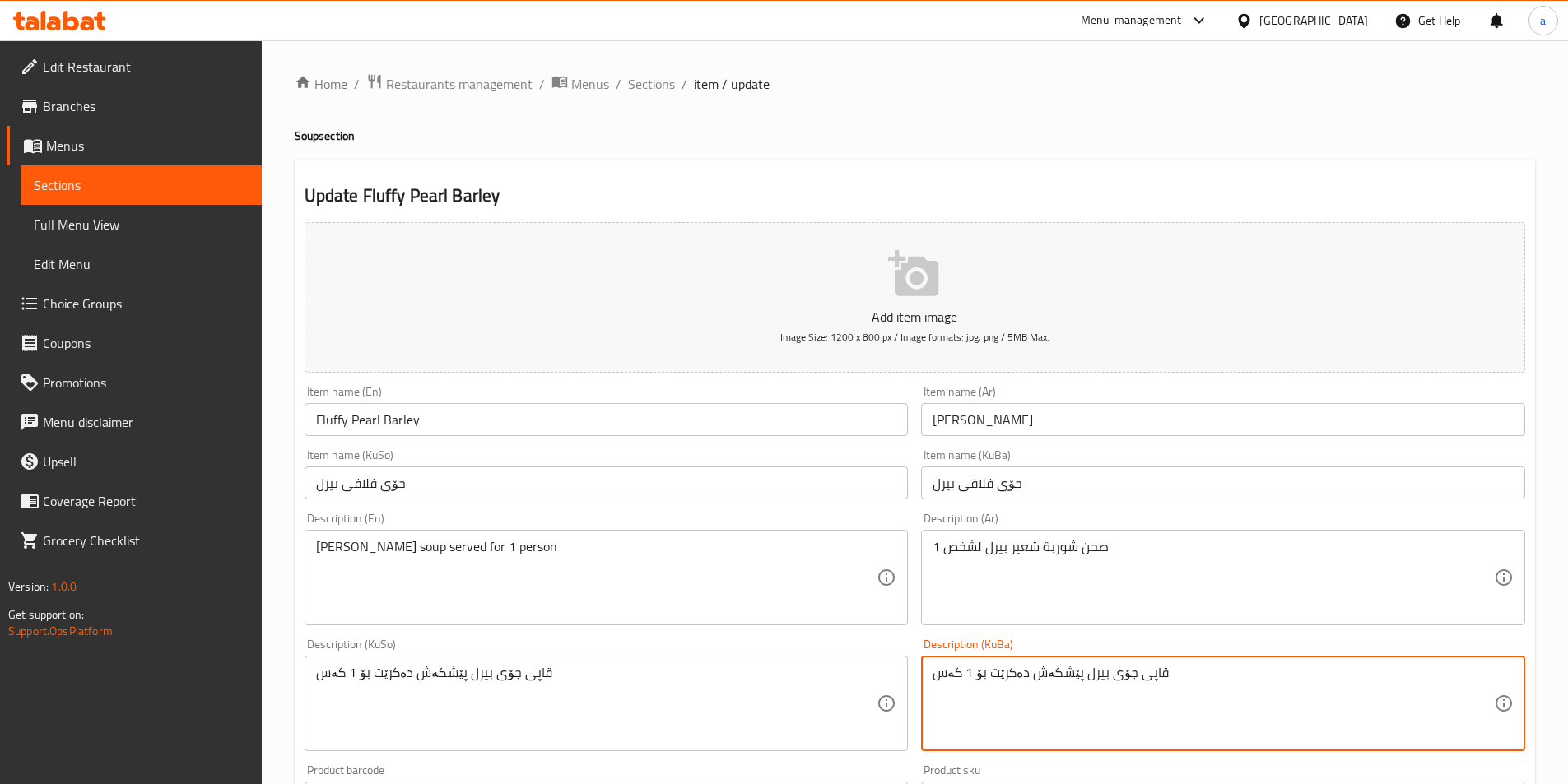
paste textarea "ۆربای"
drag, startPoint x: 1226, startPoint y: 670, endPoint x: 922, endPoint y: 667, distance: 304.0
click at [922, 667] on div "قاپی شۆربای جۆى بيرل پێشکەش دەکرێت بۆ 1 کەس Description (KuBa)" at bounding box center [1223, 703] width 604 height 95
type textarea "قاپی شۆربای جۆى بيرل پێشکەش دەکرێت بۆ 1 کەس"
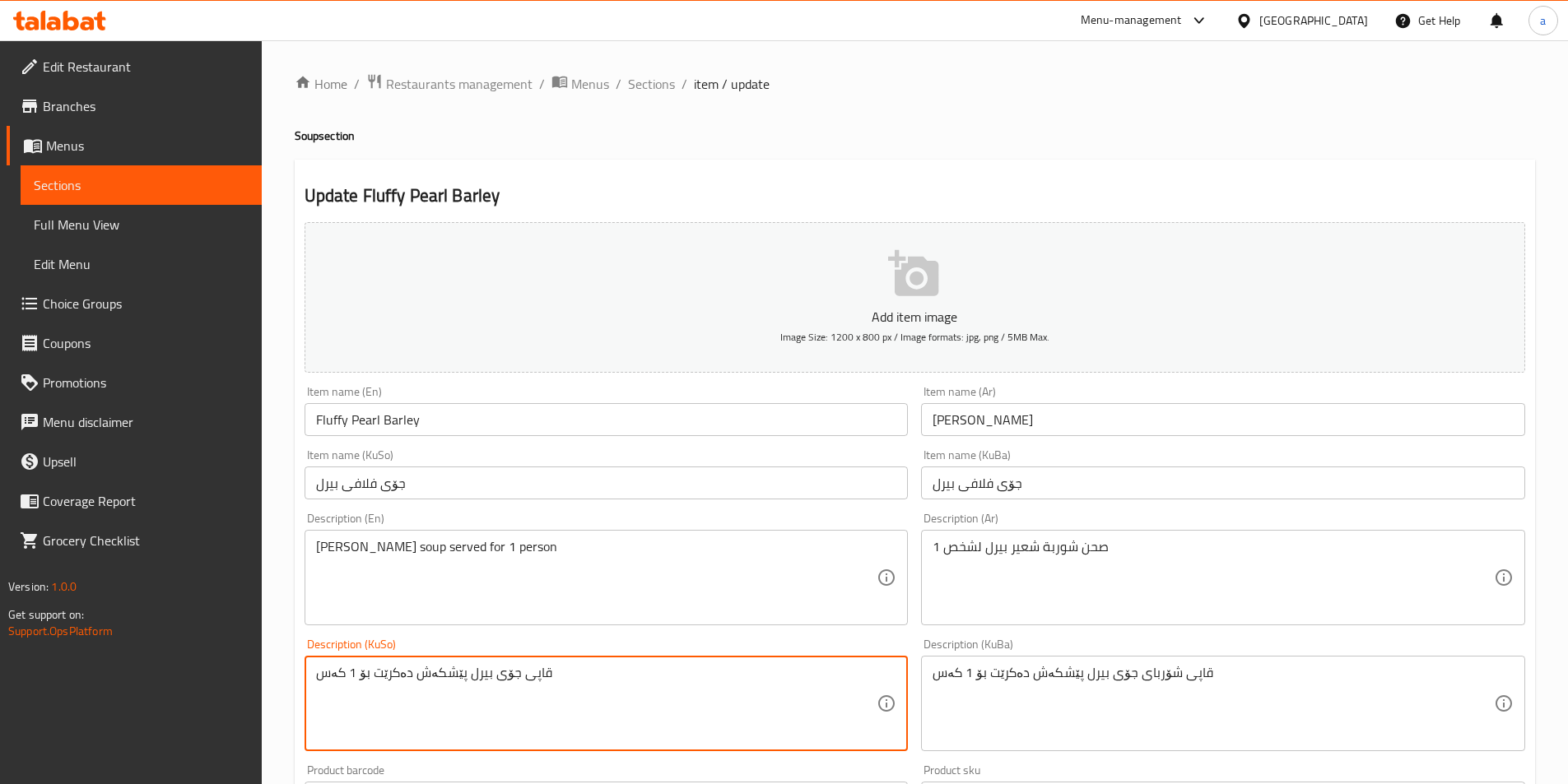
drag, startPoint x: 592, startPoint y: 665, endPoint x: 366, endPoint y: 648, distance: 226.6
paste textarea "ۆربای"
type textarea "قاپی شۆربای جۆى بيرل پێشکەش دەکرێت بۆ 1 کەس"
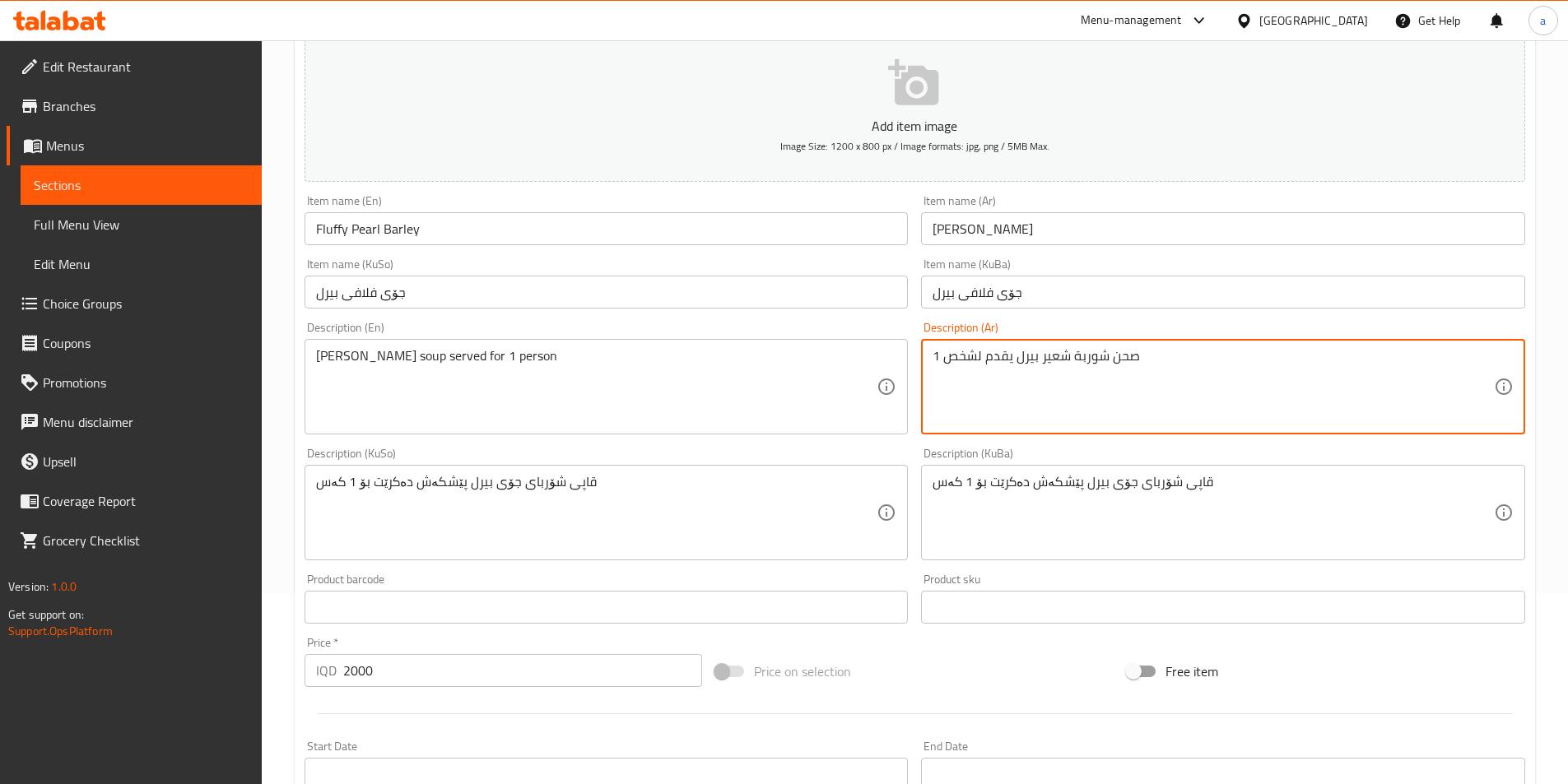
scroll to position [247, 0]
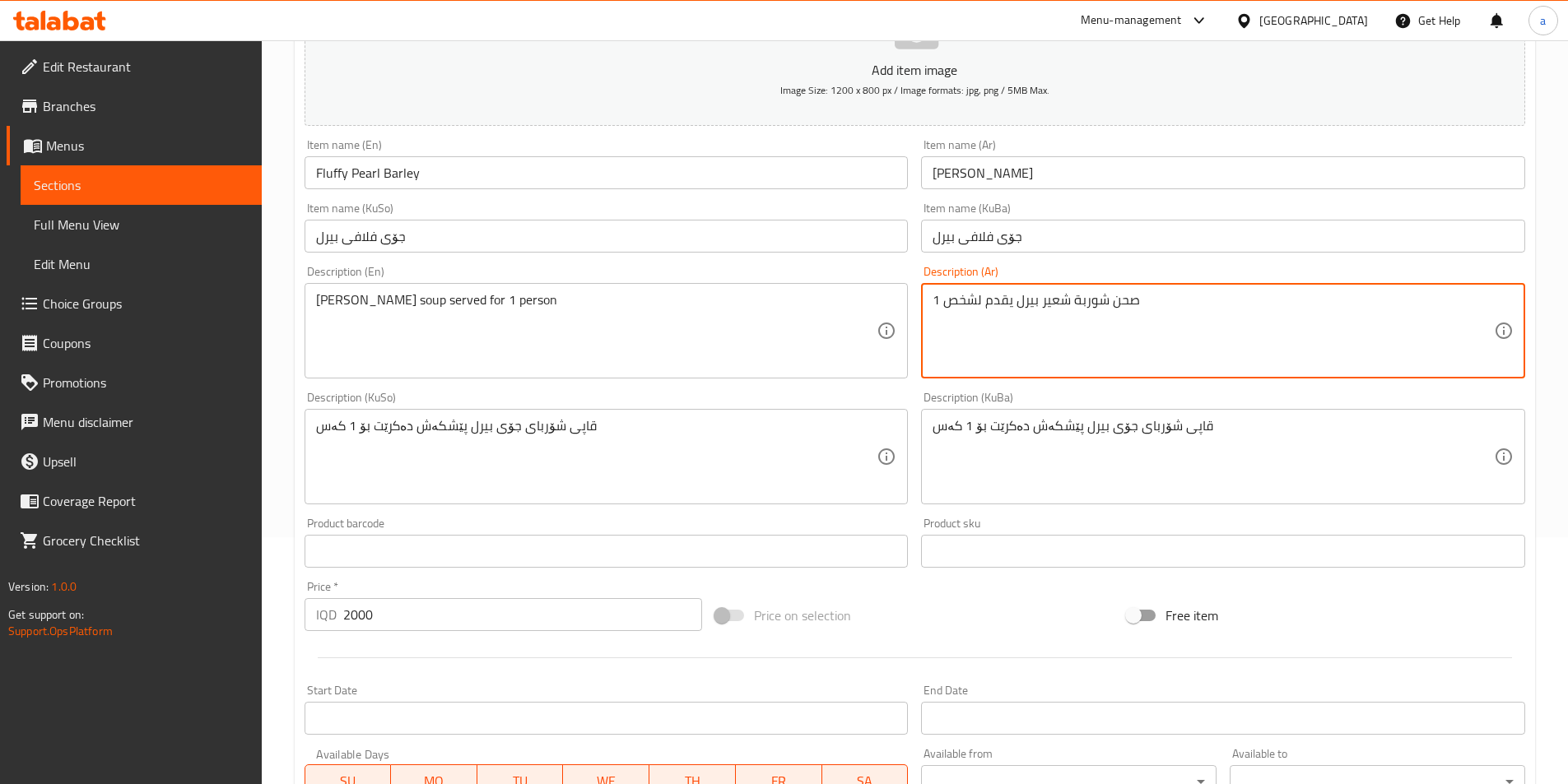
type textarea "صحن شوربة شعير بيرل يقدم لشخص 1"
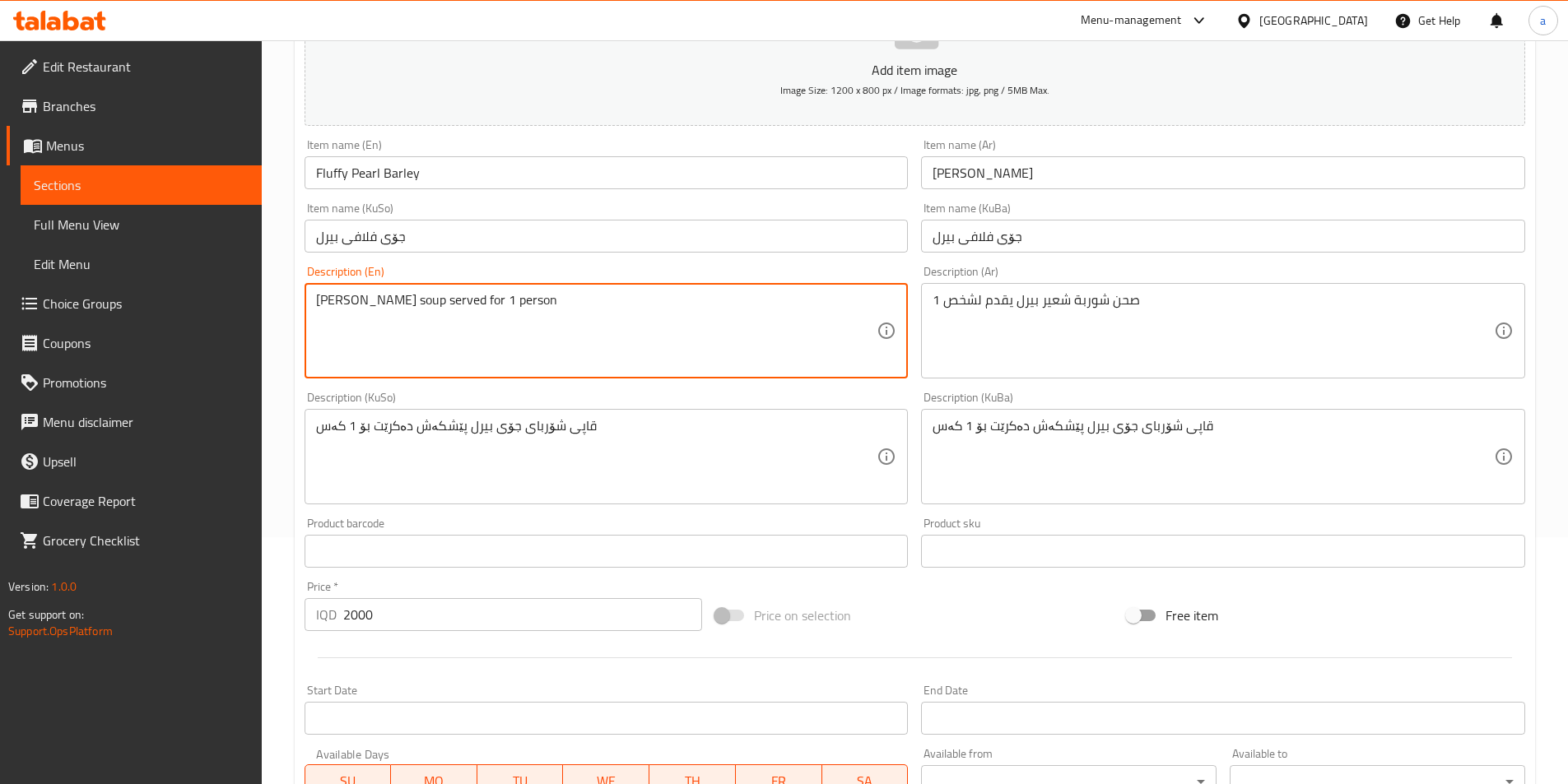
click at [440, 300] on textarea "Pearl barley soup served for 1 person" at bounding box center [597, 332] width 561 height 78
drag, startPoint x: 469, startPoint y: 299, endPoint x: 414, endPoint y: 311, distance: 56.3
click at [414, 311] on textarea "Pearl barley soup served for 1 person" at bounding box center [597, 332] width 561 height 78
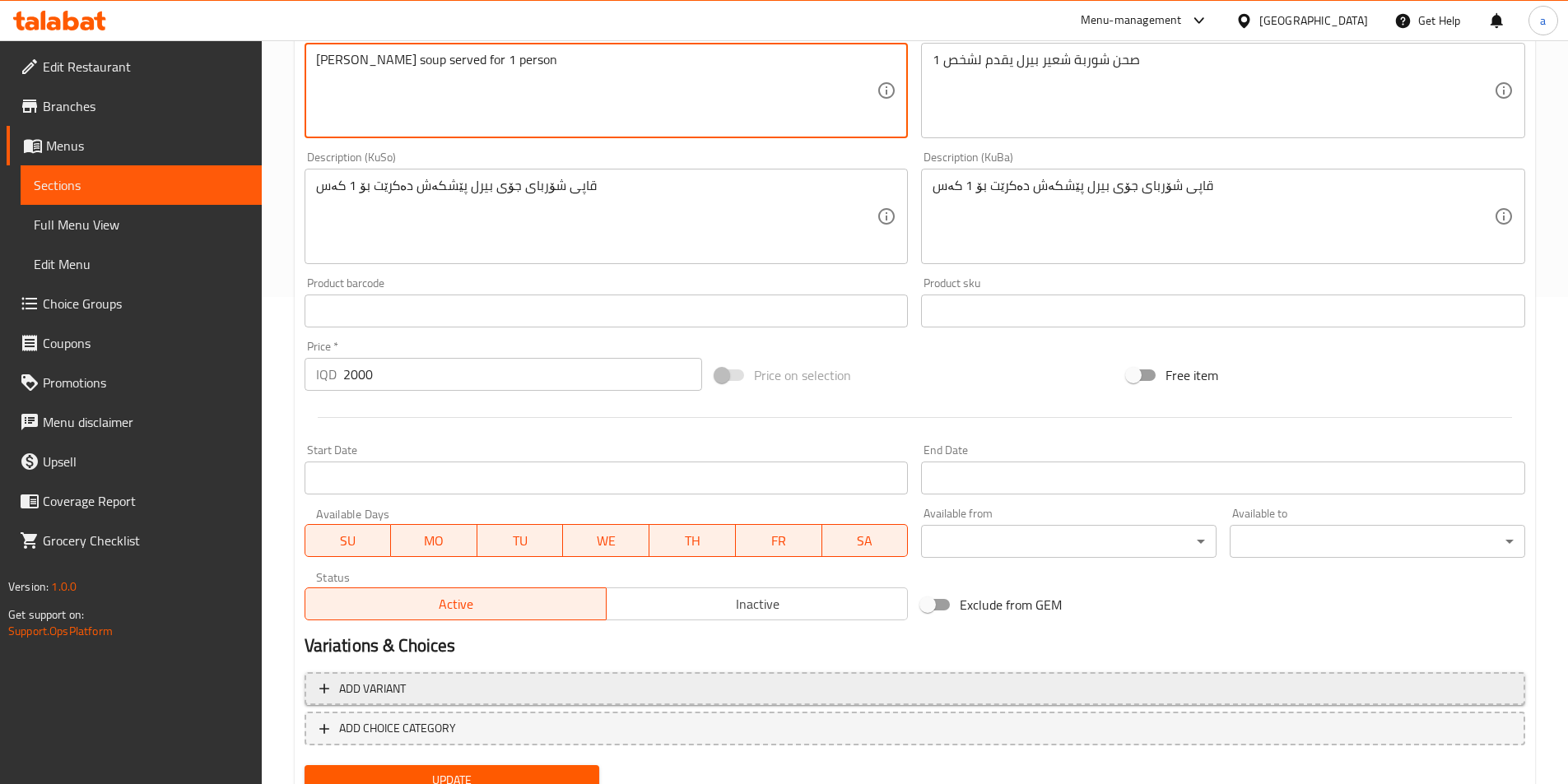
scroll to position [555, 0]
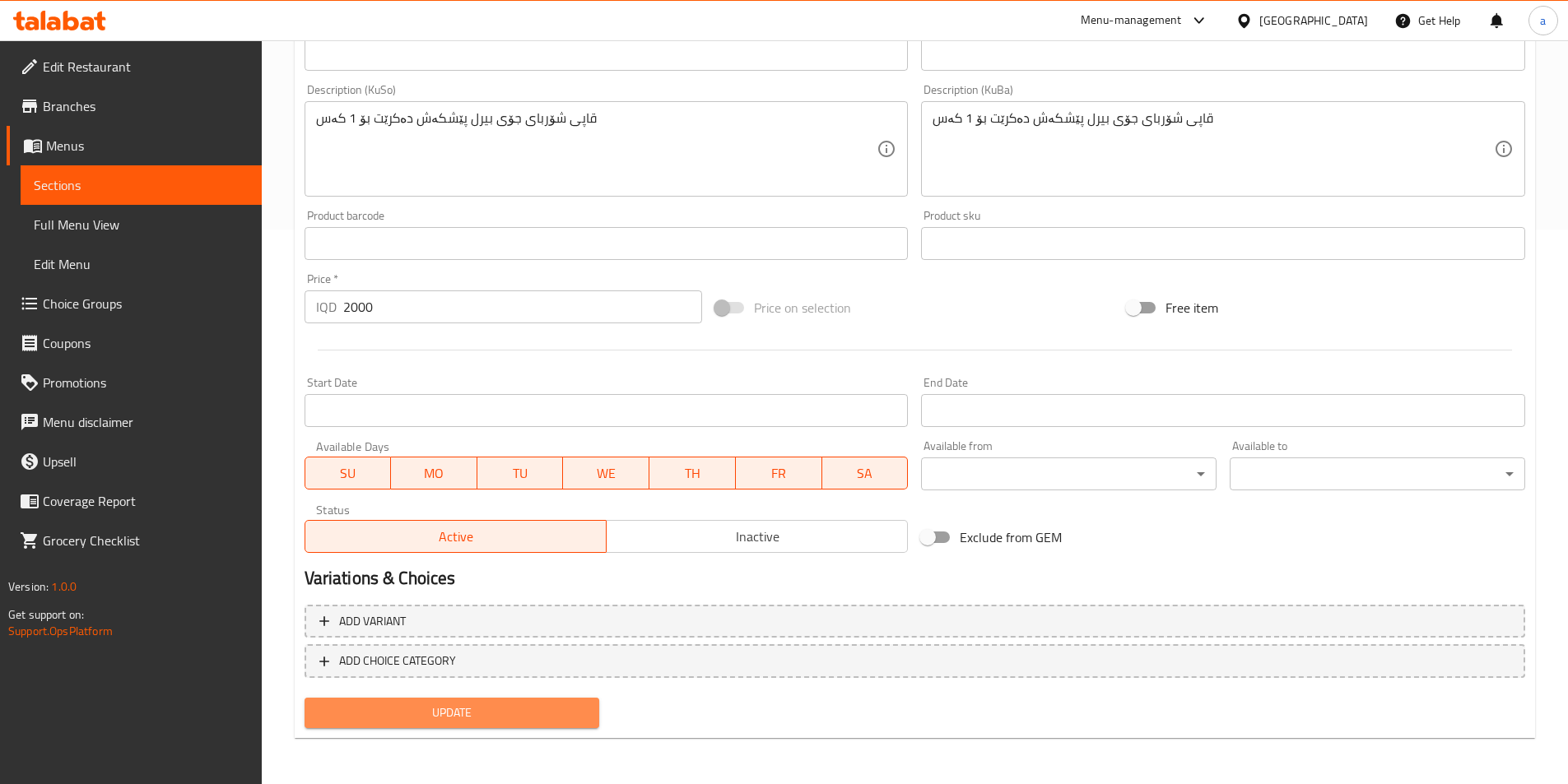
click at [468, 713] on span "Update" at bounding box center [452, 713] width 269 height 21
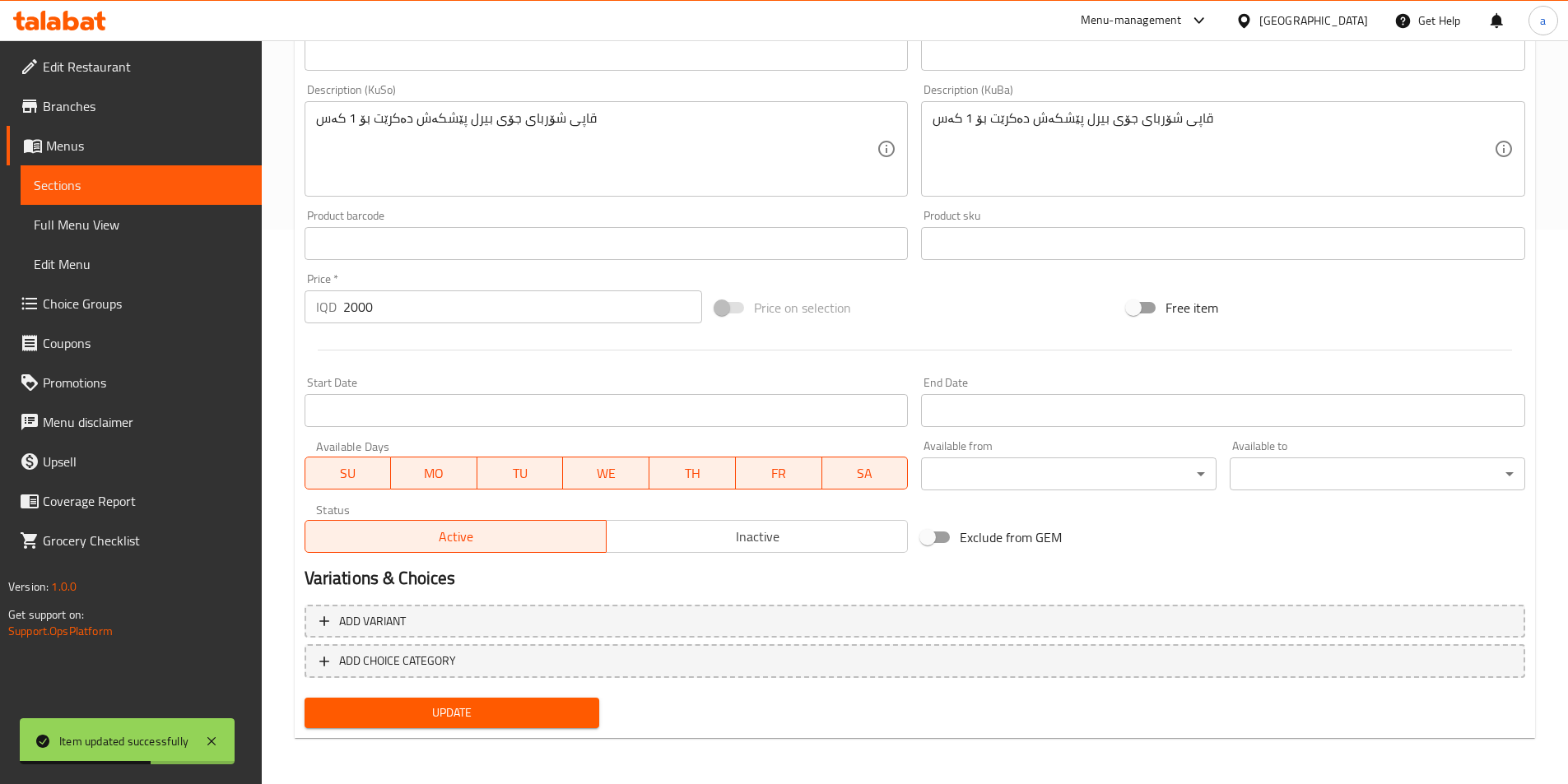
click at [55, 189] on span "Sections" at bounding box center [141, 185] width 214 height 20
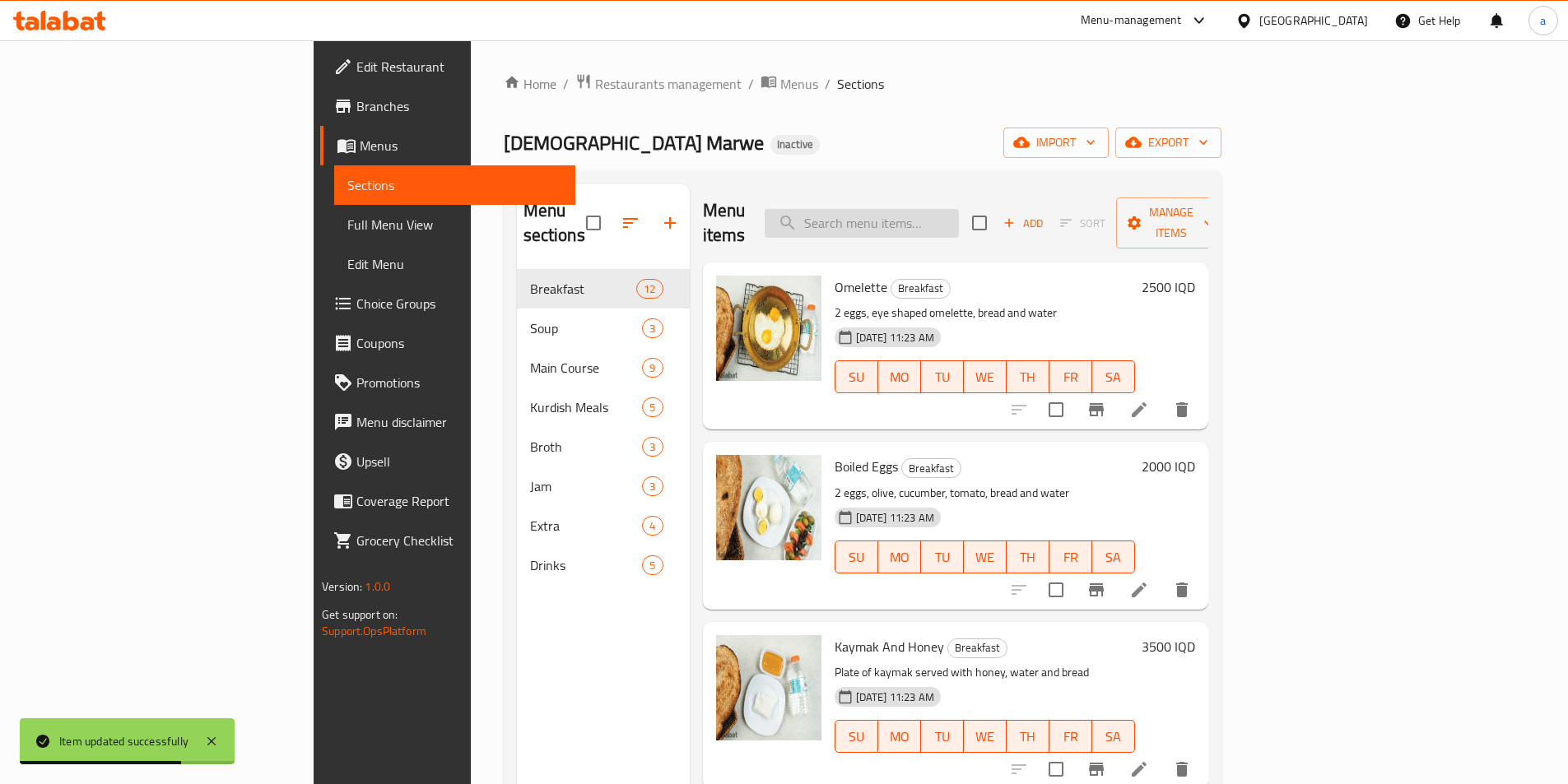
click at [958, 209] on input "search" at bounding box center [862, 223] width 194 height 29
paste input "Lentil Soup"
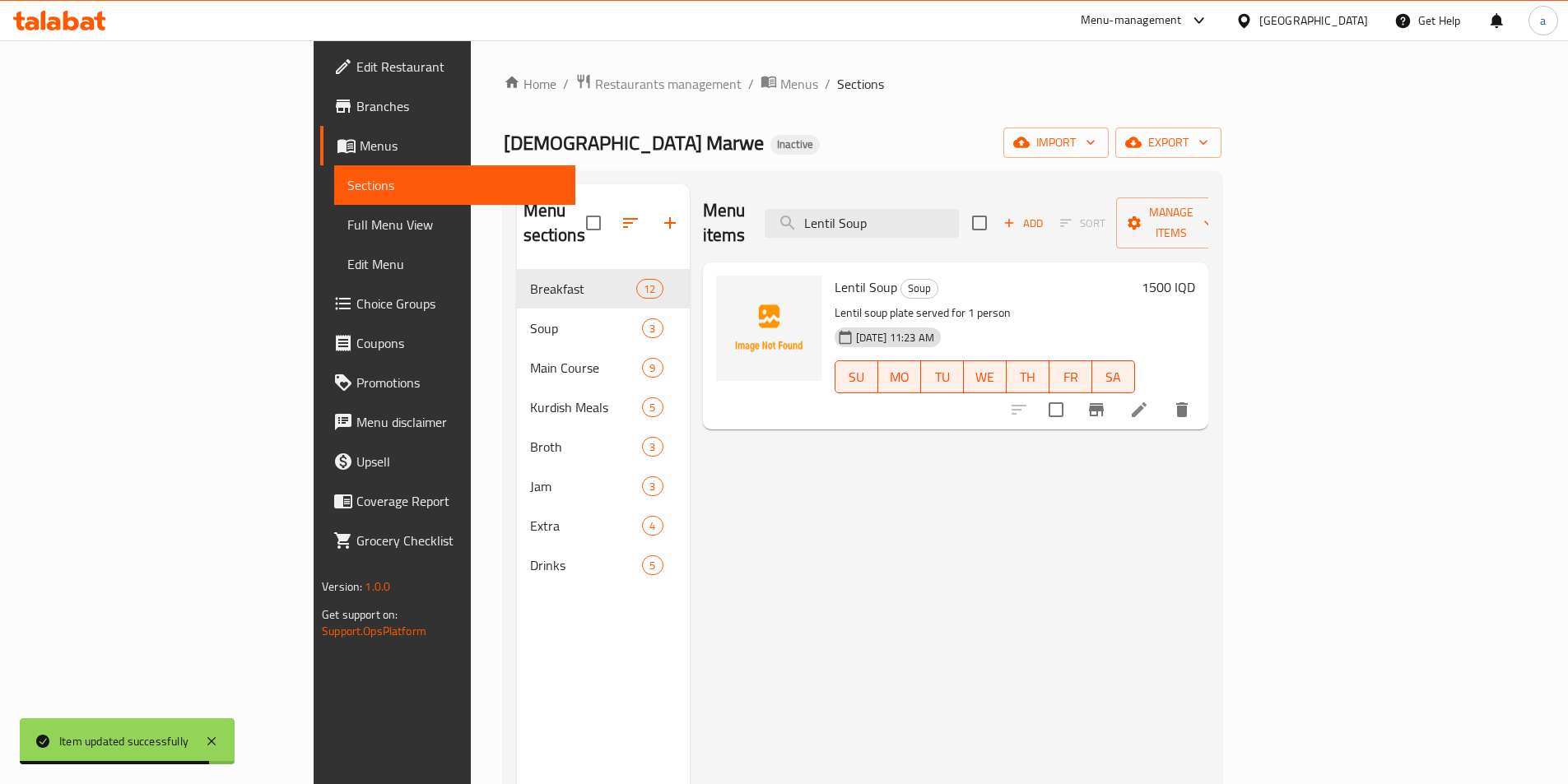
type input "Lentil Soup"
click at [1146, 402] on icon at bounding box center [1139, 410] width 15 height 15
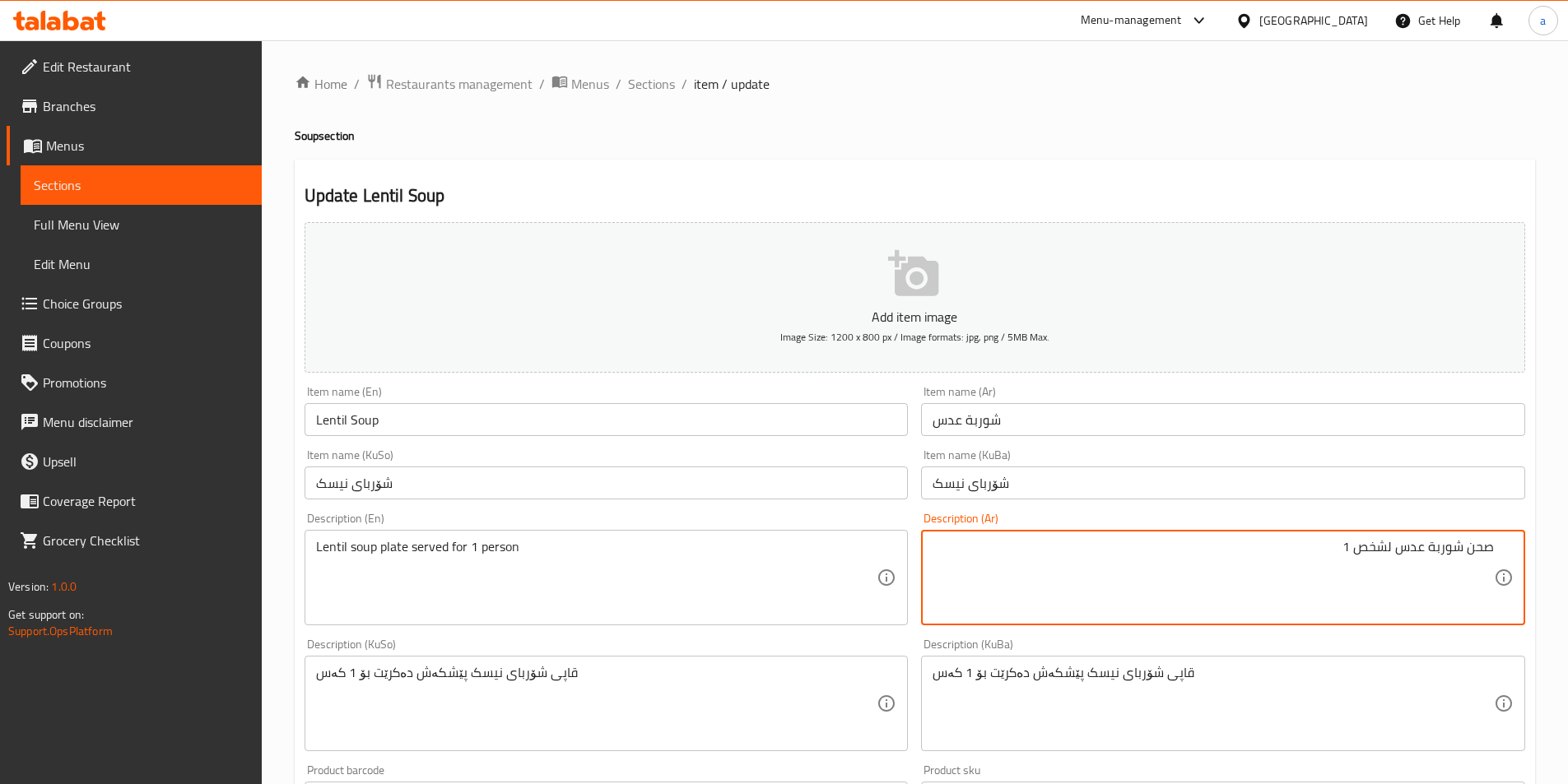
click at [1394, 546] on textarea "صحن شوربة عدس لشخص 1" at bounding box center [1213, 578] width 561 height 78
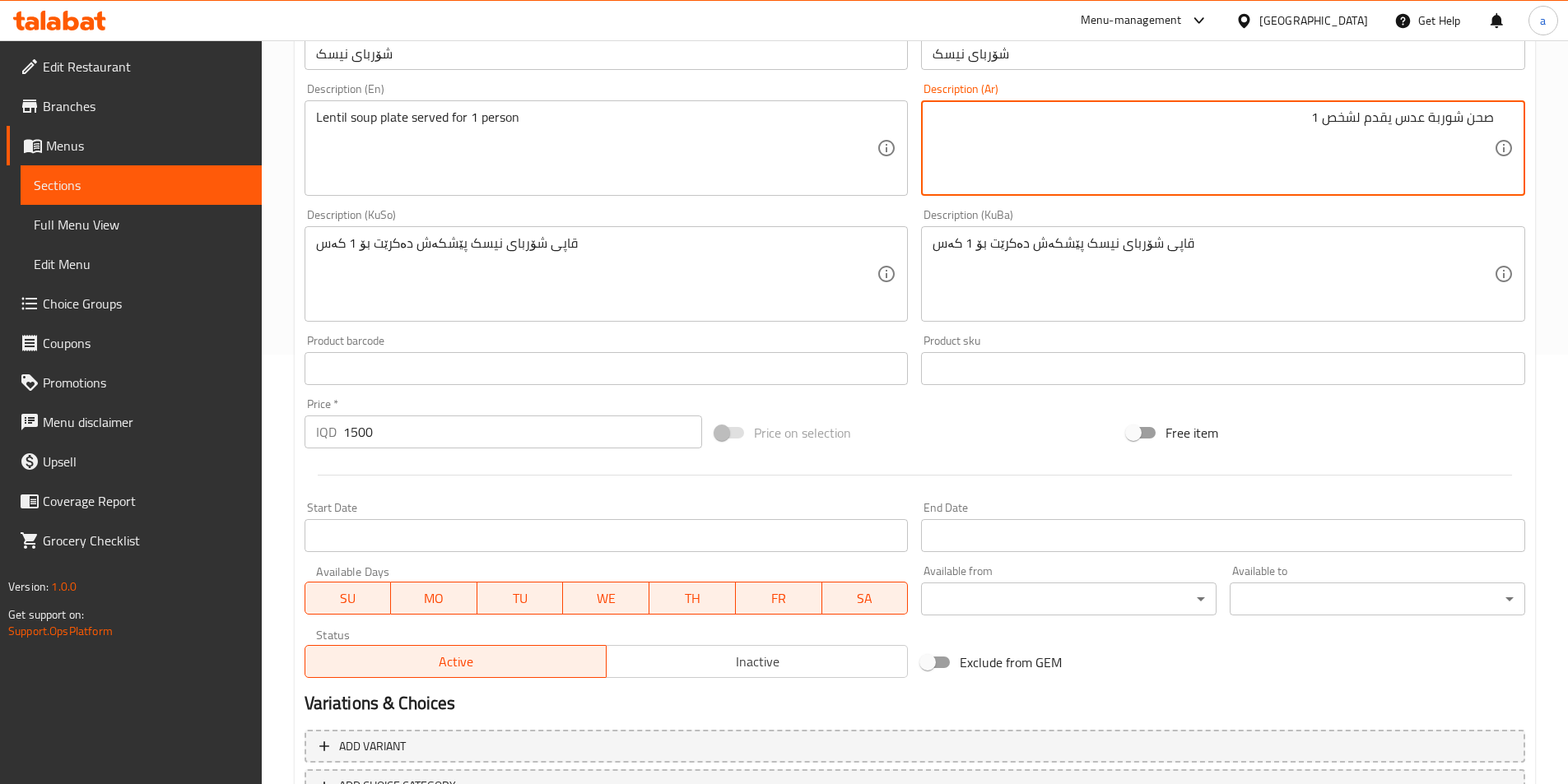
scroll to position [555, 0]
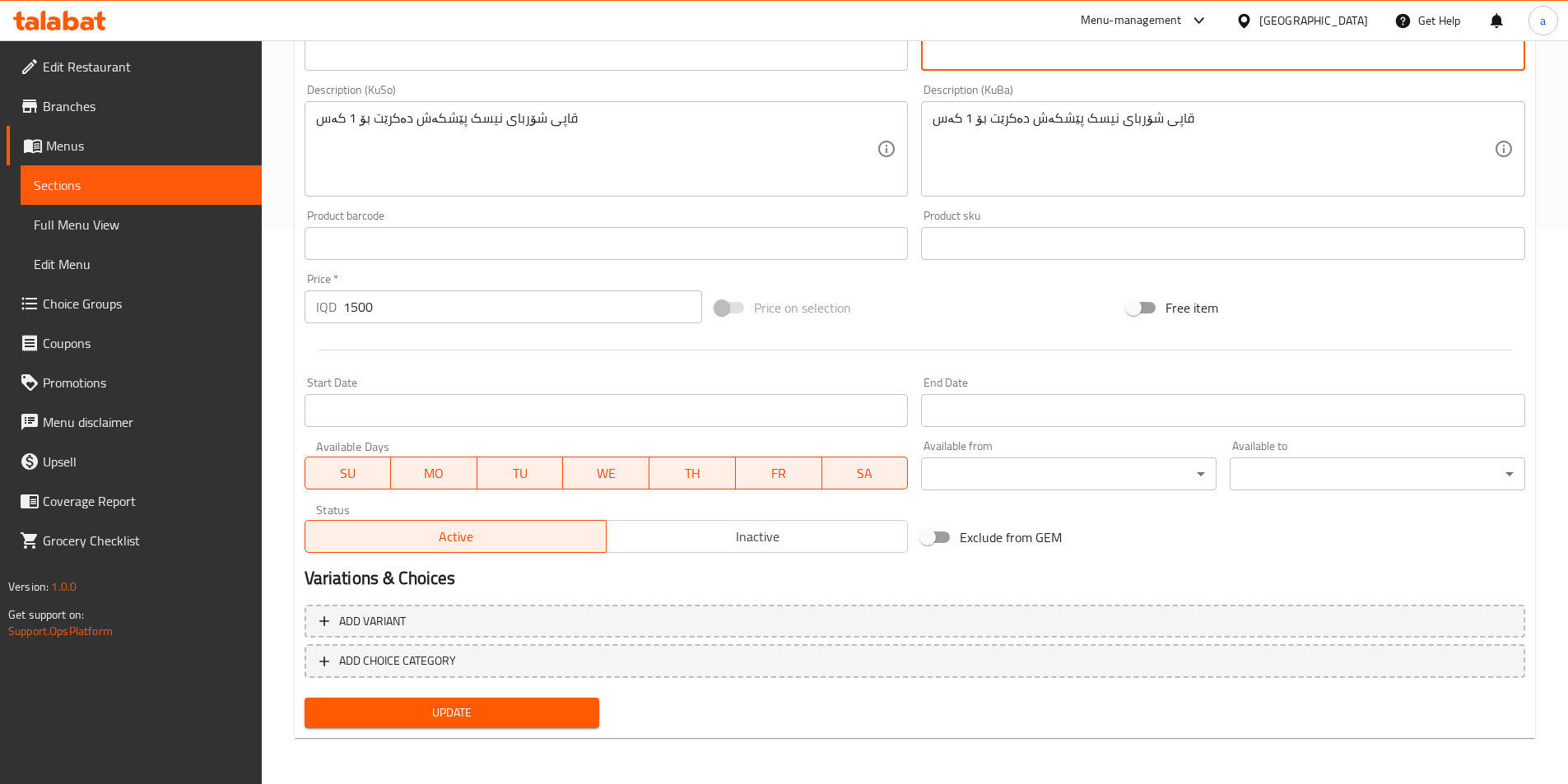
type textarea "صحن شوربة عدس يقدم لشخص 1"
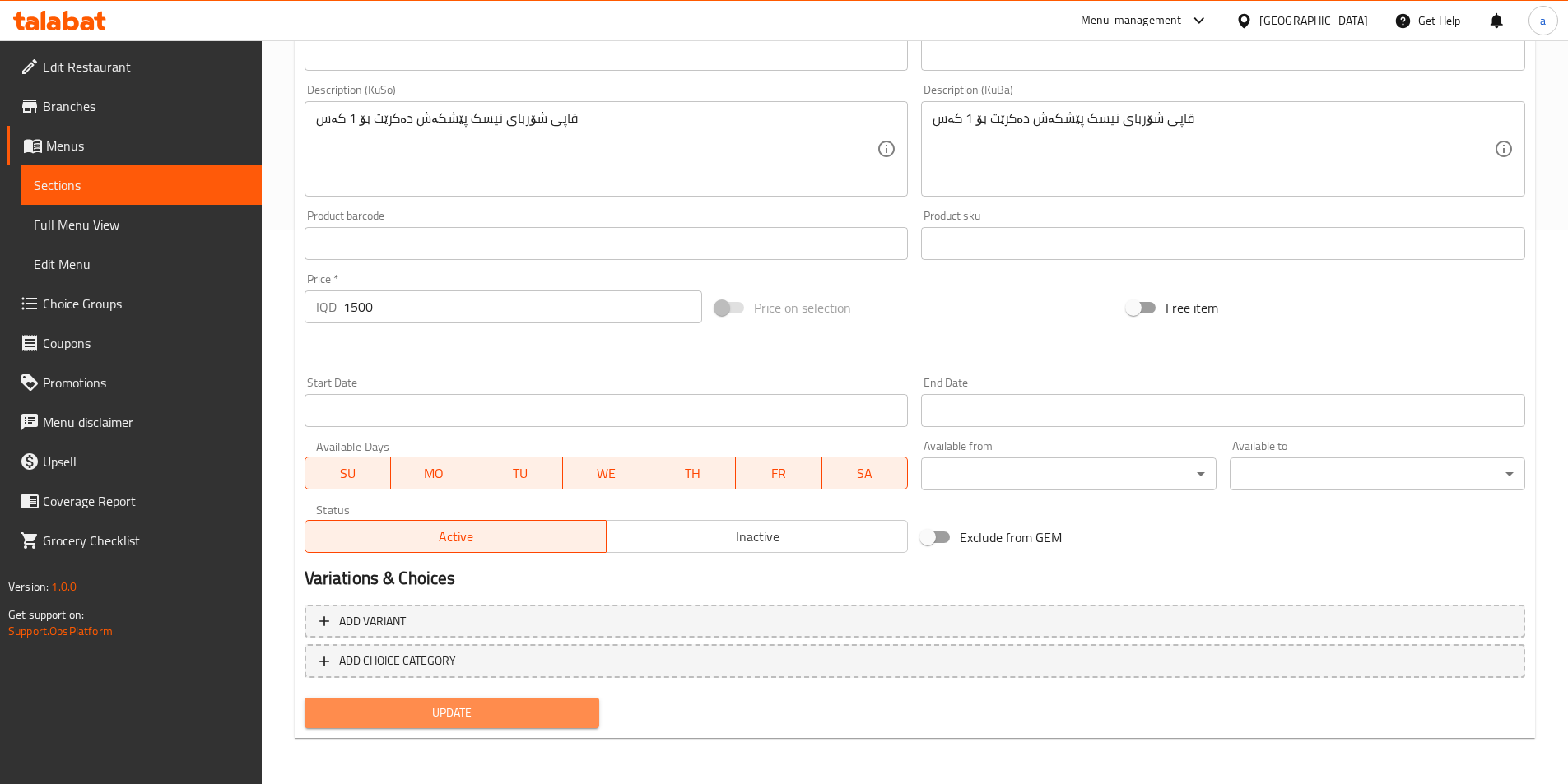
click at [538, 707] on span "Update" at bounding box center [452, 713] width 269 height 21
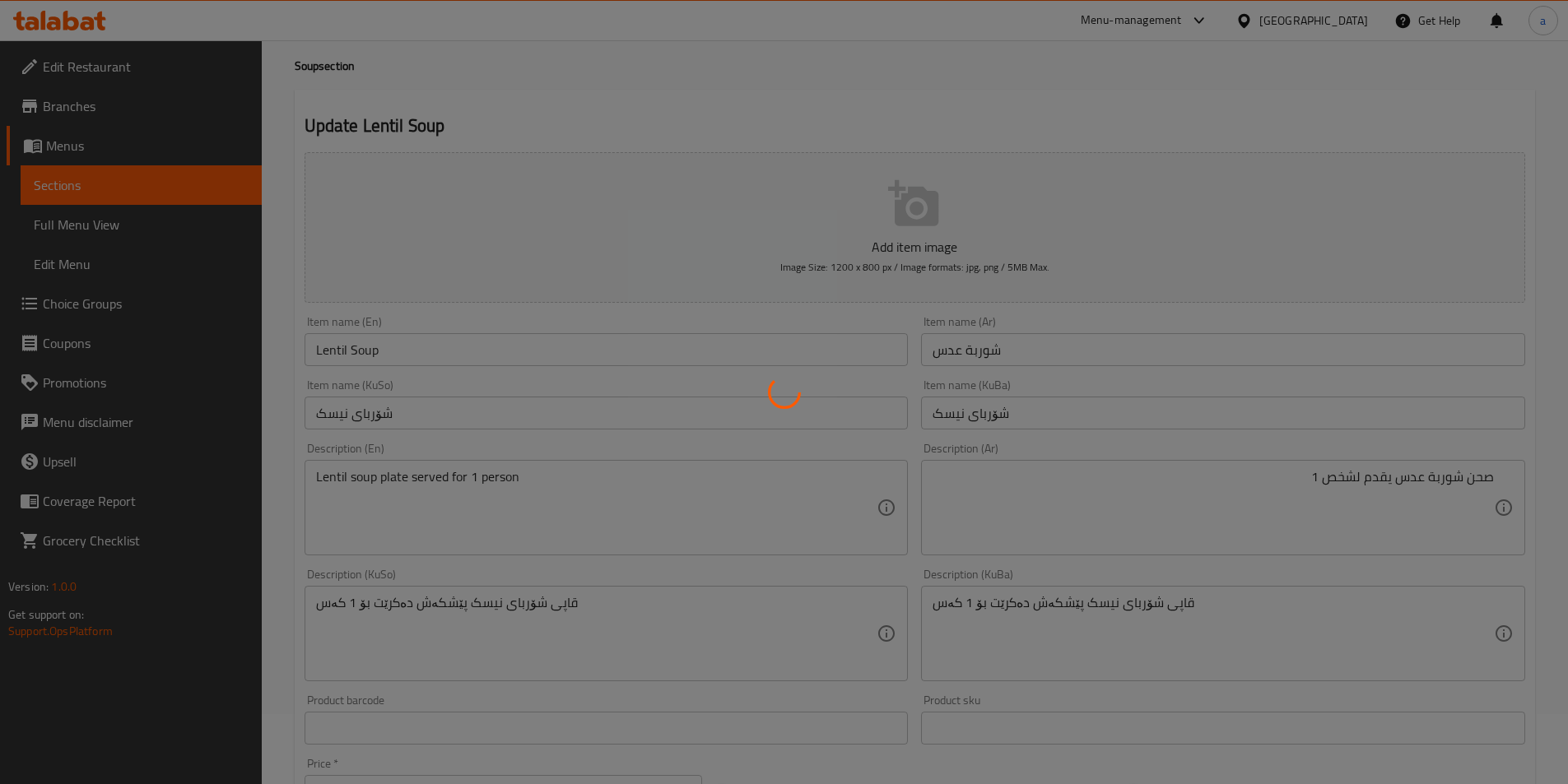
scroll to position [0, 0]
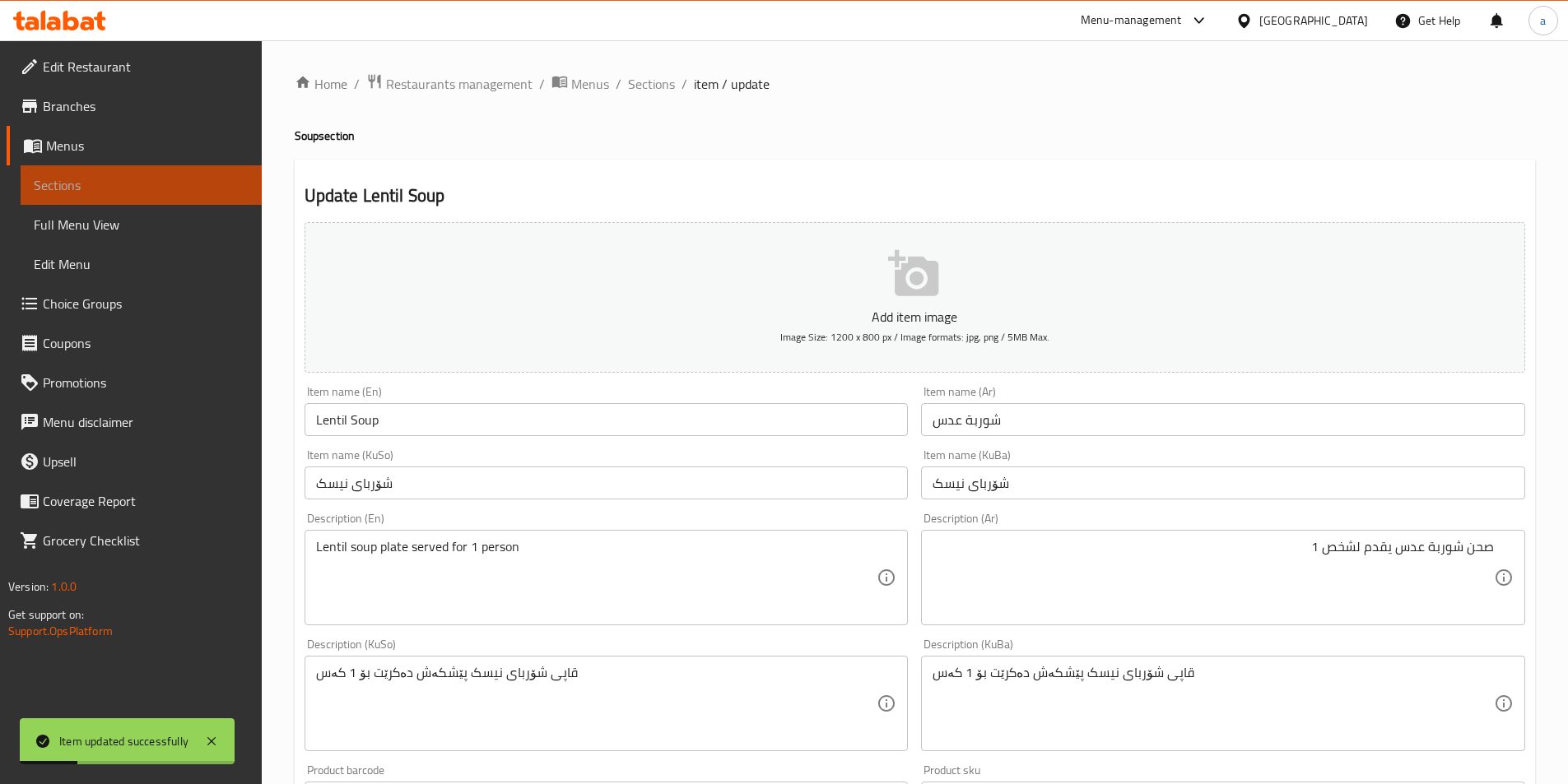
click at [138, 174] on link "Sections" at bounding box center [141, 184] width 241 height 39
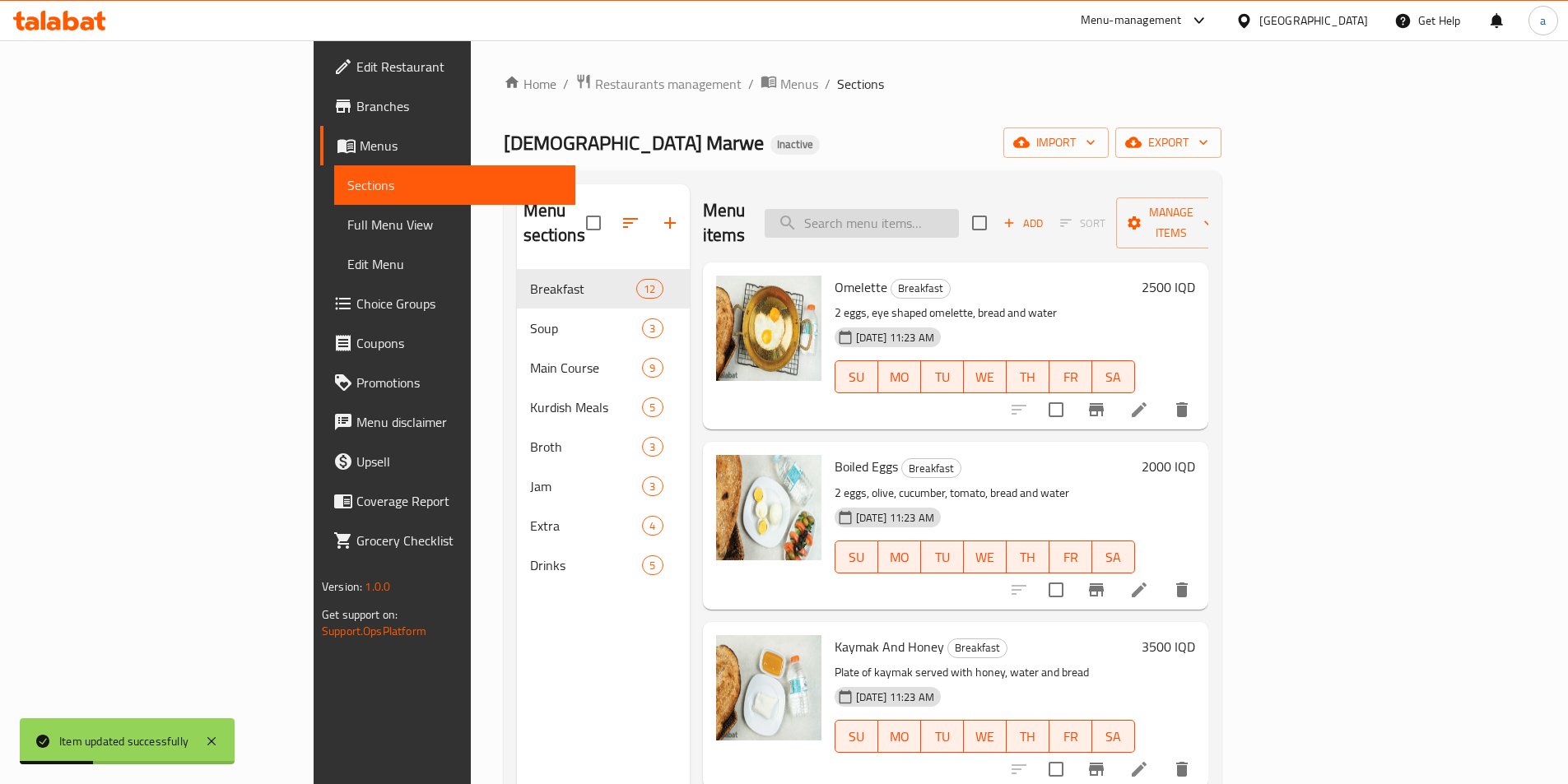
click at [958, 209] on input "search" at bounding box center [862, 223] width 194 height 29
paste input "Palpina"
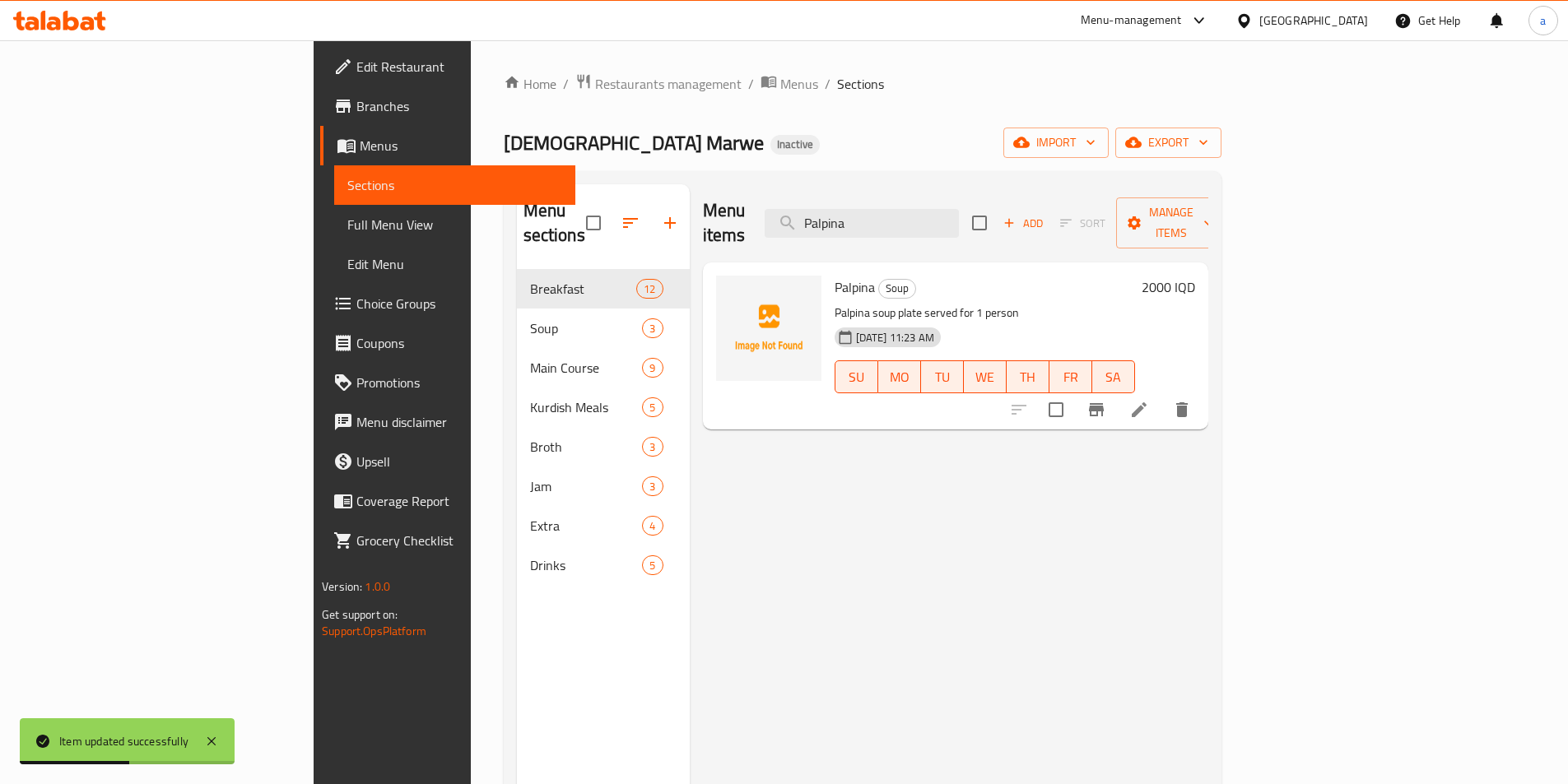
type input "Palpina"
click at [1162, 399] on li at bounding box center [1138, 410] width 46 height 30
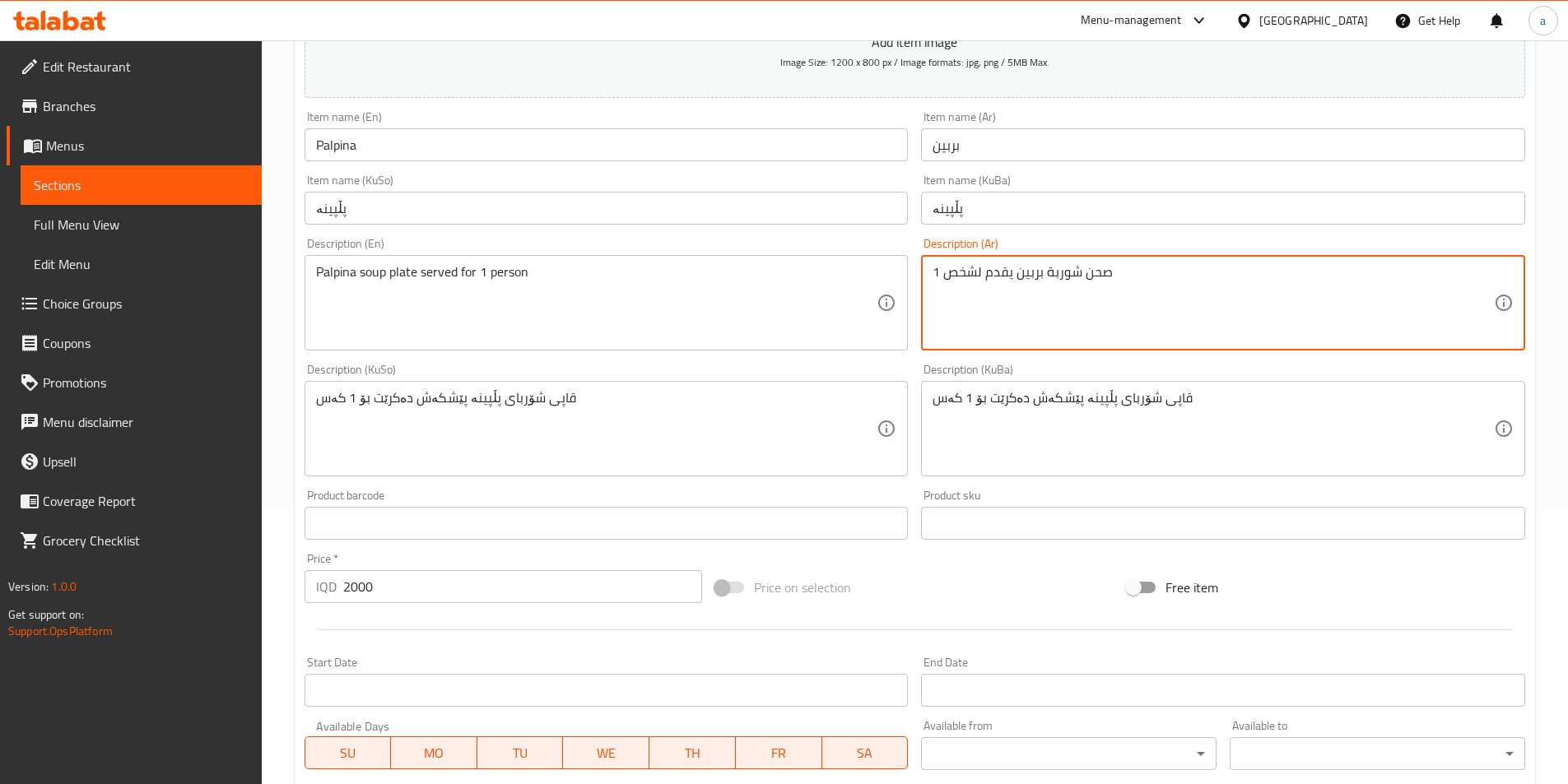
scroll to position [555, 0]
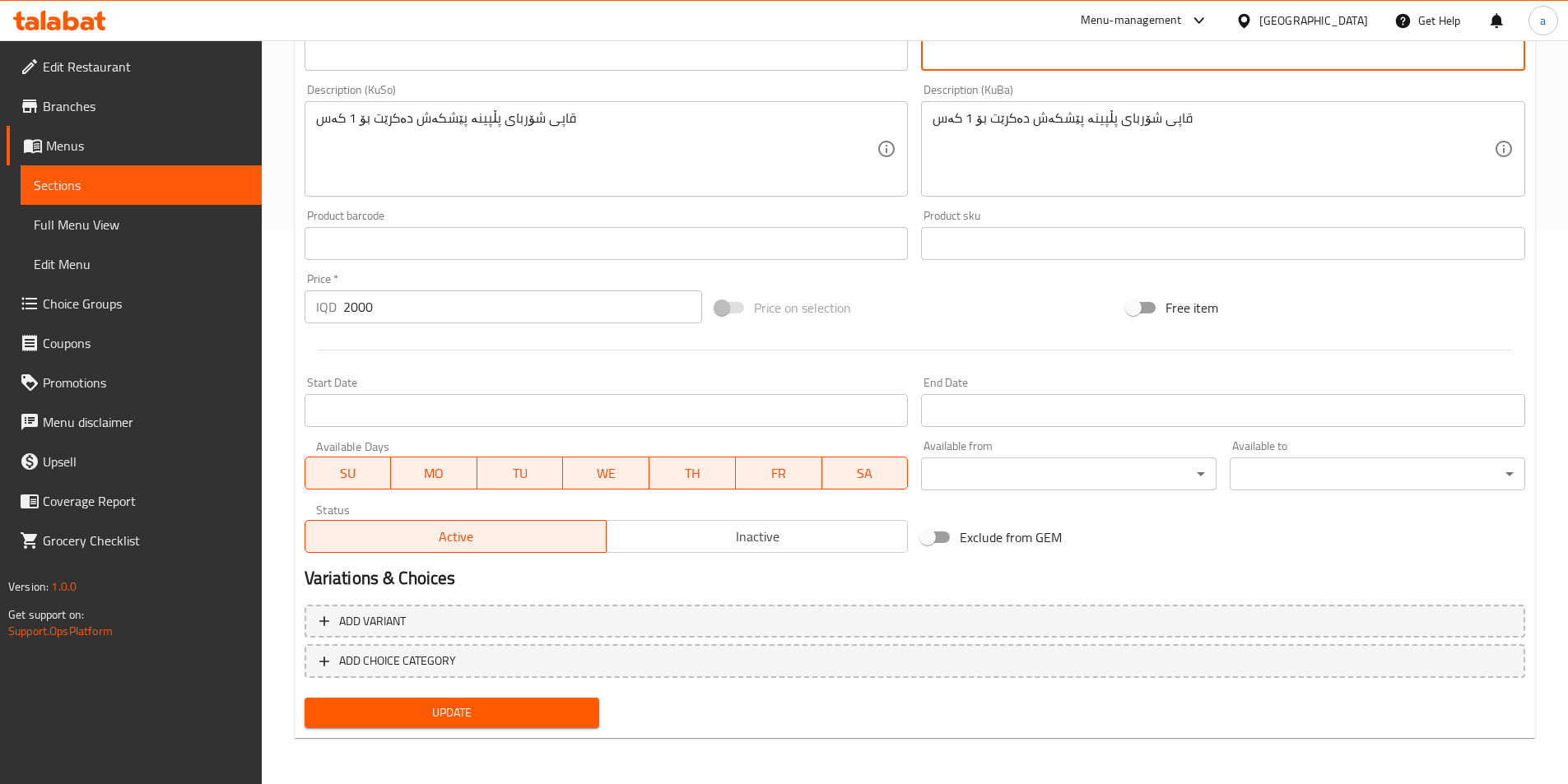
type textarea "صحن شوربة بربين يقدم لشخص 1"
click at [387, 721] on span "Update" at bounding box center [452, 713] width 269 height 21
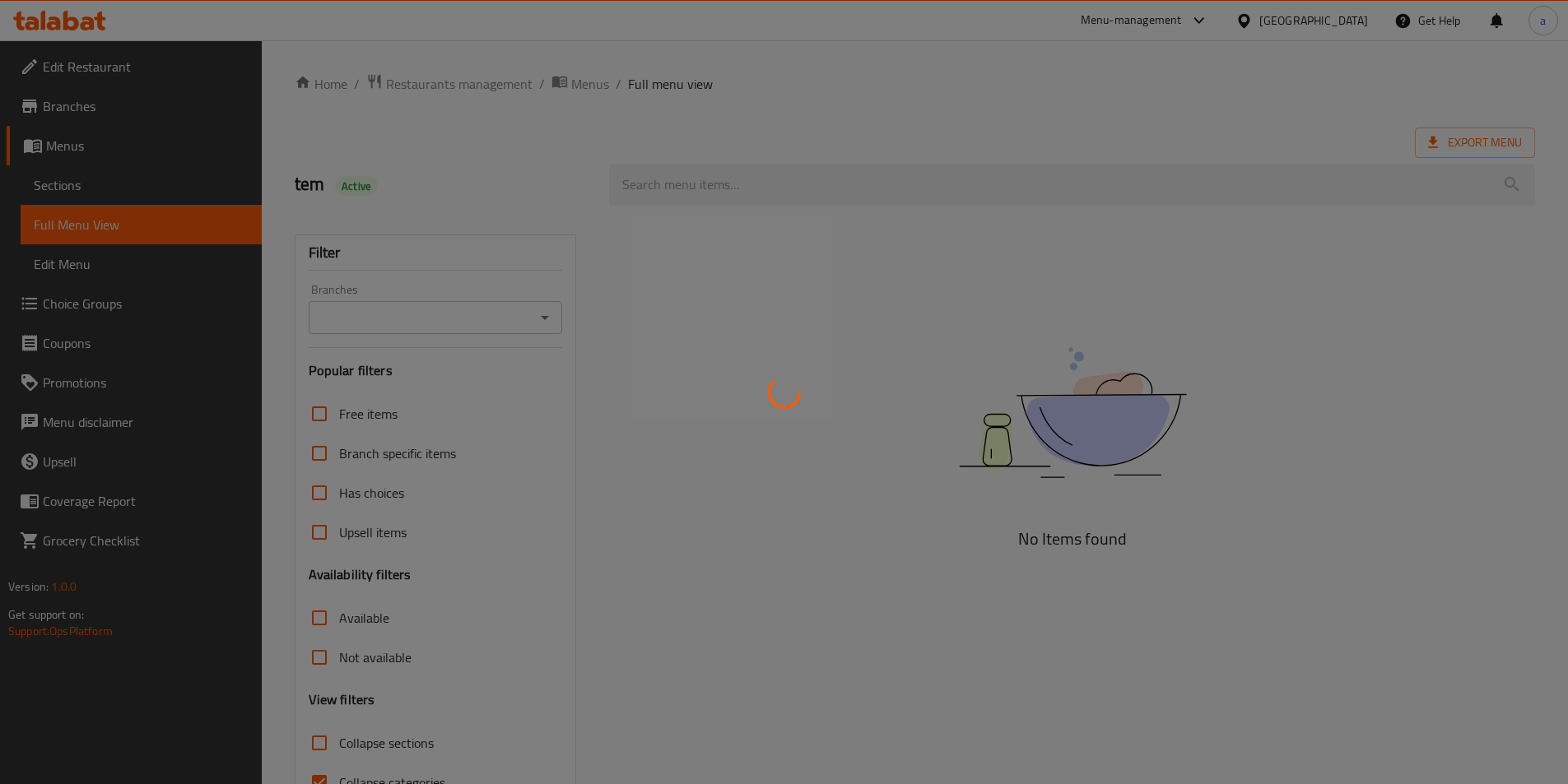
click at [546, 313] on div at bounding box center [784, 392] width 1568 height 784
click at [538, 315] on div at bounding box center [784, 392] width 1568 height 784
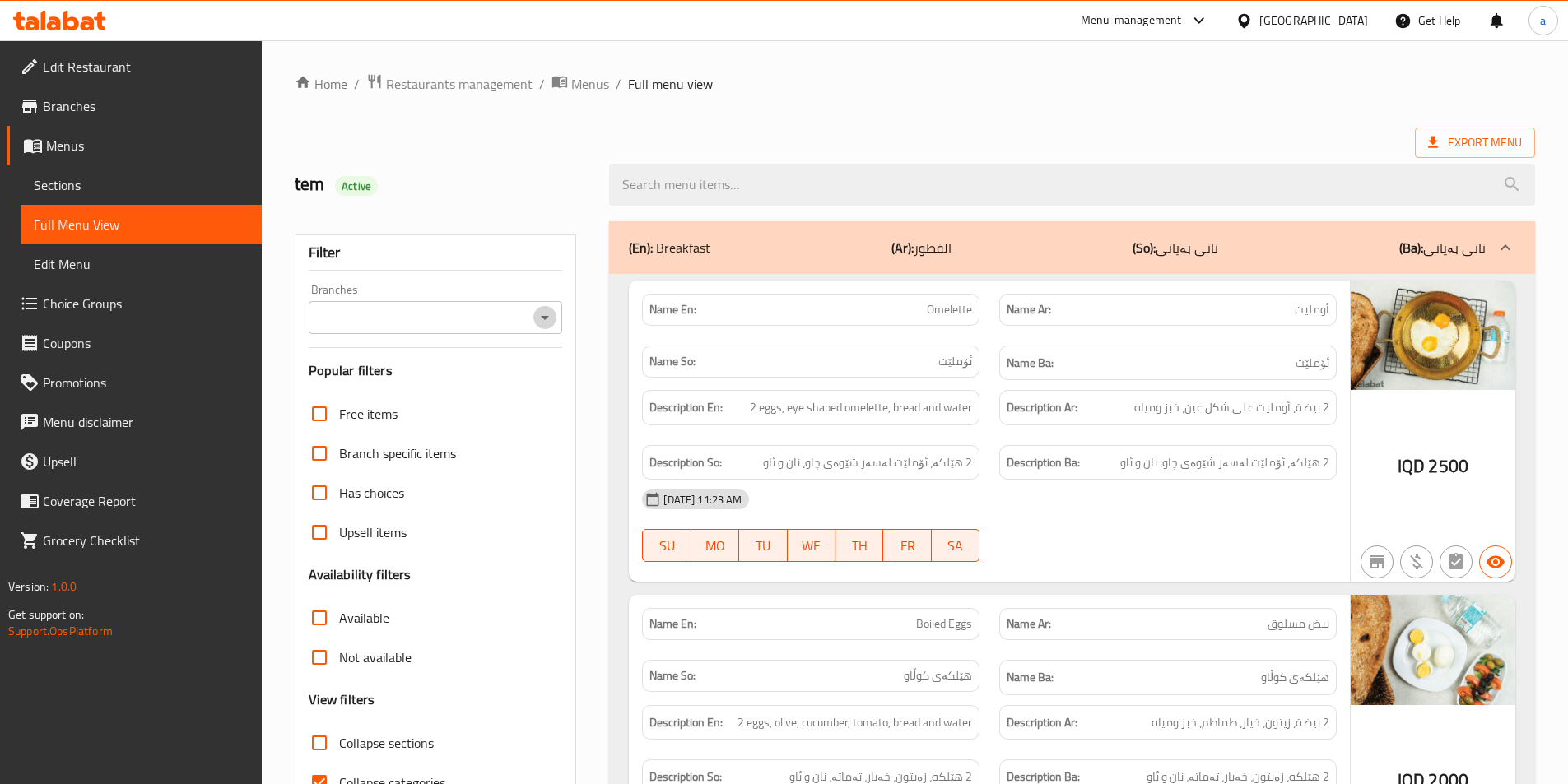
click at [540, 316] on icon "Open" at bounding box center [545, 318] width 20 height 20
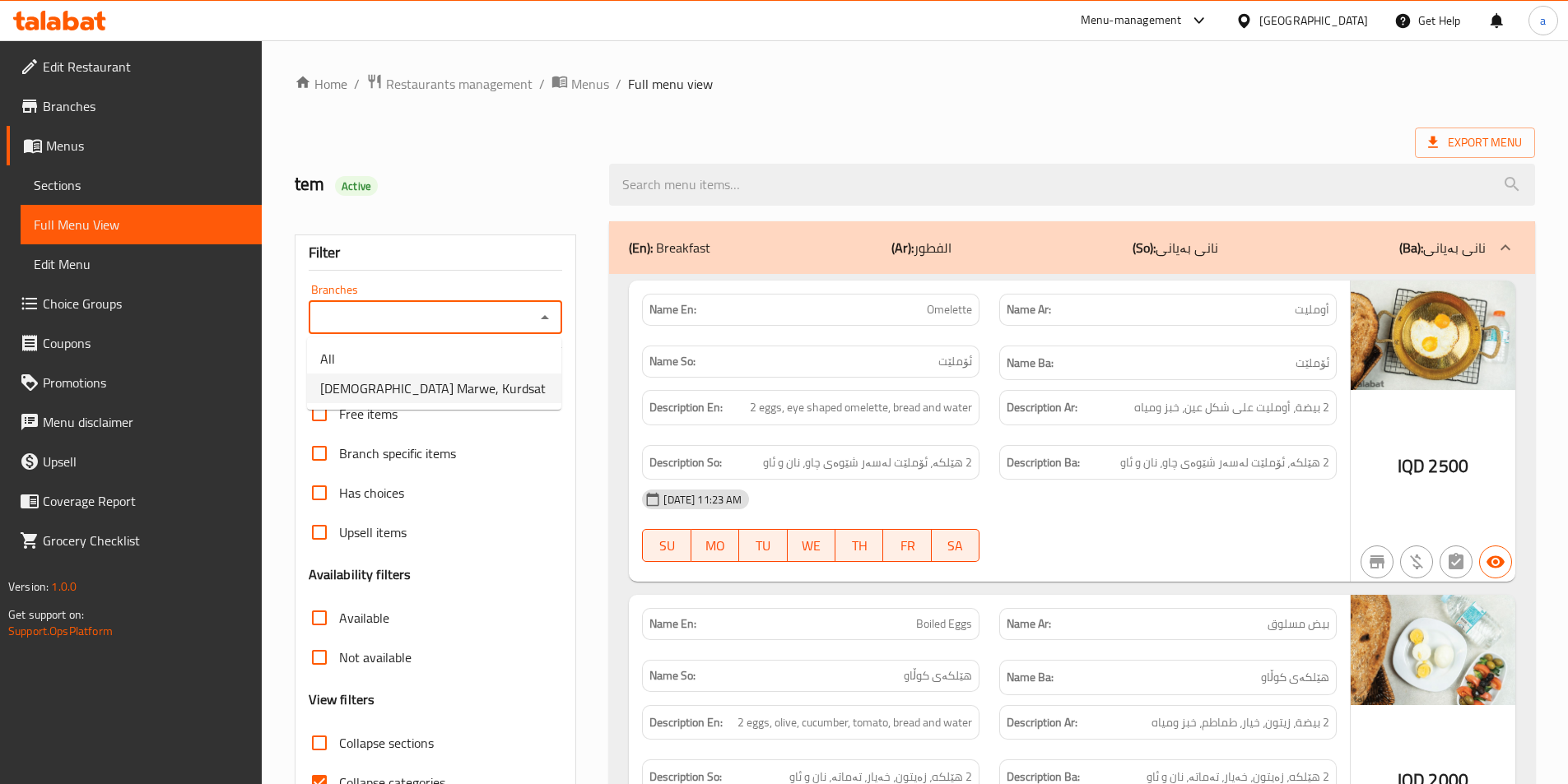
click at [397, 385] on span "Qawalti Marwe, Kurdsat" at bounding box center [432, 389] width 225 height 20
type input "Qawalti Marwe, Kurdsat"
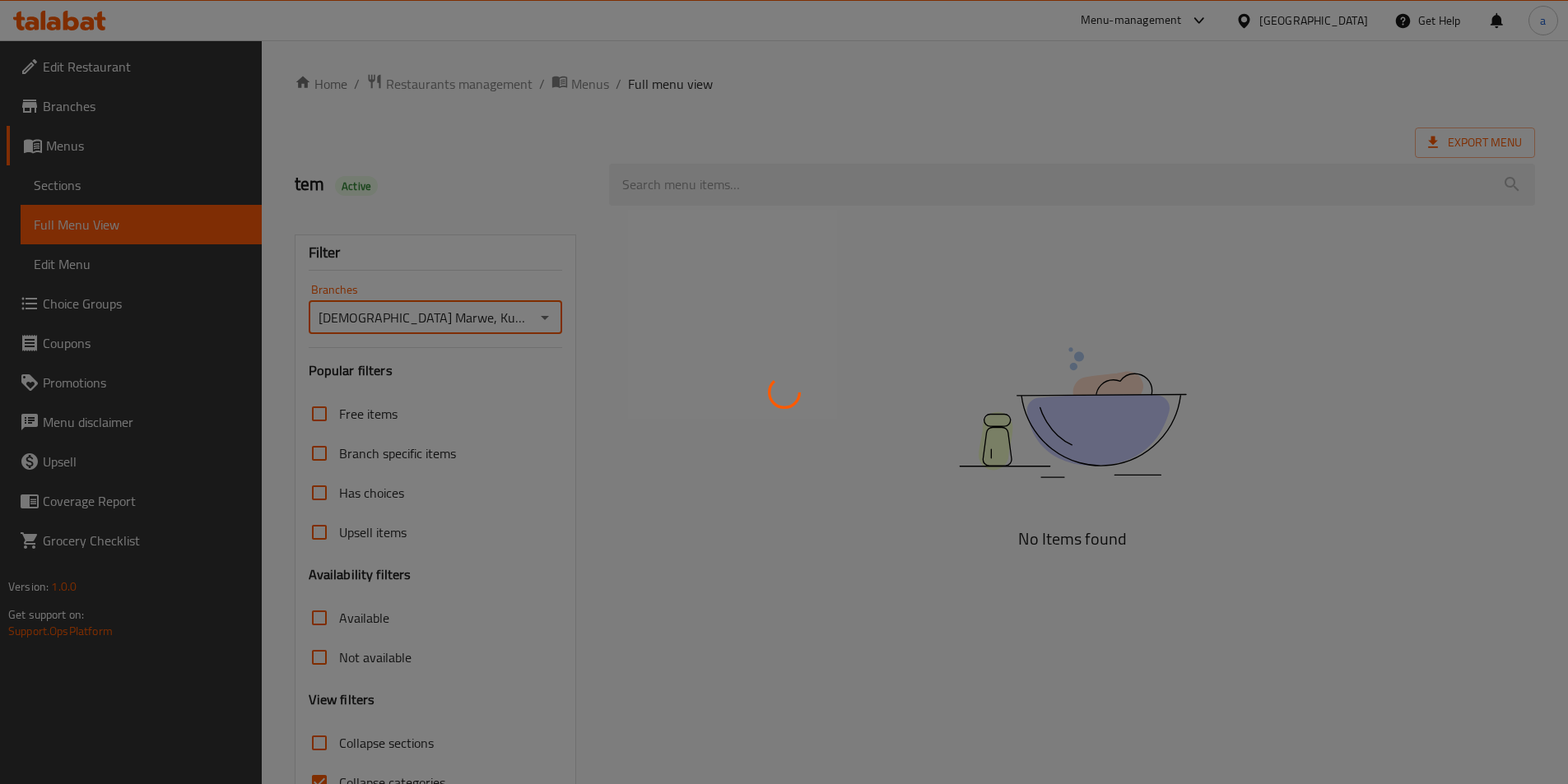
scroll to position [92, 0]
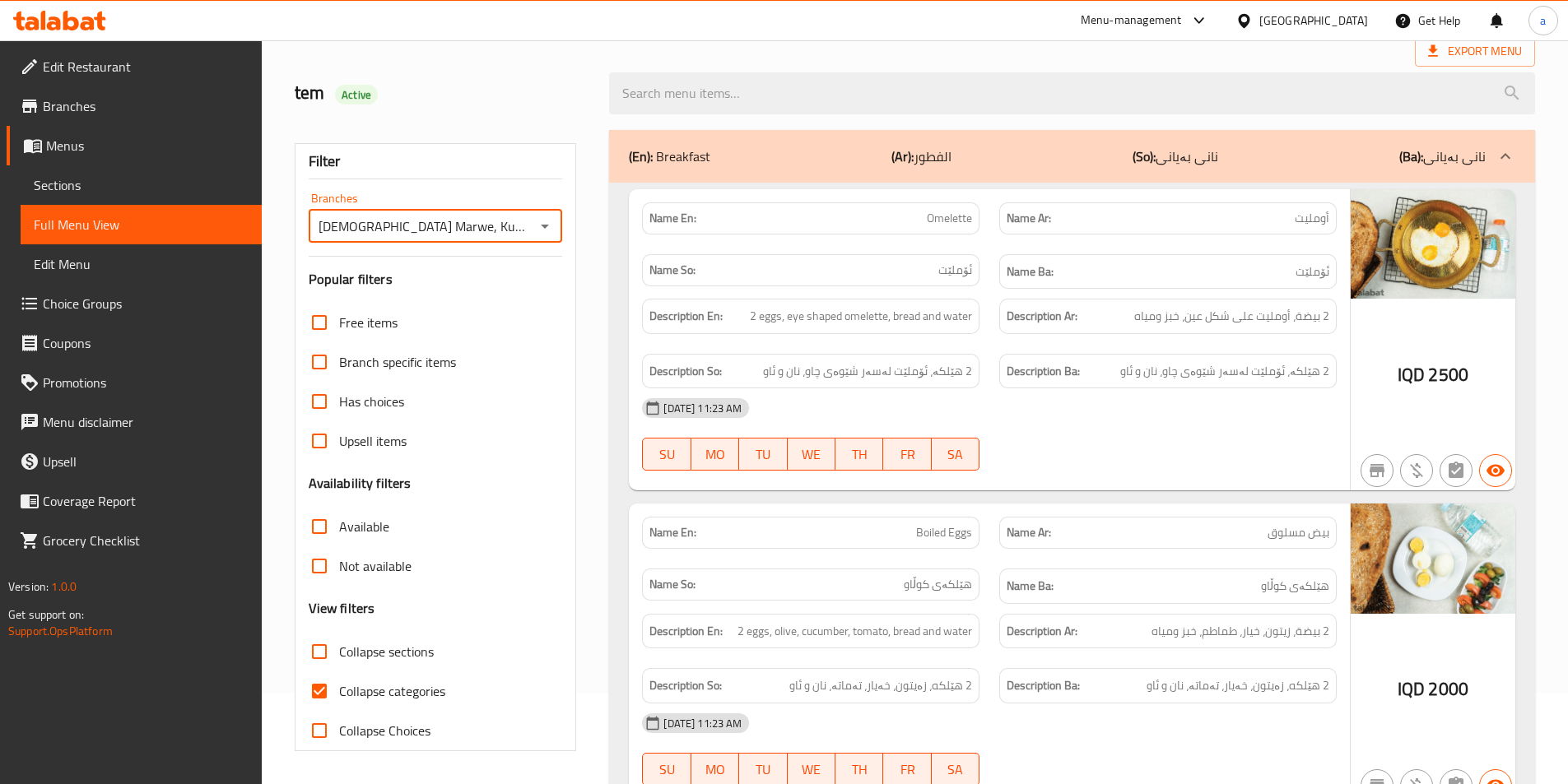
click at [326, 647] on input "Collapse sections" at bounding box center [319, 651] width 39 height 39
checkbox input "true"
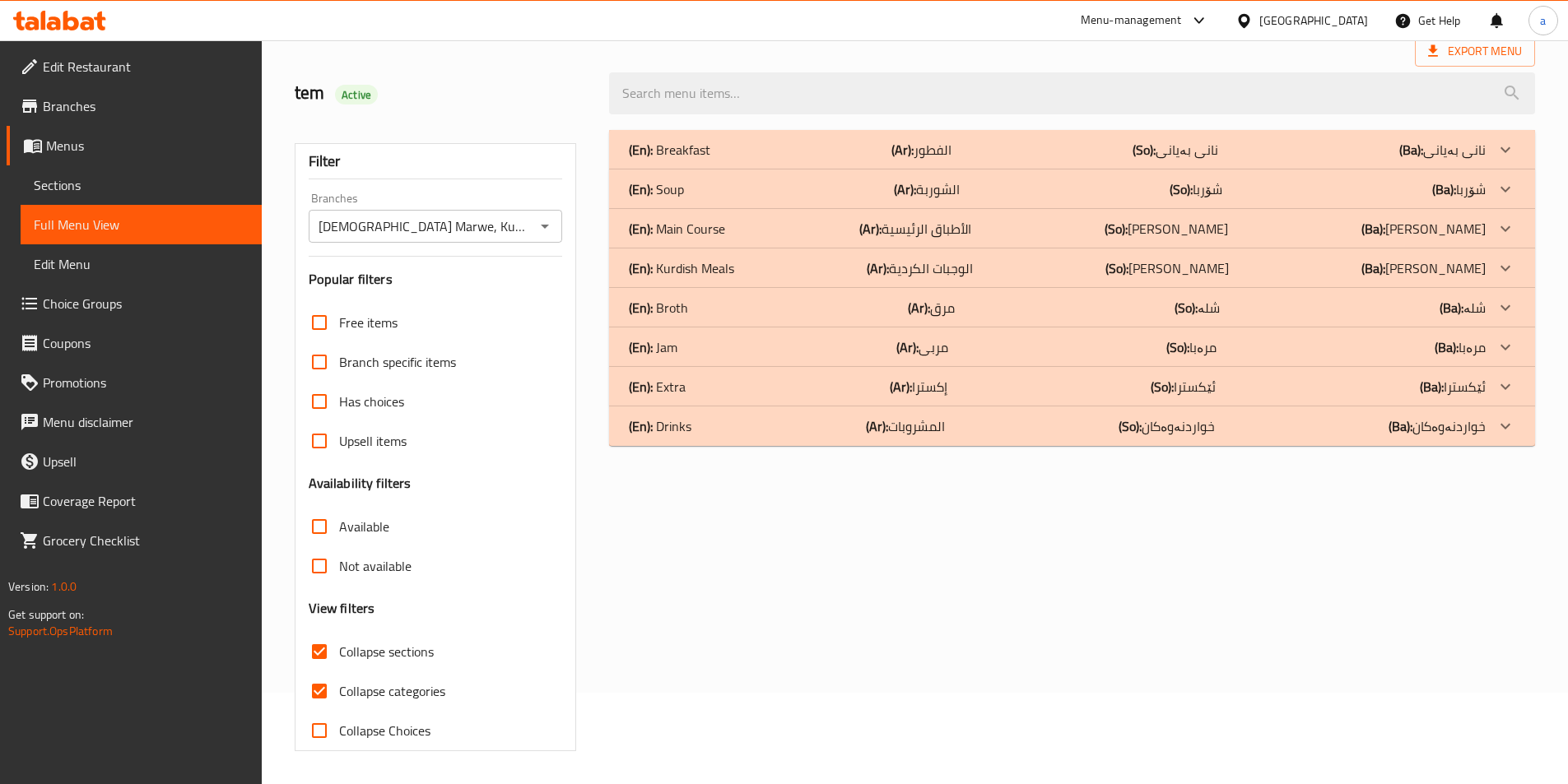
click at [315, 695] on input "Collapse categories" at bounding box center [319, 690] width 39 height 39
checkbox input "false"
drag, startPoint x: 958, startPoint y: 232, endPoint x: 1146, endPoint y: 293, distance: 197.6
click at [1156, 302] on div "(En): Breakfast (Ar): الفطور (So): نانی بەیانی (Ba): نانی بەیانی Name En: Omele…" at bounding box center [1071, 288] width 926 height 316
click at [1095, 254] on div "(En): Kurdish Meals (Ar): الوجبات الكردية (So): ژەمە کوردیەکان (Ba): ژەمە کوردی…" at bounding box center [1071, 268] width 926 height 39
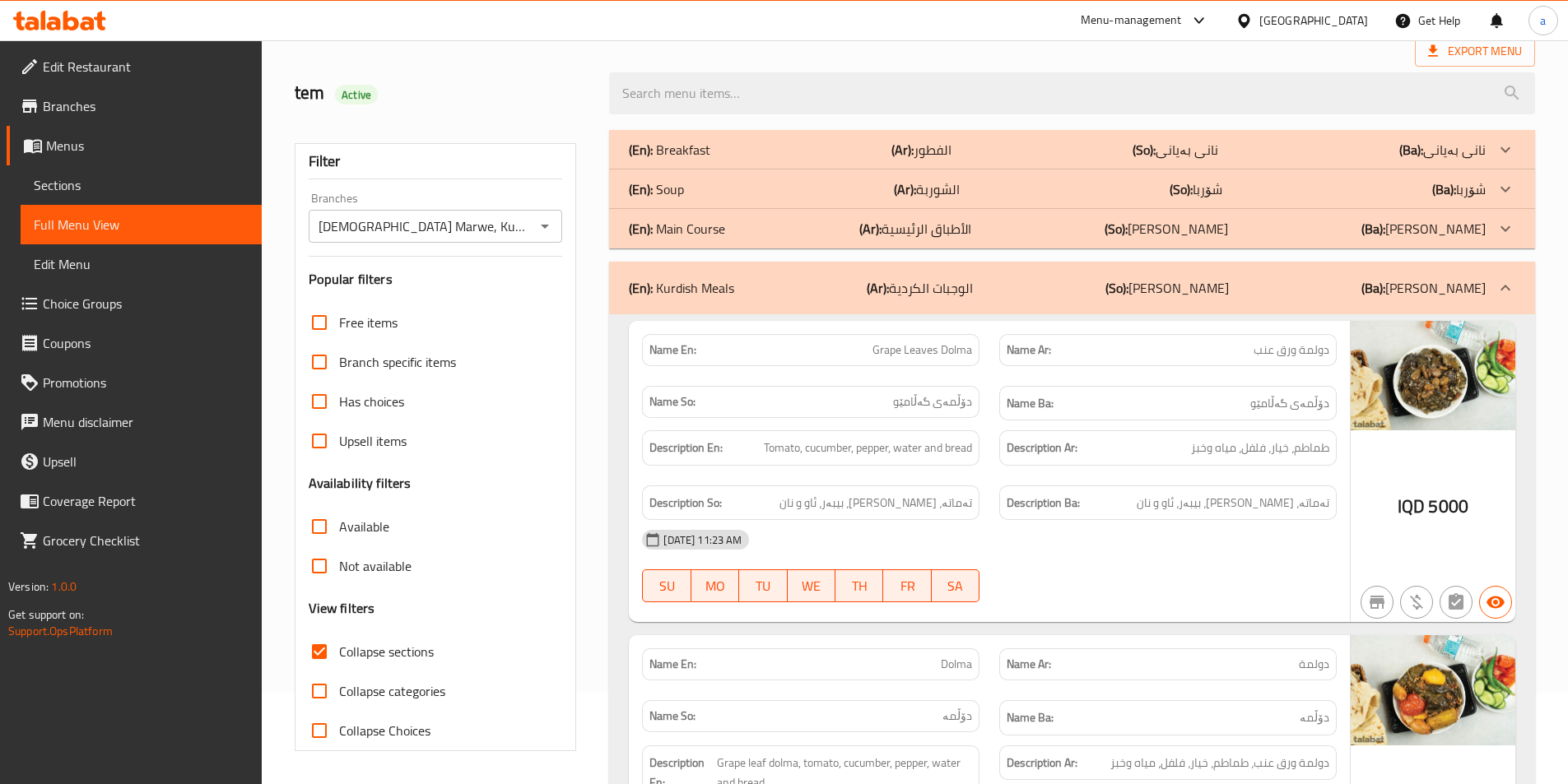
click at [998, 184] on div "(En): Soup (Ar): الشوربة (So): شۆربا (Ba): شۆربا" at bounding box center [1057, 189] width 857 height 20
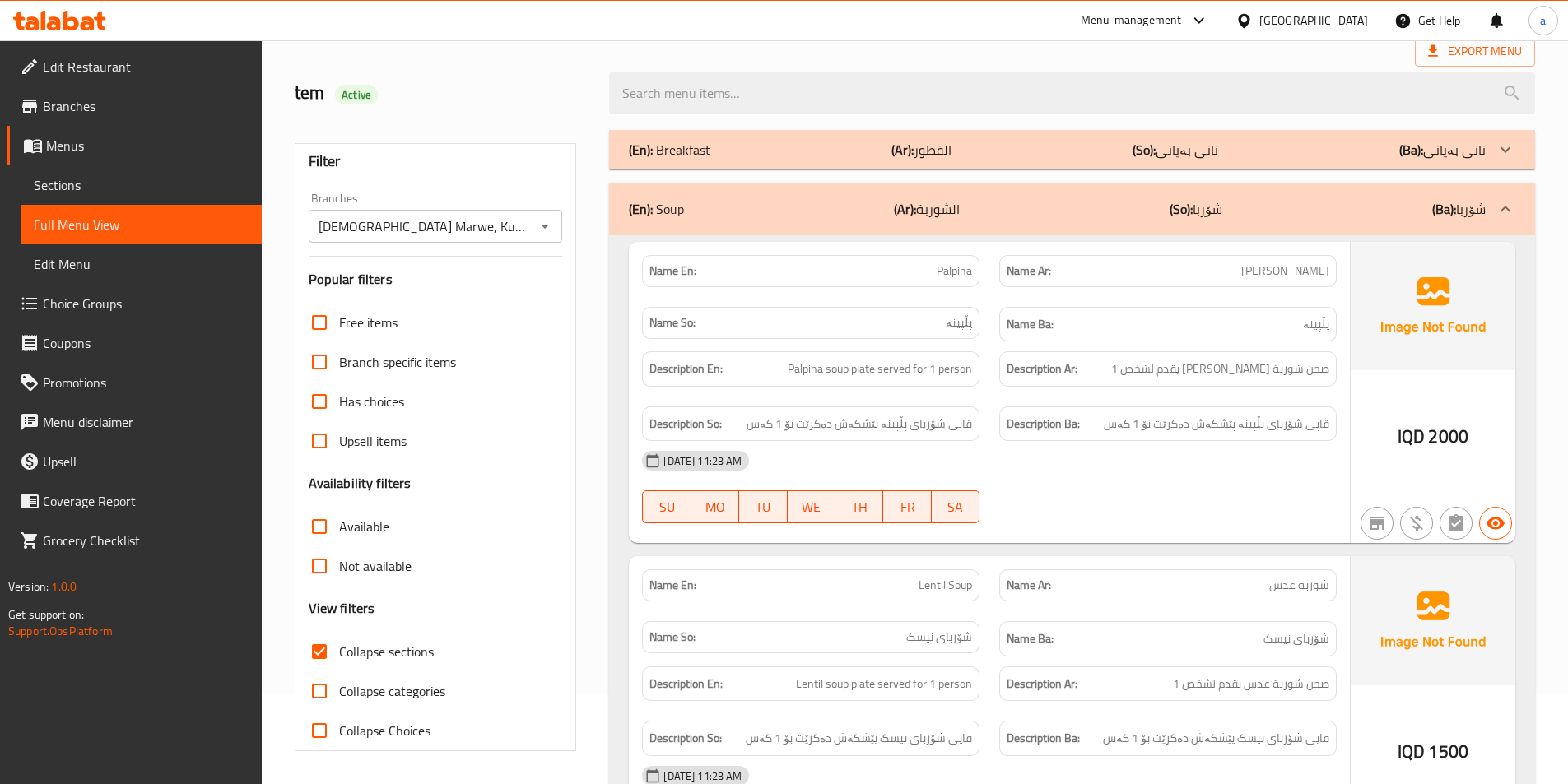
click at [993, 150] on div "(En): Breakfast (Ar): الفطور (So): نانی بەیانی (Ba): نانی بەیانی" at bounding box center [1057, 150] width 857 height 20
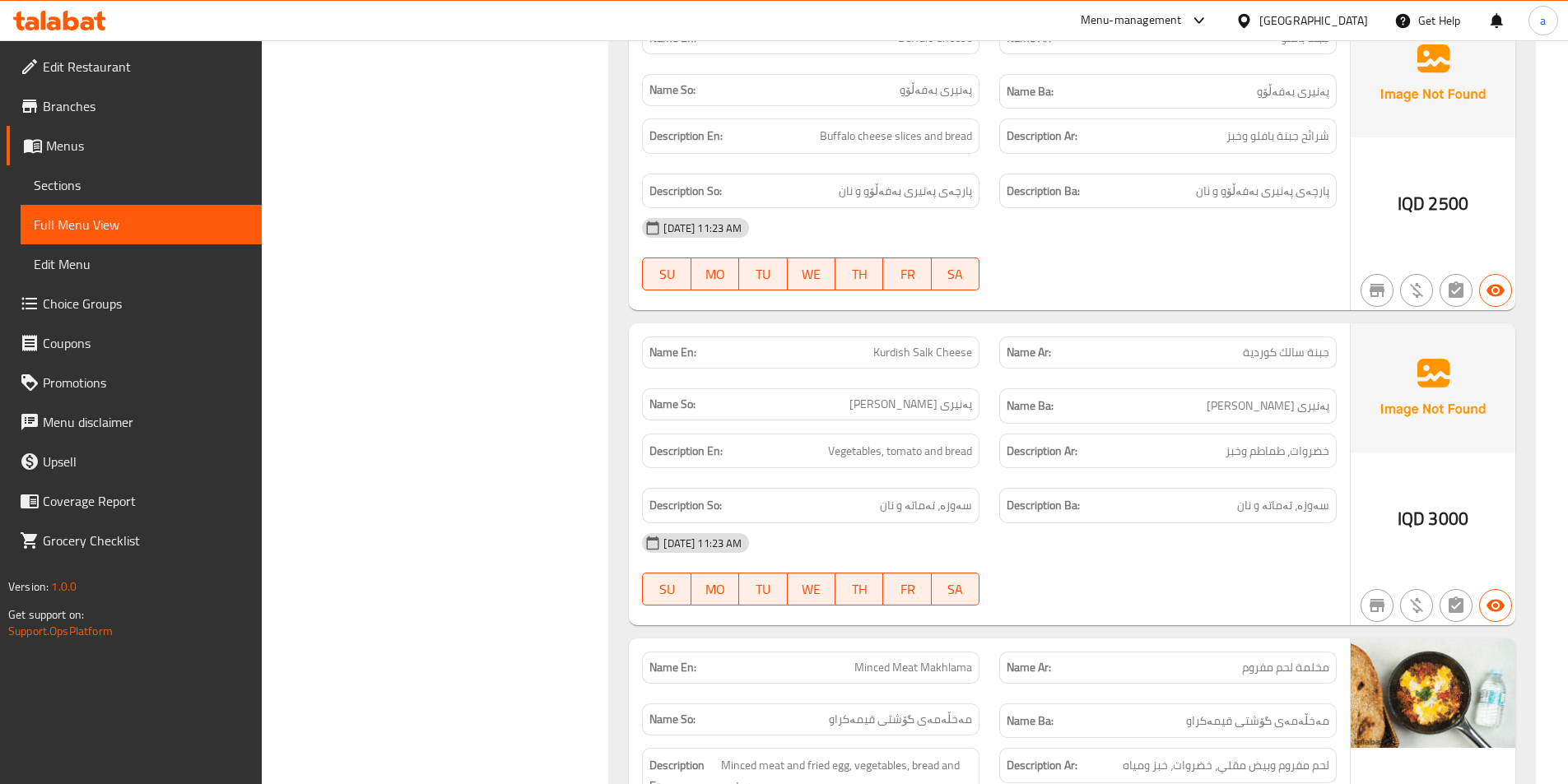
scroll to position [1433, 0]
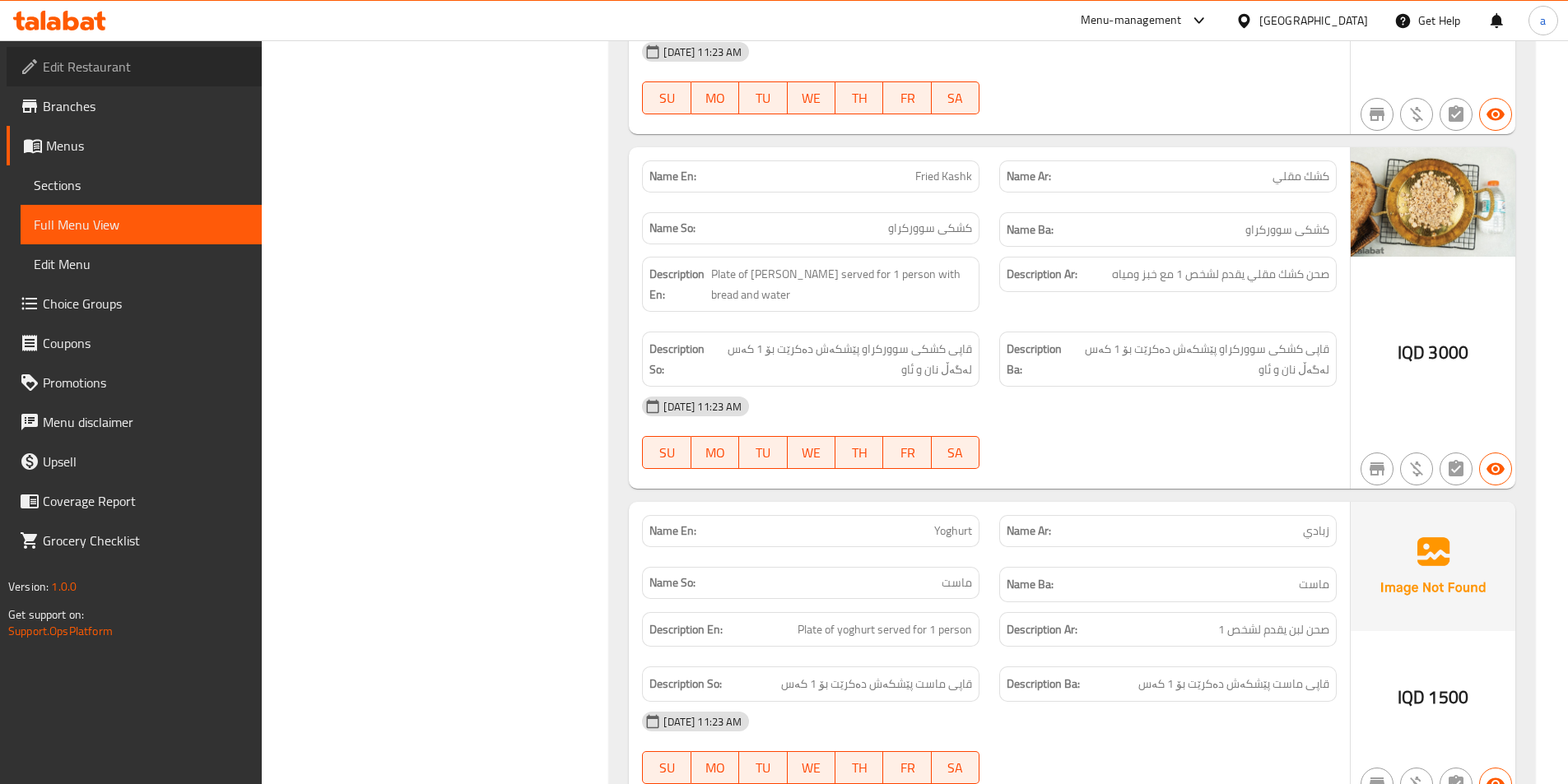
click at [153, 75] on span "Edit Restaurant" at bounding box center [145, 67] width 205 height 20
